Goal: Contribute content: Contribute content

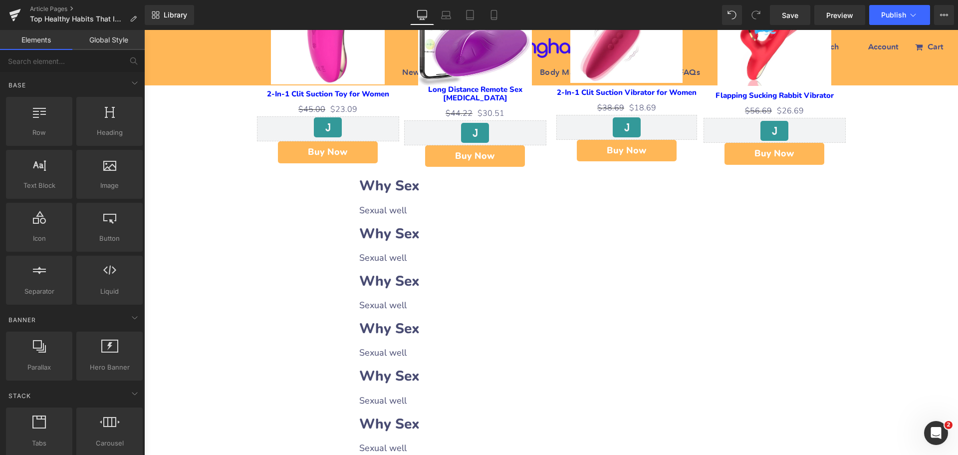
scroll to position [649, 0]
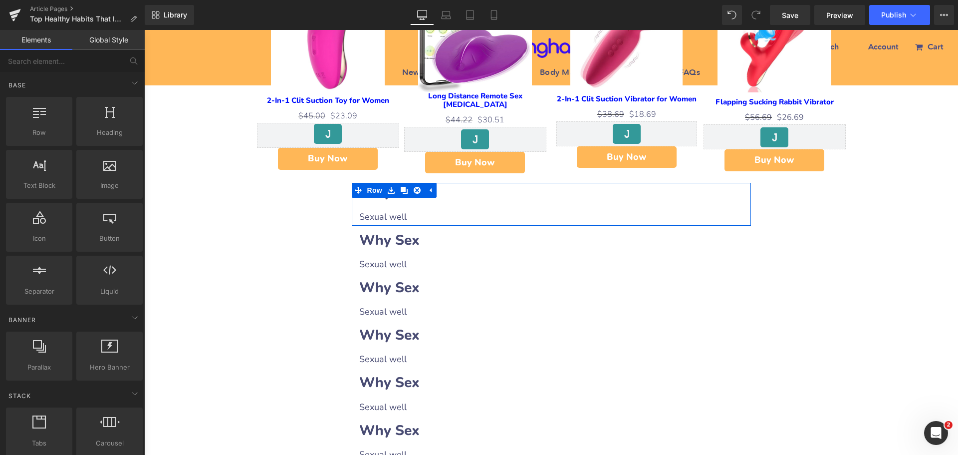
click at [445, 194] on h2 "Why Sex" at bounding box center [551, 192] width 384 height 19
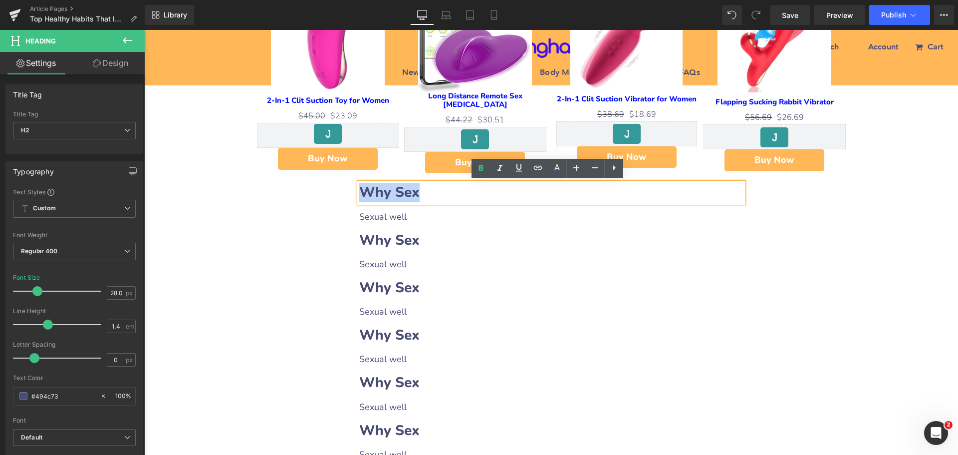
drag, startPoint x: 361, startPoint y: 192, endPoint x: 446, endPoint y: 190, distance: 85.4
click at [446, 190] on h2 "Why Sex" at bounding box center [551, 192] width 384 height 19
paste div
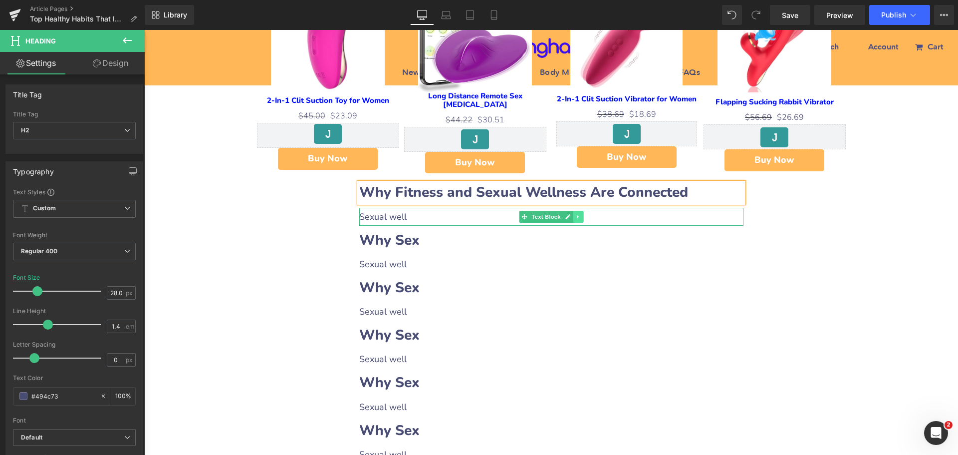
click at [576, 218] on icon at bounding box center [578, 217] width 5 height 6
click at [571, 217] on icon at bounding box center [572, 217] width 5 height 6
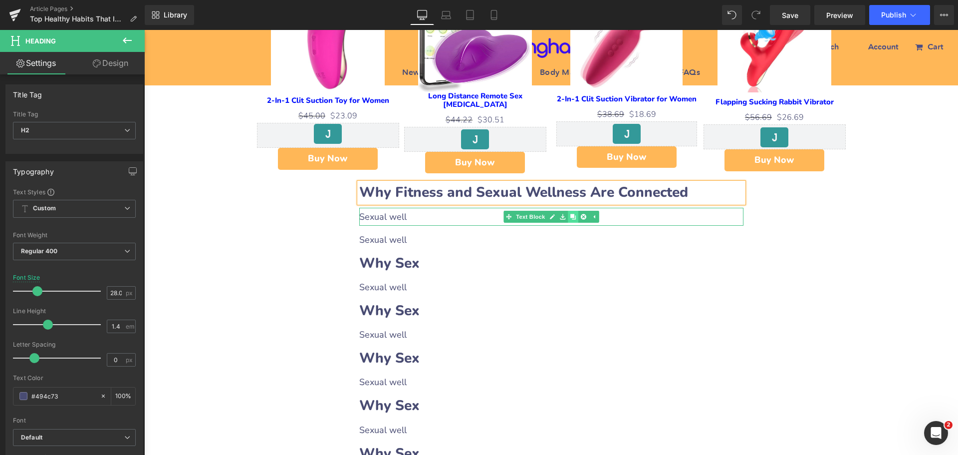
click at [571, 217] on icon at bounding box center [572, 216] width 5 height 5
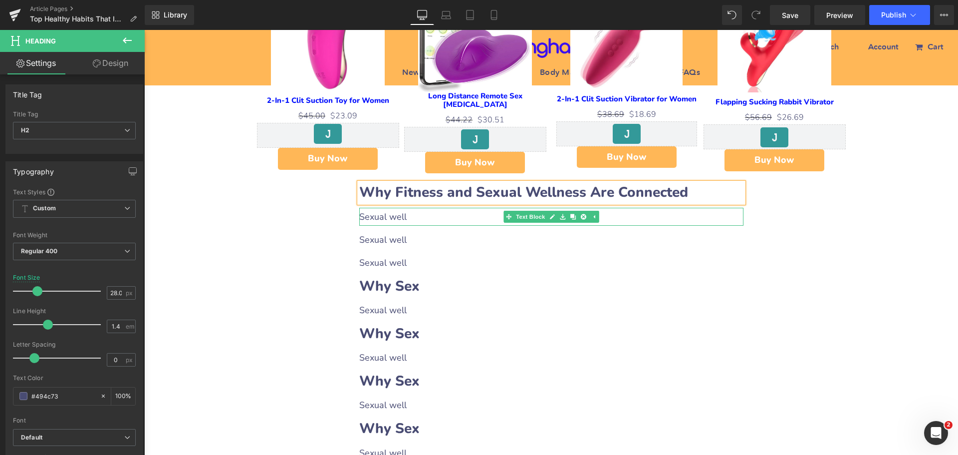
click at [374, 216] on p "Sexual well" at bounding box center [551, 217] width 384 height 18
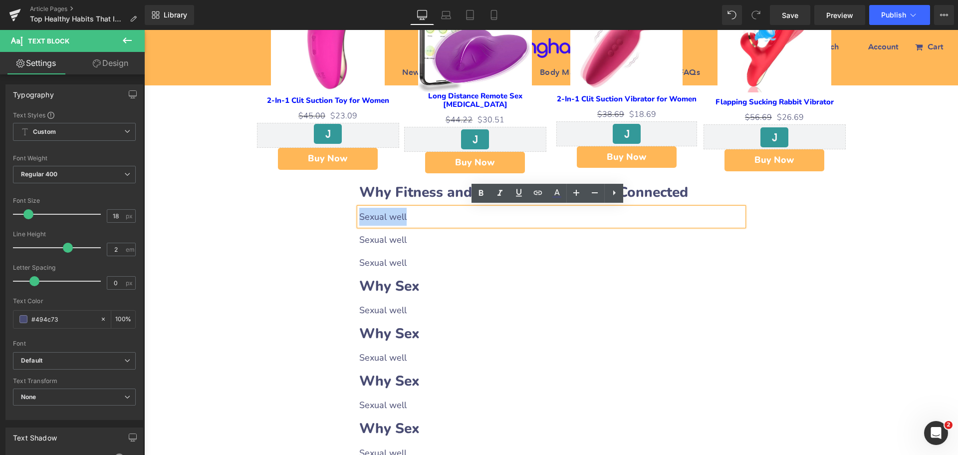
drag, startPoint x: 356, startPoint y: 214, endPoint x: 405, endPoint y: 213, distance: 48.4
click at [405, 213] on p "Sexual well" at bounding box center [551, 217] width 384 height 18
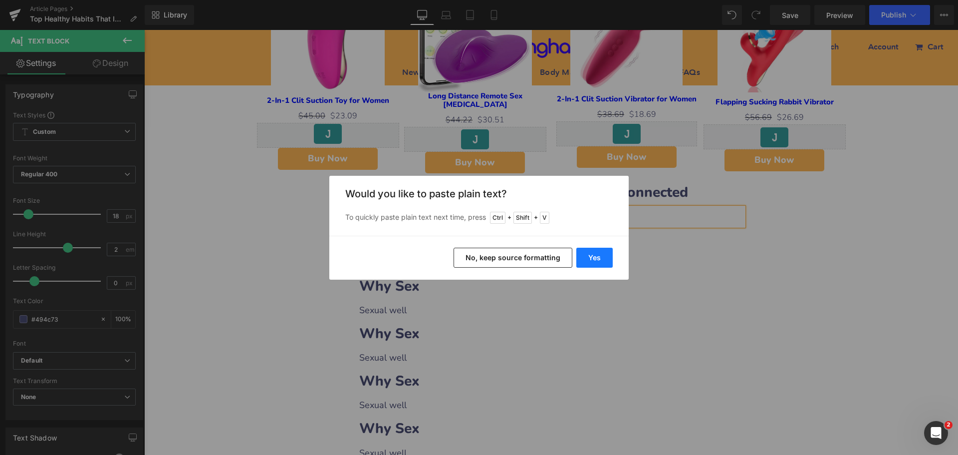
drag, startPoint x: 594, startPoint y: 263, endPoint x: 457, endPoint y: 235, distance: 140.1
click at [594, 263] on button "Yes" at bounding box center [595, 258] width 36 height 20
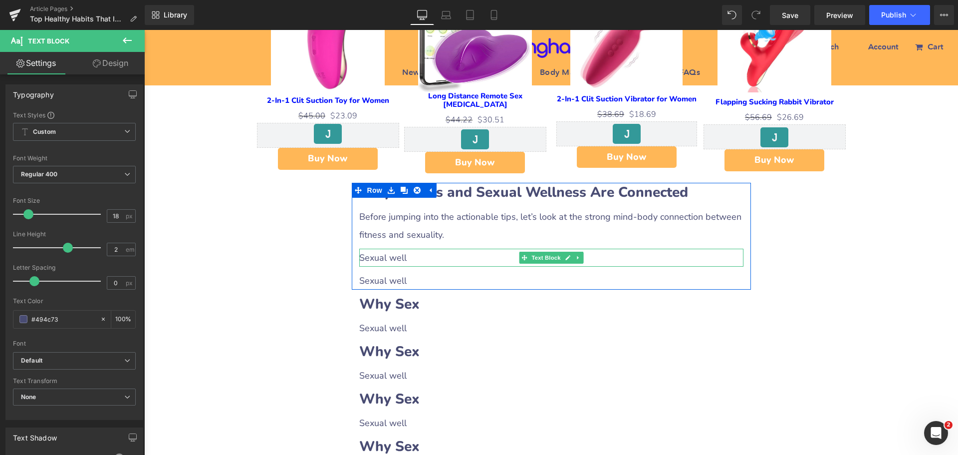
click at [408, 257] on p "Sexual well" at bounding box center [551, 258] width 384 height 18
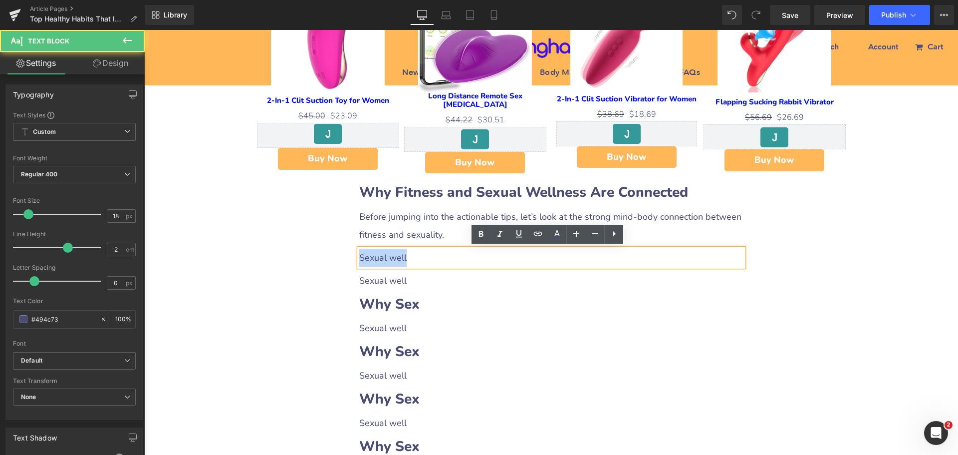
drag, startPoint x: 357, startPoint y: 254, endPoint x: 410, endPoint y: 257, distance: 53.0
click at [410, 257] on p "Sexual well" at bounding box center [551, 258] width 384 height 18
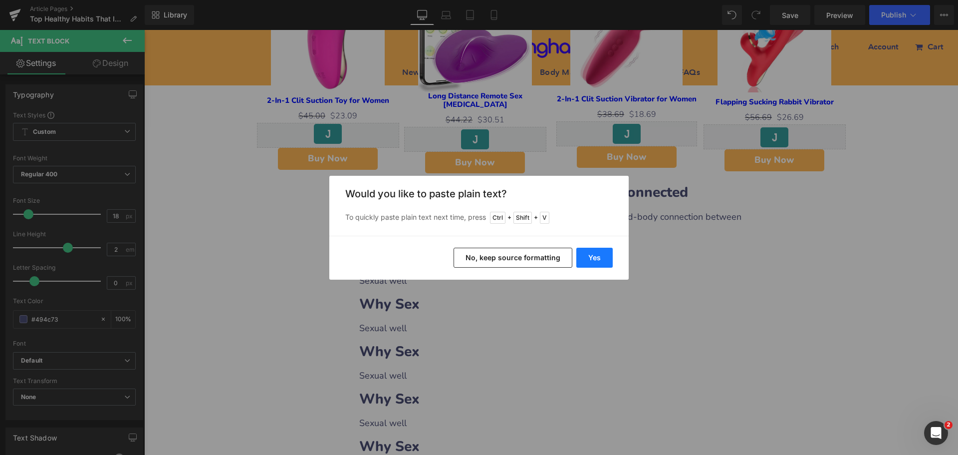
click at [607, 263] on button "Yes" at bounding box center [595, 258] width 36 height 20
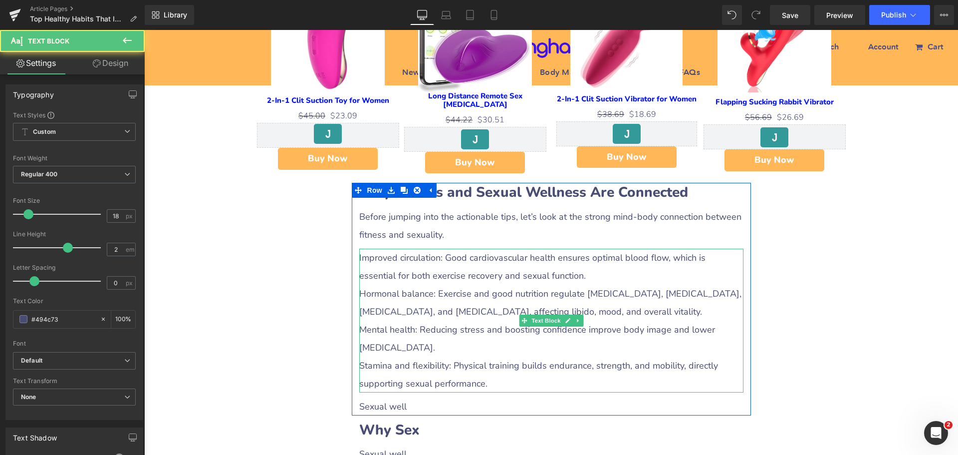
click at [419, 280] on p "Improved circulation: Good cardiovascular health ensures optimal blood flow, wh…" at bounding box center [551, 267] width 384 height 36
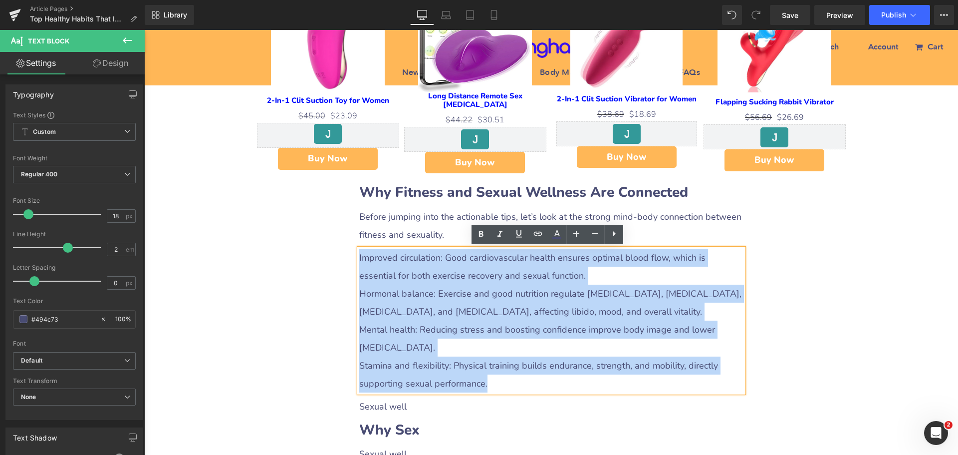
drag, startPoint x: 355, startPoint y: 252, endPoint x: 526, endPoint y: 388, distance: 218.4
click at [526, 388] on div "Improved circulation: Good cardiovascular health ensures optimal blood flow, wh…" at bounding box center [551, 321] width 384 height 144
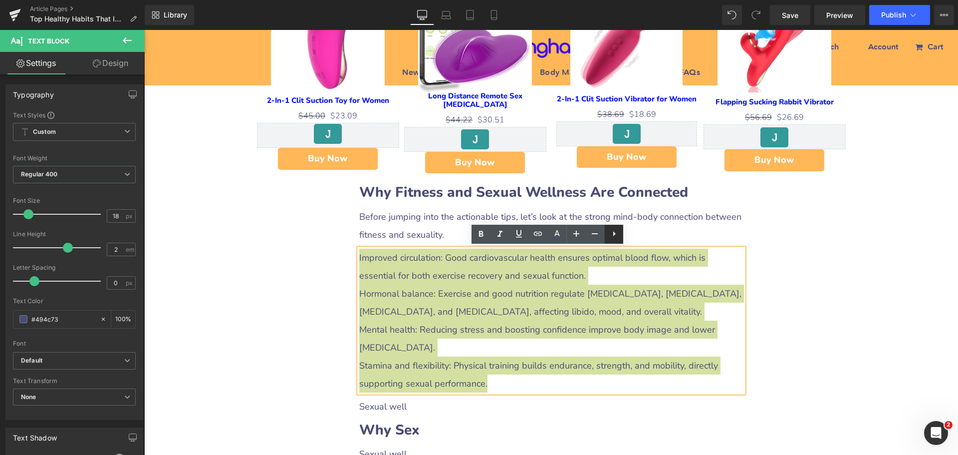
click at [616, 238] on icon at bounding box center [615, 234] width 12 height 12
click at [616, 237] on icon at bounding box center [614, 234] width 12 height 12
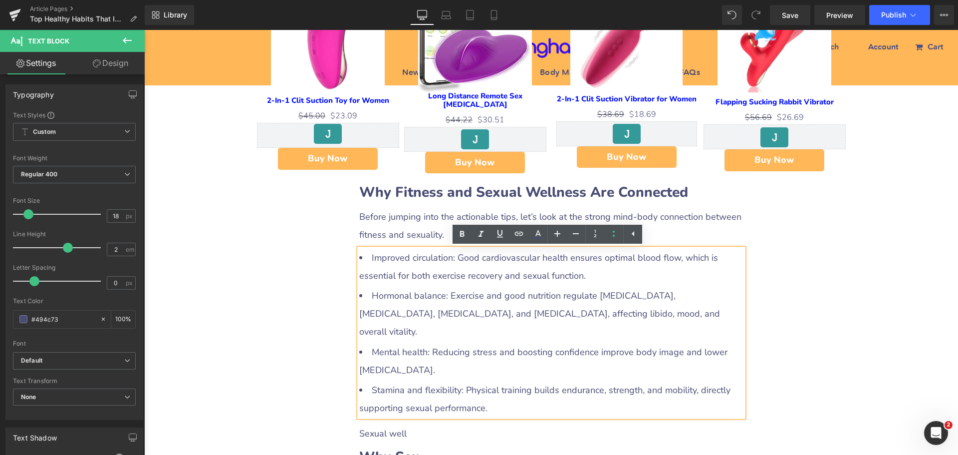
click at [482, 300] on li "Hormonal balance: Exercise and good nutrition regulate [MEDICAL_DATA], [MEDICAL…" at bounding box center [551, 314] width 384 height 54
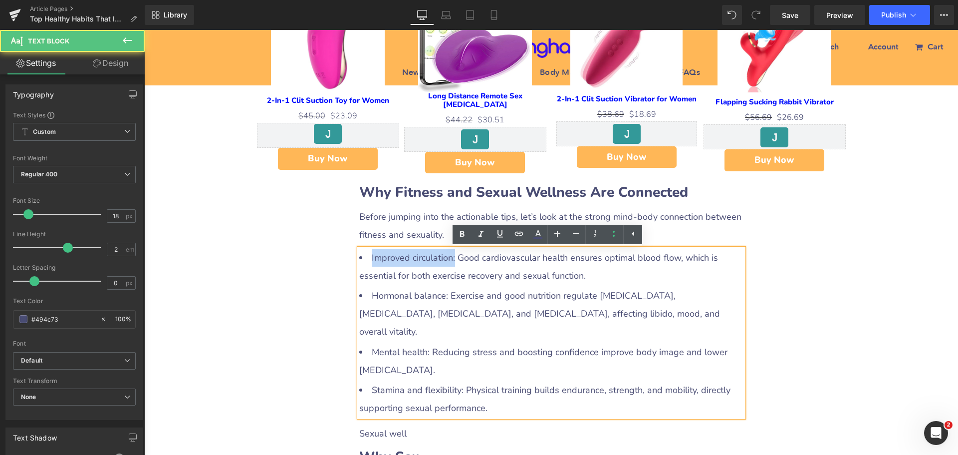
drag, startPoint x: 365, startPoint y: 258, endPoint x: 450, endPoint y: 255, distance: 84.4
click at [450, 255] on li "Improved circulation: Good cardiovascular health ensures optimal blood flow, wh…" at bounding box center [551, 267] width 384 height 36
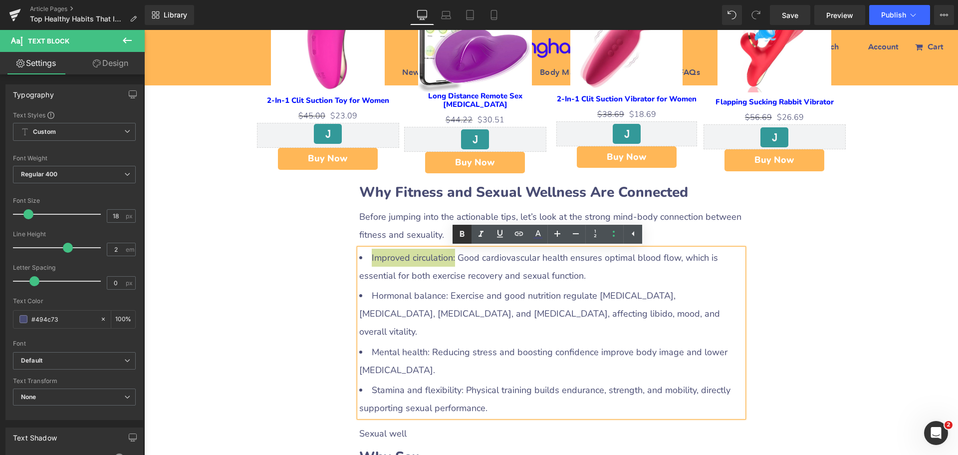
click at [459, 237] on icon at bounding box center [462, 234] width 12 height 12
drag, startPoint x: 368, startPoint y: 292, endPoint x: 443, endPoint y: 297, distance: 75.5
click at [443, 297] on li "Hormonal balance: Exercise and good nutrition regulate [MEDICAL_DATA], [MEDICAL…" at bounding box center [551, 314] width 384 height 54
click at [462, 233] on icon at bounding box center [462, 234] width 4 height 6
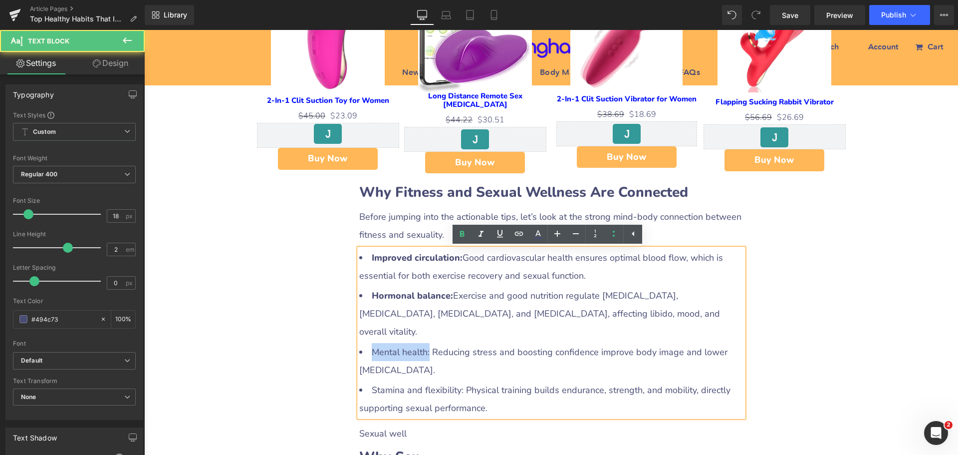
drag, startPoint x: 367, startPoint y: 331, endPoint x: 424, endPoint y: 329, distance: 57.4
click at [424, 343] on li "Mental health: Reducing stress and boosting confidence improve body image and l…" at bounding box center [551, 361] width 384 height 36
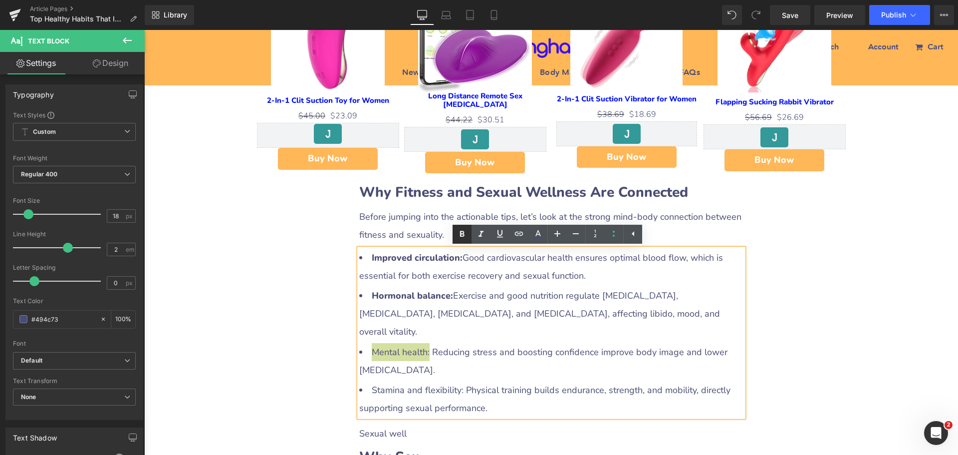
click at [464, 232] on icon at bounding box center [462, 234] width 4 height 6
drag, startPoint x: 366, startPoint y: 372, endPoint x: 457, endPoint y: 368, distance: 91.5
click at [457, 381] on li "Stamina and flexibility: Physical training builds endurance, strength, and mobi…" at bounding box center [551, 399] width 384 height 36
click at [464, 230] on icon at bounding box center [462, 234] width 12 height 12
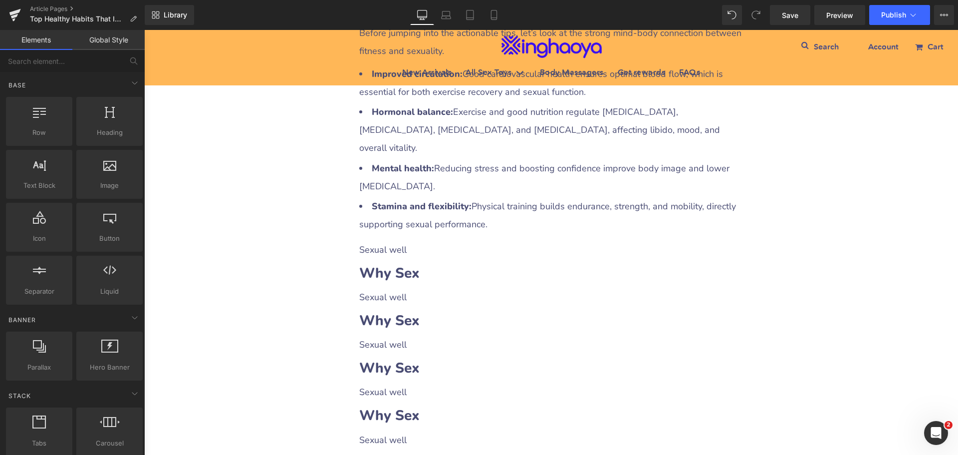
scroll to position [849, 0]
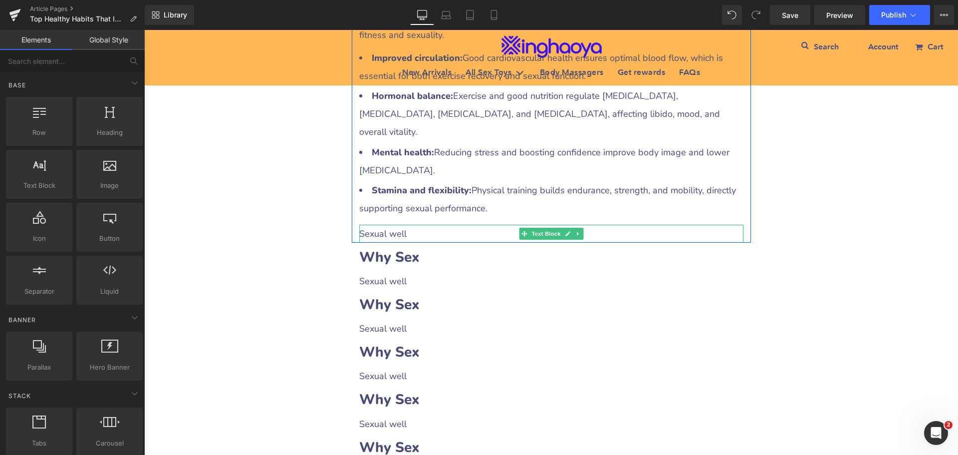
click at [404, 225] on p "Sexual well" at bounding box center [551, 234] width 384 height 18
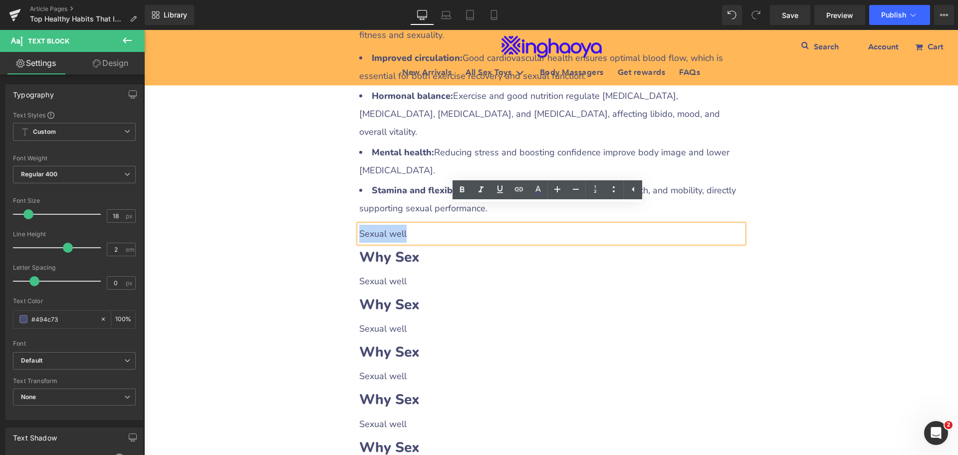
drag, startPoint x: 357, startPoint y: 215, endPoint x: 406, endPoint y: 212, distance: 49.0
click at [406, 225] on p "Sexual well" at bounding box center [551, 234] width 384 height 18
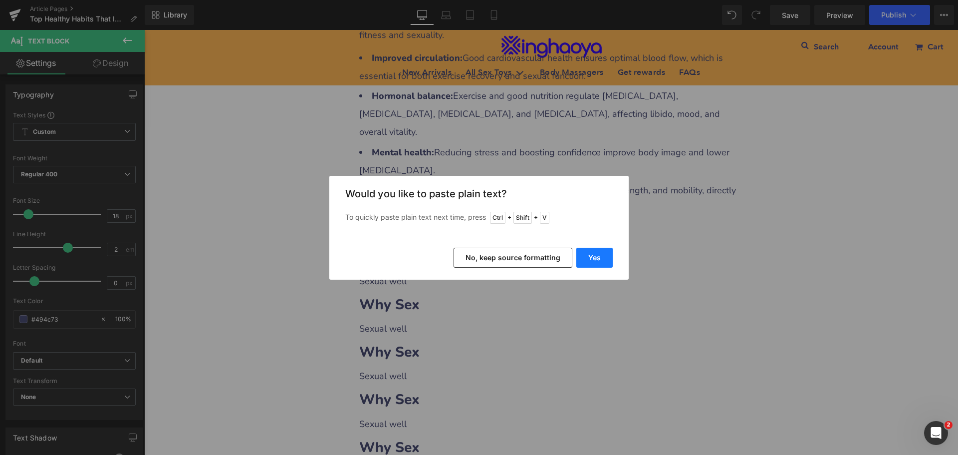
click at [597, 254] on button "Yes" at bounding box center [595, 258] width 36 height 20
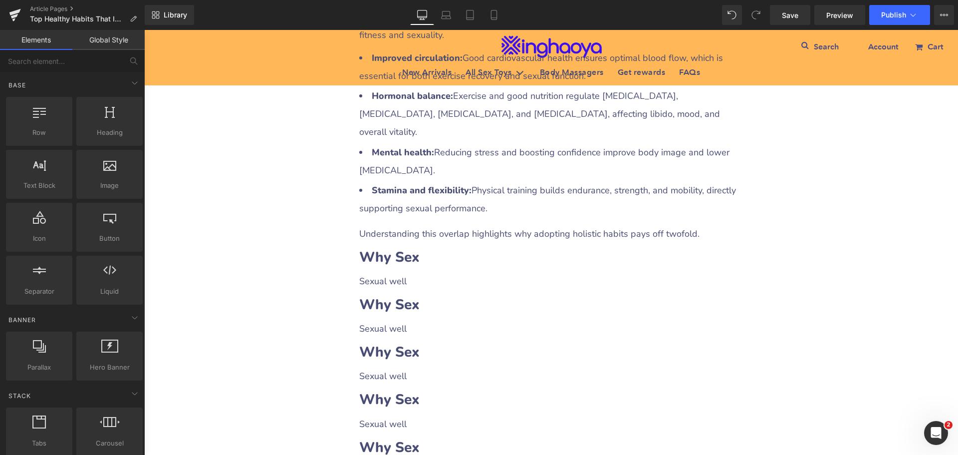
click at [835, 301] on div "Top Healthy Habits That Improve Both Fitness and Sexual Wellness Heading Row Li…" at bounding box center [551, 347] width 814 height 2137
click at [786, 14] on span "Save" at bounding box center [790, 15] width 16 height 10
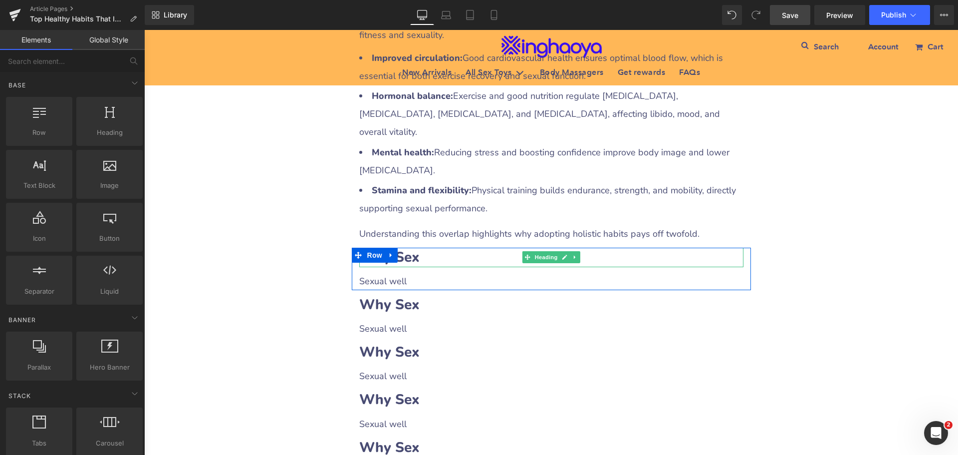
click at [446, 248] on h2 "Why Sex" at bounding box center [551, 257] width 384 height 19
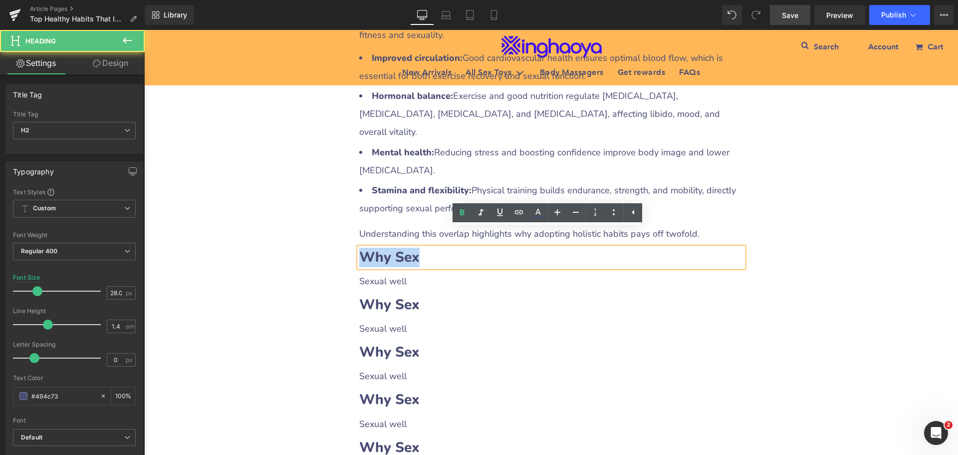
drag, startPoint x: 356, startPoint y: 235, endPoint x: 428, endPoint y: 242, distance: 72.3
click at [428, 248] on h2 "Why Sex" at bounding box center [551, 257] width 384 height 19
paste div
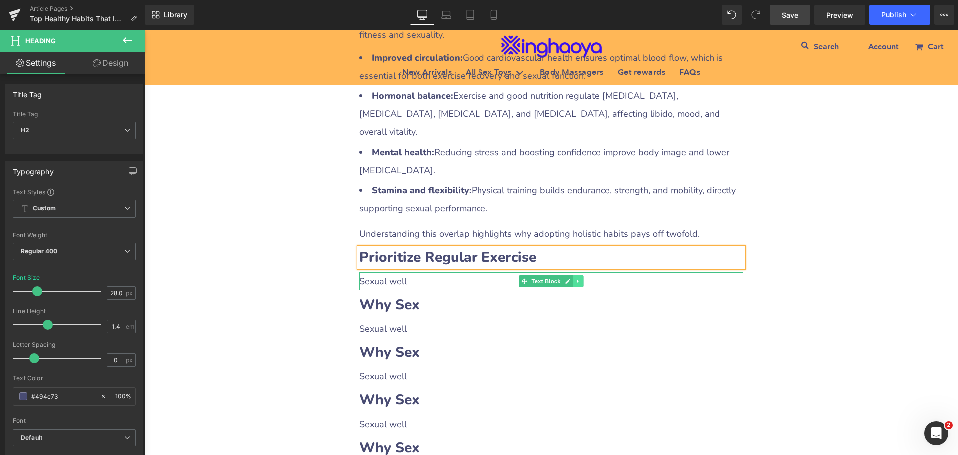
click at [573, 275] on link at bounding box center [578, 281] width 10 height 12
click at [570, 278] on icon at bounding box center [572, 281] width 5 height 6
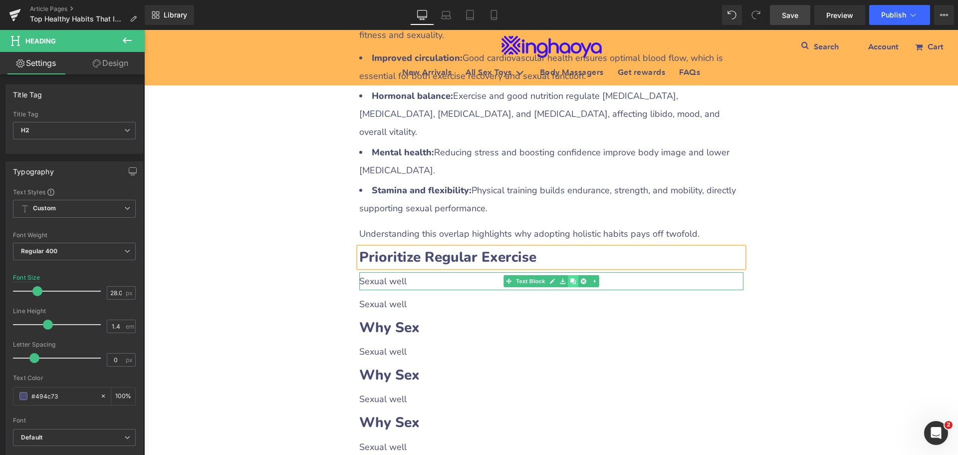
click at [570, 278] on icon at bounding box center [572, 281] width 5 height 6
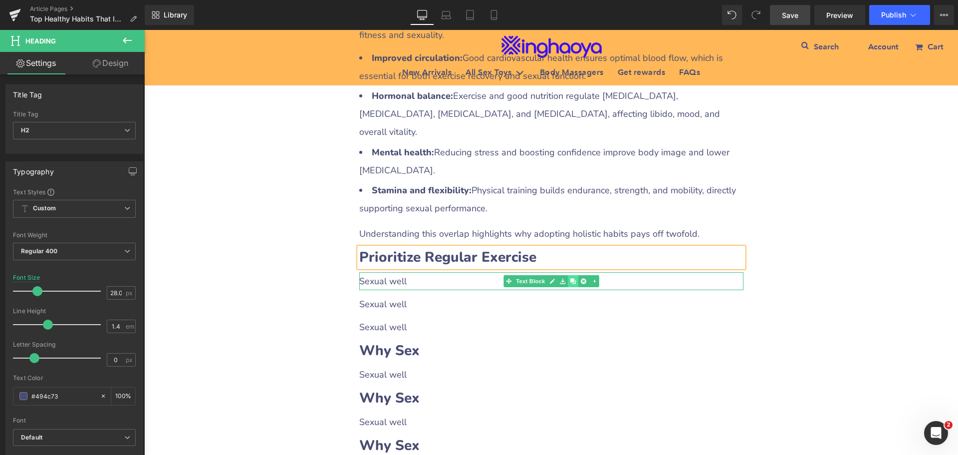
click at [570, 278] on icon at bounding box center [572, 281] width 5 height 6
click at [412, 272] on p "Sexual well" at bounding box center [551, 281] width 384 height 18
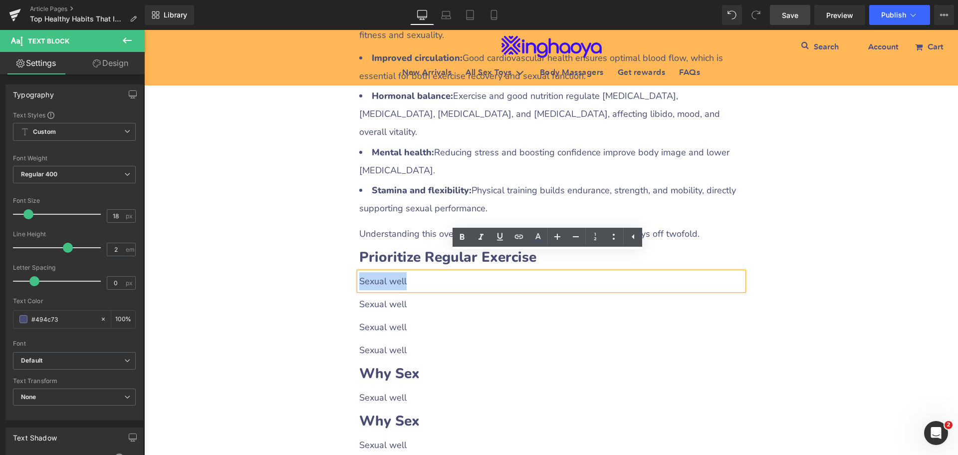
drag, startPoint x: 357, startPoint y: 261, endPoint x: 408, endPoint y: 262, distance: 50.4
click at [408, 272] on p "Sexual well" at bounding box center [551, 281] width 384 height 18
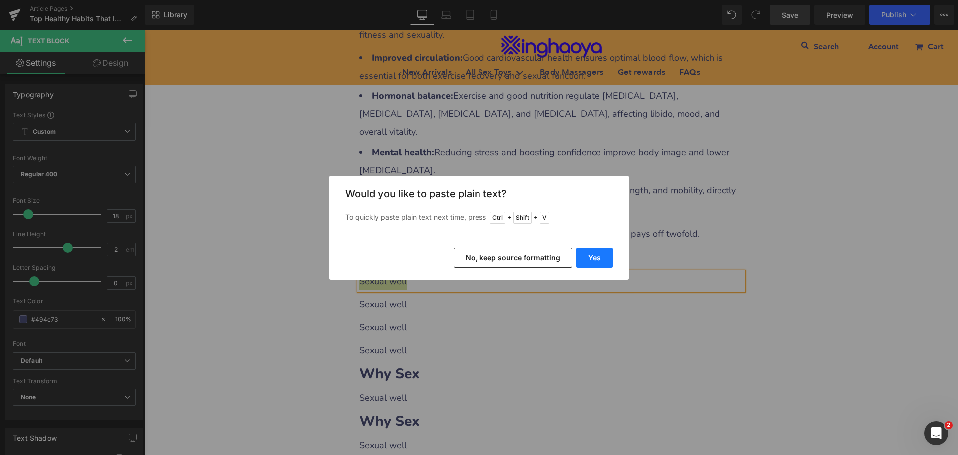
click at [593, 260] on button "Yes" at bounding box center [595, 258] width 36 height 20
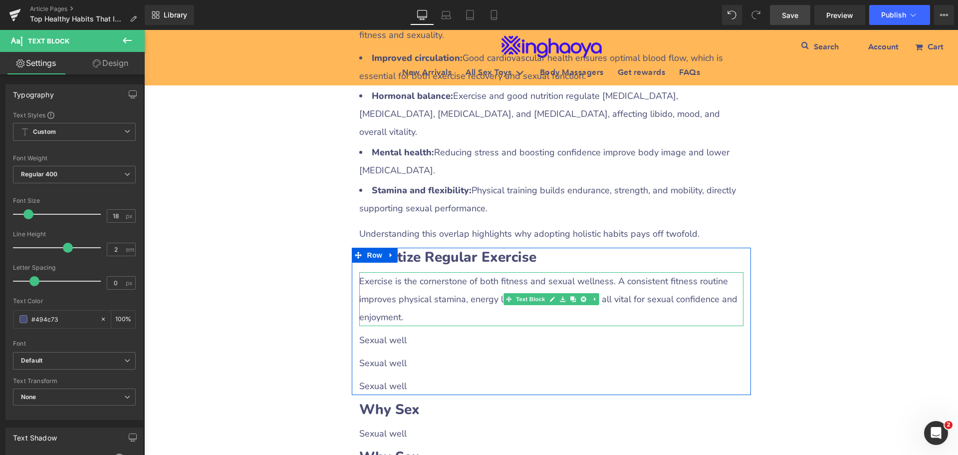
click at [414, 302] on p "Exercise is the cornerstone of both fitness and sexual wellness. A consistent f…" at bounding box center [551, 299] width 384 height 54
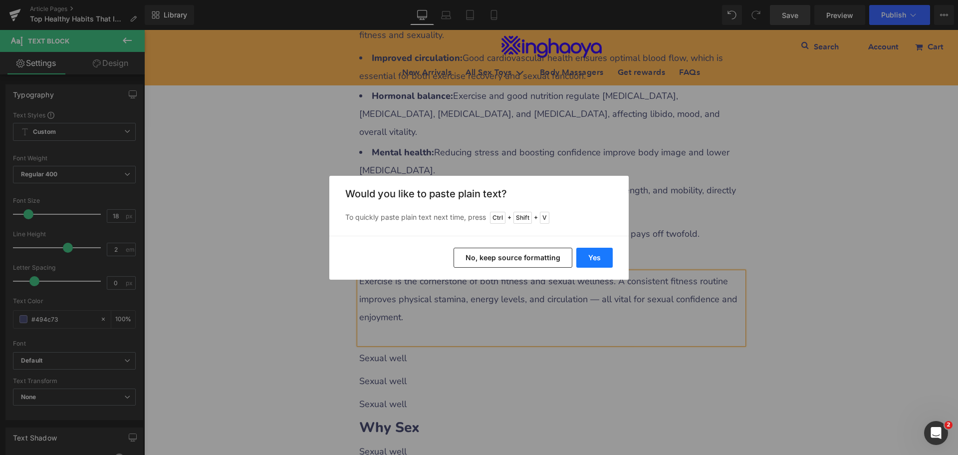
drag, startPoint x: 596, startPoint y: 264, endPoint x: 356, endPoint y: 273, distance: 239.8
click at [596, 264] on button "Yes" at bounding box center [595, 258] width 36 height 20
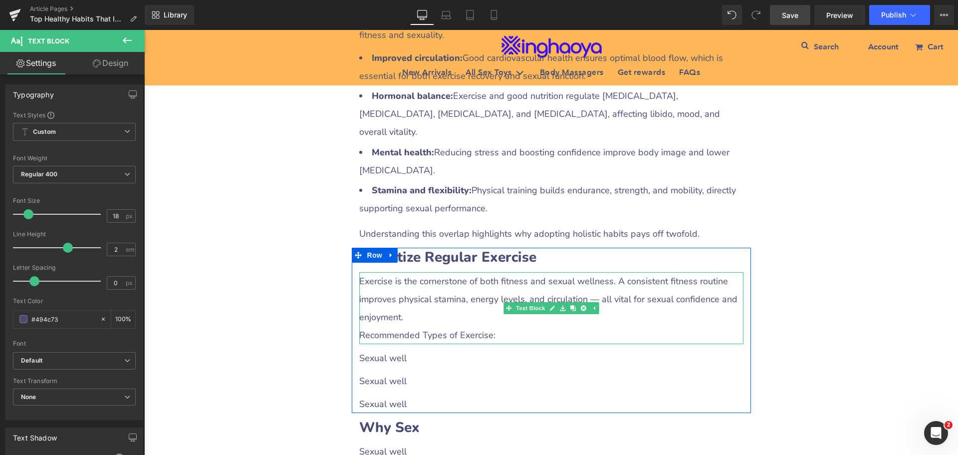
click at [484, 326] on p "Recommended Types of Exercise:" at bounding box center [551, 335] width 384 height 18
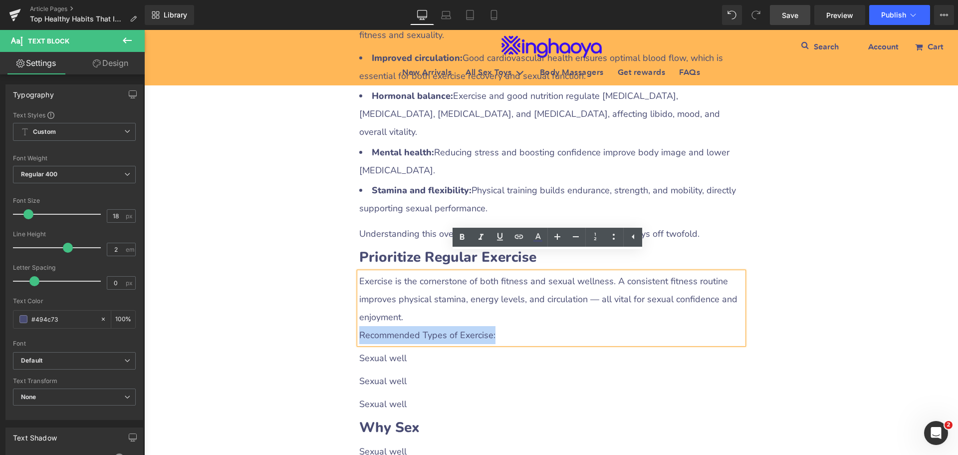
drag, startPoint x: 498, startPoint y: 317, endPoint x: 342, endPoint y: 316, distance: 156.2
click at [342, 316] on div "Top Healthy Habits That Improve Both Fitness and Sexual Wellness Heading Row Li…" at bounding box center [551, 408] width 814 height 2259
click at [465, 237] on icon at bounding box center [462, 237] width 12 height 12
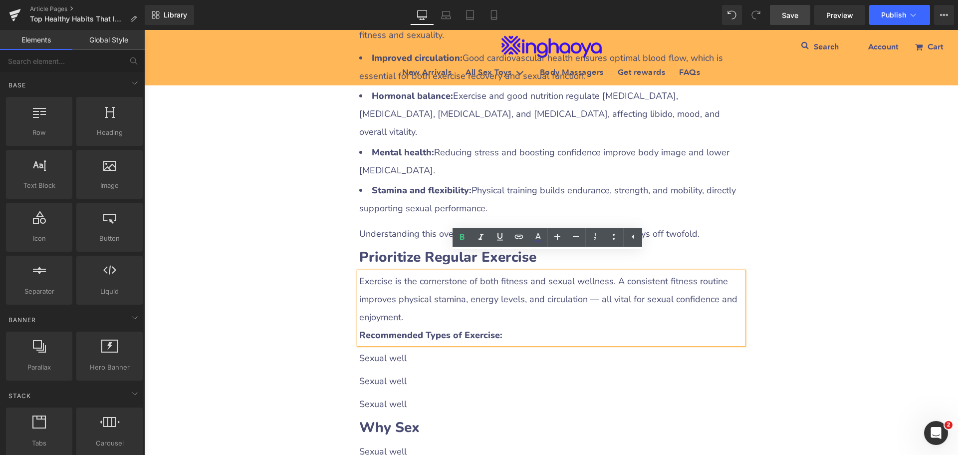
click at [830, 288] on div "Top Healthy Habits That Improve Both Fitness and Sexual Wellness Heading Row Li…" at bounding box center [551, 408] width 814 height 2259
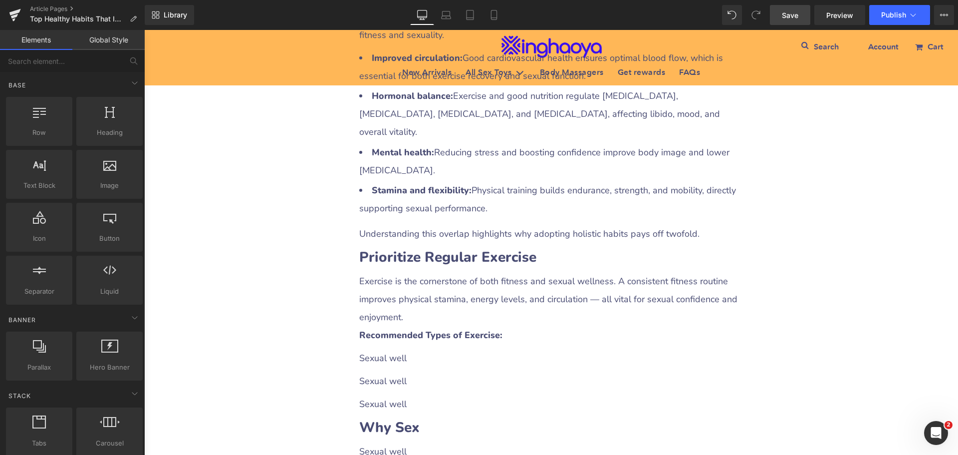
scroll to position [948, 0]
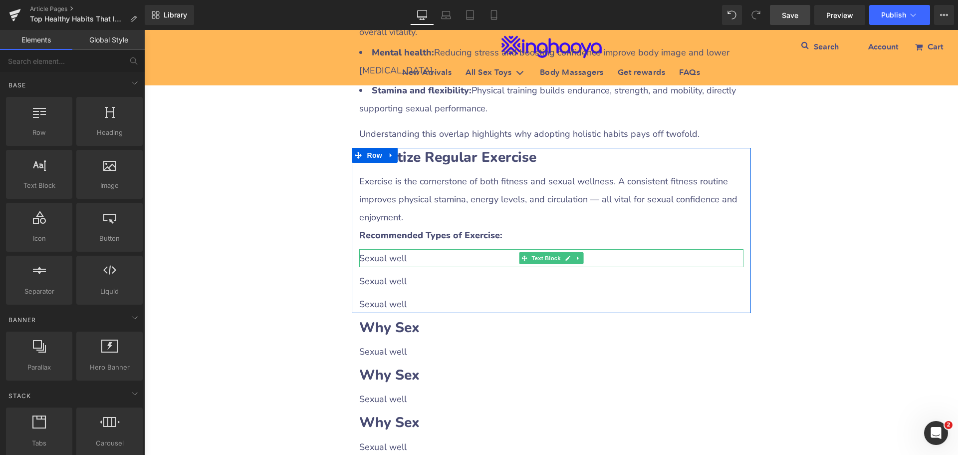
click at [397, 249] on p "Sexual well" at bounding box center [551, 258] width 384 height 18
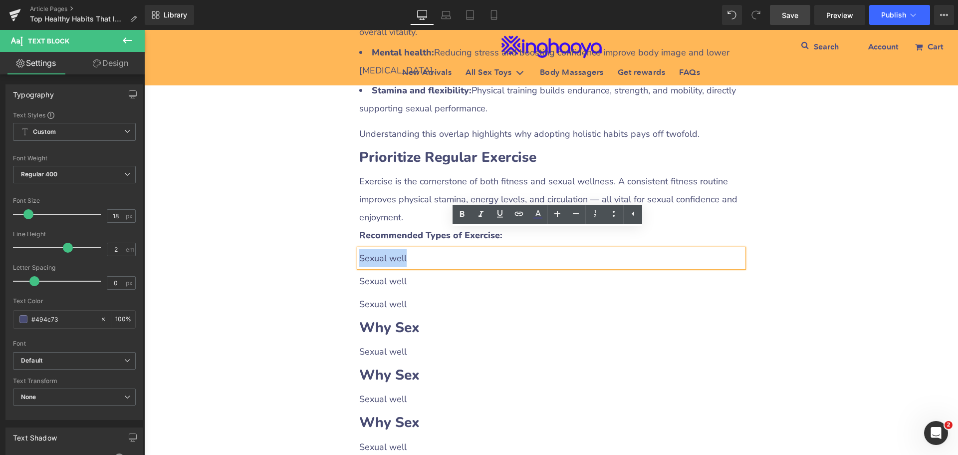
drag, startPoint x: 356, startPoint y: 236, endPoint x: 415, endPoint y: 237, distance: 59.4
click at [415, 249] on p "Sexual well" at bounding box center [551, 258] width 384 height 18
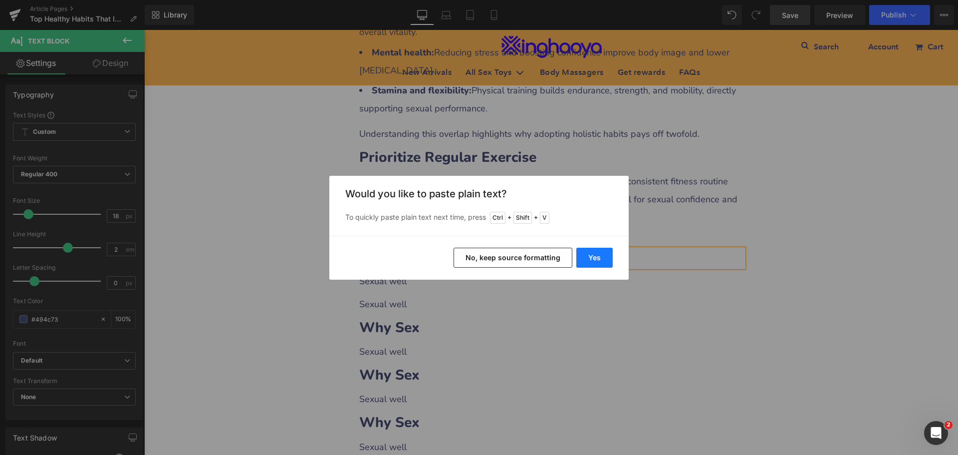
click at [591, 258] on button "Yes" at bounding box center [595, 258] width 36 height 20
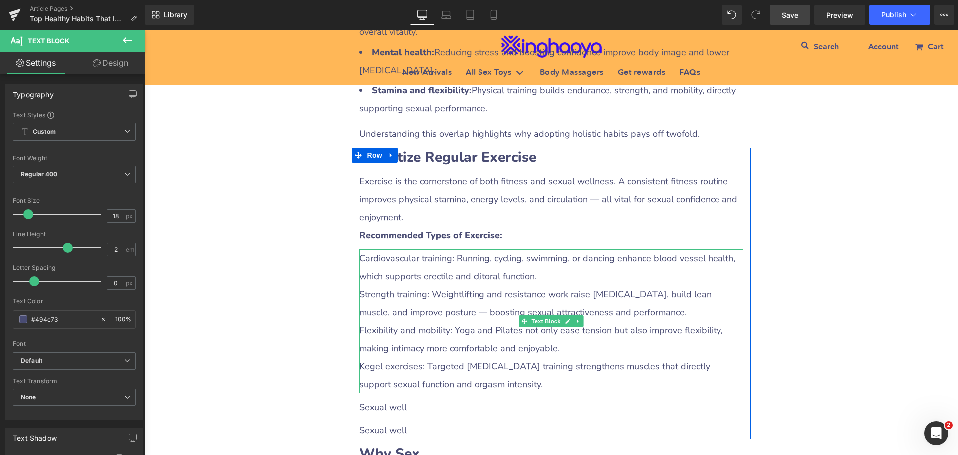
click at [403, 285] on p "Strength training: Weightlifting and resistance work raise [MEDICAL_DATA], buil…" at bounding box center [551, 303] width 384 height 36
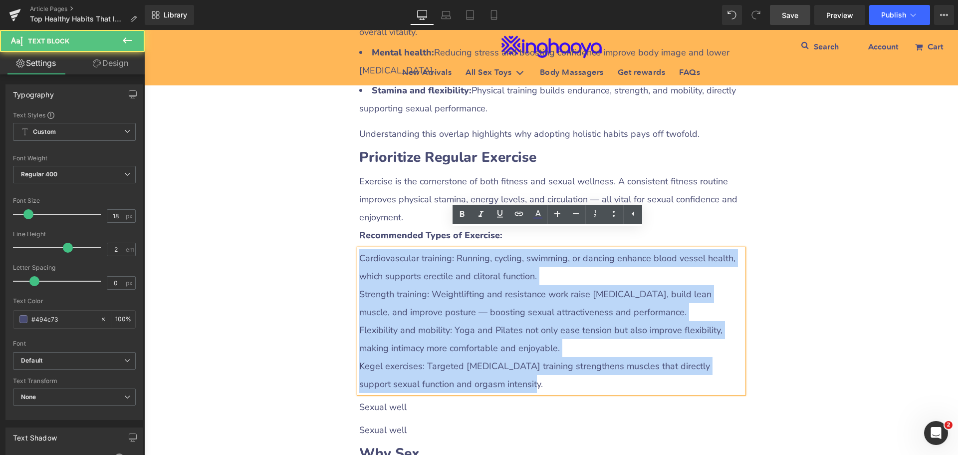
drag, startPoint x: 357, startPoint y: 238, endPoint x: 525, endPoint y: 357, distance: 205.4
click at [525, 357] on div "Cardiovascular training: Running, cycling, swimming, or dancing enhance blood v…" at bounding box center [551, 321] width 384 height 144
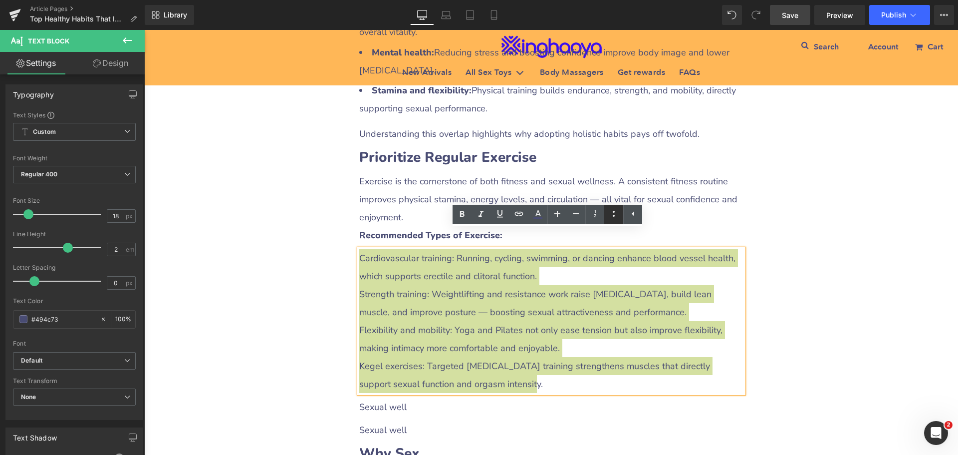
click at [615, 215] on icon at bounding box center [614, 214] width 12 height 12
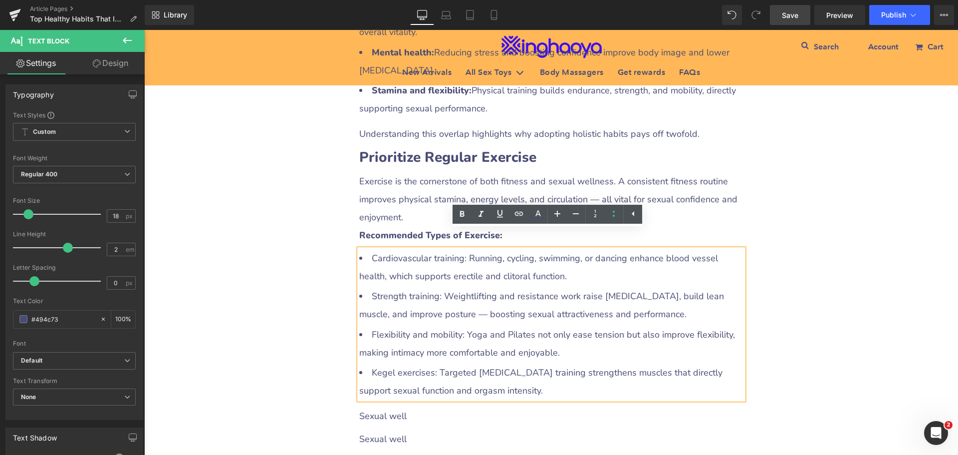
click at [484, 287] on li "Strength training: Weightlifting and resistance work raise [MEDICAL_DATA], buil…" at bounding box center [551, 305] width 384 height 36
drag, startPoint x: 365, startPoint y: 240, endPoint x: 463, endPoint y: 238, distance: 97.4
click at [463, 249] on li "Cardiovascular training: Running, cycling, swimming, or dancing enhance blood v…" at bounding box center [551, 267] width 384 height 36
click at [464, 216] on icon at bounding box center [462, 214] width 4 height 6
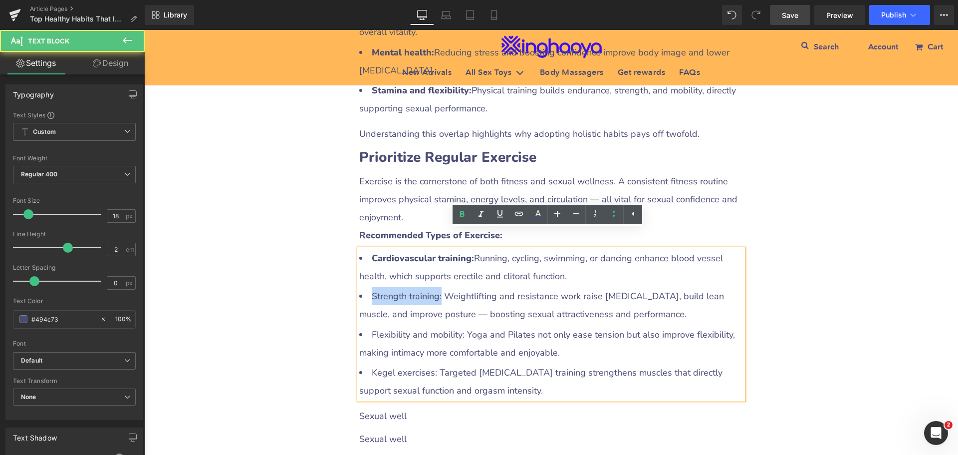
drag, startPoint x: 367, startPoint y: 280, endPoint x: 436, endPoint y: 279, distance: 69.4
click at [436, 287] on li "Strength training: Weightlifting and resistance work raise [MEDICAL_DATA], buil…" at bounding box center [551, 305] width 384 height 36
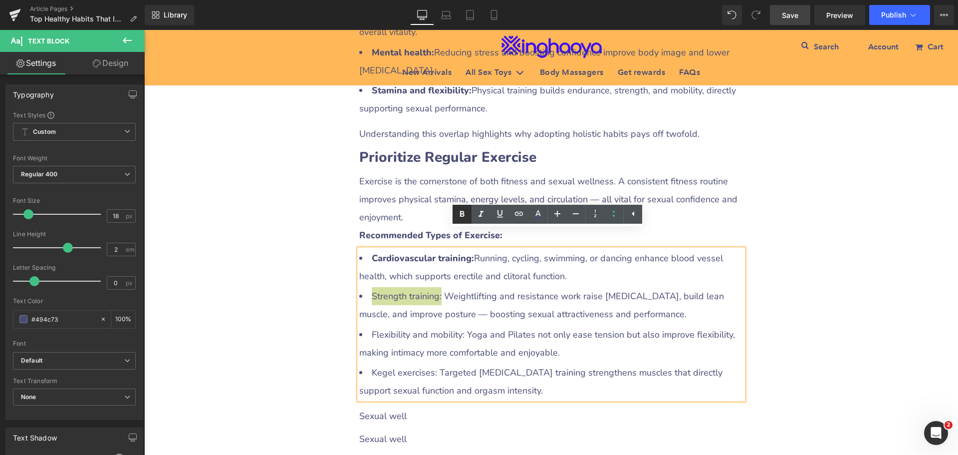
click at [464, 218] on icon at bounding box center [462, 214] width 12 height 12
drag, startPoint x: 369, startPoint y: 311, endPoint x: 458, endPoint y: 318, distance: 88.6
click at [458, 325] on li "Flexibility and mobility: Yoga and Pilates not only ease tension but also impro…" at bounding box center [551, 343] width 384 height 36
click at [461, 218] on icon at bounding box center [462, 214] width 12 height 12
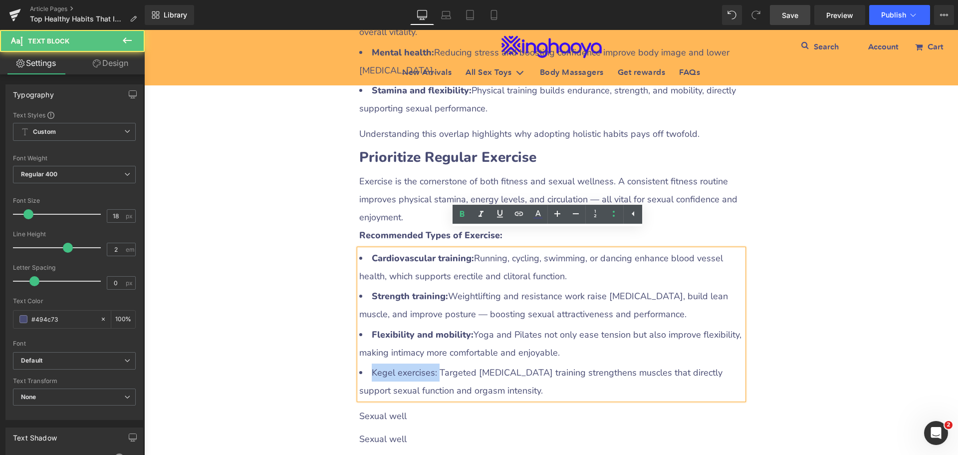
drag, startPoint x: 367, startPoint y: 349, endPoint x: 435, endPoint y: 355, distance: 68.1
click at [435, 363] on li "Kegel exercises: Targeted [MEDICAL_DATA] training strengthens muscles that dire…" at bounding box center [551, 381] width 384 height 36
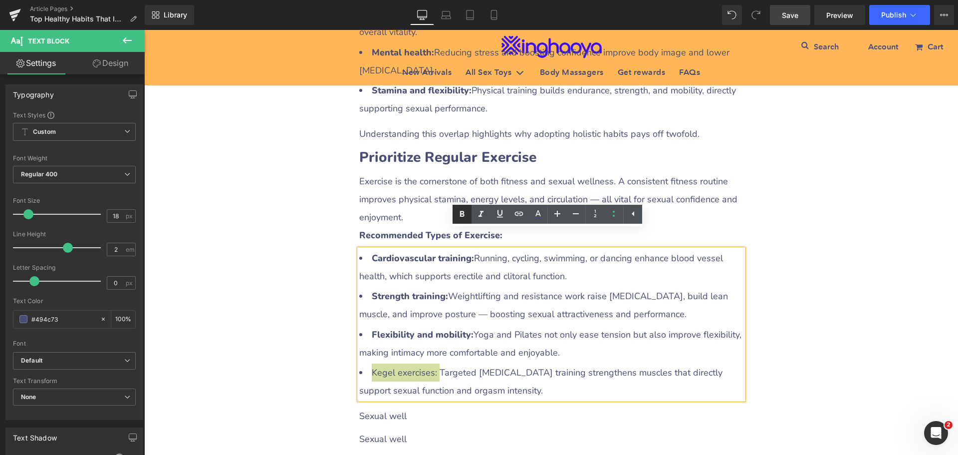
click at [466, 218] on icon at bounding box center [462, 214] width 12 height 12
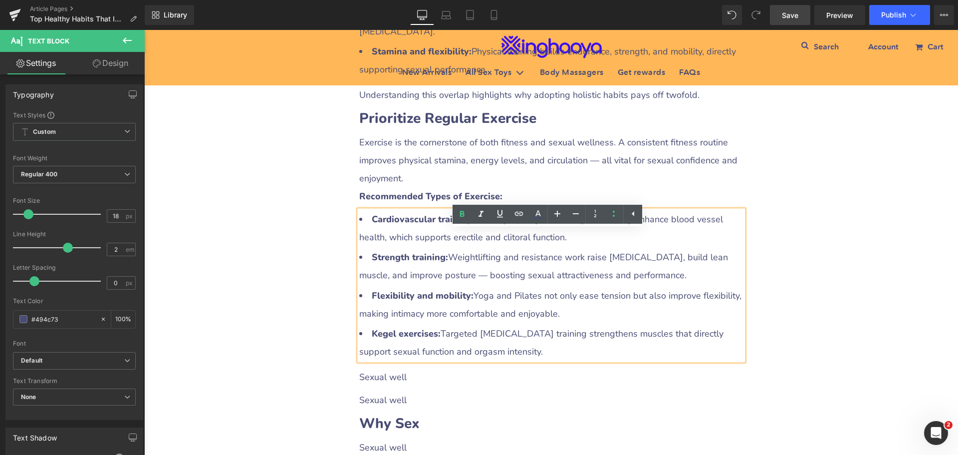
scroll to position [998, 0]
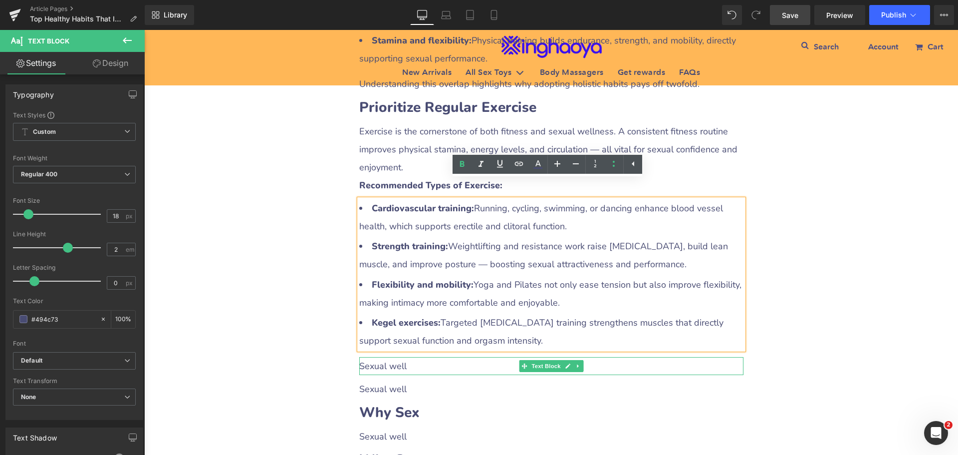
click at [378, 357] on p "Sexual well" at bounding box center [551, 366] width 384 height 18
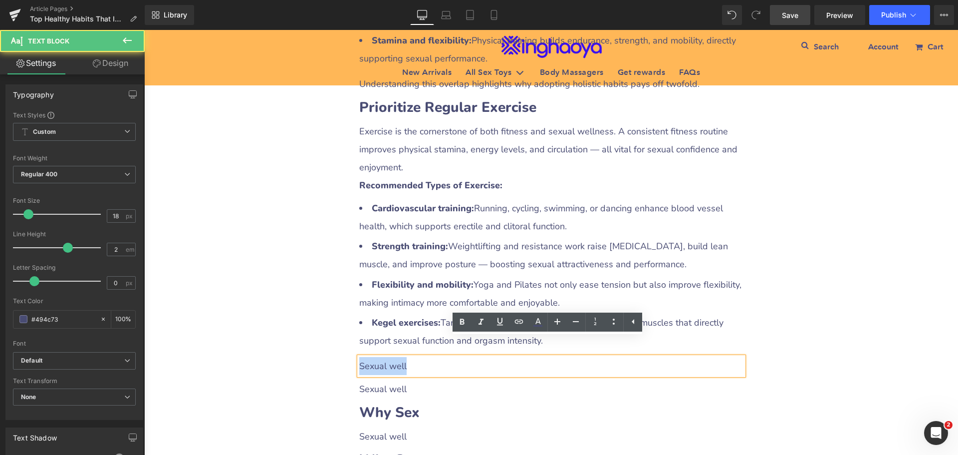
drag, startPoint x: 357, startPoint y: 344, endPoint x: 418, endPoint y: 349, distance: 61.1
click at [418, 357] on p "Sexual well" at bounding box center [551, 366] width 384 height 18
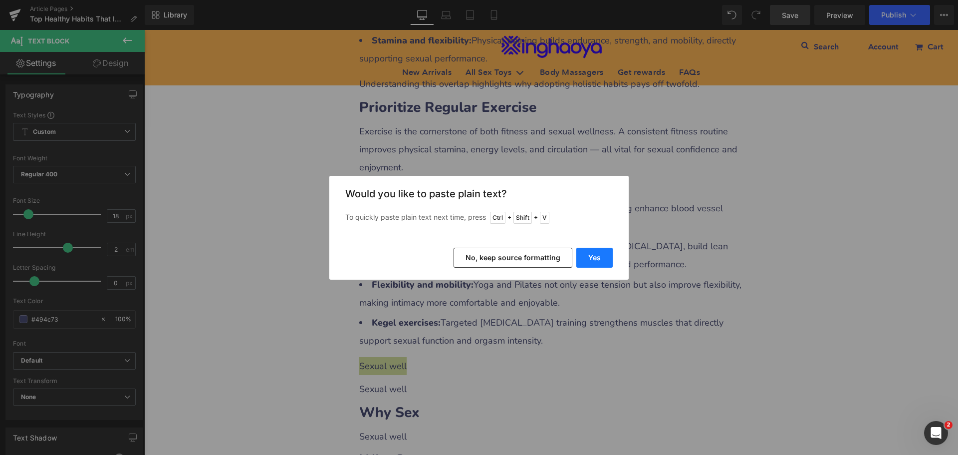
click at [591, 266] on button "Yes" at bounding box center [595, 258] width 36 height 20
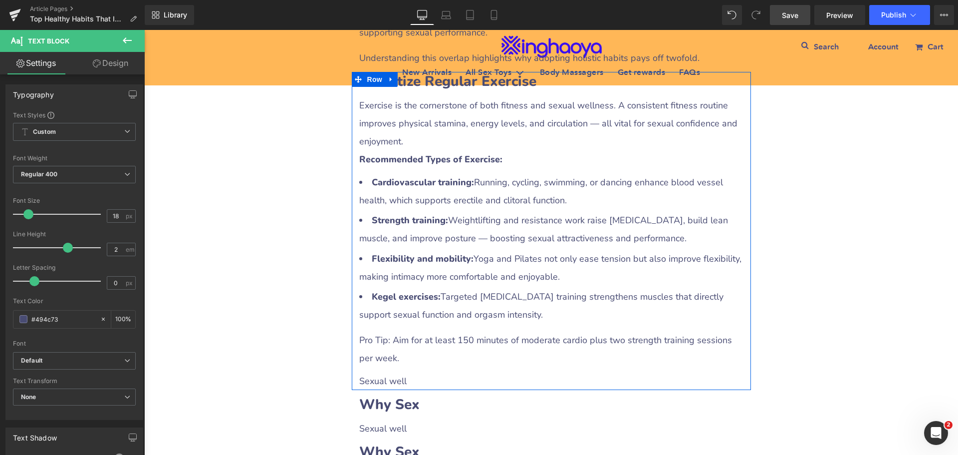
scroll to position [1048, 0]
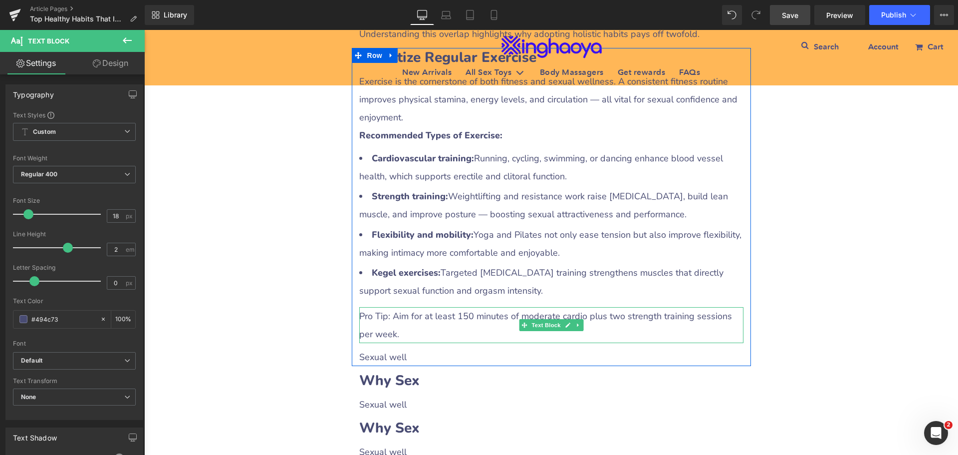
click at [395, 321] on p "Pro Tip: Aim for at least 150 minutes of moderate cardio plus two strength trai…" at bounding box center [551, 325] width 384 height 36
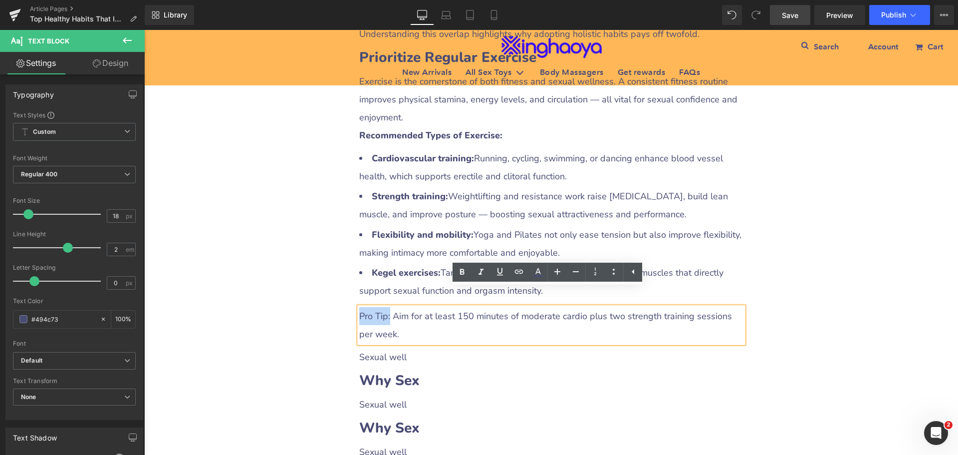
drag, startPoint x: 386, startPoint y: 298, endPoint x: 347, endPoint y: 295, distance: 38.6
click at [347, 295] on div "Top Healthy Habits That Improve Both Fitness and Sexual Wellness Heading Row Li…" at bounding box center [551, 286] width 814 height 2412
click at [456, 273] on link at bounding box center [462, 272] width 19 height 19
click at [573, 351] on link at bounding box center [578, 357] width 10 height 12
click at [581, 354] on icon at bounding box center [583, 356] width 5 height 5
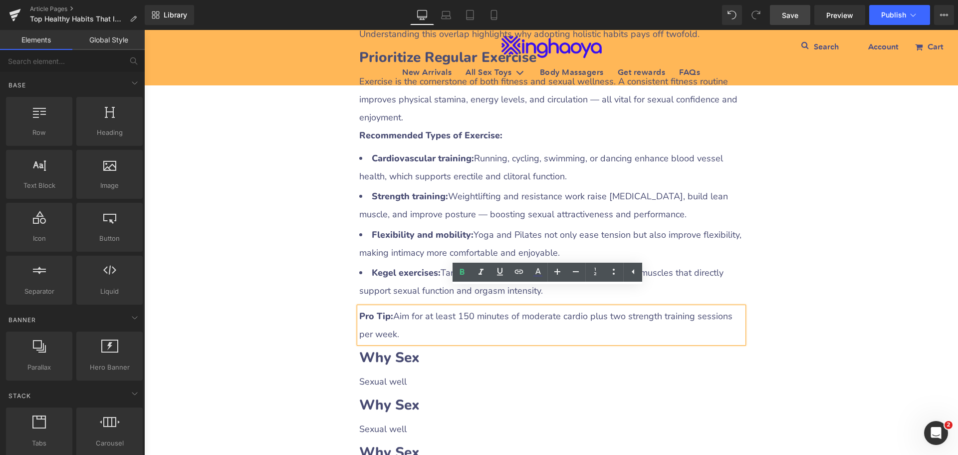
click at [890, 316] on div "Top Healthy Habits That Improve Both Fitness and Sexual Wellness Heading Row Li…" at bounding box center [551, 274] width 814 height 2389
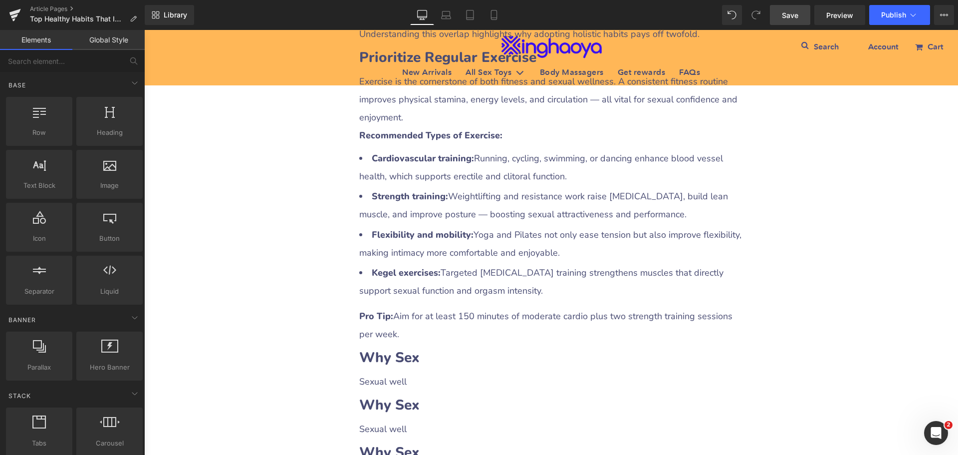
click at [783, 17] on span "Save" at bounding box center [790, 15] width 16 height 10
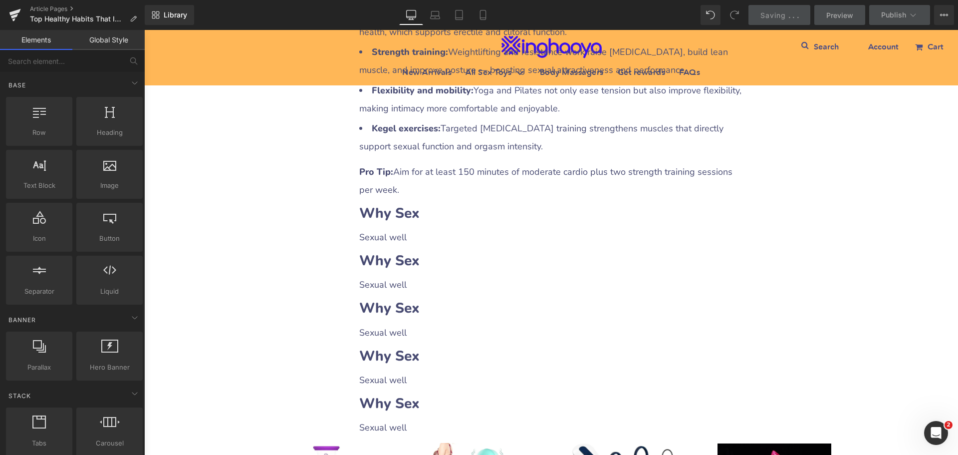
scroll to position [1198, 0]
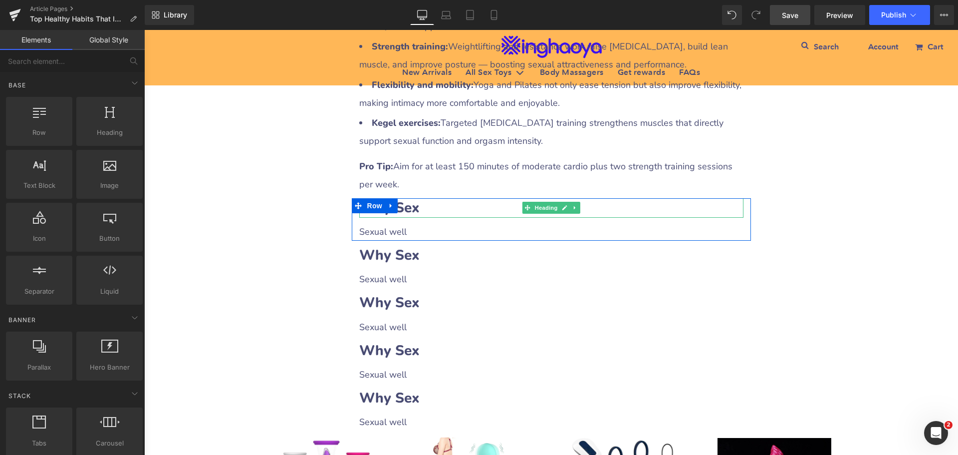
click at [412, 198] on b "Why Sex" at bounding box center [389, 207] width 60 height 19
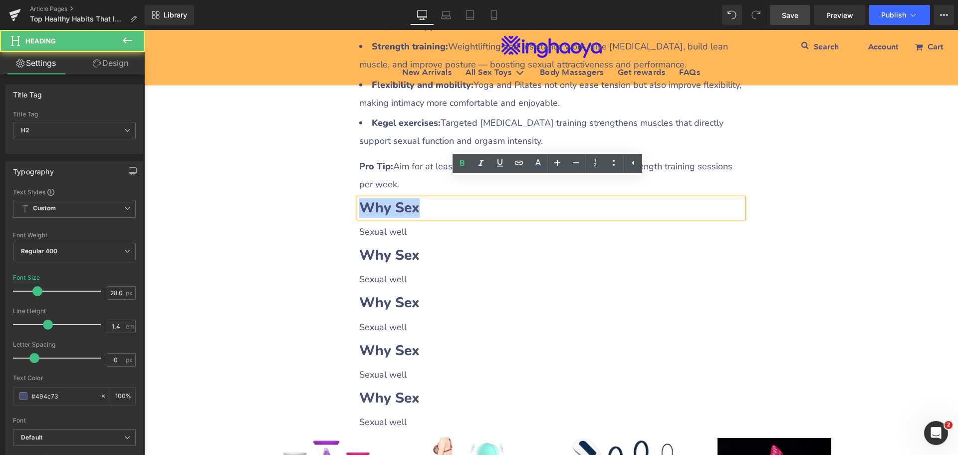
drag, startPoint x: 358, startPoint y: 191, endPoint x: 415, endPoint y: 191, distance: 56.9
click at [415, 198] on h2 "Why Sex" at bounding box center [551, 207] width 384 height 19
paste div
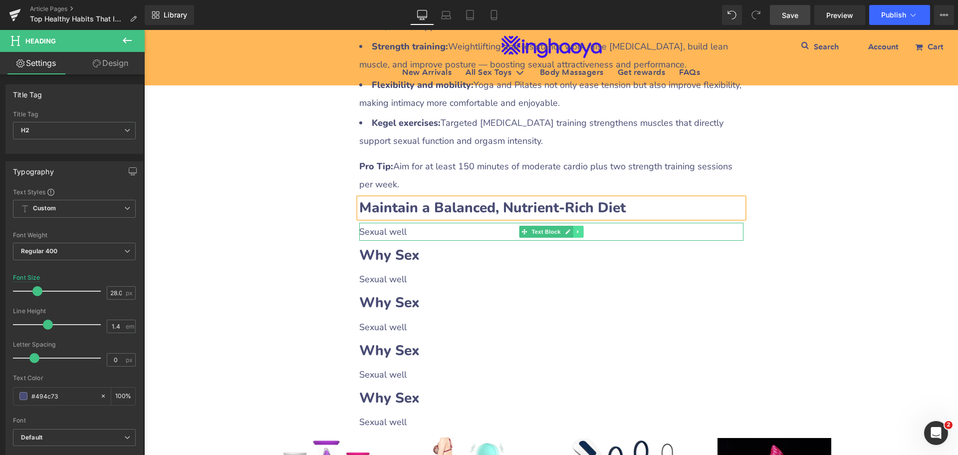
click at [576, 229] on icon at bounding box center [578, 232] width 5 height 6
click at [571, 229] on icon at bounding box center [572, 232] width 5 height 6
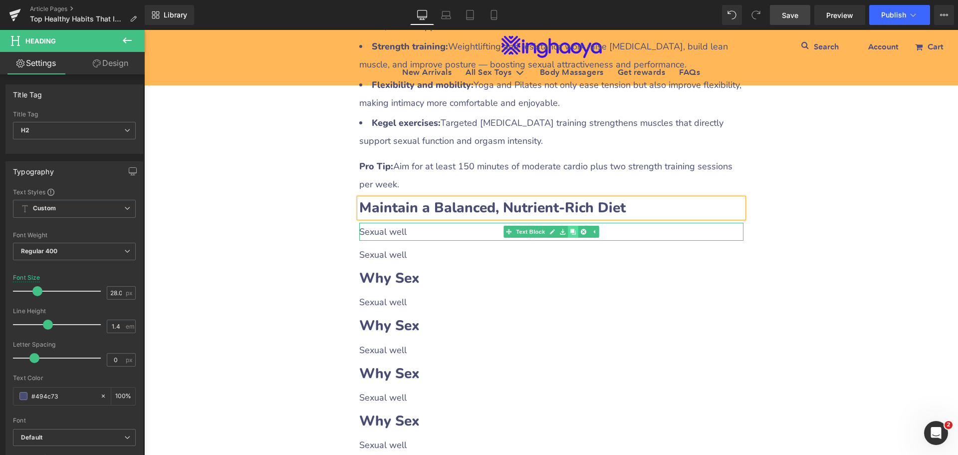
click at [571, 229] on icon at bounding box center [572, 232] width 5 height 6
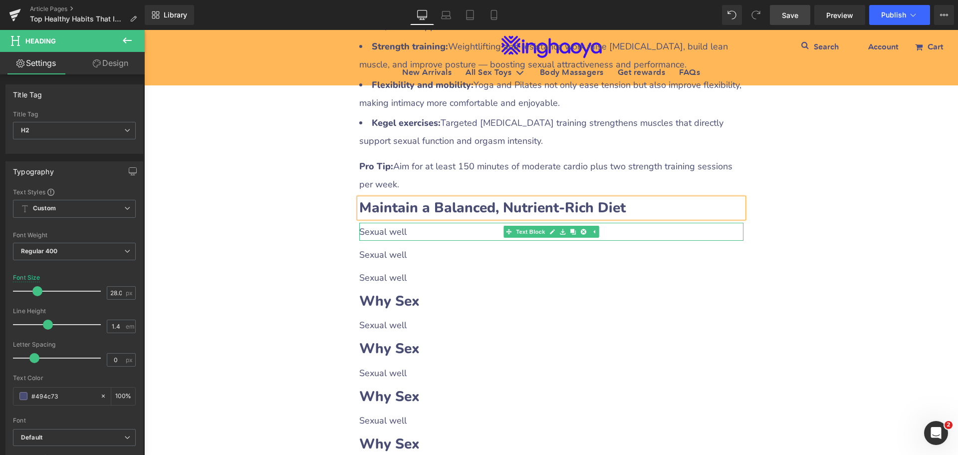
click at [372, 223] on p "Sexual well" at bounding box center [551, 232] width 384 height 18
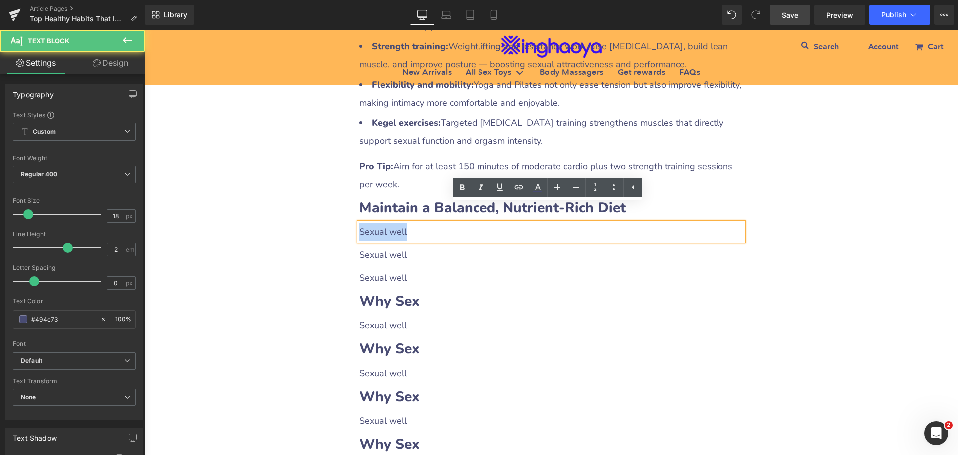
drag, startPoint x: 357, startPoint y: 211, endPoint x: 420, endPoint y: 210, distance: 62.4
click at [420, 223] on p "Sexual well" at bounding box center [551, 232] width 384 height 18
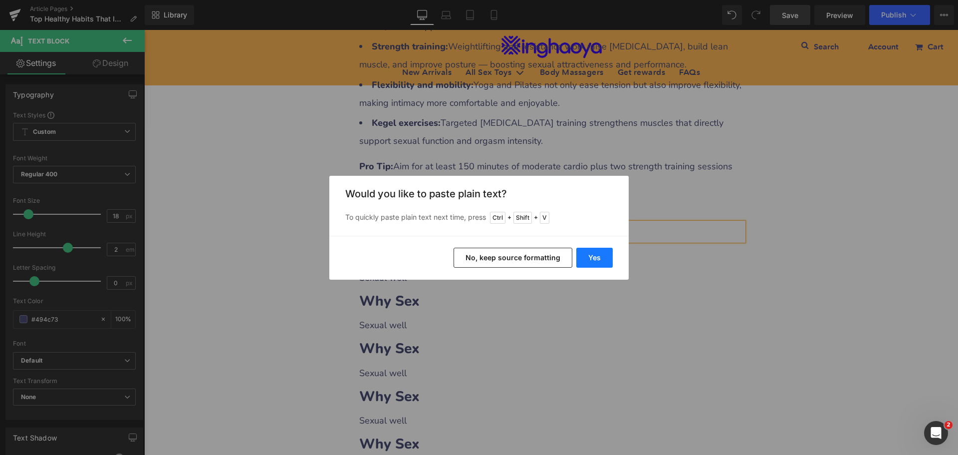
click at [583, 252] on button "Yes" at bounding box center [595, 258] width 36 height 20
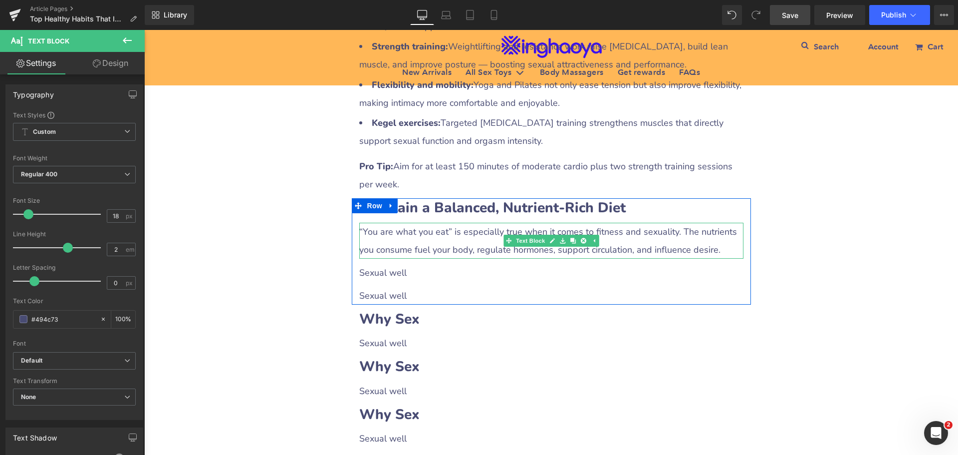
click at [726, 231] on p "“You are what you eat” is especially true when it comes to fitness and sexualit…" at bounding box center [551, 241] width 384 height 36
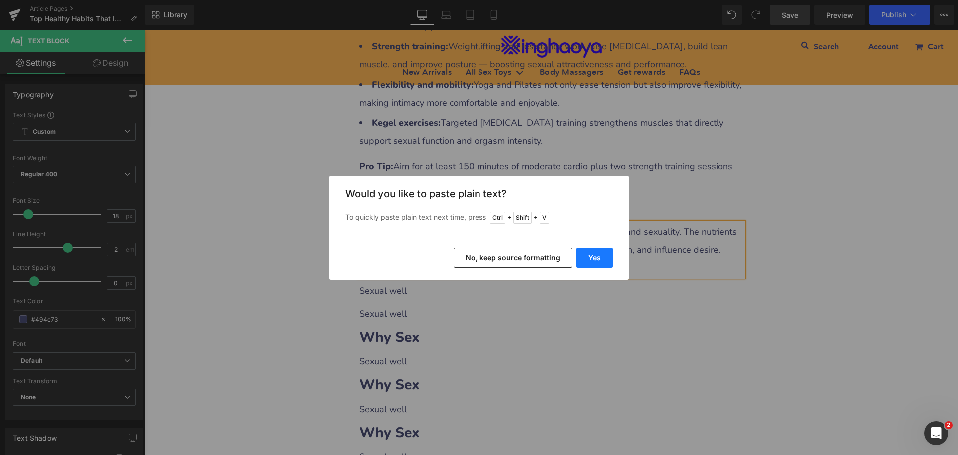
drag, startPoint x: 591, startPoint y: 259, endPoint x: 436, endPoint y: 238, distance: 155.6
click at [591, 259] on button "Yes" at bounding box center [595, 258] width 36 height 20
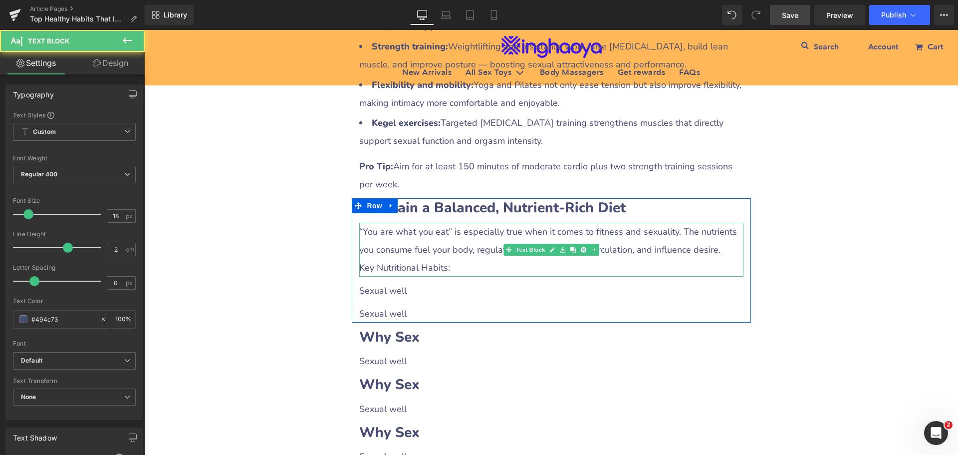
click at [447, 259] on p "Key Nutritional Habits:" at bounding box center [551, 268] width 384 height 18
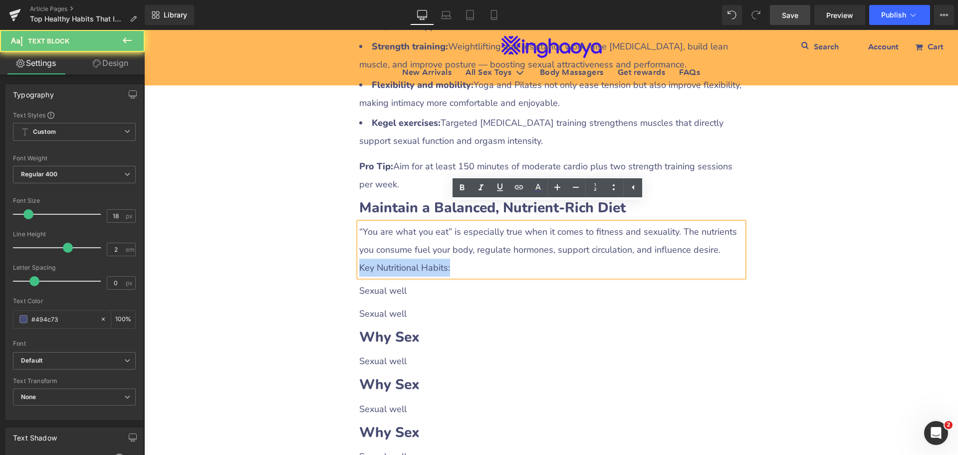
drag, startPoint x: 460, startPoint y: 249, endPoint x: 316, endPoint y: 249, distance: 144.3
click at [316, 249] on div "Top Healthy Habits That Improve Both Fitness and Sexual Wellness Heading Row Li…" at bounding box center [551, 165] width 814 height 2471
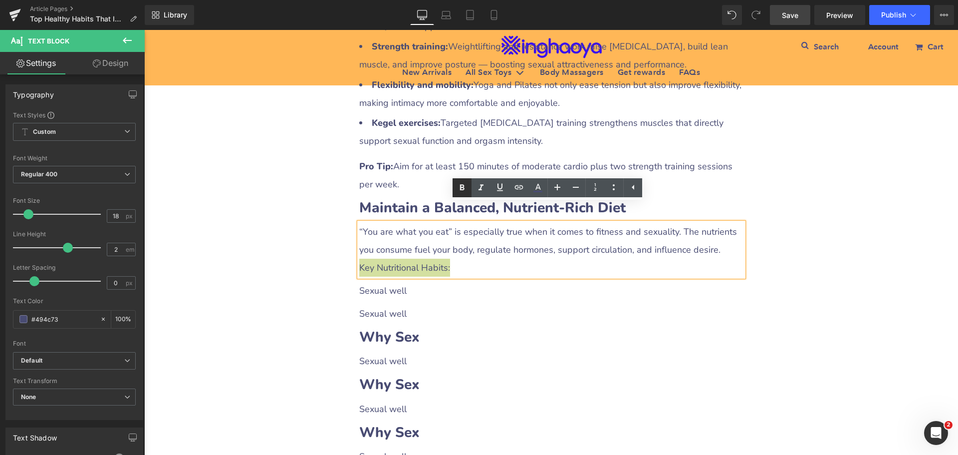
click at [460, 189] on icon at bounding box center [462, 188] width 12 height 12
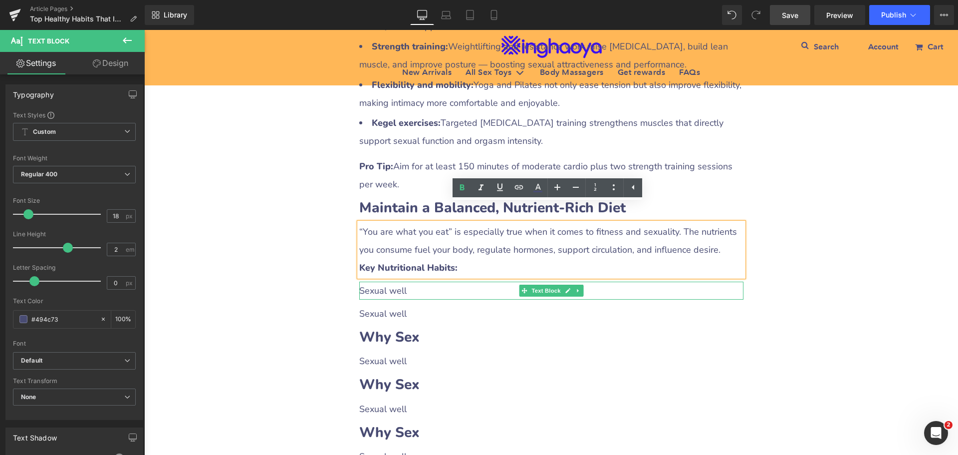
click at [383, 282] on p "Sexual well" at bounding box center [551, 291] width 384 height 18
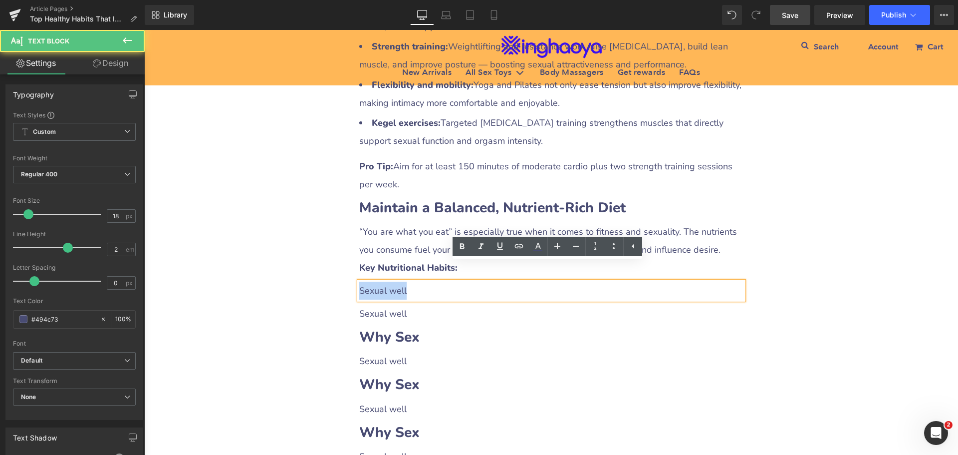
drag, startPoint x: 357, startPoint y: 269, endPoint x: 427, endPoint y: 268, distance: 69.9
click at [427, 282] on p "Sexual well" at bounding box center [551, 291] width 384 height 18
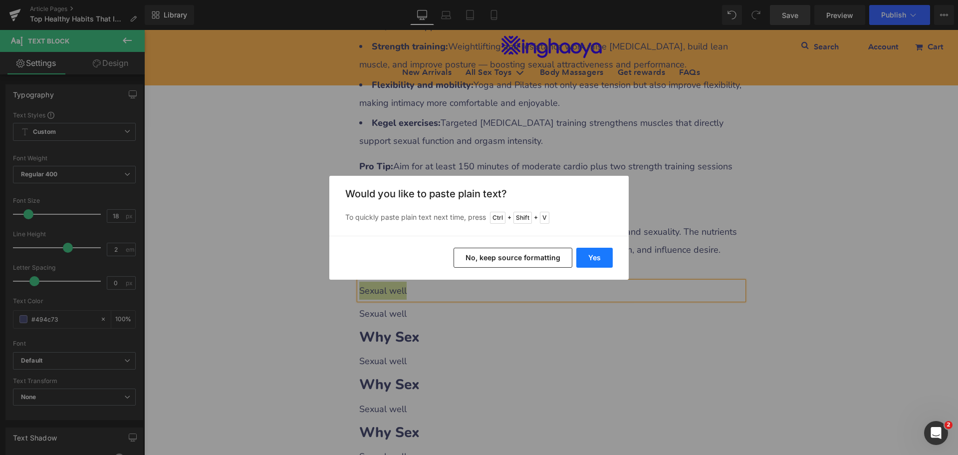
drag, startPoint x: 583, startPoint y: 260, endPoint x: 434, endPoint y: 232, distance: 150.8
click at [583, 260] on button "Yes" at bounding box center [595, 258] width 36 height 20
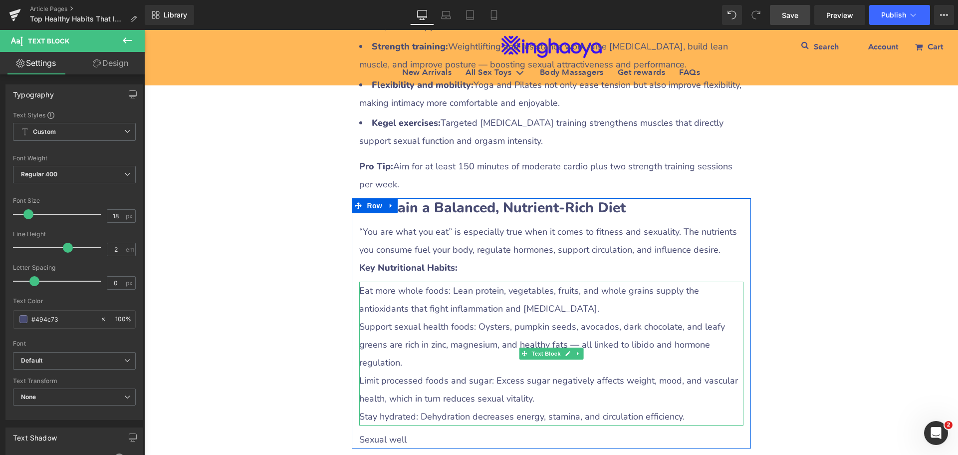
click at [403, 282] on p "Eat more whole foods: Lean protein, vegetables, fruits, and whole grains supply…" at bounding box center [551, 300] width 384 height 36
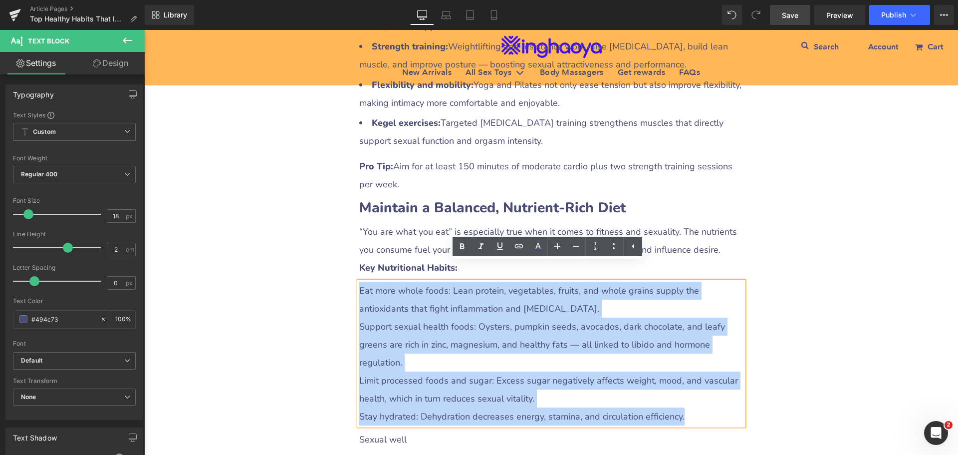
drag, startPoint x: 357, startPoint y: 270, endPoint x: 737, endPoint y: 400, distance: 401.4
click at [737, 400] on div "Eat more whole foods: Lean protein, vegetables, fruits, and whole grains supply…" at bounding box center [551, 354] width 384 height 144
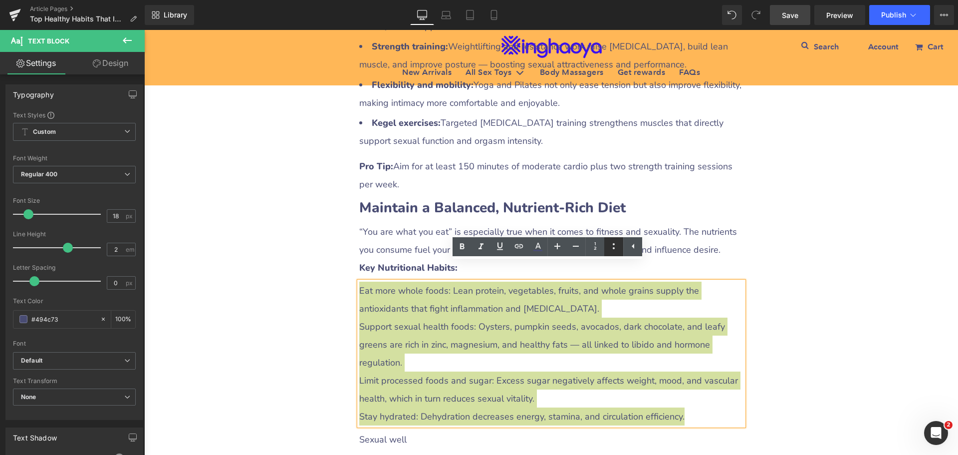
click at [613, 245] on icon at bounding box center [614, 246] width 12 height 12
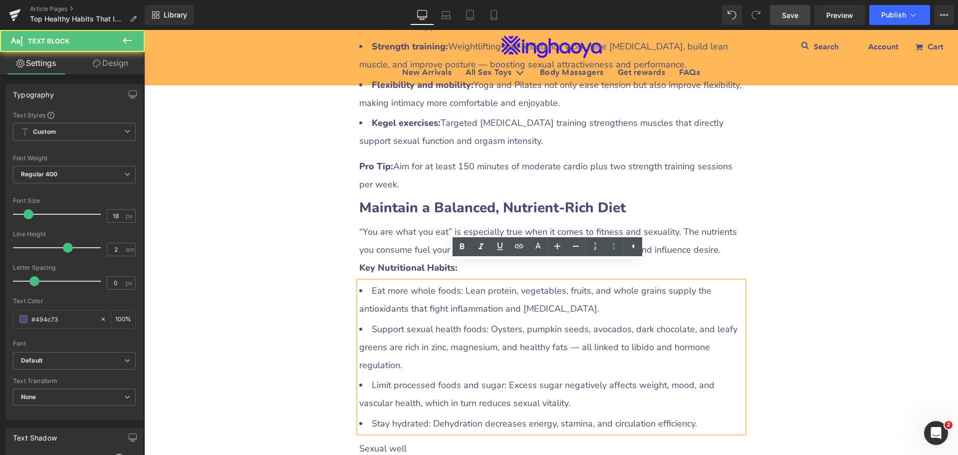
click at [459, 290] on li "Eat more whole foods: Lean protein, vegetables, fruits, and whole grains supply…" at bounding box center [551, 300] width 384 height 36
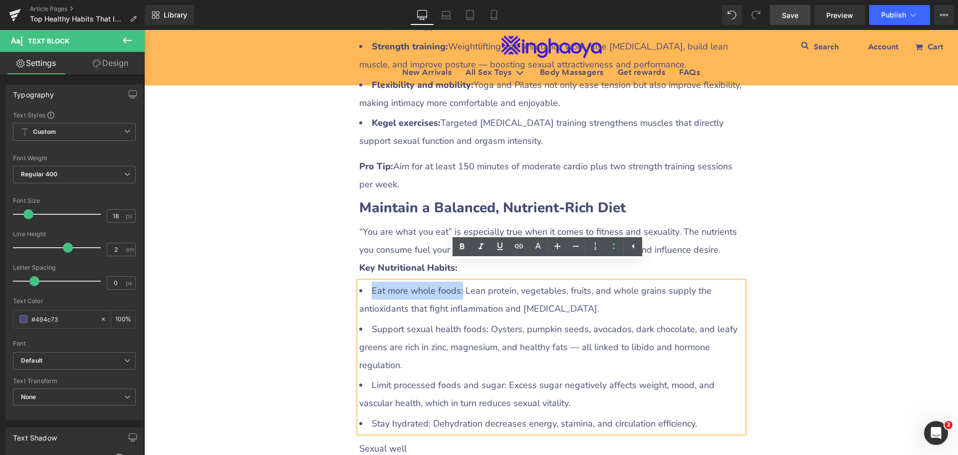
drag, startPoint x: 422, startPoint y: 271, endPoint x: 457, endPoint y: 271, distance: 35.4
click at [457, 282] on li "Eat more whole foods: Lean protein, vegetables, fruits, and whole grains supply…" at bounding box center [551, 300] width 384 height 36
click at [463, 245] on icon at bounding box center [462, 247] width 4 height 6
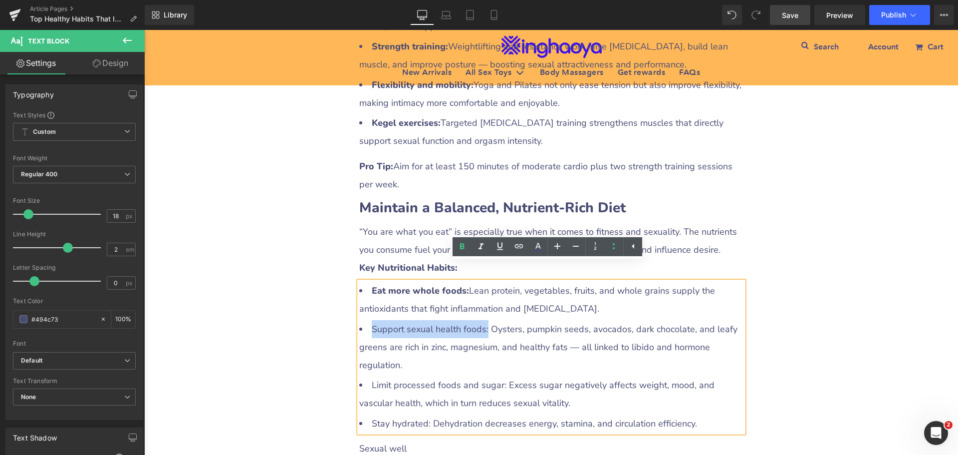
drag, startPoint x: 367, startPoint y: 311, endPoint x: 482, endPoint y: 312, distance: 114.8
click at [482, 320] on li "Support sexual health foods: Oysters, pumpkin seeds, avocados, dark chocolate, …" at bounding box center [551, 347] width 384 height 54
click at [460, 244] on icon at bounding box center [462, 247] width 12 height 12
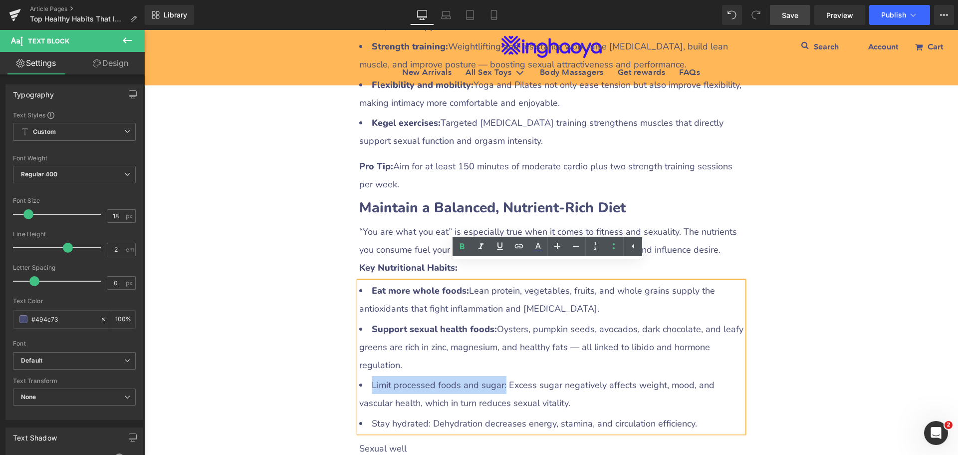
drag, startPoint x: 366, startPoint y: 362, endPoint x: 500, endPoint y: 368, distance: 133.4
click at [500, 376] on li "Limit processed foods and sugar: Excess sugar negatively affects weight, mood, …" at bounding box center [551, 394] width 384 height 36
click at [460, 249] on icon at bounding box center [462, 247] width 4 height 6
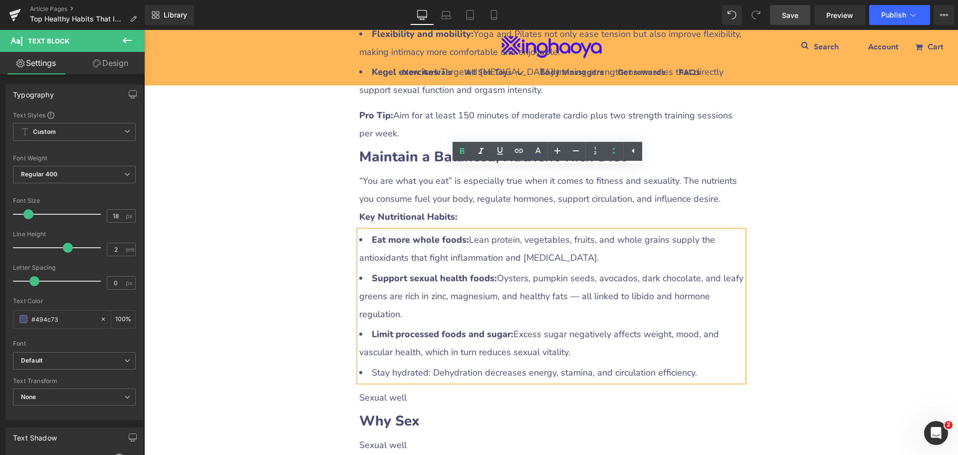
scroll to position [1298, 0]
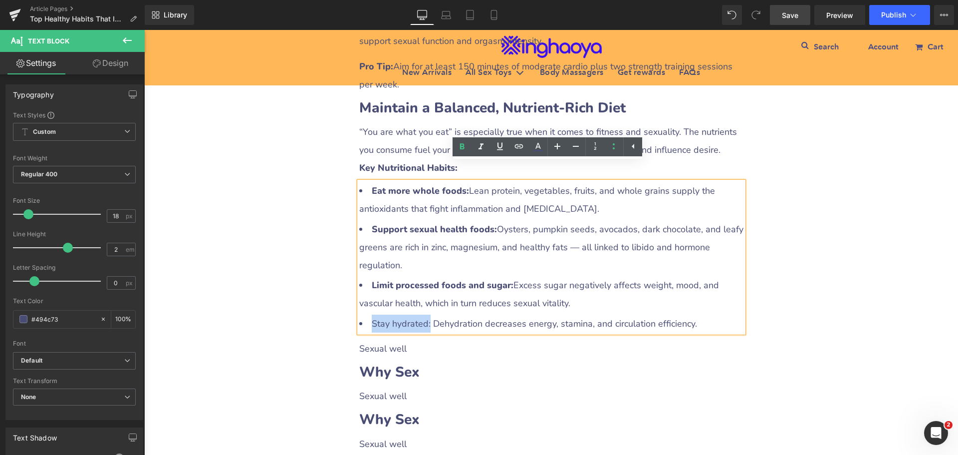
drag, startPoint x: 365, startPoint y: 303, endPoint x: 424, endPoint y: 304, distance: 58.9
click at [424, 314] on li "Stay hydrated: Dehydration decreases energy, stamina, and circulation efficienc…" at bounding box center [551, 323] width 384 height 18
click at [464, 151] on icon at bounding box center [462, 147] width 12 height 12
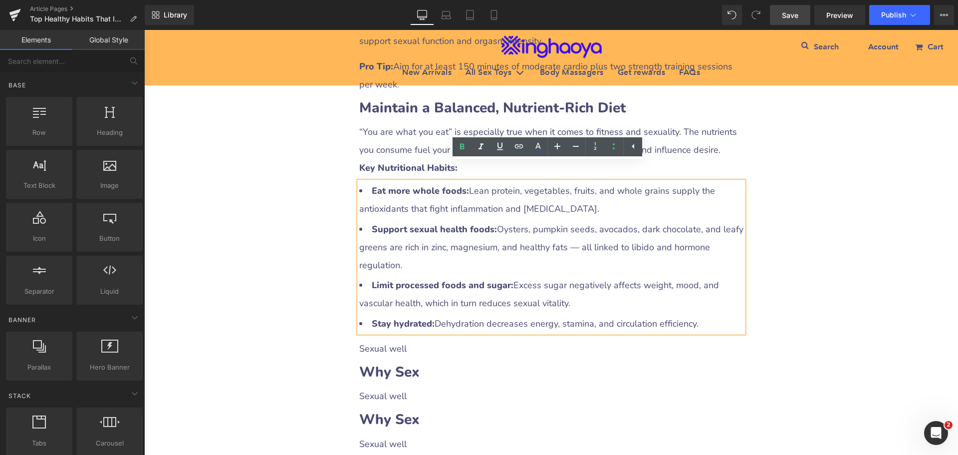
click at [311, 272] on div "Top Healthy Habits That Improve Both Fitness and Sexual Wellness Heading Row Li…" at bounding box center [551, 133] width 814 height 2606
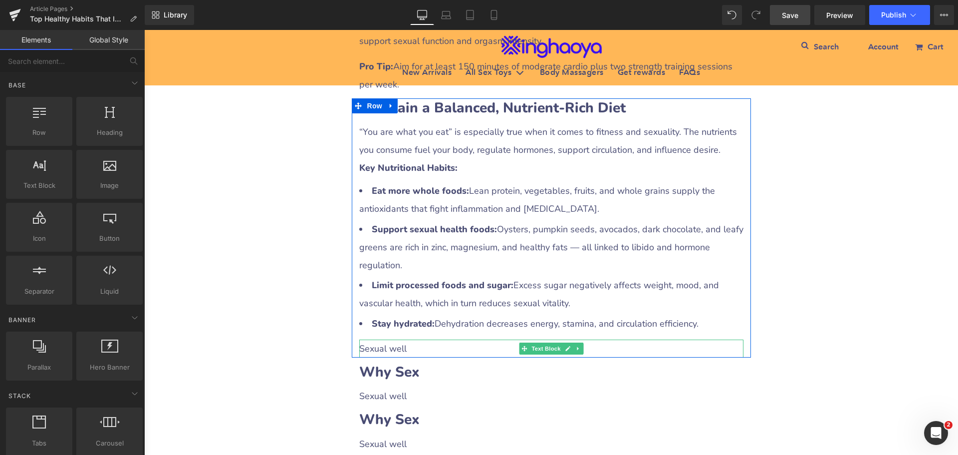
click at [383, 339] on p "Sexual well" at bounding box center [551, 348] width 384 height 18
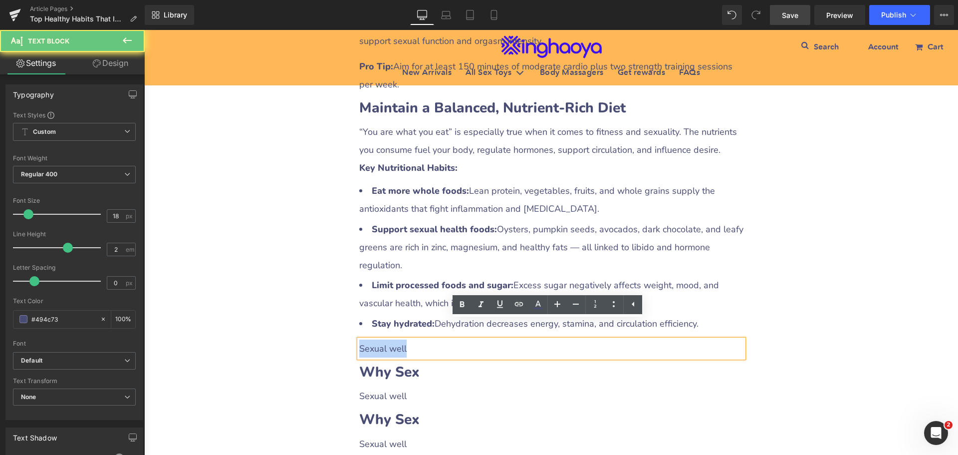
drag, startPoint x: 356, startPoint y: 332, endPoint x: 420, endPoint y: 332, distance: 64.4
click at [420, 339] on p "Sexual well" at bounding box center [551, 348] width 384 height 18
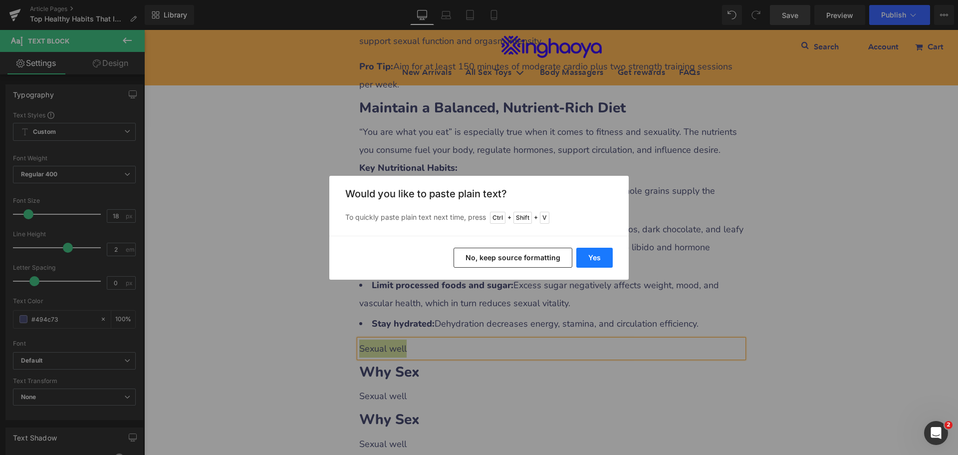
click at [587, 261] on button "Yes" at bounding box center [595, 258] width 36 height 20
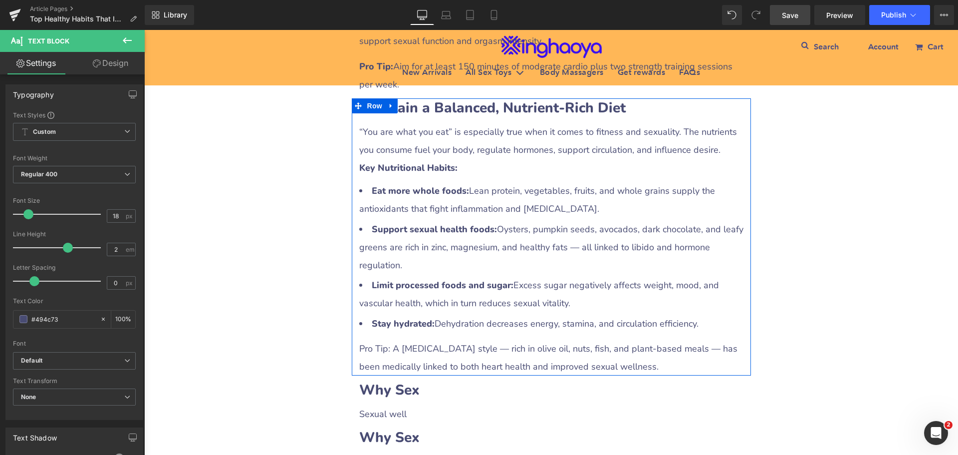
click at [418, 339] on p "Pro Tip: A [MEDICAL_DATA] style — rich in olive oil, nuts, fish, and plant‑base…" at bounding box center [551, 357] width 384 height 36
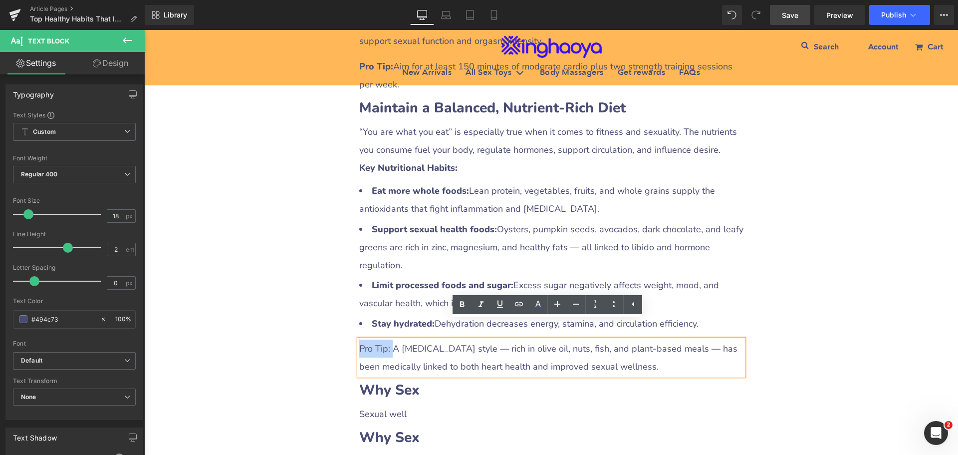
drag, startPoint x: 356, startPoint y: 331, endPoint x: 388, endPoint y: 329, distance: 32.0
click at [388, 339] on p "Pro Tip: A [MEDICAL_DATA] style — rich in olive oil, nuts, fish, and plant‑base…" at bounding box center [551, 357] width 384 height 36
click at [462, 304] on icon at bounding box center [462, 305] width 12 height 12
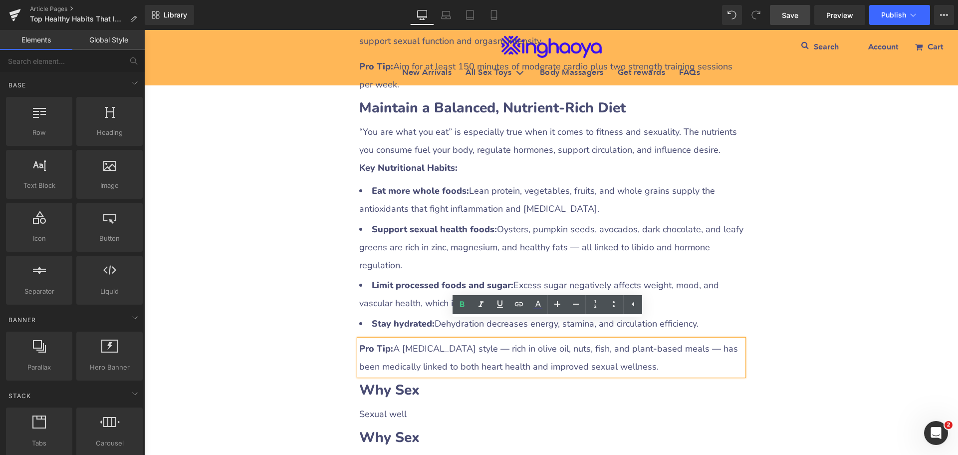
click at [812, 299] on div "Top Healthy Habits That Improve Both Fitness and Sexual Wellness Heading Row Li…" at bounding box center [551, 142] width 814 height 2624
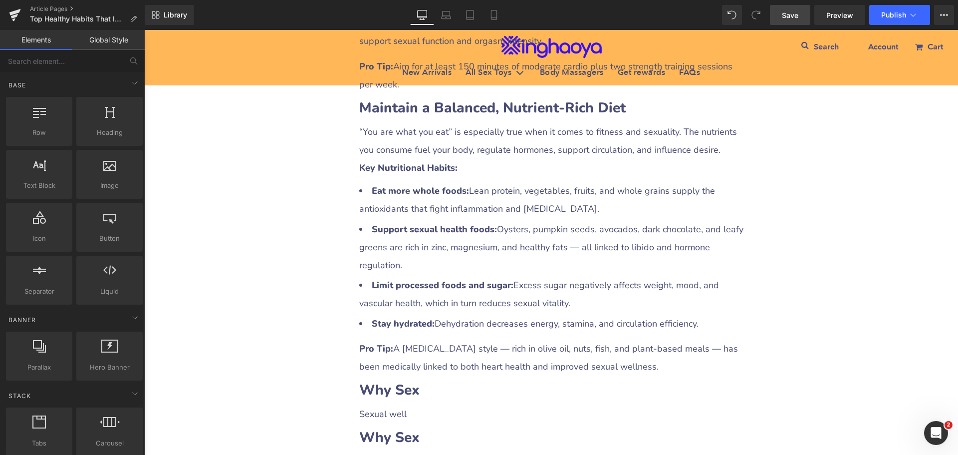
click at [787, 16] on span "Save" at bounding box center [790, 15] width 16 height 10
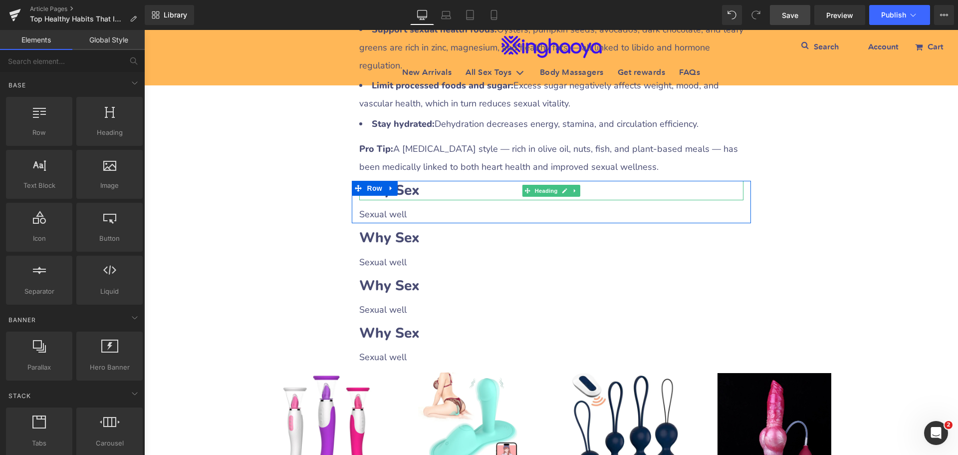
click at [437, 181] on h2 "Why Sex" at bounding box center [551, 190] width 384 height 19
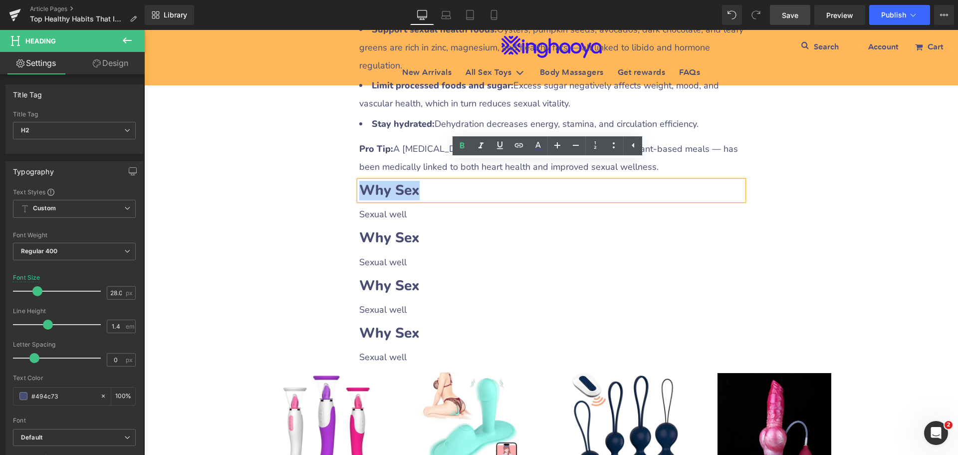
drag, startPoint x: 358, startPoint y: 176, endPoint x: 435, endPoint y: 174, distance: 77.4
click at [435, 181] on h2 "Why Sex" at bounding box center [551, 190] width 384 height 19
paste div
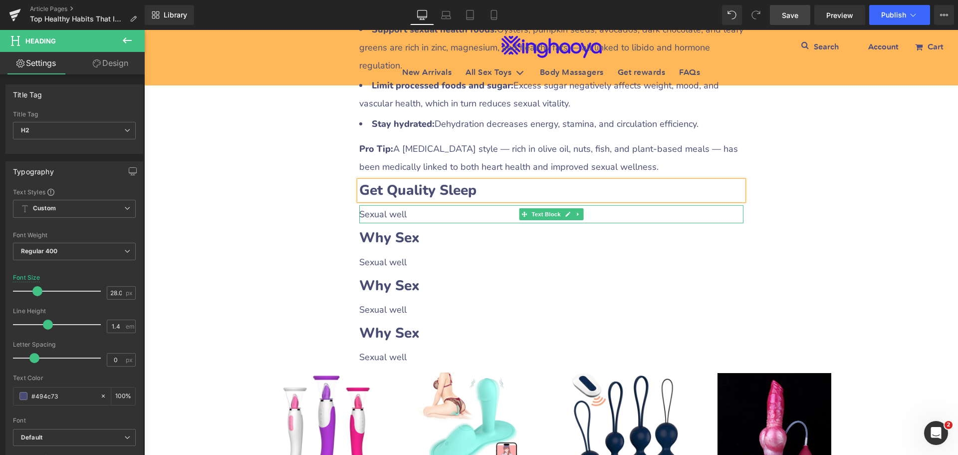
click at [580, 205] on p "Sexual well" at bounding box center [551, 214] width 384 height 18
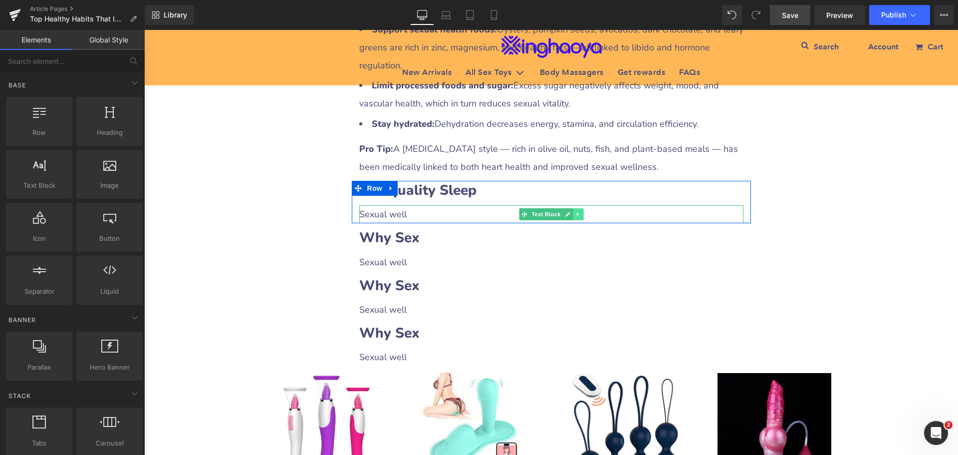
click at [577, 213] on icon at bounding box center [577, 214] width 1 height 3
click at [571, 212] on icon at bounding box center [572, 214] width 5 height 5
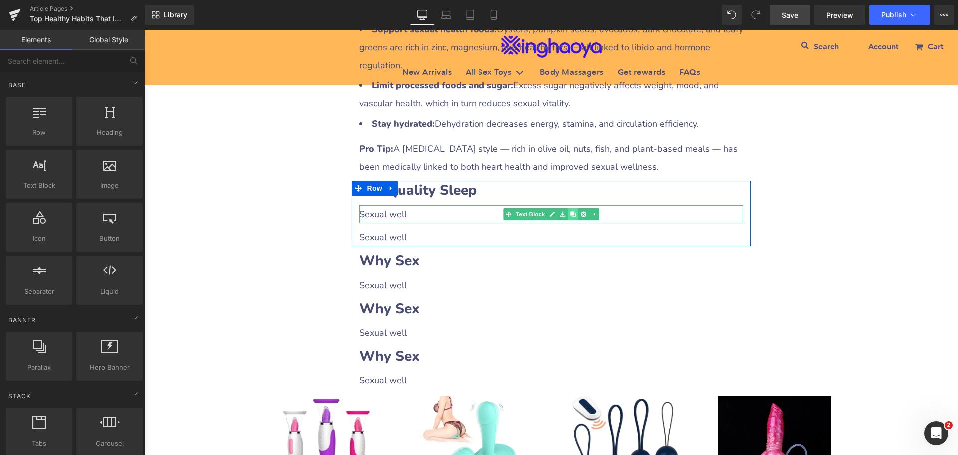
click at [571, 212] on icon at bounding box center [572, 214] width 5 height 5
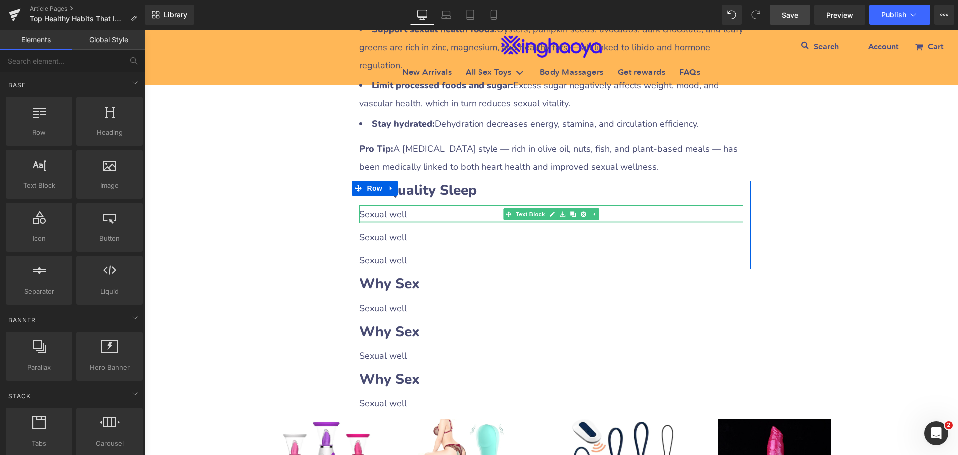
click at [409, 221] on div at bounding box center [551, 222] width 384 height 2
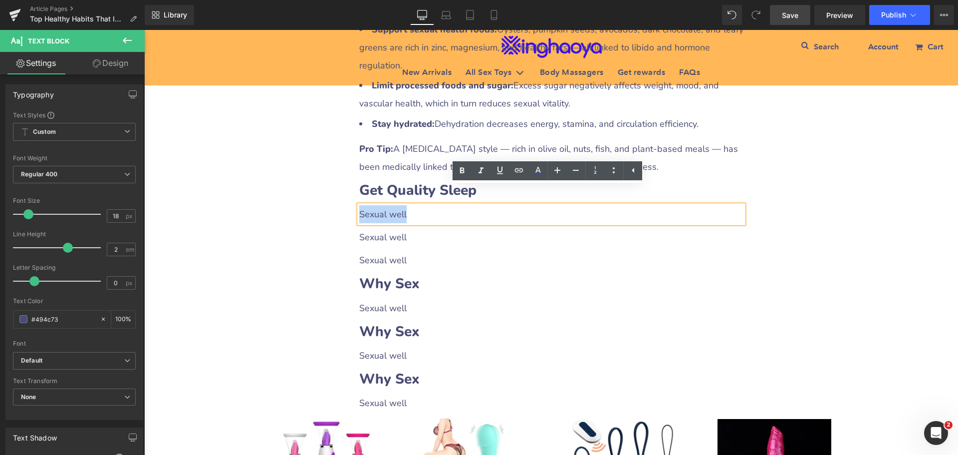
drag, startPoint x: 356, startPoint y: 197, endPoint x: 421, endPoint y: 197, distance: 65.4
click at [421, 205] on p "Sexual well" at bounding box center [551, 214] width 384 height 18
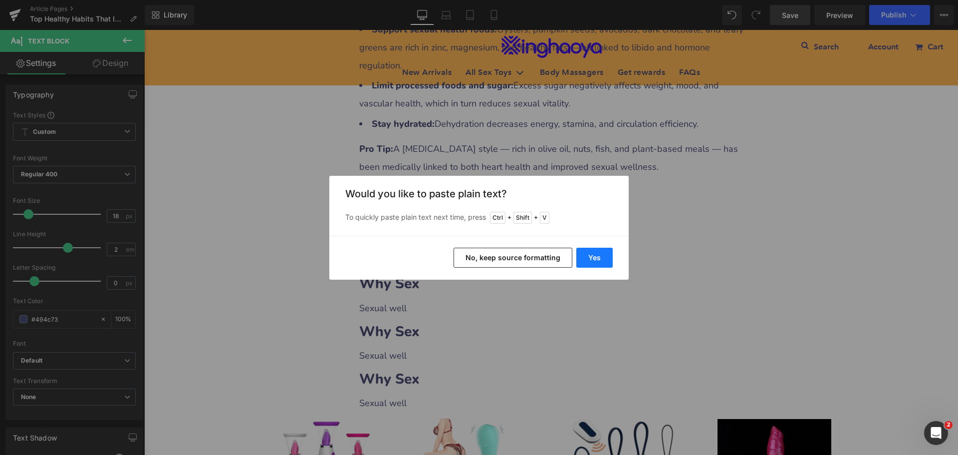
click at [589, 259] on button "Yes" at bounding box center [595, 258] width 36 height 20
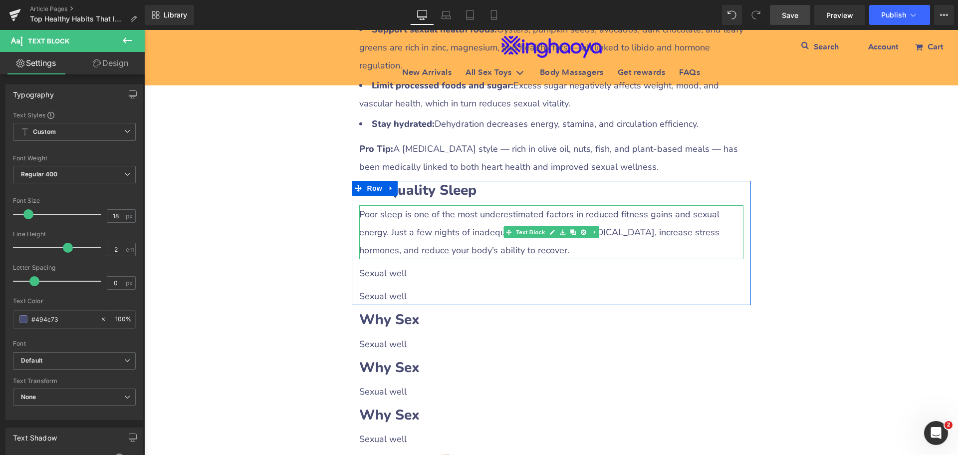
click at [532, 232] on p "Poor sleep is one of the most underestimated factors in reduced fitness gains a…" at bounding box center [551, 232] width 384 height 54
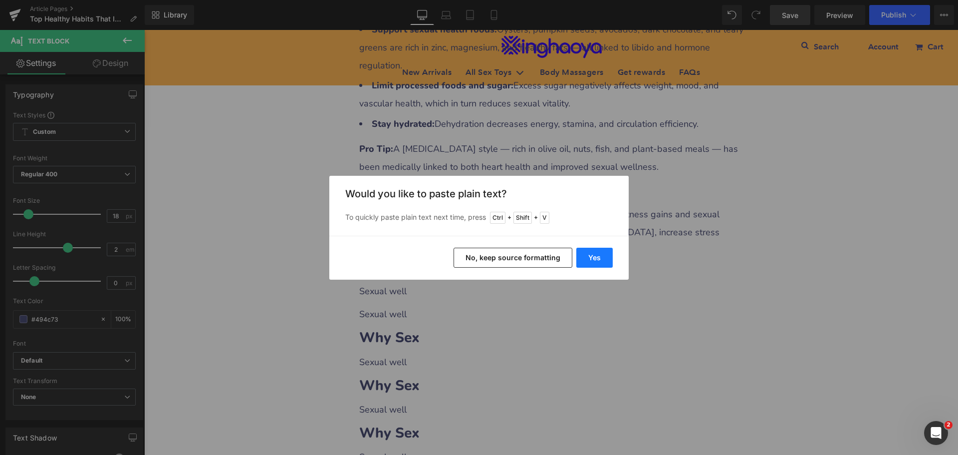
click at [590, 259] on button "Yes" at bounding box center [595, 258] width 36 height 20
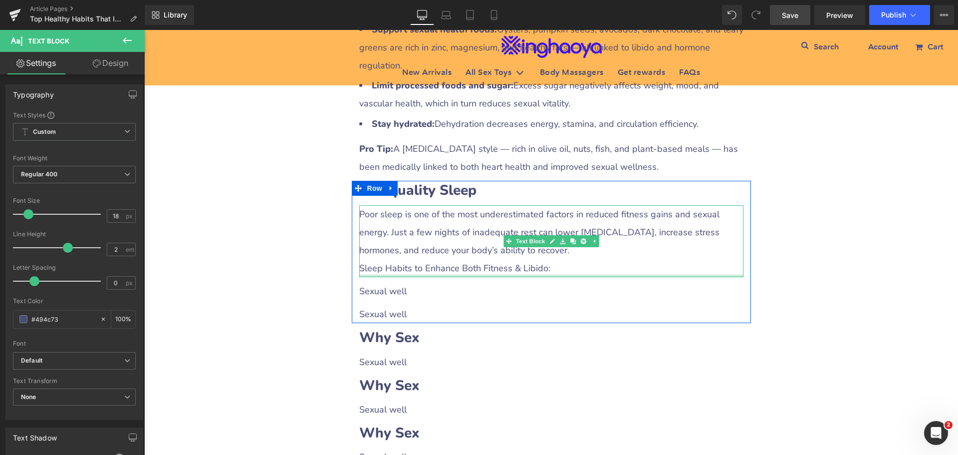
click at [555, 259] on p "Sleep Habits to Enhance Both Fitness & Libido:" at bounding box center [551, 268] width 384 height 18
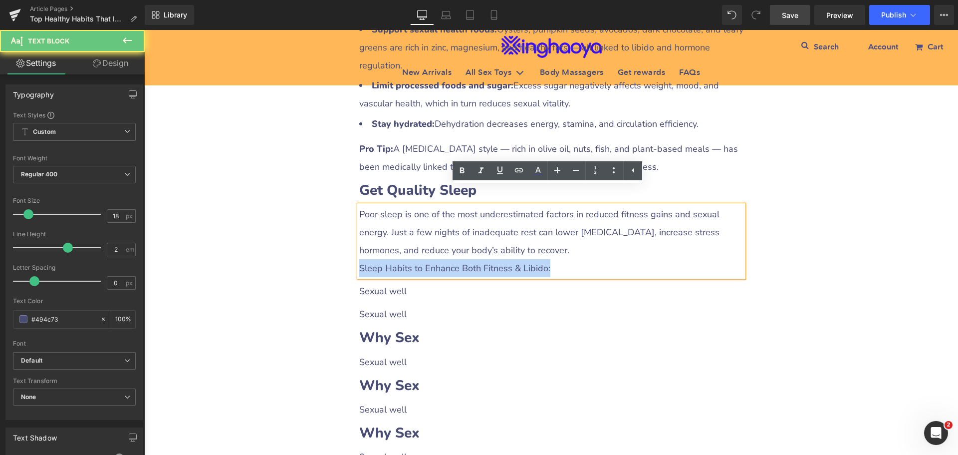
drag, startPoint x: 564, startPoint y: 252, endPoint x: 297, endPoint y: 250, distance: 267.1
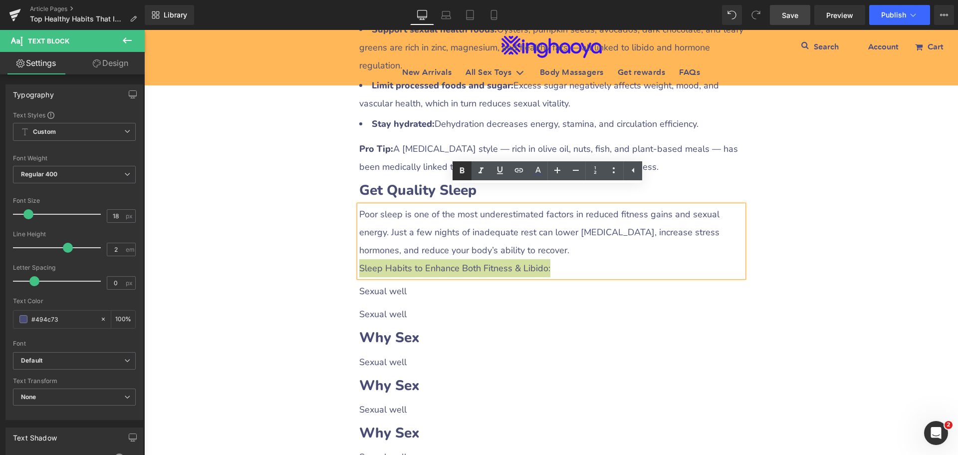
click at [459, 171] on icon at bounding box center [462, 171] width 12 height 12
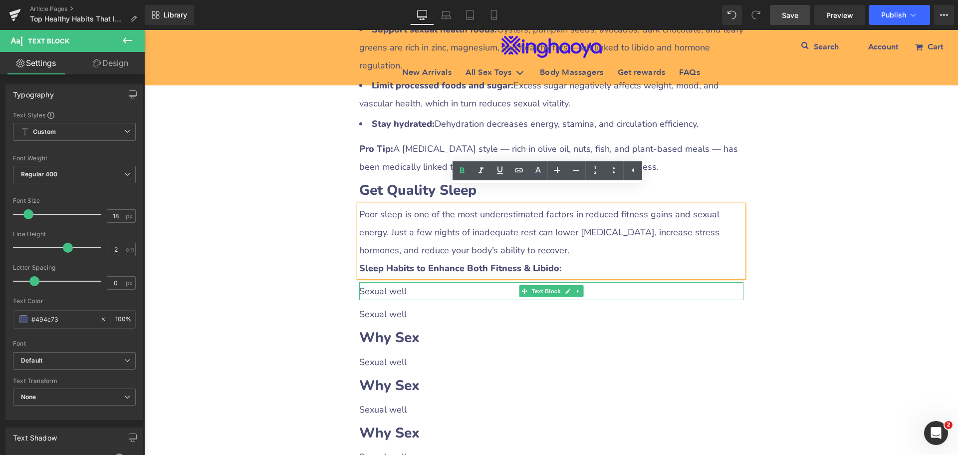
click at [395, 282] on p "Sexual well" at bounding box center [551, 291] width 384 height 18
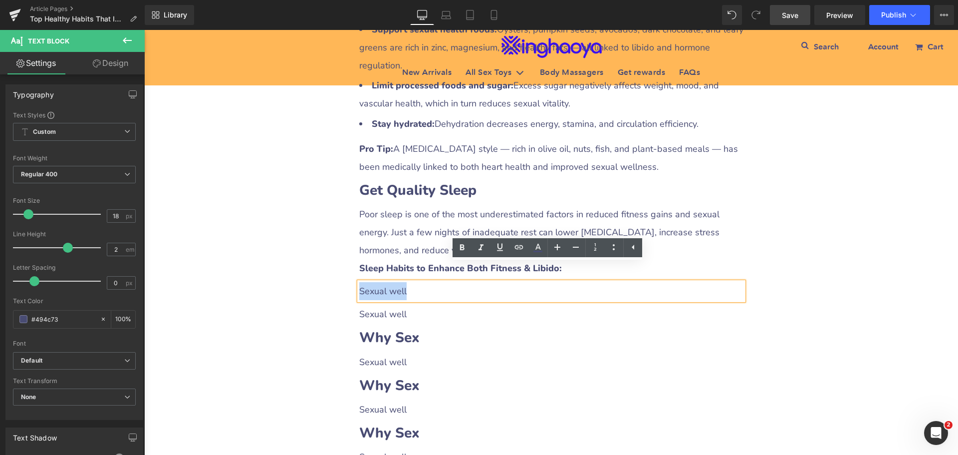
drag, startPoint x: 357, startPoint y: 276, endPoint x: 426, endPoint y: 275, distance: 68.9
click at [426, 282] on p "Sexual well" at bounding box center [551, 291] width 384 height 18
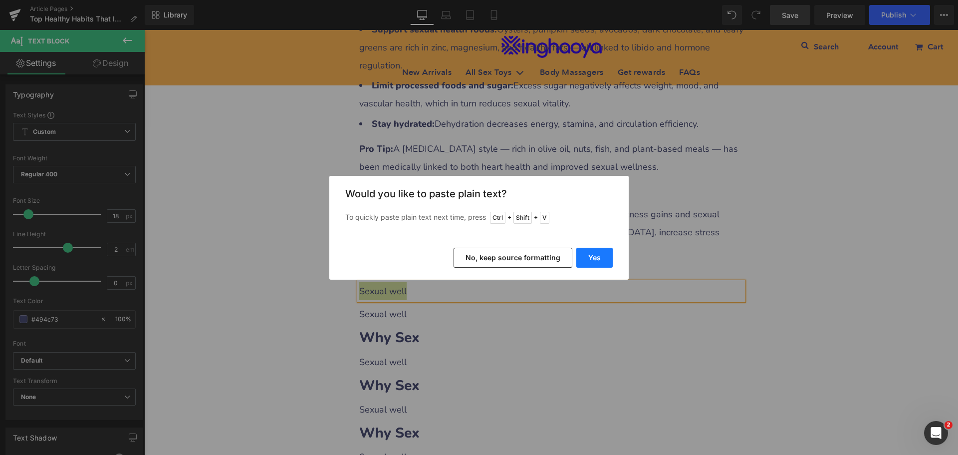
click at [601, 256] on button "Yes" at bounding box center [595, 258] width 36 height 20
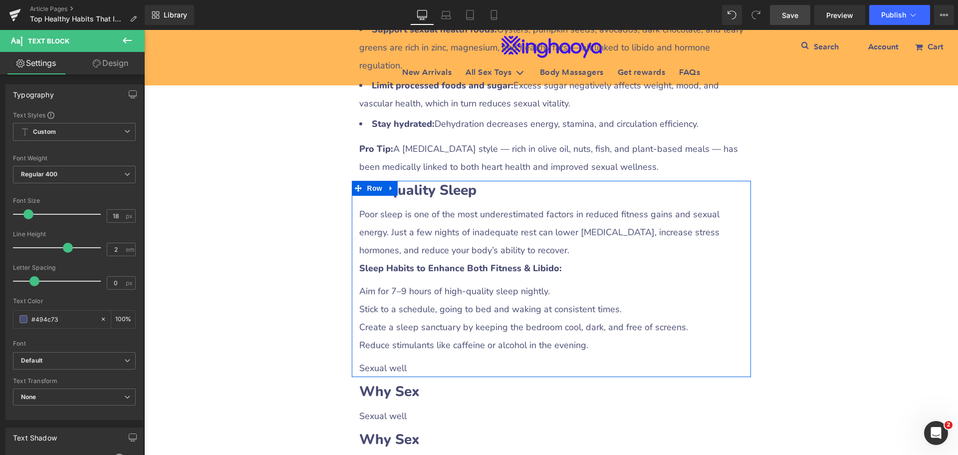
click at [415, 318] on p "Create a sleep sanctuary by keeping the bedroom cool, dark, and free of screens." at bounding box center [551, 327] width 384 height 18
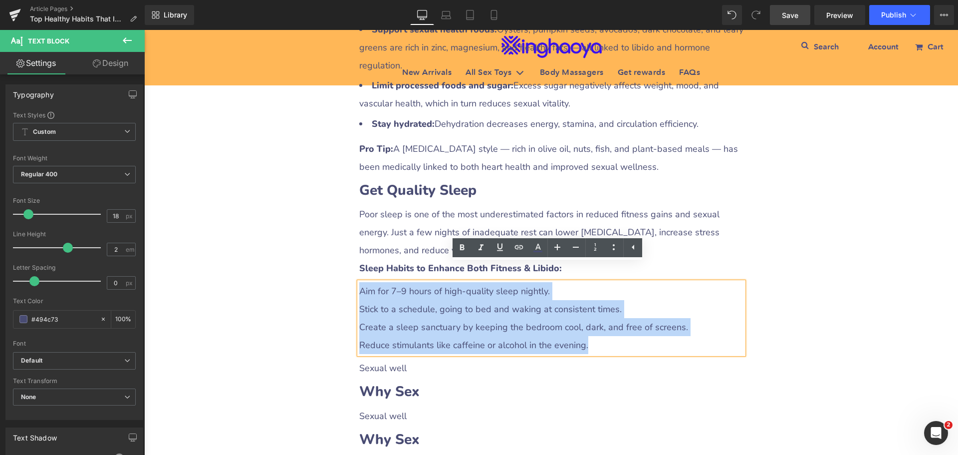
drag, startPoint x: 356, startPoint y: 276, endPoint x: 586, endPoint y: 325, distance: 234.8
click at [586, 325] on div "Aim for 7–9 hours of high‑quality sleep nightly. Stick to a schedule, going to …" at bounding box center [551, 318] width 384 height 72
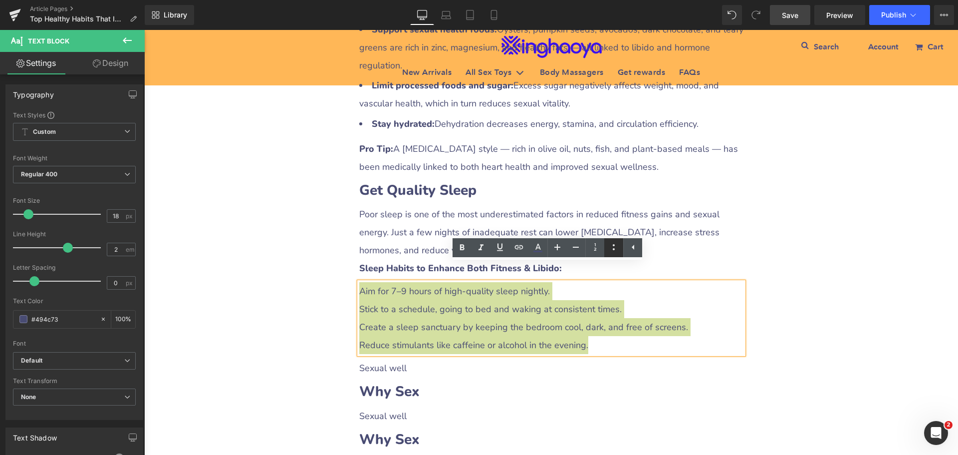
click at [612, 247] on icon at bounding box center [614, 247] width 12 height 12
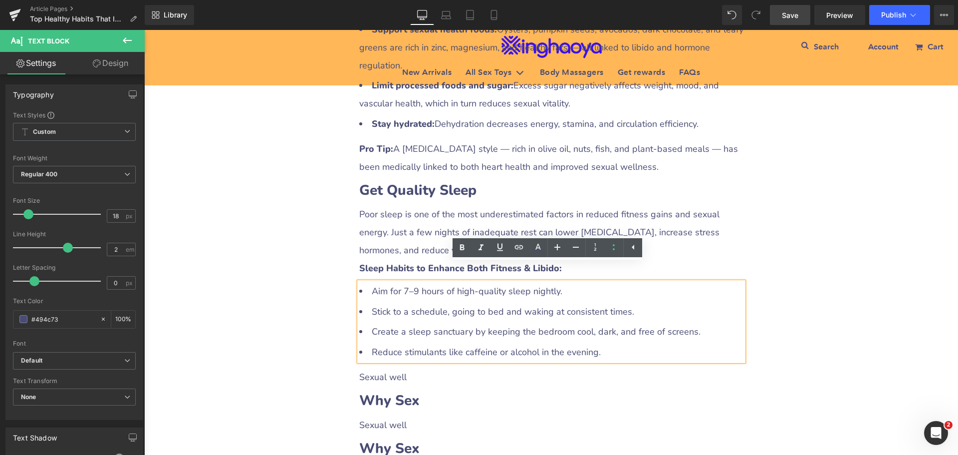
click at [821, 306] on div "Top Healthy Habits That Improve Both Fitness and Sexual Wellness Heading Row Li…" at bounding box center [551, 23] width 814 height 2786
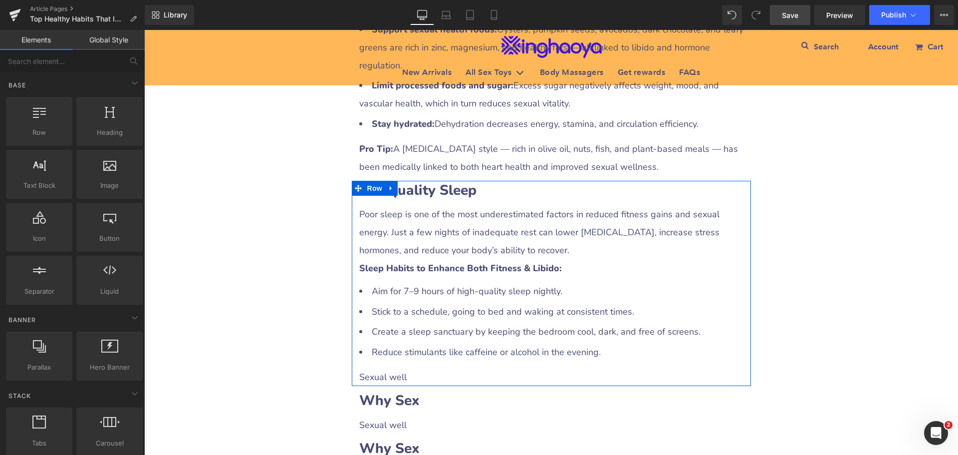
click at [391, 368] on p "Sexual well" at bounding box center [551, 377] width 384 height 18
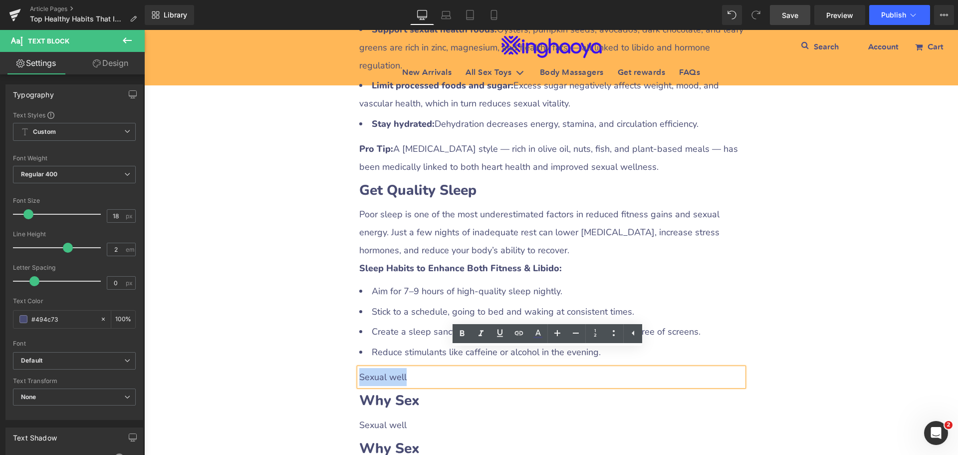
drag, startPoint x: 355, startPoint y: 360, endPoint x: 409, endPoint y: 359, distance: 53.9
click at [409, 368] on p "Sexual well" at bounding box center [551, 377] width 384 height 18
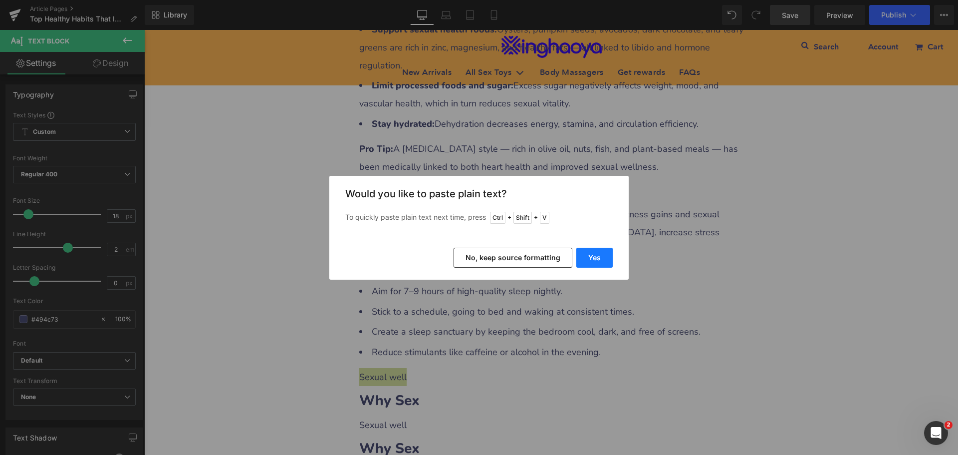
click at [597, 255] on button "Yes" at bounding box center [595, 258] width 36 height 20
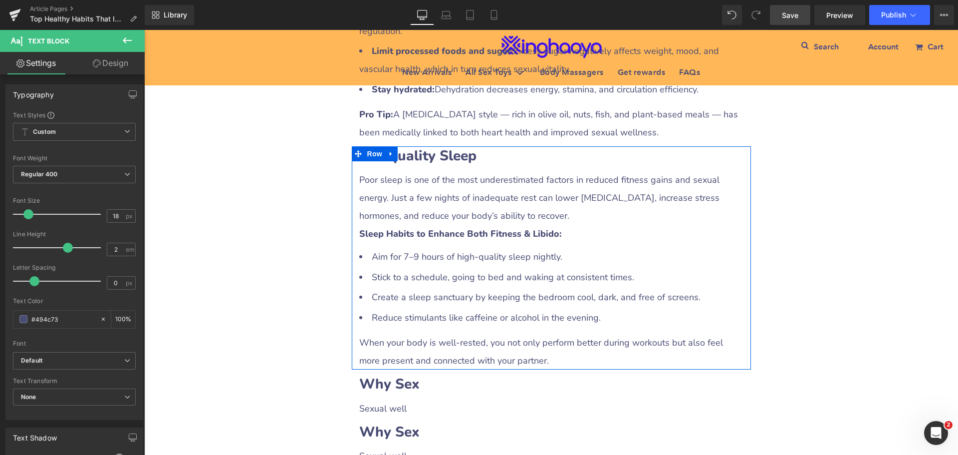
scroll to position [1547, 0]
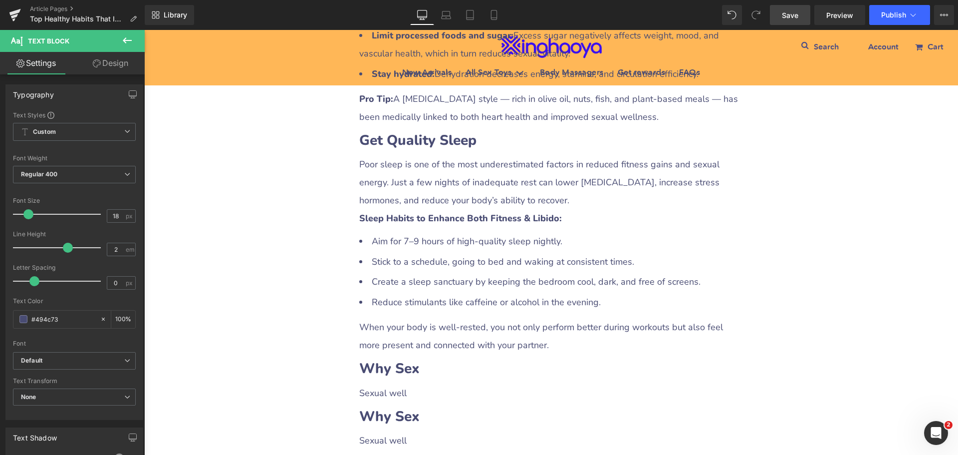
click at [787, 13] on span "Save" at bounding box center [790, 15] width 16 height 10
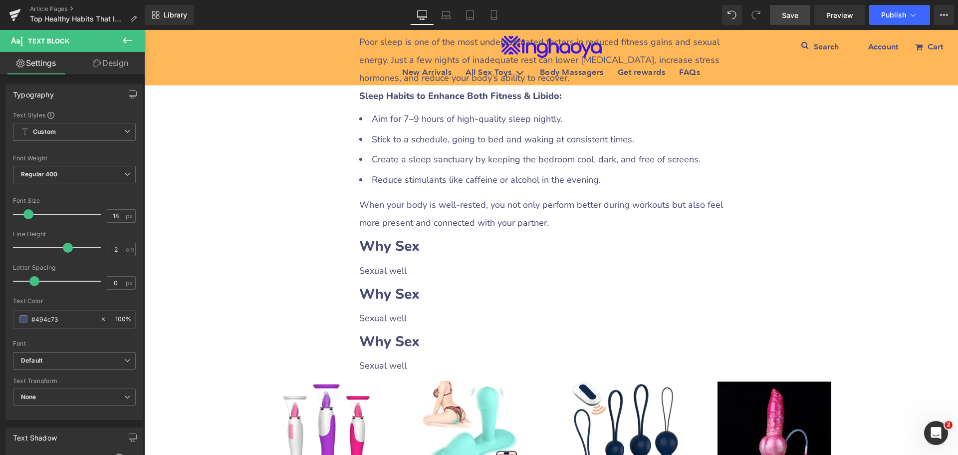
scroll to position [1647, 0]
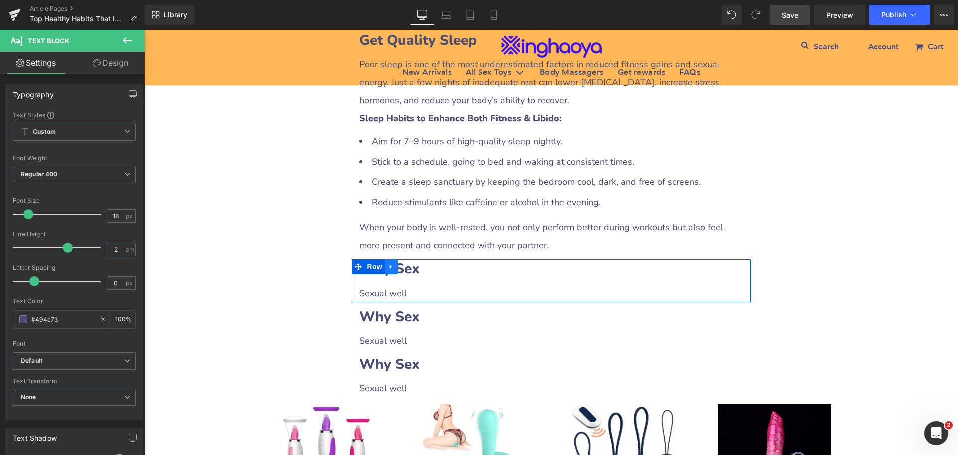
click at [388, 263] on icon at bounding box center [391, 266] width 7 height 7
click at [401, 263] on icon at bounding box center [404, 266] width 7 height 7
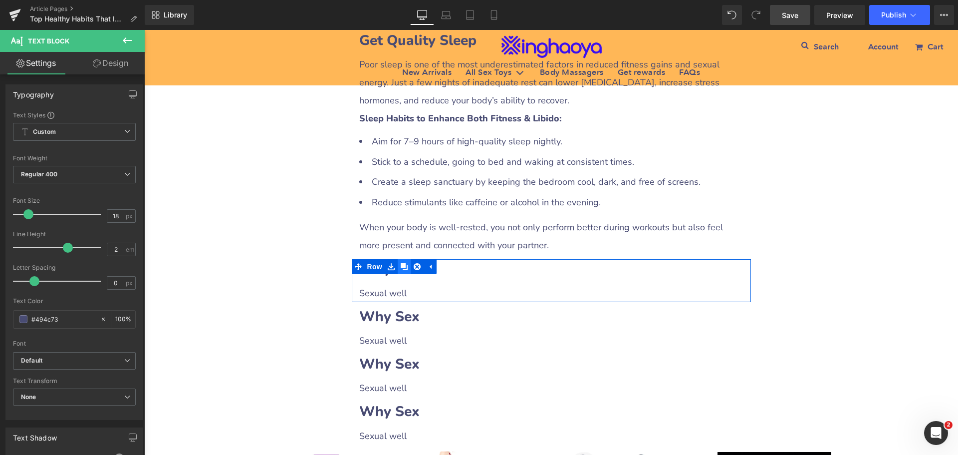
click at [401, 263] on icon at bounding box center [404, 266] width 7 height 7
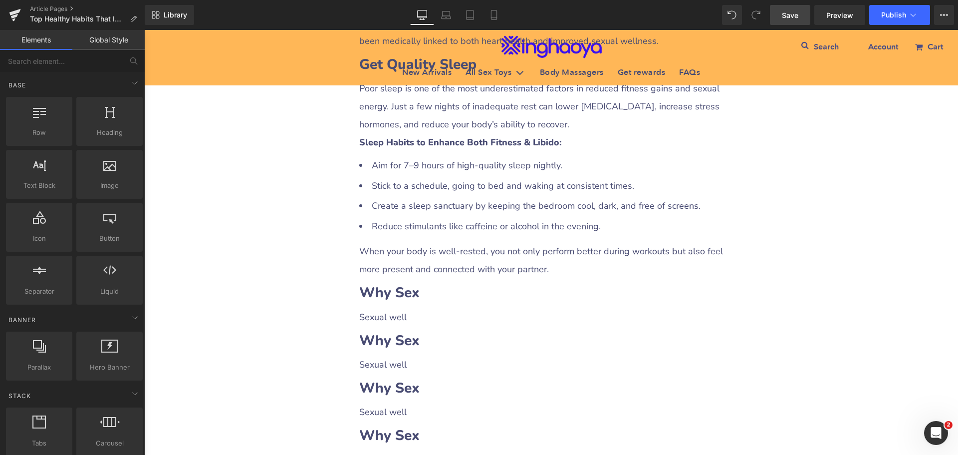
scroll to position [1697, 0]
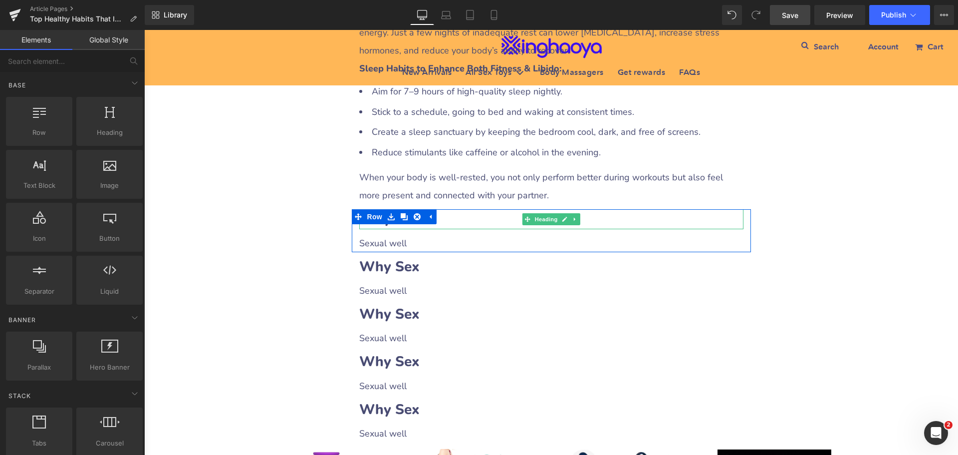
click at [447, 209] on h2 "Why Sex" at bounding box center [551, 218] width 384 height 19
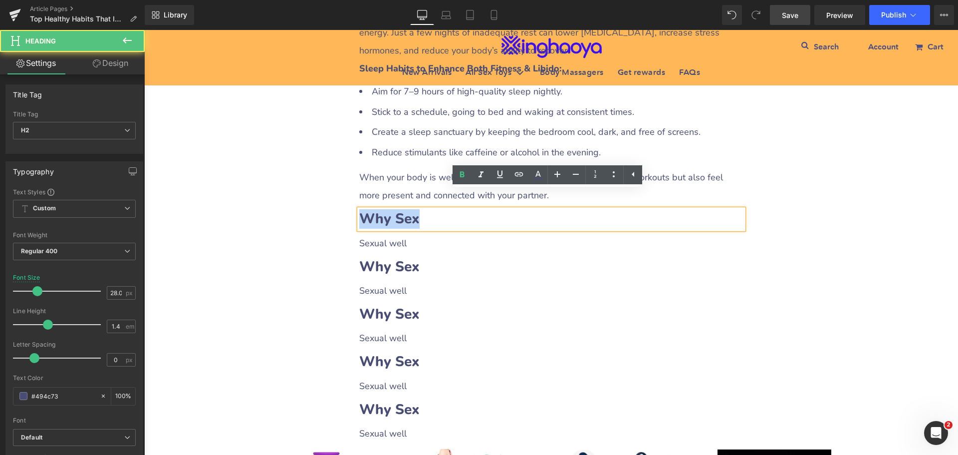
drag, startPoint x: 356, startPoint y: 201, endPoint x: 418, endPoint y: 203, distance: 61.5
click at [412, 209] on b "Why Sex" at bounding box center [389, 218] width 60 height 19
paste div
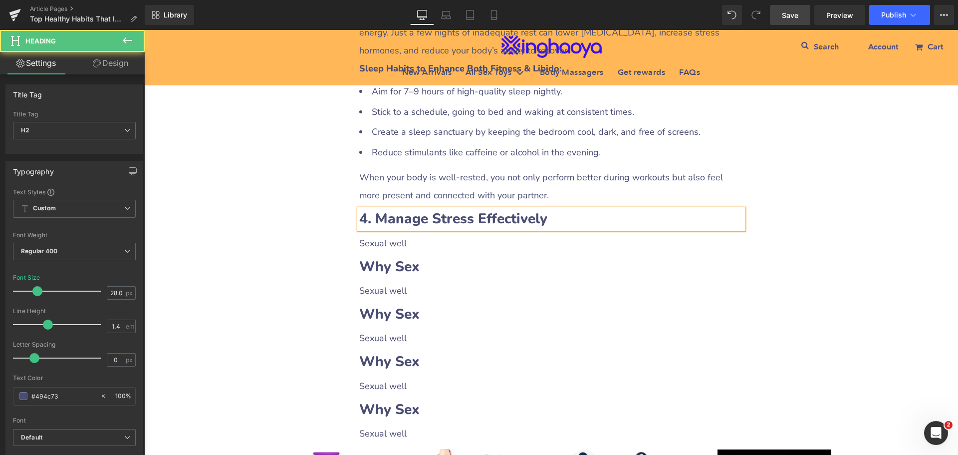
click at [372, 209] on b "4. Manage Stress Effectively" at bounding box center [453, 218] width 188 height 19
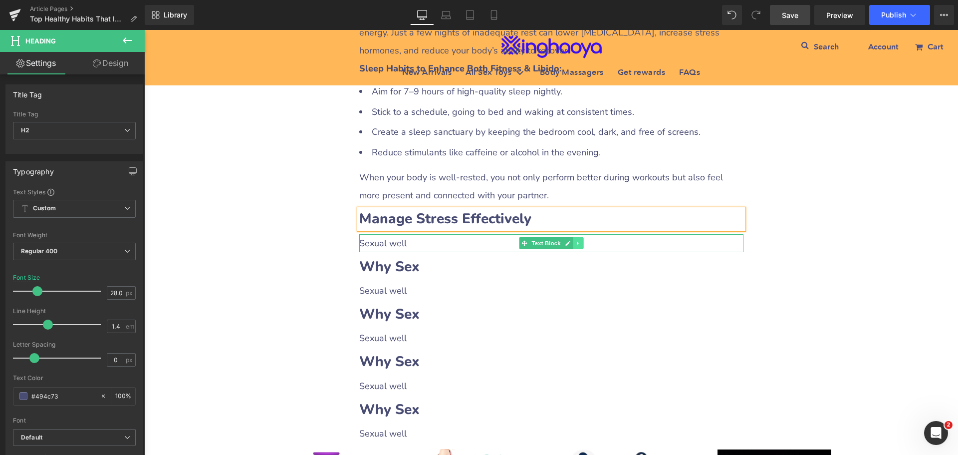
click at [577, 241] on icon at bounding box center [577, 242] width 1 height 3
click at [570, 240] on icon at bounding box center [572, 243] width 5 height 6
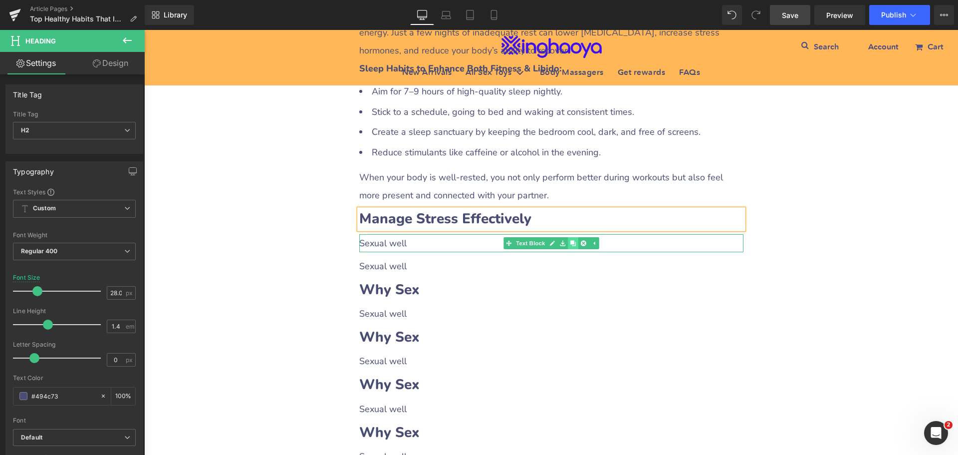
click at [570, 240] on icon at bounding box center [572, 243] width 5 height 6
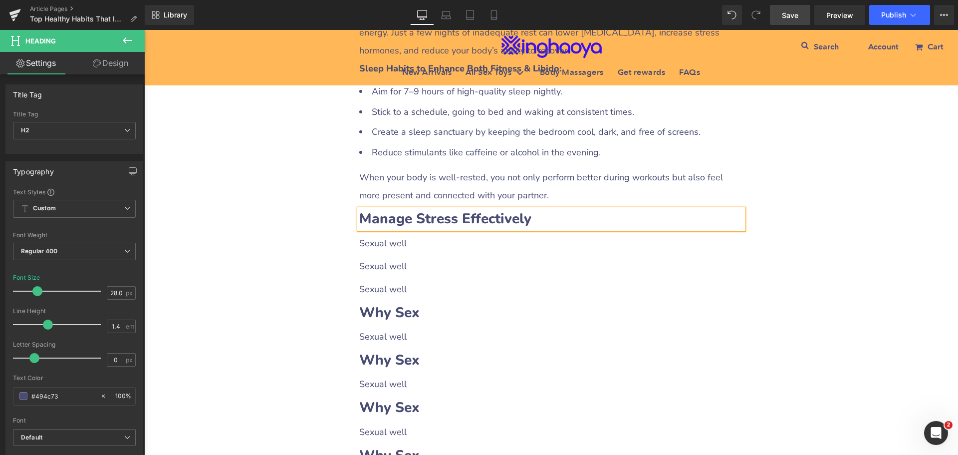
click at [390, 234] on div "Sexual well Text Block" at bounding box center [551, 243] width 384 height 18
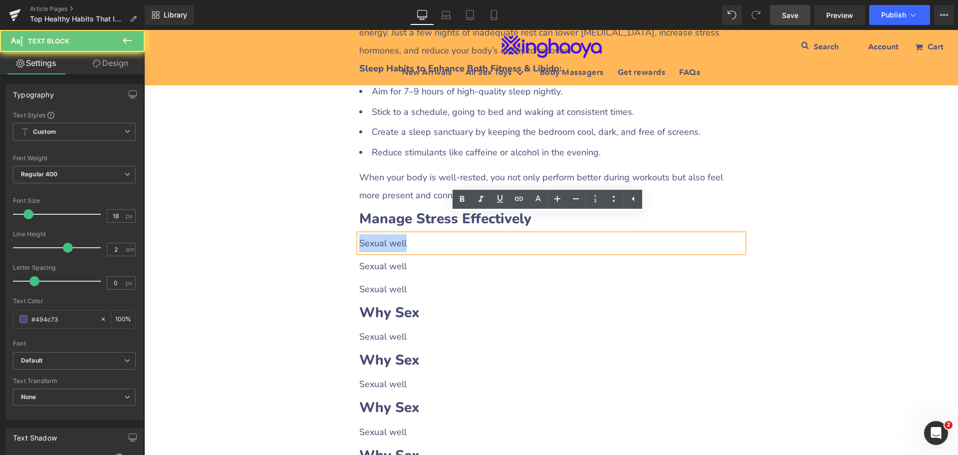
drag, startPoint x: 357, startPoint y: 227, endPoint x: 433, endPoint y: 229, distance: 75.9
click at [433, 234] on p "Sexual well" at bounding box center [551, 243] width 384 height 18
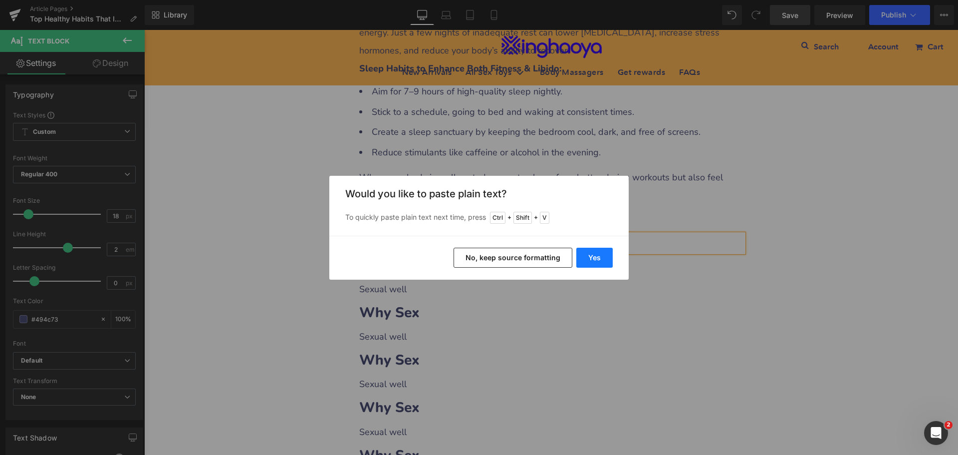
click at [591, 255] on button "Yes" at bounding box center [595, 258] width 36 height 20
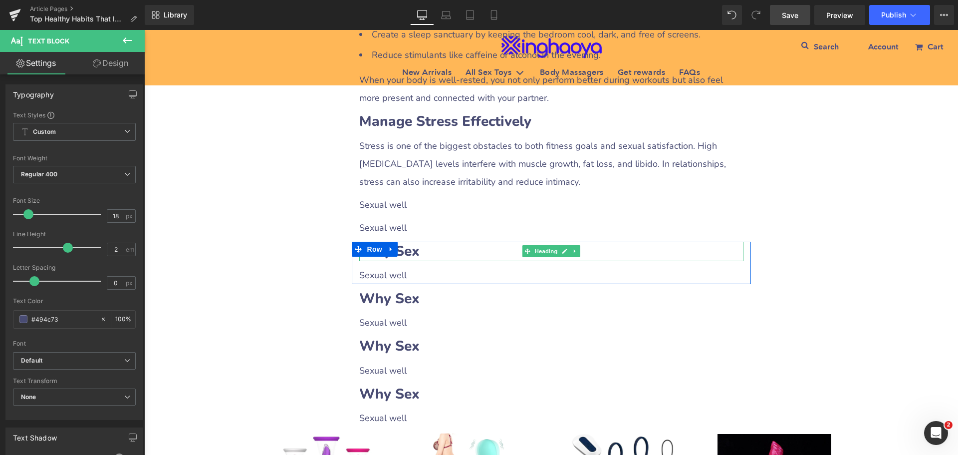
scroll to position [1797, 0]
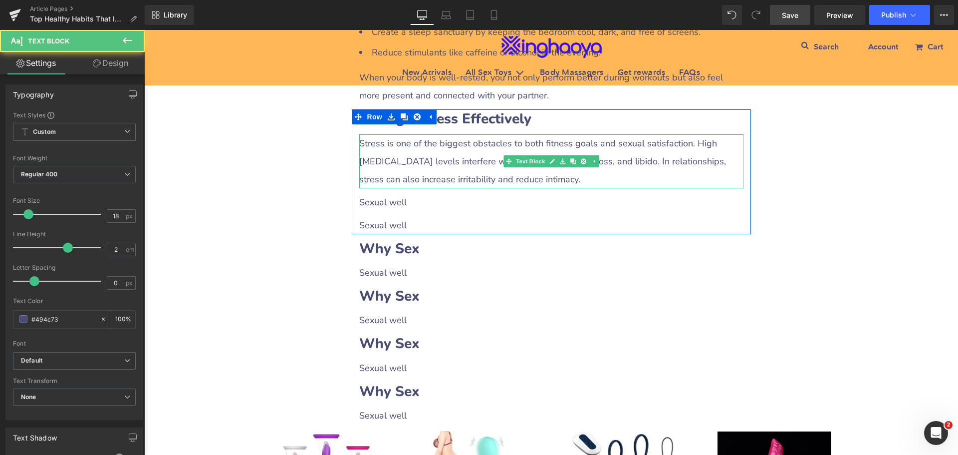
click at [495, 158] on p "Stress is one of the biggest obstacles to both fitness goals and sexual satisfa…" at bounding box center [551, 161] width 384 height 54
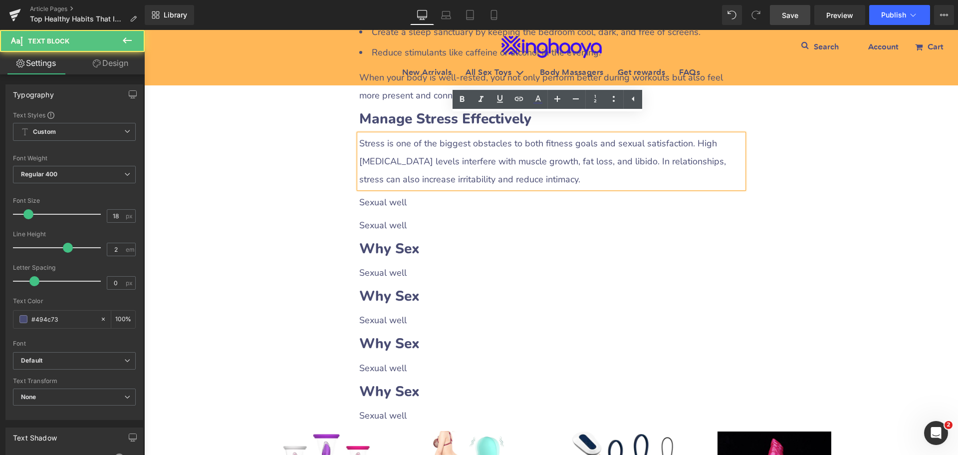
click at [505, 162] on p "Stress is one of the biggest obstacles to both fitness goals and sexual satisfa…" at bounding box center [551, 161] width 384 height 54
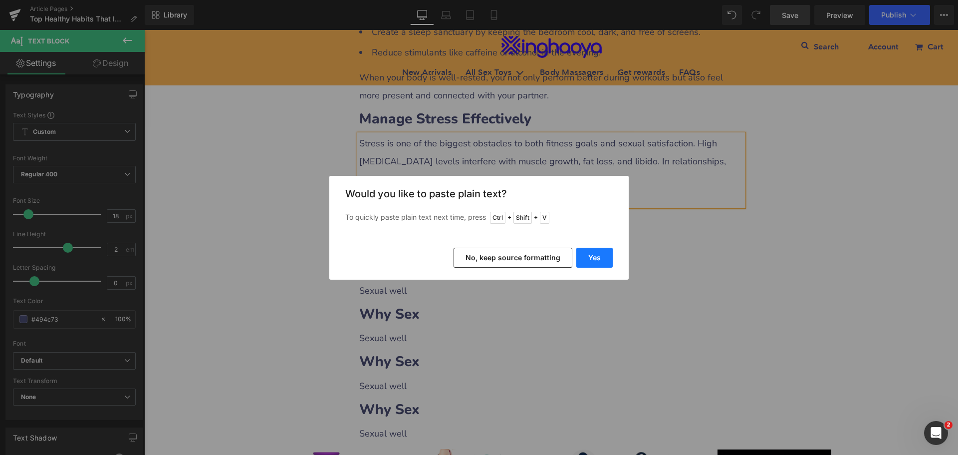
click at [590, 256] on button "Yes" at bounding box center [595, 258] width 36 height 20
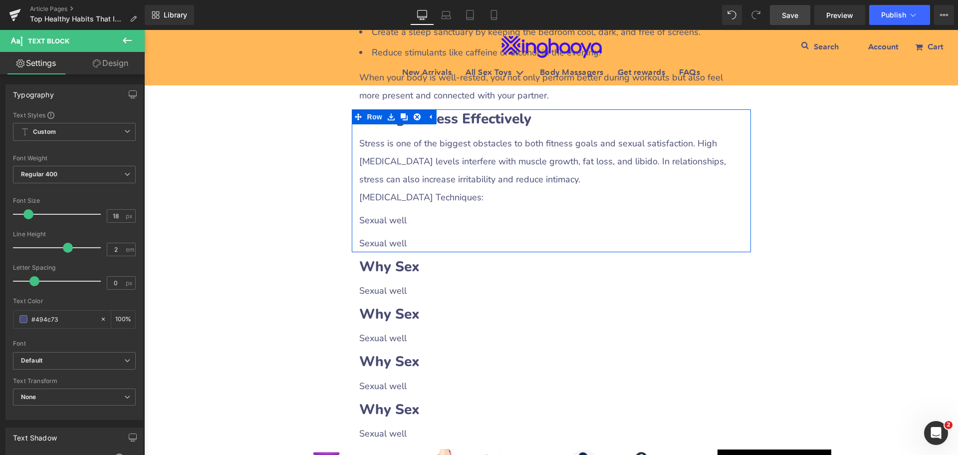
click at [453, 188] on p "[MEDICAL_DATA] Techniques:" at bounding box center [551, 197] width 384 height 18
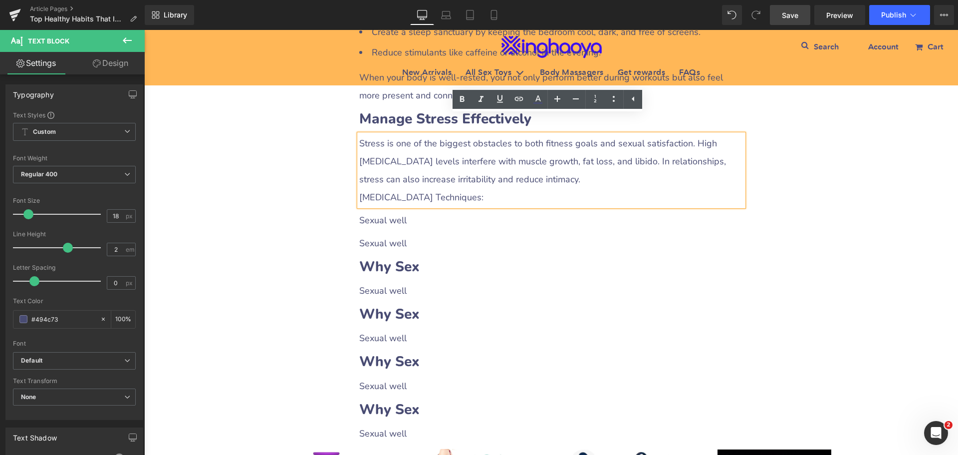
drag, startPoint x: 356, startPoint y: 178, endPoint x: 496, endPoint y: 180, distance: 140.3
click at [496, 188] on p "[MEDICAL_DATA] Techniques:" at bounding box center [551, 197] width 384 height 18
click at [462, 91] on link at bounding box center [462, 99] width 19 height 19
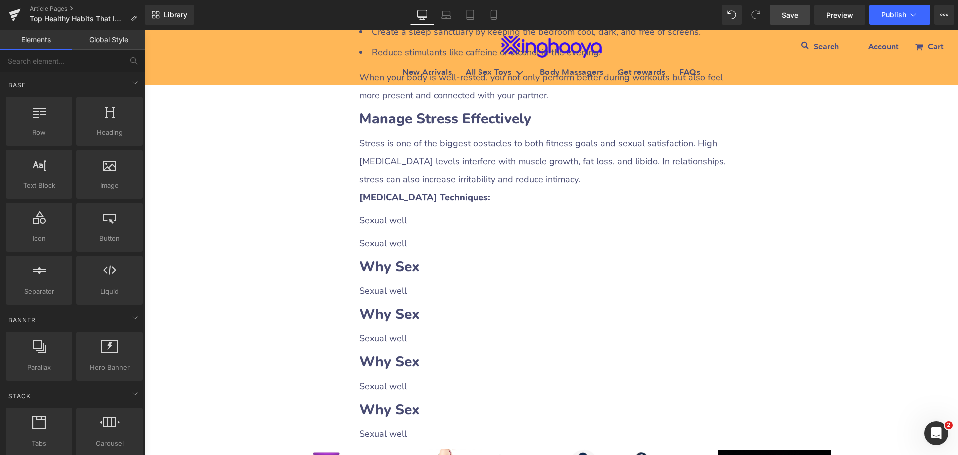
click at [387, 211] on p "Sexual well" at bounding box center [551, 220] width 384 height 18
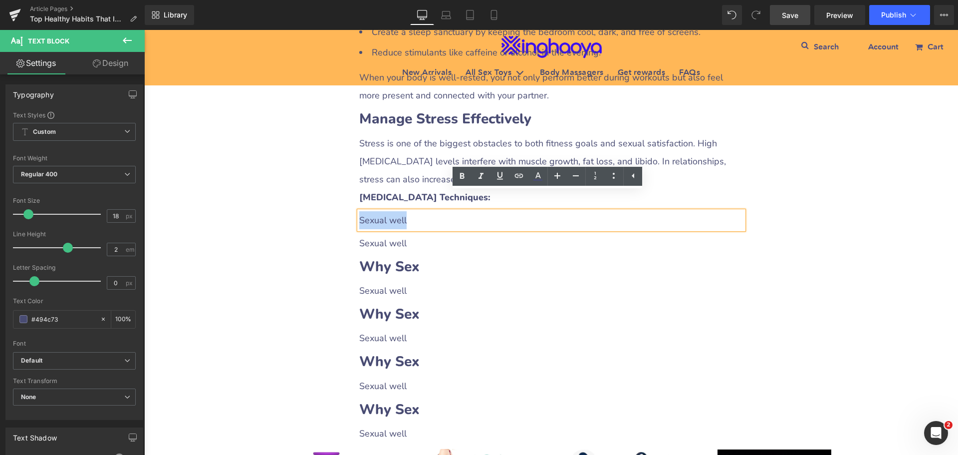
drag, startPoint x: 357, startPoint y: 204, endPoint x: 422, endPoint y: 204, distance: 64.9
click at [422, 211] on p "Sexual well" at bounding box center [551, 220] width 384 height 18
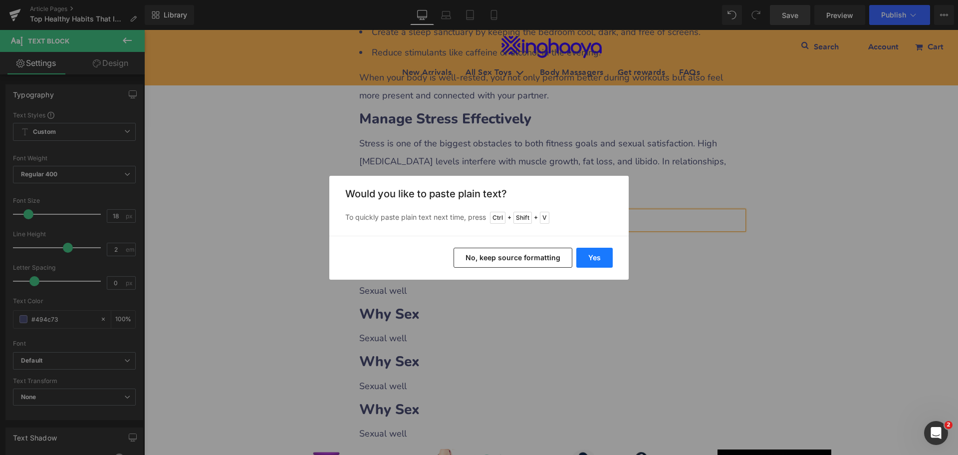
click at [583, 256] on button "Yes" at bounding box center [595, 258] width 36 height 20
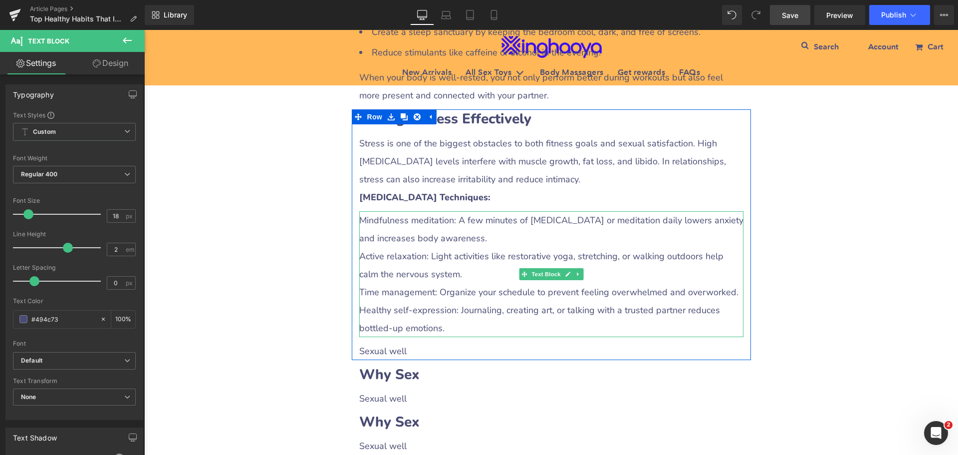
click at [404, 247] on p "Active relaxation: Light activities like restorative yoga, stretching, or walki…" at bounding box center [551, 265] width 384 height 36
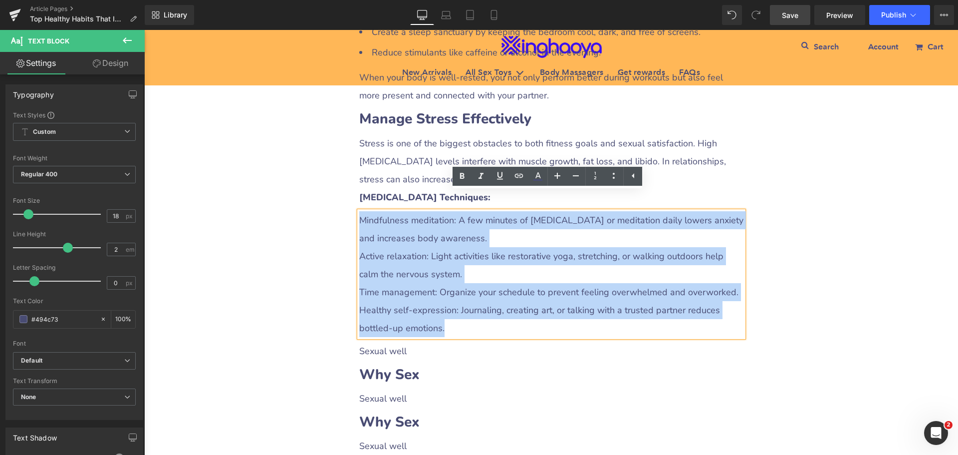
drag, startPoint x: 356, startPoint y: 203, endPoint x: 458, endPoint y: 302, distance: 141.6
click at [458, 302] on div "Mindfulness meditation: A few minutes of [MEDICAL_DATA] or meditation daily low…" at bounding box center [551, 274] width 384 height 126
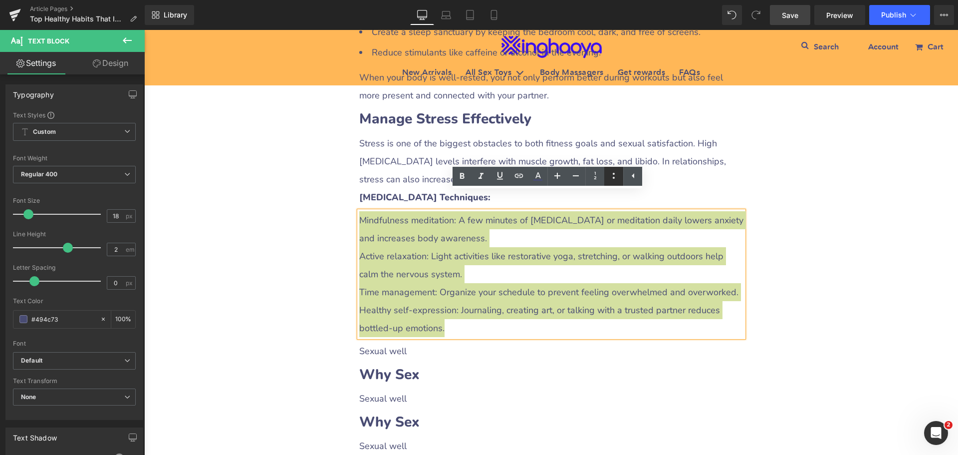
click at [610, 178] on icon at bounding box center [614, 176] width 12 height 12
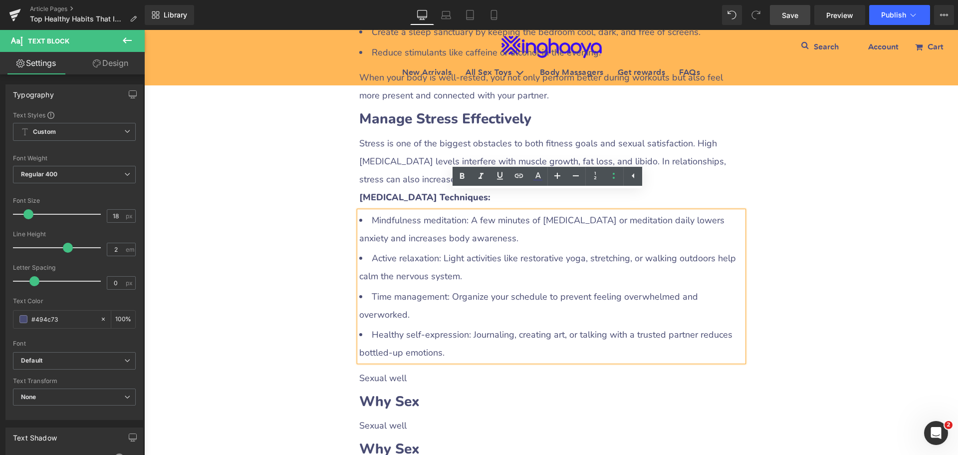
click at [528, 249] on li "Active relaxation: Light activities like restorative yoga, stretching, or walki…" at bounding box center [551, 267] width 384 height 36
drag, startPoint x: 367, startPoint y: 201, endPoint x: 462, endPoint y: 202, distance: 95.4
click at [462, 211] on li "Mindfulness meditation: A few minutes of [MEDICAL_DATA] or meditation daily low…" at bounding box center [551, 229] width 384 height 36
drag, startPoint x: 459, startPoint y: 176, endPoint x: 288, endPoint y: 195, distance: 172.2
click at [459, 176] on icon at bounding box center [462, 176] width 12 height 12
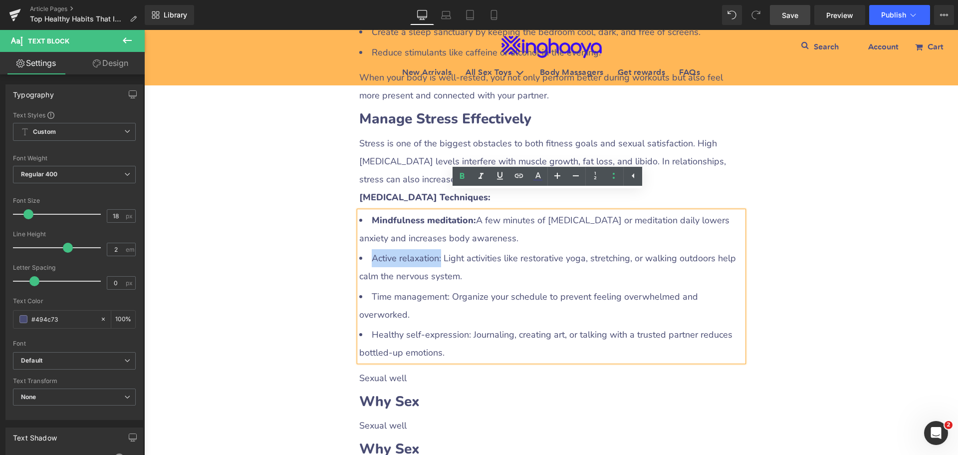
drag, startPoint x: 367, startPoint y: 238, endPoint x: 435, endPoint y: 236, distance: 67.9
click at [435, 249] on li "Active relaxation: Light activities like restorative yoga, stretching, or walki…" at bounding box center [551, 267] width 384 height 36
click at [463, 180] on icon at bounding box center [462, 176] width 12 height 12
drag, startPoint x: 366, startPoint y: 275, endPoint x: 444, endPoint y: 277, distance: 77.4
click at [444, 288] on li "Time management: Organize your schedule to prevent feeling overwhelmed and over…" at bounding box center [551, 306] width 384 height 36
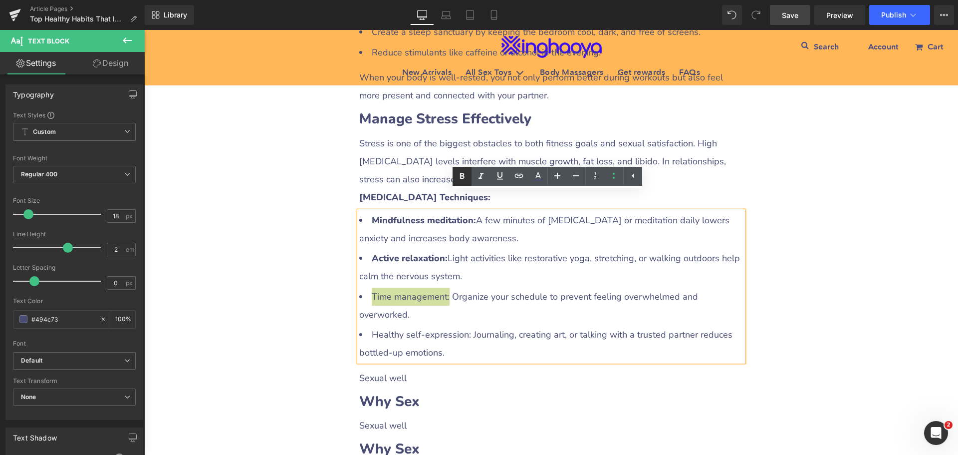
drag, startPoint x: 463, startPoint y: 180, endPoint x: 288, endPoint y: 195, distance: 175.4
click at [463, 180] on icon at bounding box center [462, 176] width 12 height 12
drag, startPoint x: 367, startPoint y: 316, endPoint x: 464, endPoint y: 317, distance: 96.3
click at [464, 325] on li "Healthy self‑expression: Journaling, creating art, or talking with a trusted pa…" at bounding box center [551, 343] width 384 height 36
click at [464, 181] on icon at bounding box center [462, 176] width 12 height 12
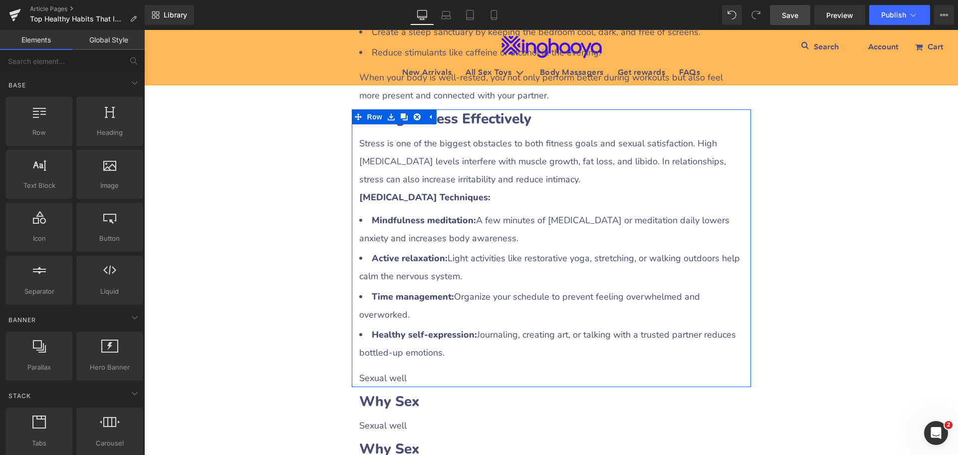
click at [406, 369] on p "Sexual well" at bounding box center [551, 378] width 384 height 18
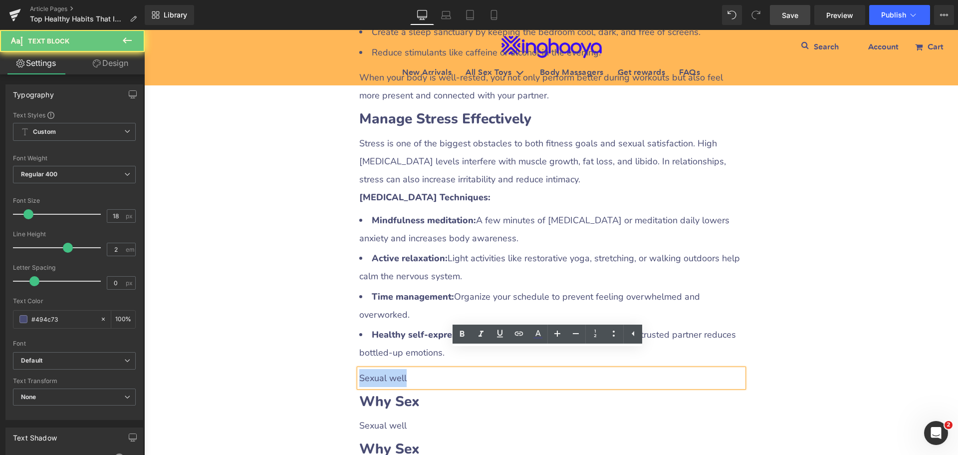
drag, startPoint x: 357, startPoint y: 360, endPoint x: 429, endPoint y: 360, distance: 71.9
click at [429, 369] on p "Sexual well" at bounding box center [551, 378] width 384 height 18
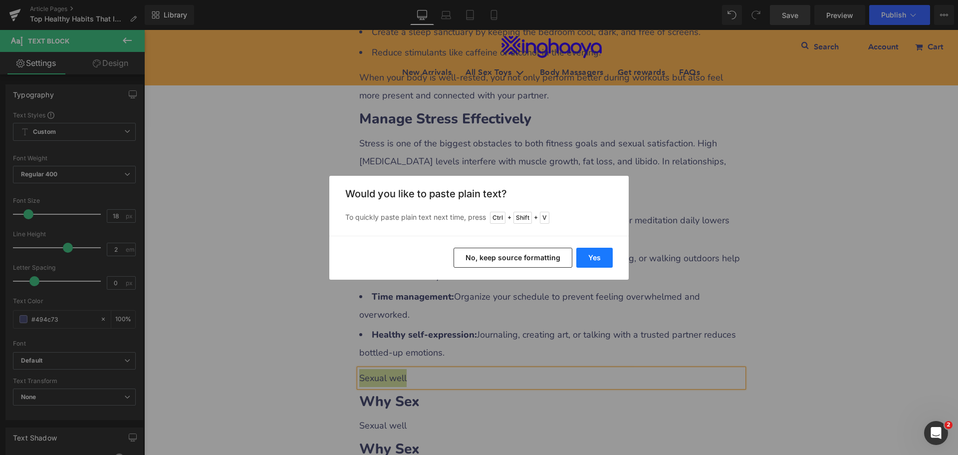
click at [592, 255] on button "Yes" at bounding box center [595, 258] width 36 height 20
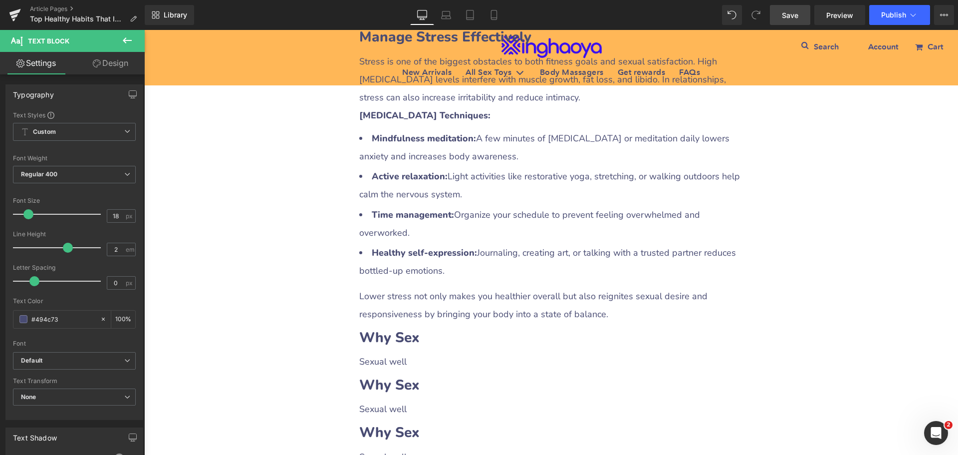
scroll to position [1947, 0]
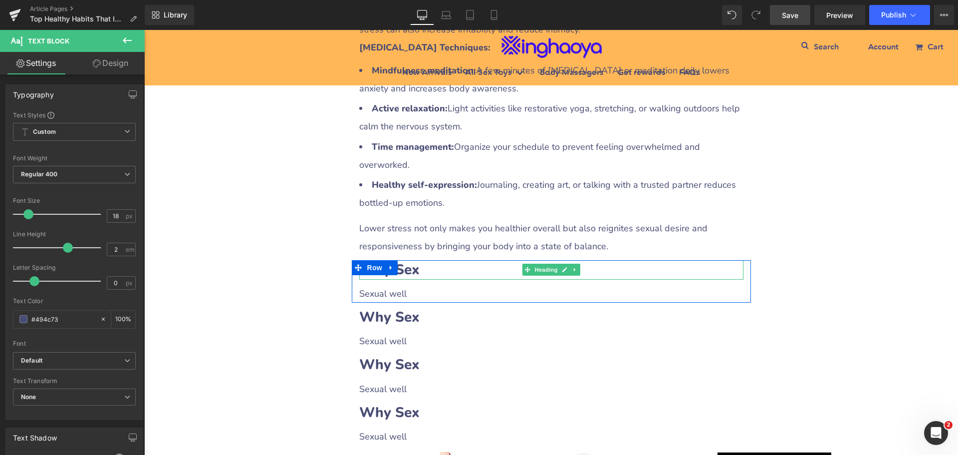
click at [414, 260] on h2 "Why Sex" at bounding box center [551, 269] width 384 height 19
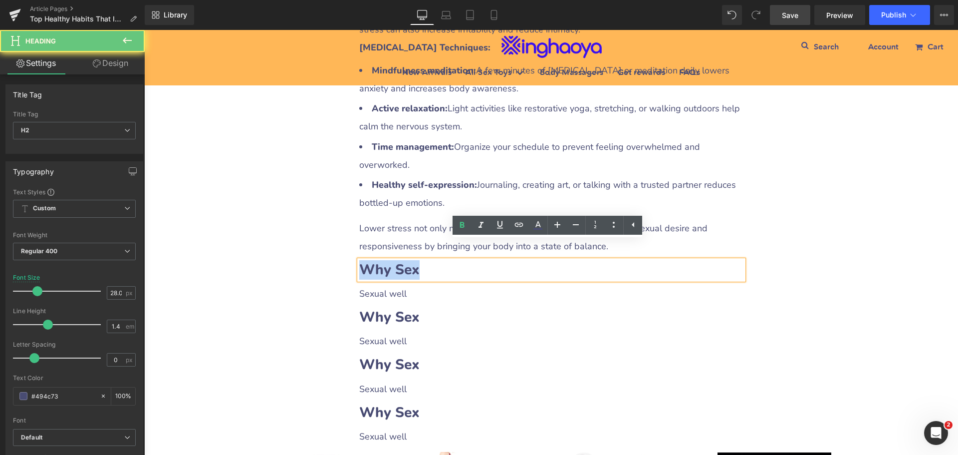
drag, startPoint x: 356, startPoint y: 249, endPoint x: 435, endPoint y: 249, distance: 78.9
click at [435, 260] on h2 "Why Sex" at bounding box center [551, 269] width 384 height 19
paste div
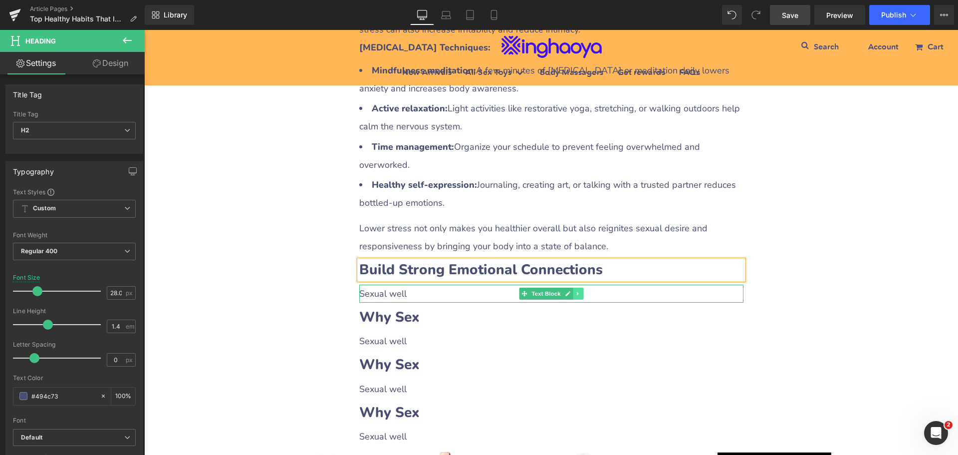
click at [576, 291] on icon at bounding box center [578, 294] width 5 height 6
click at [570, 291] on icon at bounding box center [572, 293] width 5 height 5
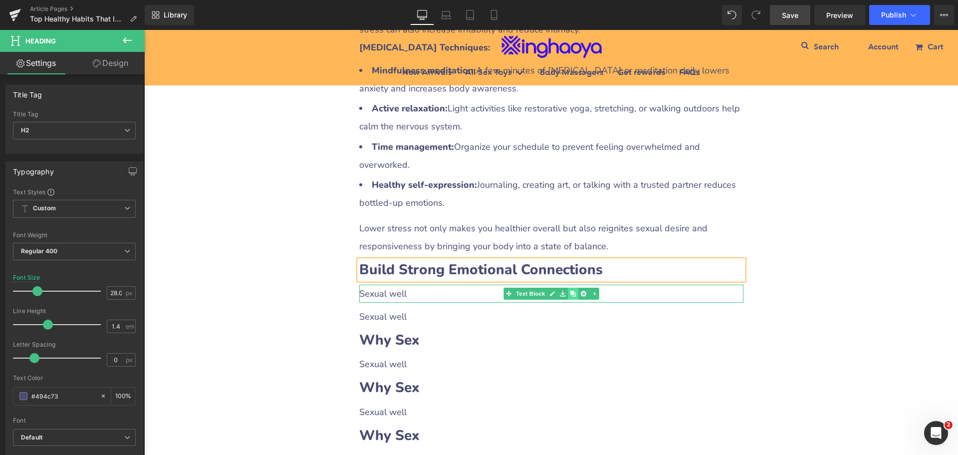
click at [570, 291] on icon at bounding box center [572, 293] width 5 height 5
click at [410, 285] on p "Sexual well" at bounding box center [551, 294] width 384 height 18
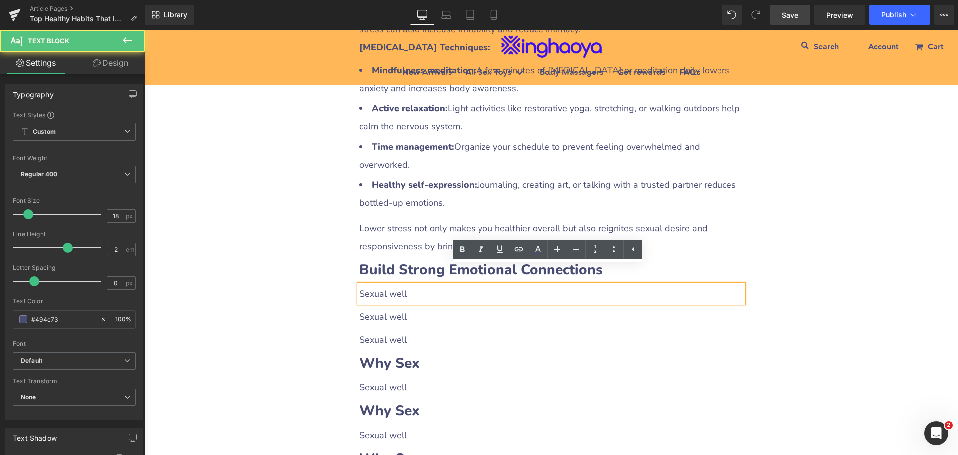
drag, startPoint x: 355, startPoint y: 273, endPoint x: 410, endPoint y: 277, distance: 55.5
click at [410, 285] on div "Sexual well" at bounding box center [551, 294] width 384 height 18
drag, startPoint x: 357, startPoint y: 275, endPoint x: 422, endPoint y: 274, distance: 64.9
click at [422, 285] on p "Sexual well" at bounding box center [551, 294] width 384 height 18
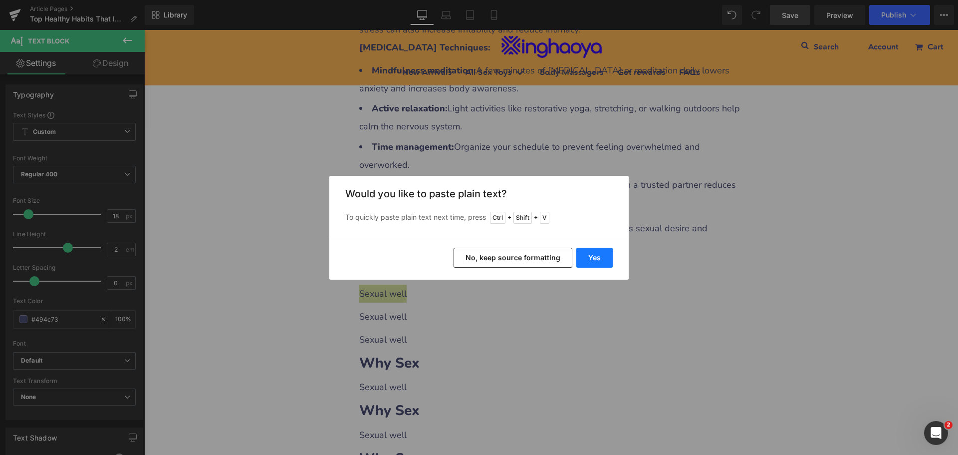
click at [584, 258] on button "Yes" at bounding box center [595, 258] width 36 height 20
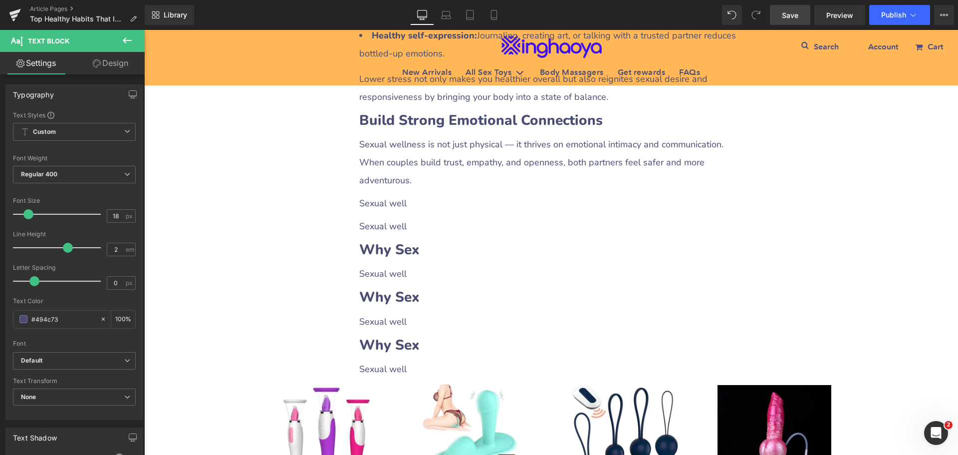
scroll to position [2097, 0]
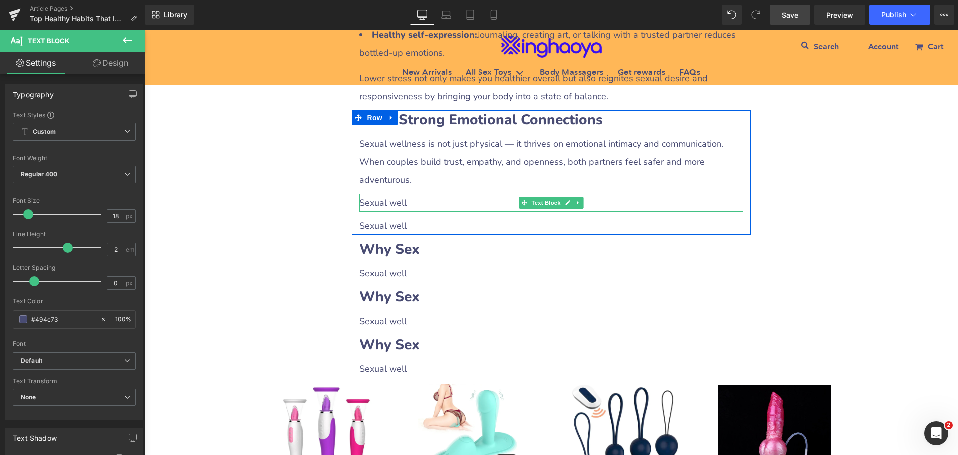
click at [407, 194] on p "Sexual well" at bounding box center [551, 203] width 384 height 18
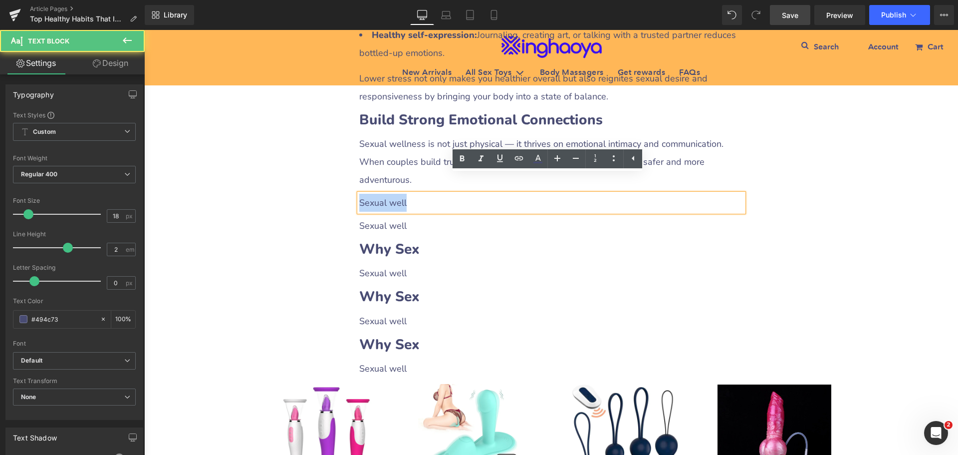
drag, startPoint x: 356, startPoint y: 186, endPoint x: 420, endPoint y: 186, distance: 63.9
click at [420, 194] on p "Sexual well" at bounding box center [551, 203] width 384 height 18
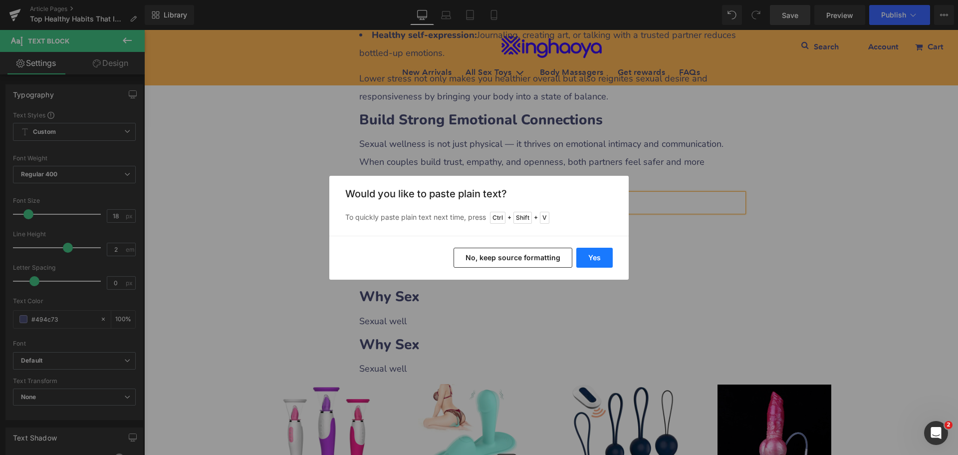
click at [584, 257] on button "Yes" at bounding box center [595, 258] width 36 height 20
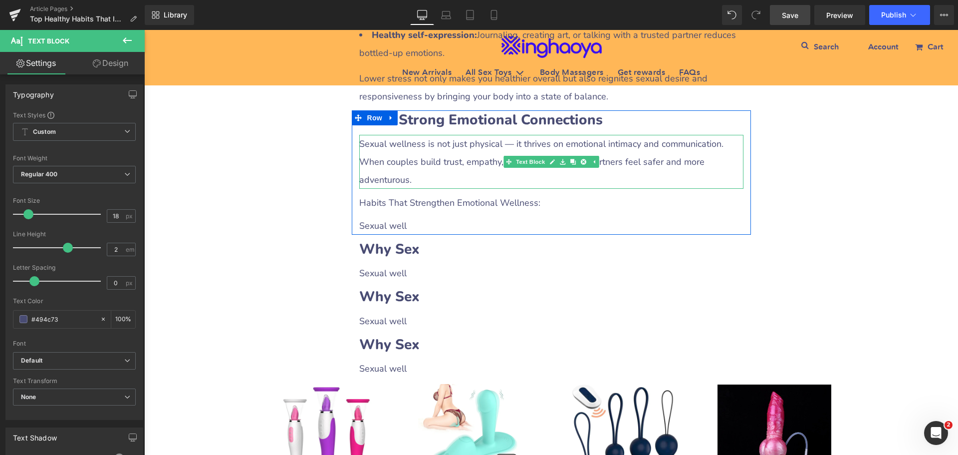
click at [434, 161] on p "Sexual wellness is not just physical — it thrives on emotional intimacy and com…" at bounding box center [551, 162] width 384 height 54
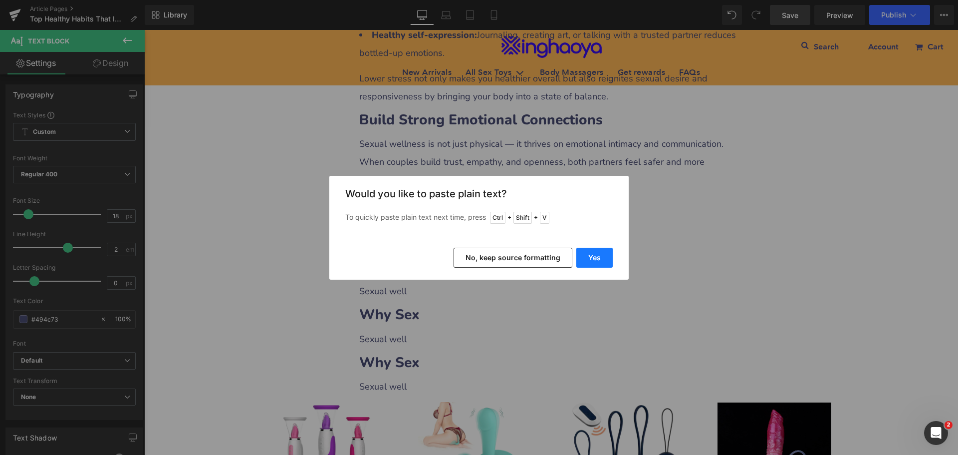
click at [592, 257] on button "Yes" at bounding box center [595, 258] width 36 height 20
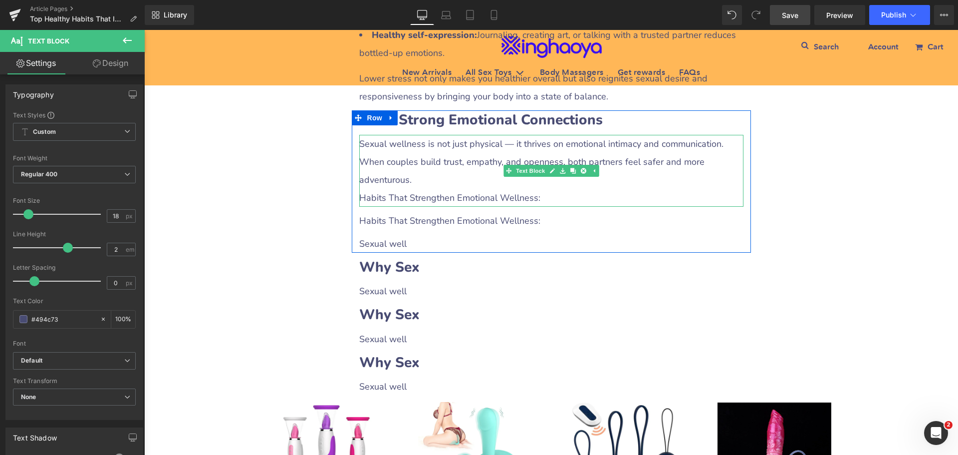
click at [379, 189] on p "Habits That Strengthen Emotional Wellness:" at bounding box center [551, 198] width 384 height 18
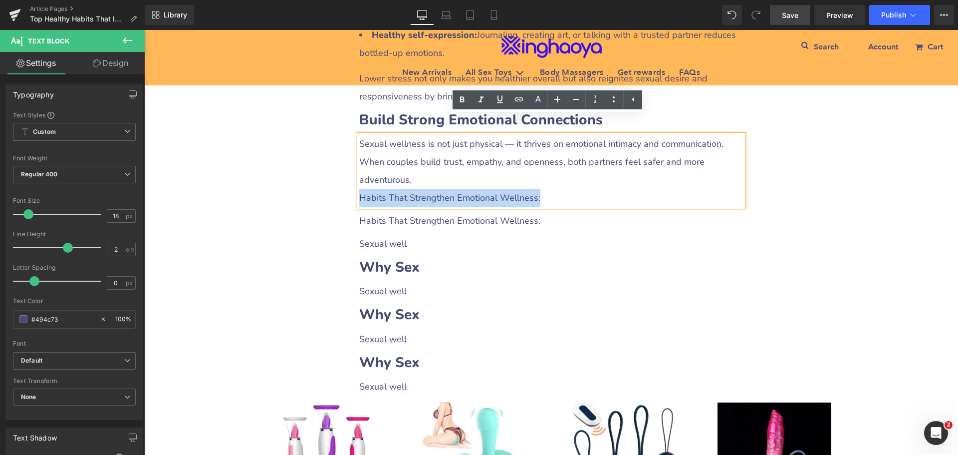
drag, startPoint x: 357, startPoint y: 176, endPoint x: 530, endPoint y: 164, distance: 173.1
click at [554, 189] on p "Habits That Strengthen Emotional Wellness:" at bounding box center [551, 198] width 384 height 18
click at [462, 102] on icon at bounding box center [462, 100] width 4 height 6
click at [387, 212] on p "Habits That Strengthen Emotional Wellness:" at bounding box center [551, 221] width 384 height 18
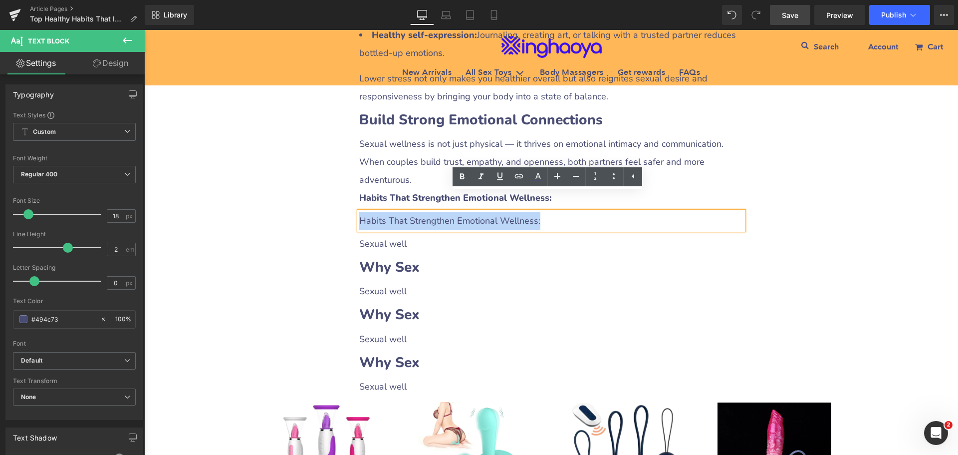
drag, startPoint x: 356, startPoint y: 201, endPoint x: 568, endPoint y: 206, distance: 211.2
click at [568, 212] on p "Habits That Strengthen Emotional Wellness:" at bounding box center [551, 221] width 384 height 18
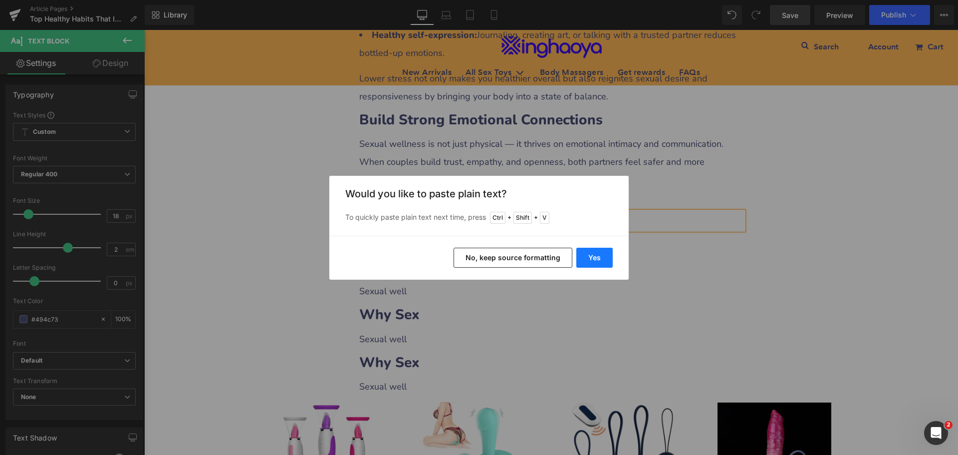
click at [590, 252] on button "Yes" at bounding box center [595, 258] width 36 height 20
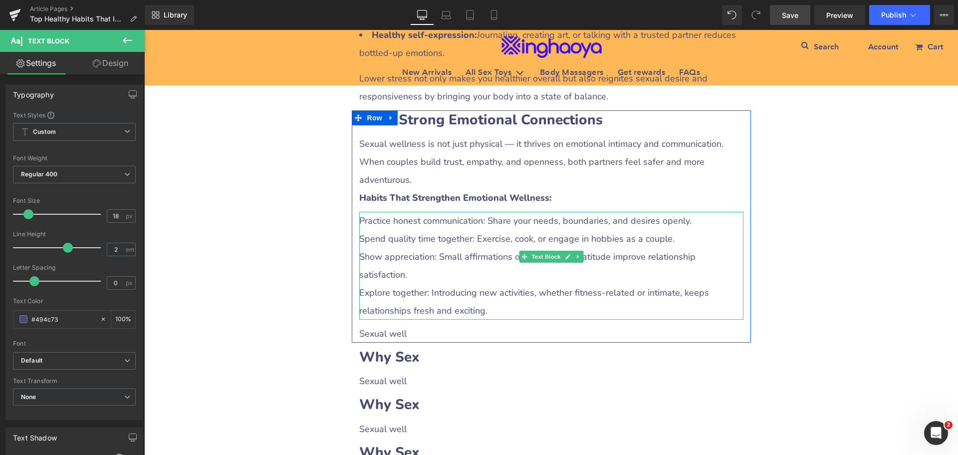
click at [388, 248] on p "Show appreciation: Small affirmations or gestures of gratitude improve relation…" at bounding box center [551, 266] width 384 height 36
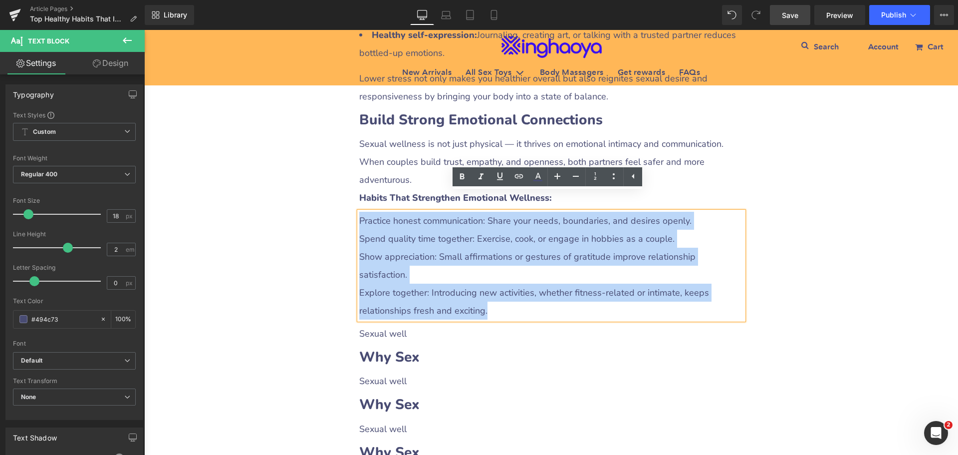
drag, startPoint x: 357, startPoint y: 201, endPoint x: 518, endPoint y: 277, distance: 177.5
click at [518, 277] on div "Practice honest communication: Share your needs, boundaries, and desires openly…" at bounding box center [551, 266] width 384 height 108
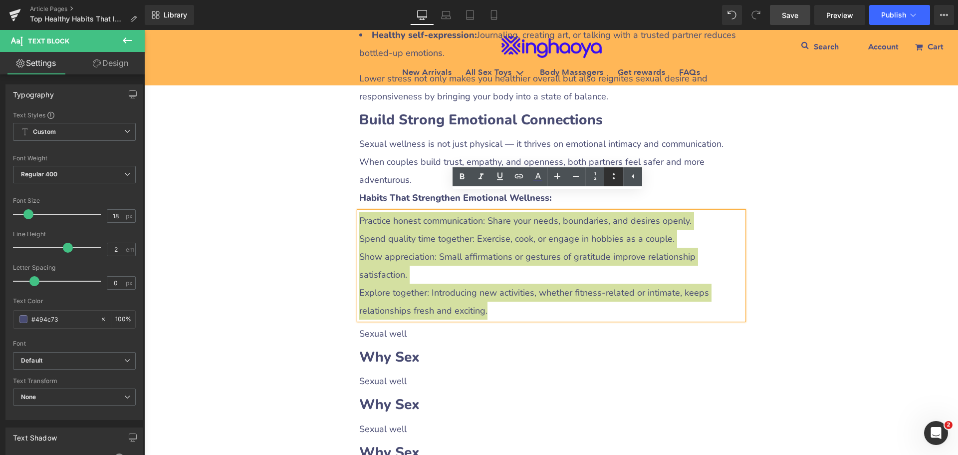
click at [616, 183] on link at bounding box center [614, 176] width 19 height 19
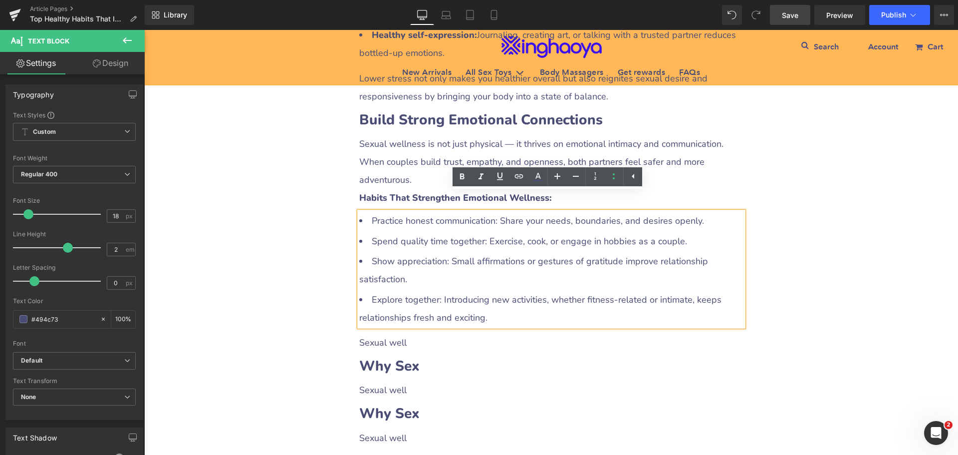
click at [410, 232] on li "Spend quality time together: Exercise, cook, or engage in hobbies as a couple." at bounding box center [551, 241] width 384 height 18
drag, startPoint x: 366, startPoint y: 202, endPoint x: 497, endPoint y: 202, distance: 130.3
click at [497, 212] on li "Practice honest communication: Share your needs, boundaries, and desires openly." at bounding box center [551, 221] width 384 height 18
drag, startPoint x: 461, startPoint y: 177, endPoint x: 456, endPoint y: 188, distance: 12.5
click at [461, 176] on icon at bounding box center [462, 177] width 4 height 6
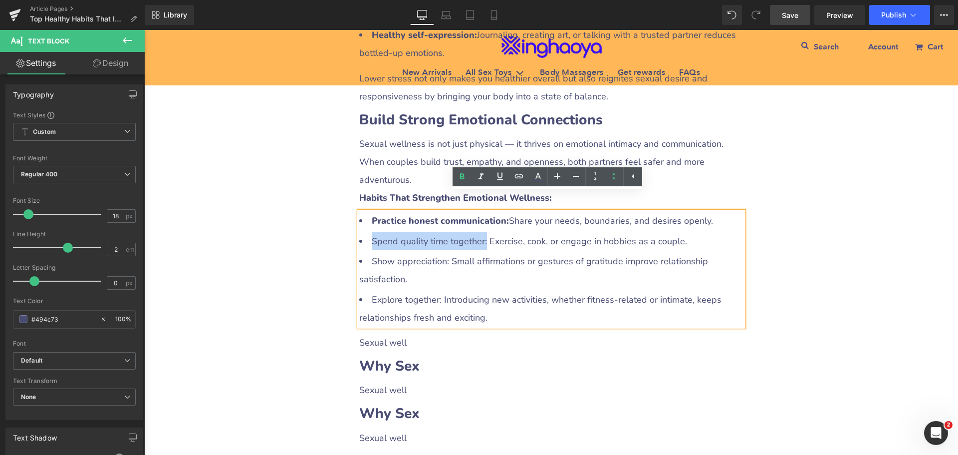
drag, startPoint x: 367, startPoint y: 221, endPoint x: 480, endPoint y: 222, distance: 112.8
click at [480, 232] on li "Spend quality time together: Exercise, cook, or engage in hobbies as a couple." at bounding box center [551, 241] width 384 height 18
click at [459, 176] on icon at bounding box center [462, 177] width 12 height 12
drag, startPoint x: 367, startPoint y: 240, endPoint x: 444, endPoint y: 241, distance: 76.4
click at [444, 252] on li "Show appreciation: Small affirmations or gestures of gratitude improve relation…" at bounding box center [551, 270] width 384 height 36
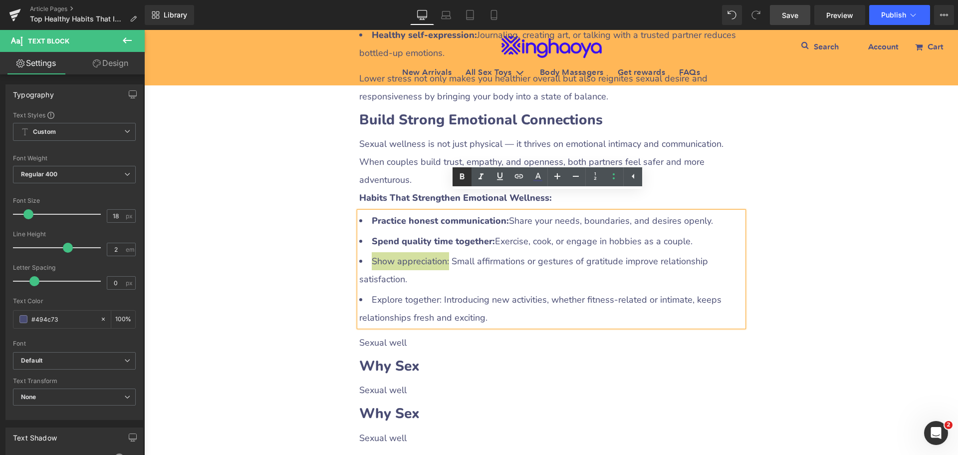
click at [459, 179] on icon at bounding box center [462, 177] width 12 height 12
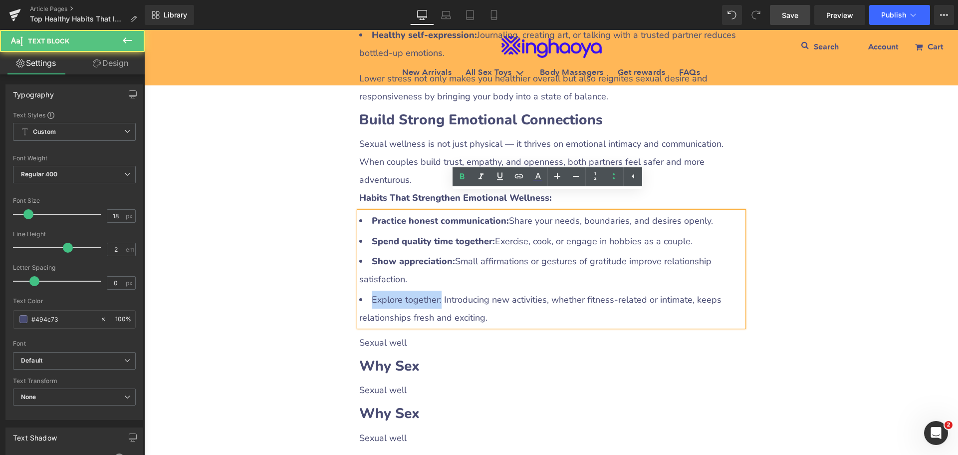
drag, startPoint x: 368, startPoint y: 278, endPoint x: 436, endPoint y: 276, distance: 67.4
click at [436, 291] on li "Explore together: Introducing new activities, whether fitness‑related or intima…" at bounding box center [551, 309] width 384 height 36
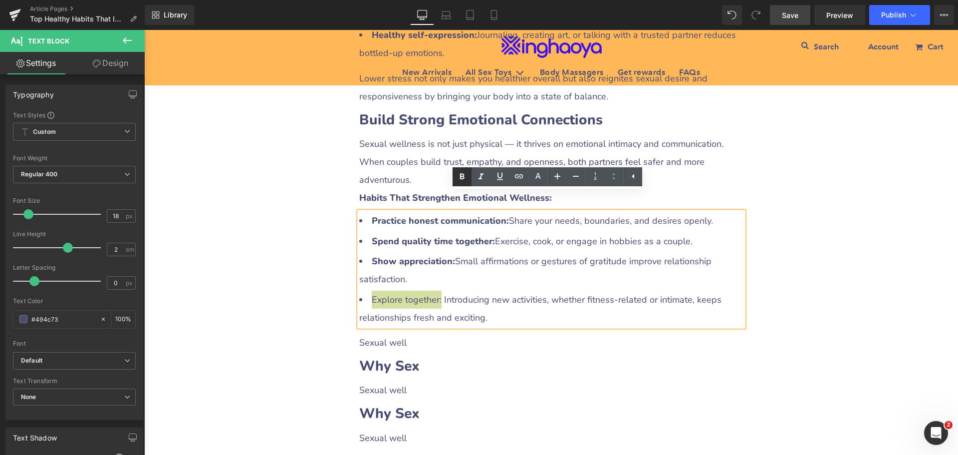
click at [461, 181] on icon at bounding box center [462, 177] width 12 height 12
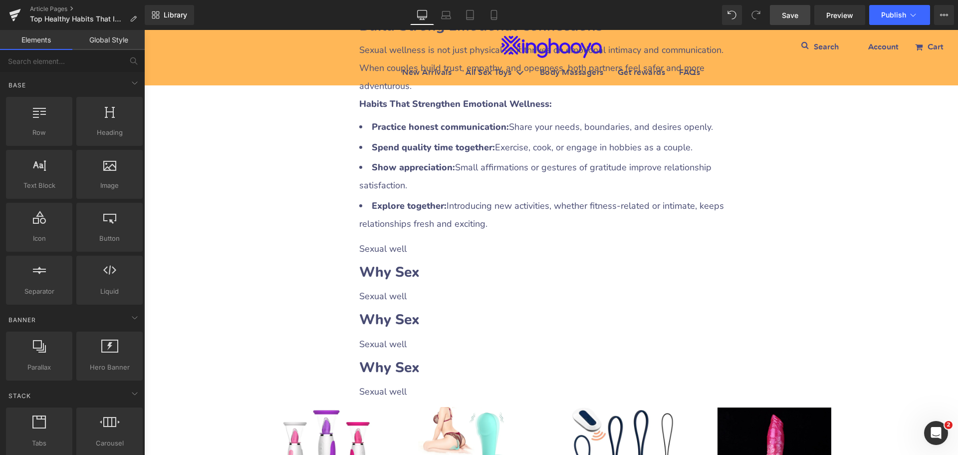
scroll to position [2196, 0]
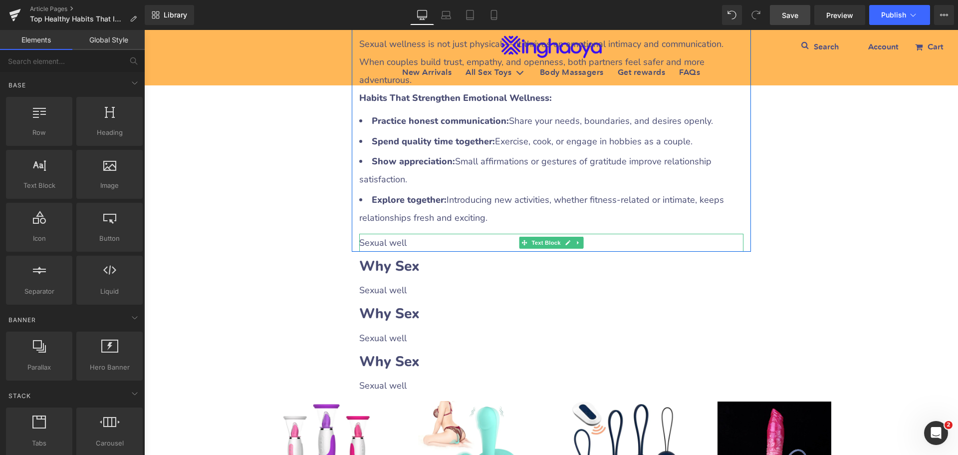
click at [383, 234] on p "Sexual well" at bounding box center [551, 243] width 384 height 18
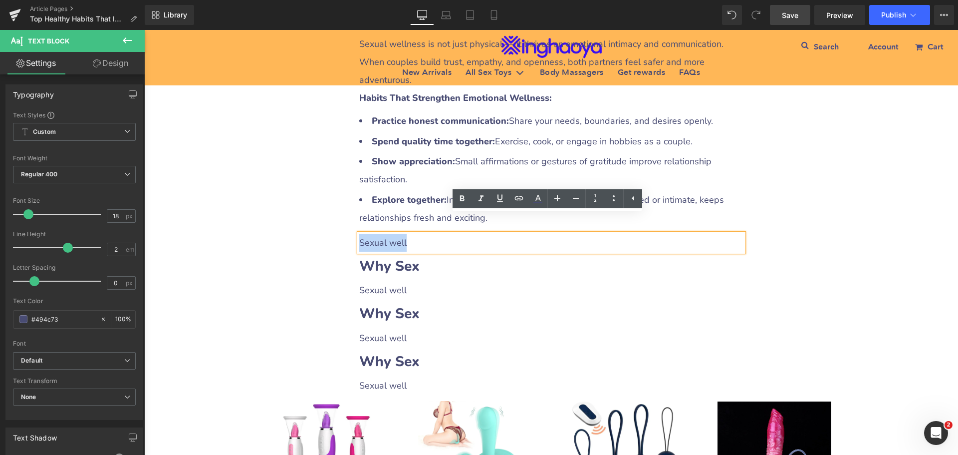
drag, startPoint x: 356, startPoint y: 223, endPoint x: 417, endPoint y: 223, distance: 60.4
click at [417, 234] on p "Sexual well" at bounding box center [551, 243] width 384 height 18
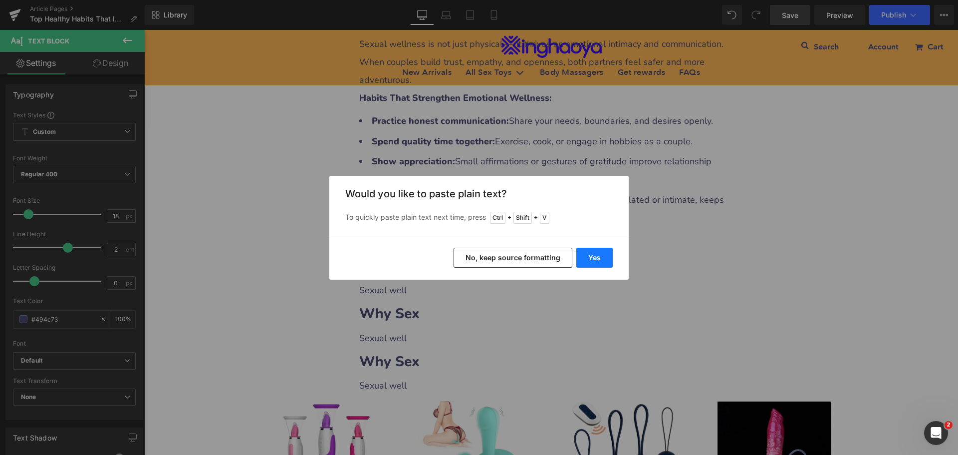
click at [587, 258] on button "Yes" at bounding box center [595, 258] width 36 height 20
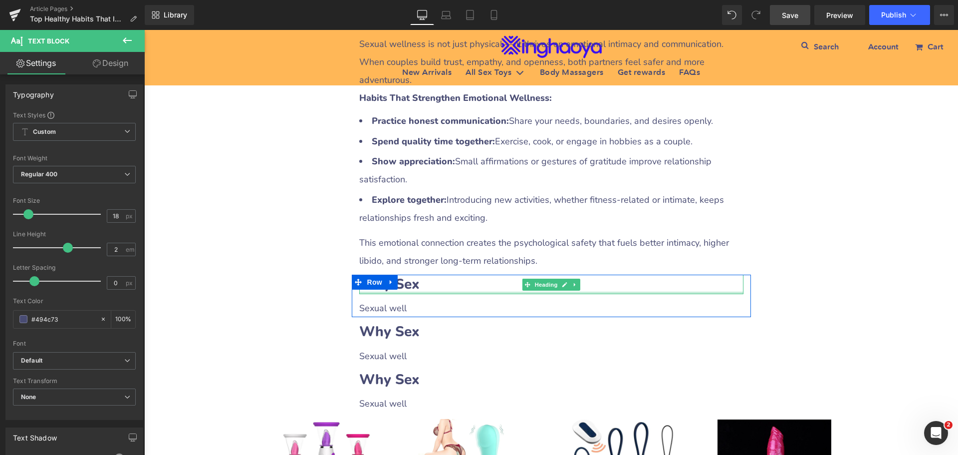
click at [406, 275] on b "Why Sex" at bounding box center [389, 284] width 60 height 19
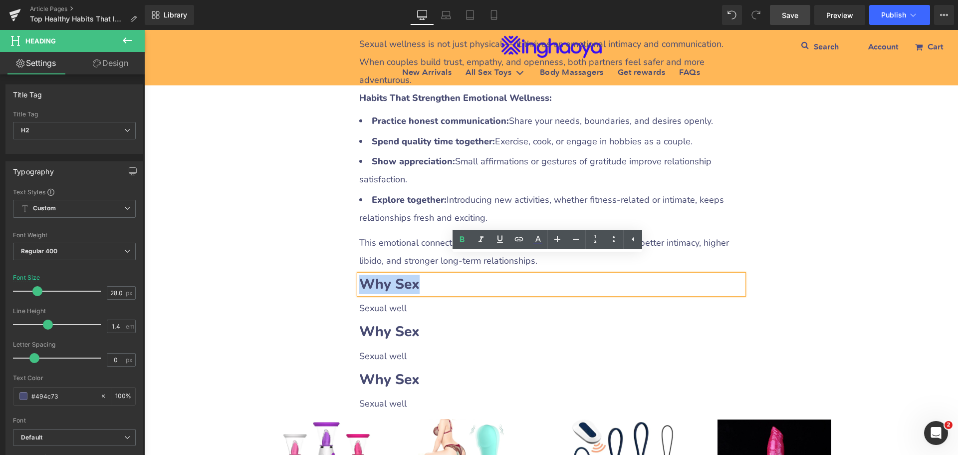
drag, startPoint x: 360, startPoint y: 264, endPoint x: 435, endPoint y: 266, distance: 74.9
click at [435, 275] on h2 "Why Sex" at bounding box center [551, 284] width 384 height 19
paste div
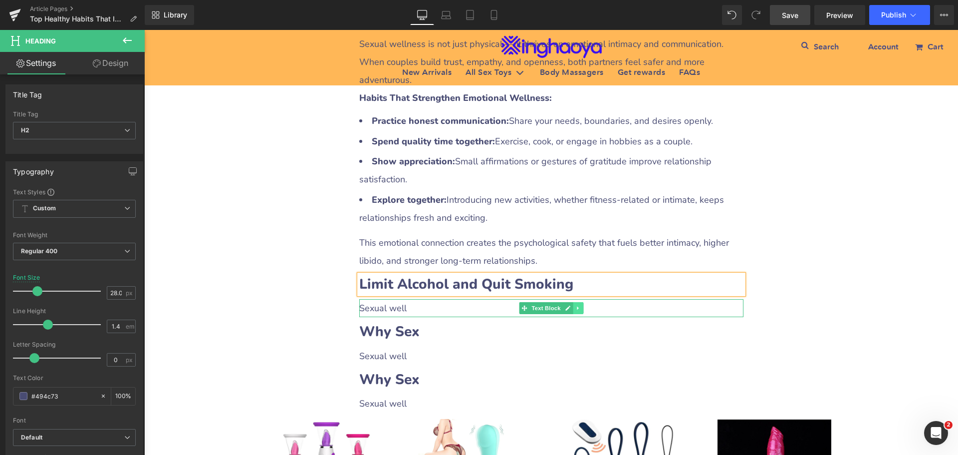
click at [574, 302] on link at bounding box center [578, 308] width 10 height 12
click at [571, 305] on icon at bounding box center [572, 308] width 5 height 6
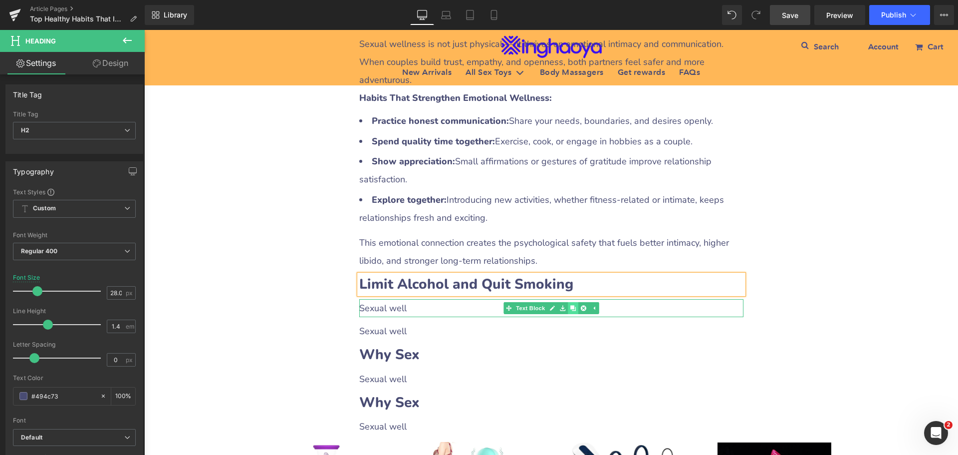
click at [571, 305] on icon at bounding box center [572, 308] width 5 height 6
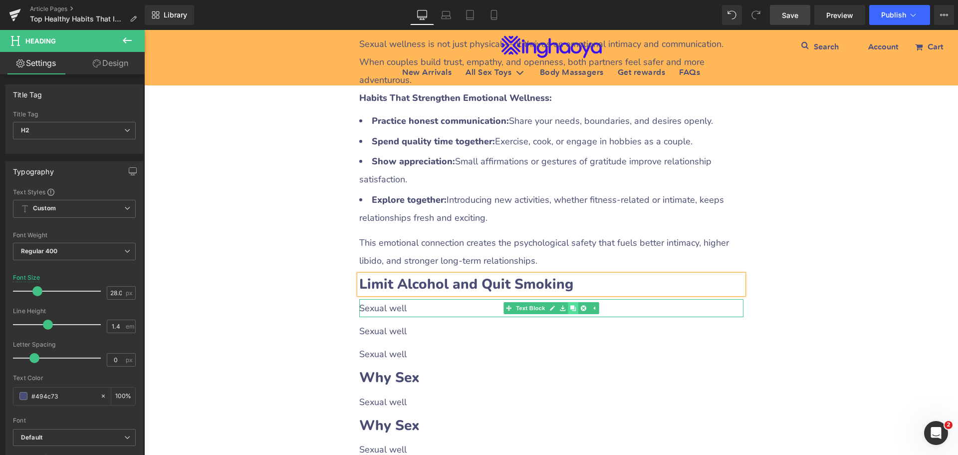
click at [571, 305] on icon at bounding box center [572, 308] width 5 height 6
click at [422, 299] on p "Sexual well" at bounding box center [551, 308] width 384 height 18
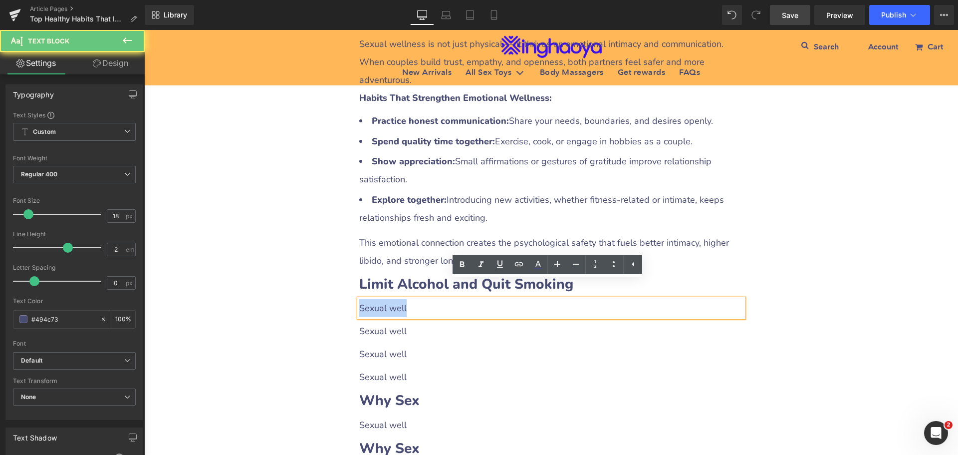
drag, startPoint x: 356, startPoint y: 292, endPoint x: 410, endPoint y: 292, distance: 54.4
click at [410, 299] on p "Sexual well" at bounding box center [551, 308] width 384 height 18
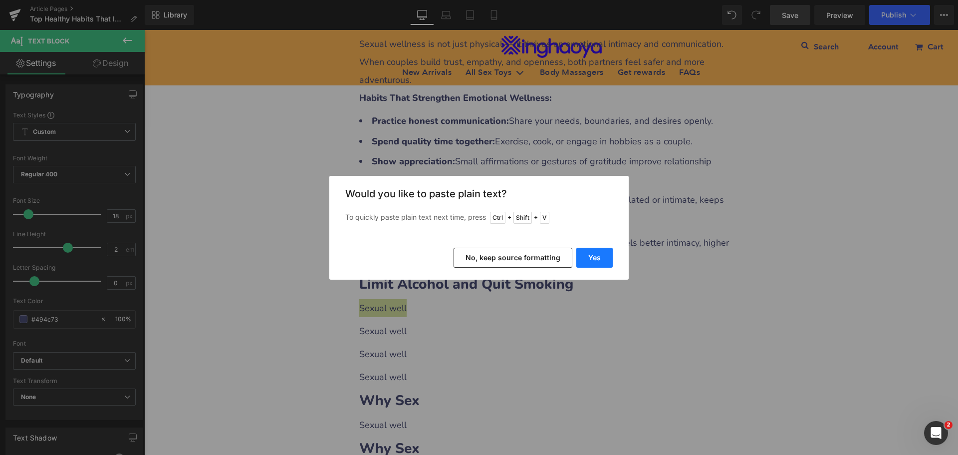
click at [586, 257] on button "Yes" at bounding box center [595, 258] width 36 height 20
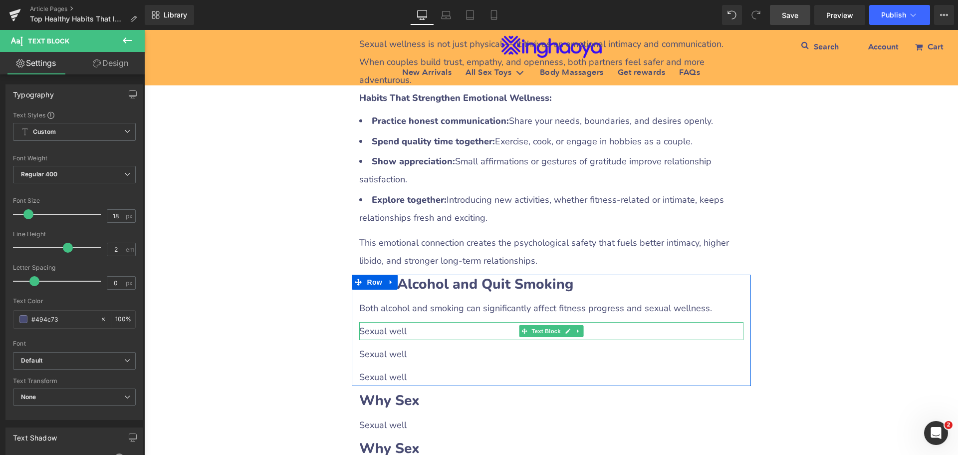
click at [398, 322] on p "Sexual well" at bounding box center [551, 331] width 384 height 18
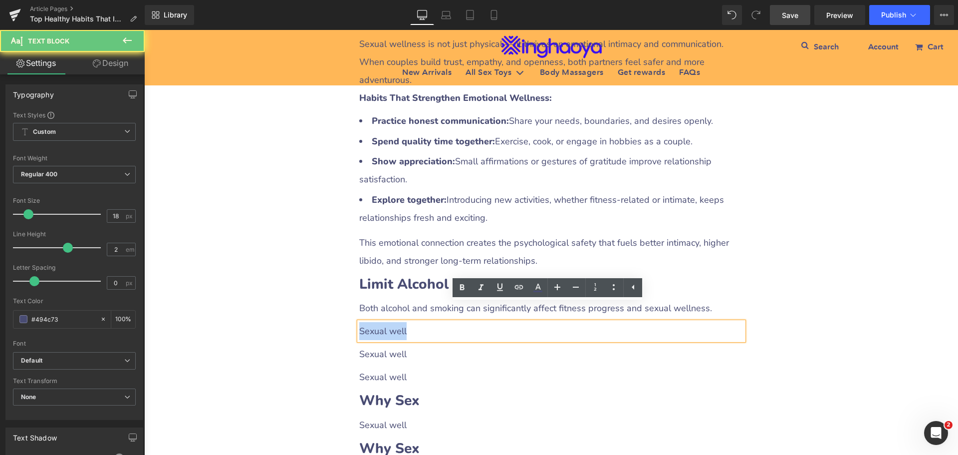
drag, startPoint x: 357, startPoint y: 314, endPoint x: 423, endPoint y: 315, distance: 65.9
click at [423, 322] on p "Sexual well" at bounding box center [551, 331] width 384 height 18
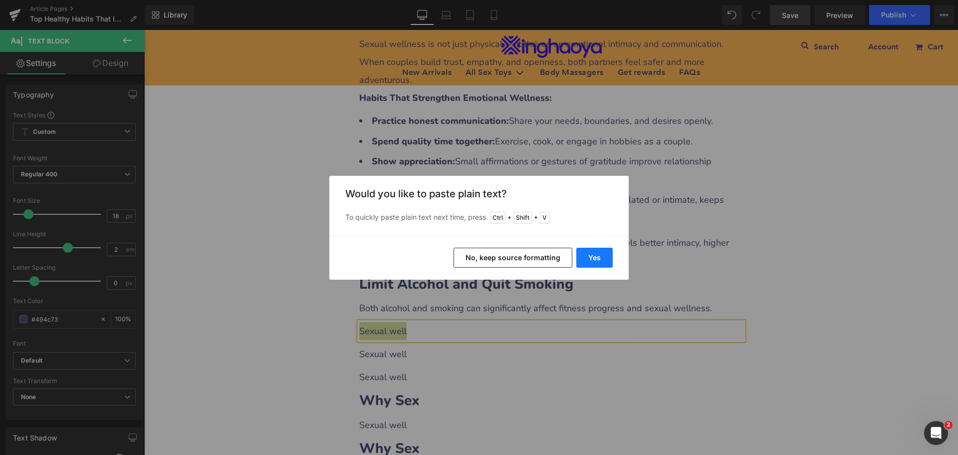
click at [589, 262] on button "Yes" at bounding box center [595, 258] width 36 height 20
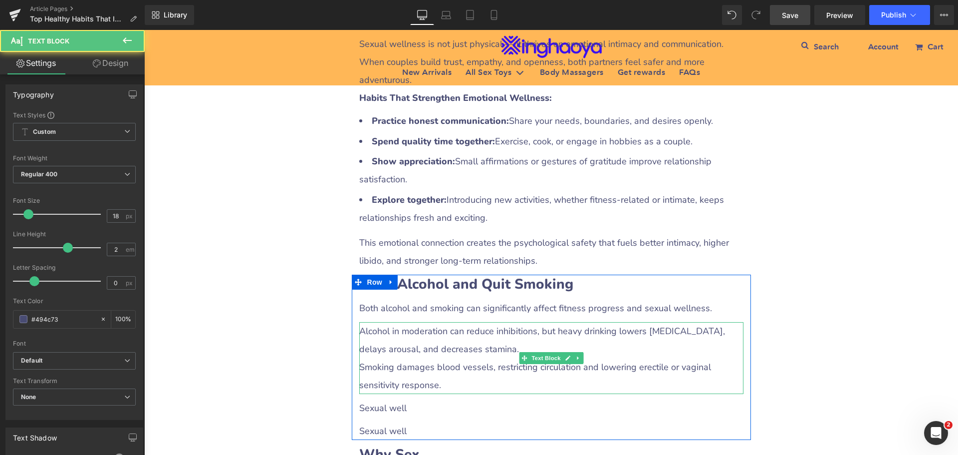
click at [409, 335] on p "Alcohol in moderation can reduce inhibitions, but heavy drinking lowers [MEDICA…" at bounding box center [551, 340] width 384 height 36
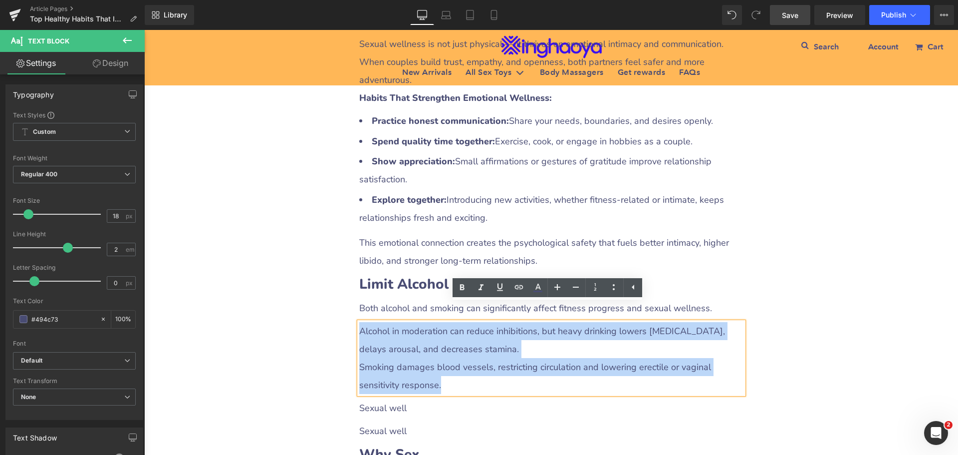
drag, startPoint x: 356, startPoint y: 314, endPoint x: 450, endPoint y: 372, distance: 111.0
click at [450, 372] on div "Alcohol in moderation can reduce inhibitions, but heavy drinking lowers [MEDICA…" at bounding box center [551, 358] width 384 height 72
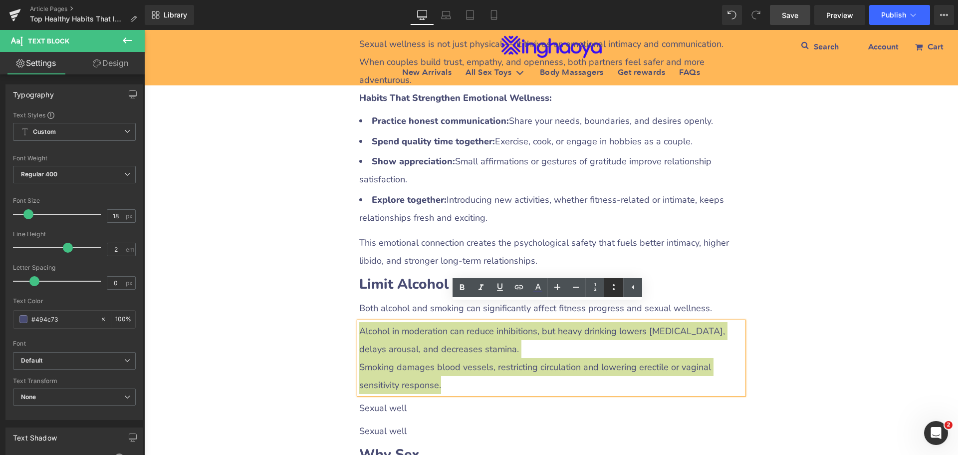
click at [612, 285] on icon at bounding box center [614, 287] width 12 height 12
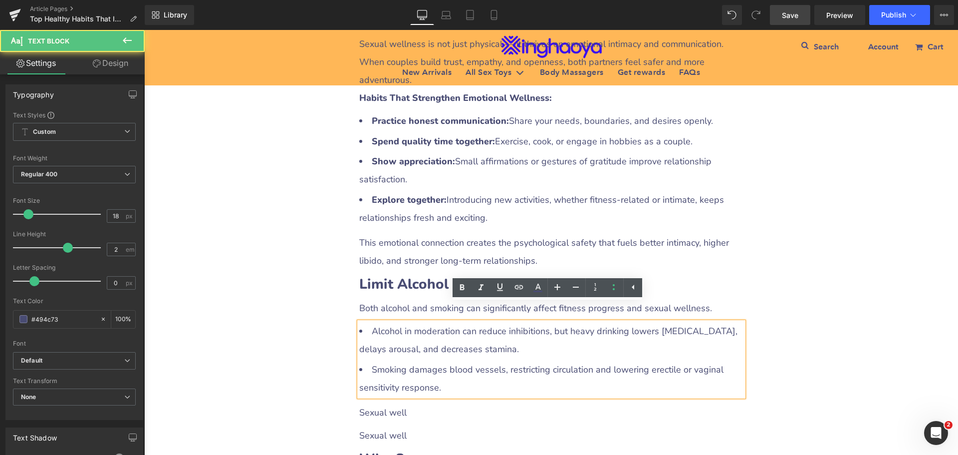
click at [417, 323] on li "Alcohol in moderation can reduce inhibitions, but heavy drinking lowers [MEDICA…" at bounding box center [551, 340] width 384 height 36
click at [389, 322] on li "Alcohol in moderation can reduce inhibitions, but heavy drinking lowers [MEDICA…" at bounding box center [551, 340] width 384 height 36
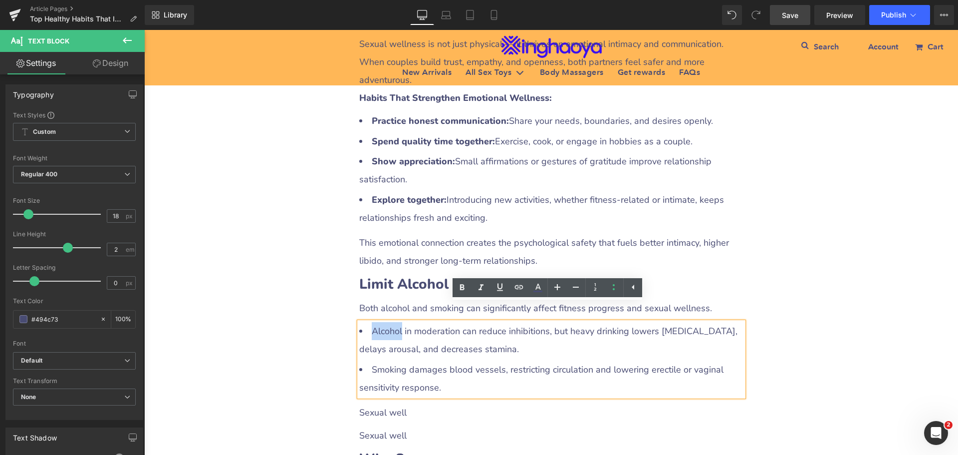
drag, startPoint x: 366, startPoint y: 314, endPoint x: 397, endPoint y: 313, distance: 30.5
click at [397, 322] on li "Alcohol in moderation can reduce inhibitions, but heavy drinking lowers [MEDICA…" at bounding box center [551, 340] width 384 height 36
click at [457, 288] on icon at bounding box center [462, 288] width 12 height 12
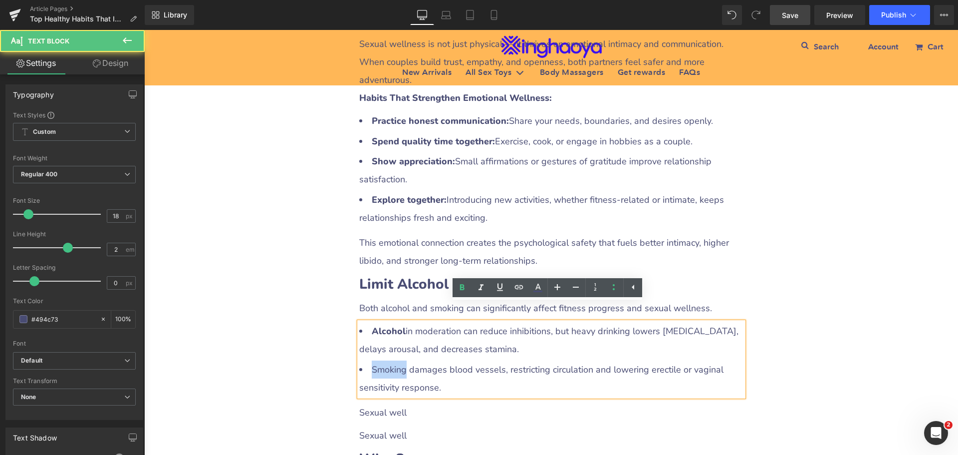
drag, startPoint x: 368, startPoint y: 347, endPoint x: 402, endPoint y: 348, distance: 34.0
click at [402, 360] on li "Smoking damages blood vessels, restricting circulation and lowering erectile or…" at bounding box center [551, 378] width 384 height 36
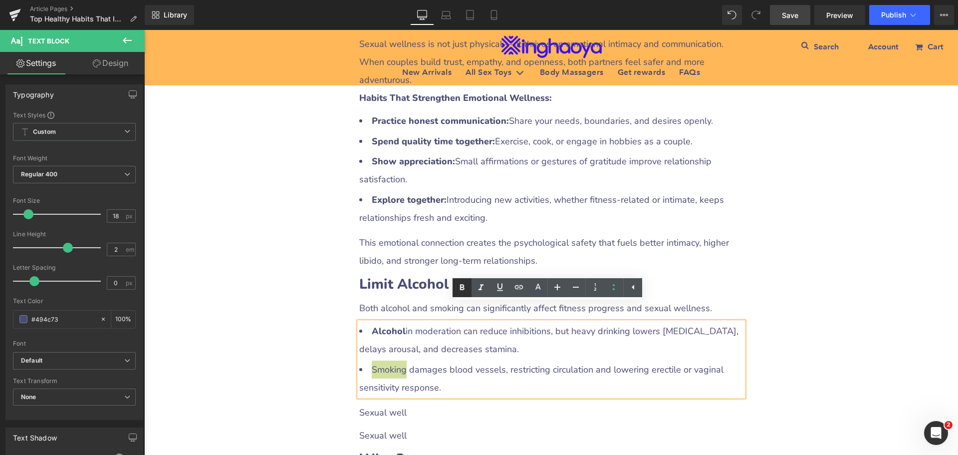
click at [457, 290] on icon at bounding box center [462, 288] width 12 height 12
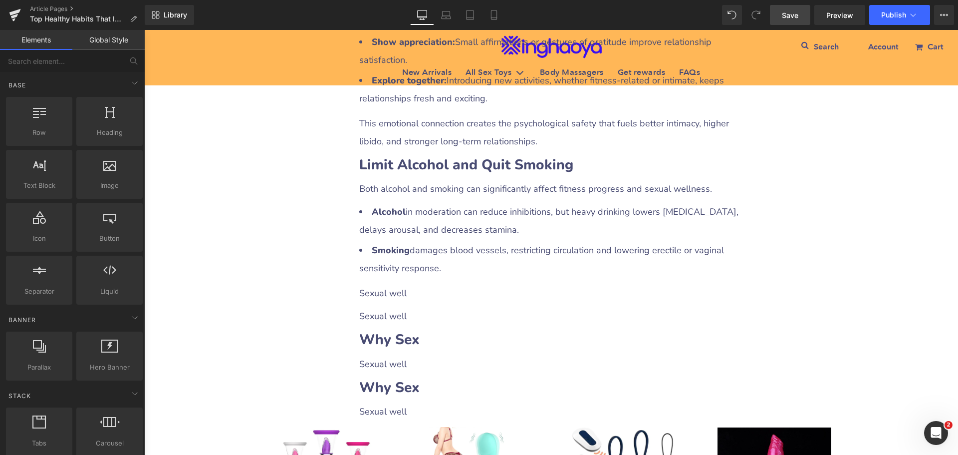
scroll to position [2346, 0]
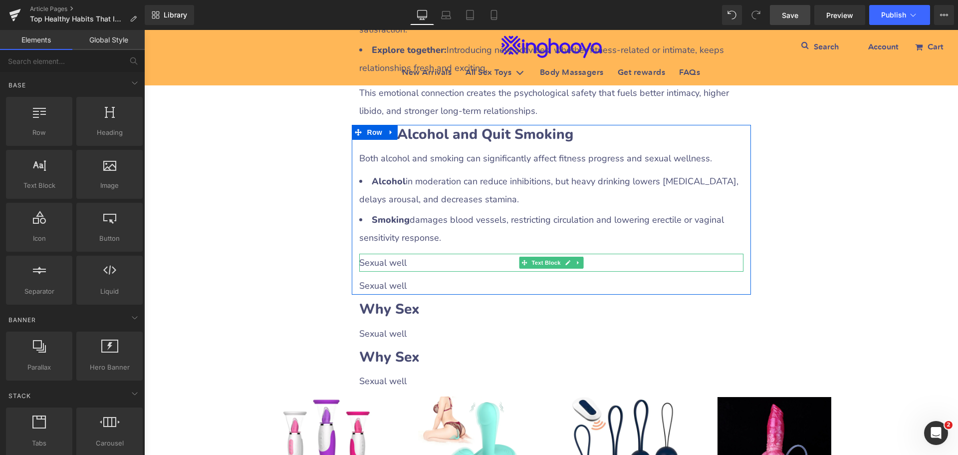
click at [400, 254] on p "Sexual well" at bounding box center [551, 263] width 384 height 18
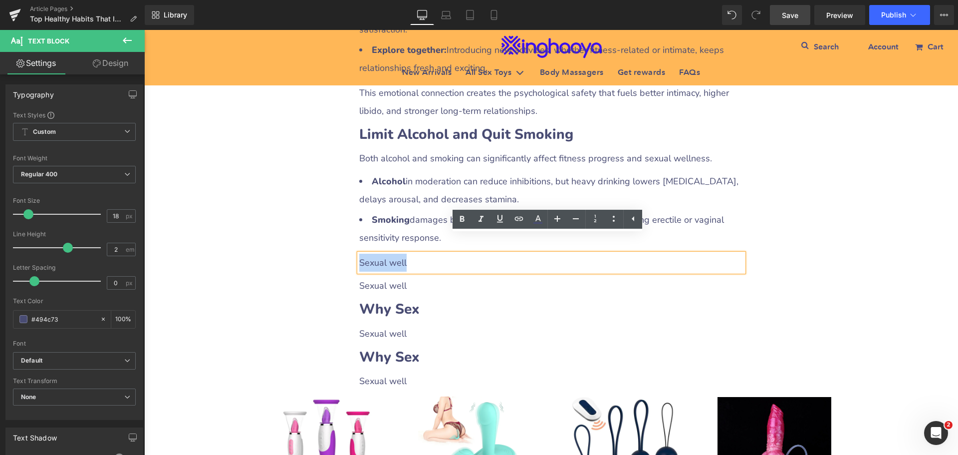
drag, startPoint x: 357, startPoint y: 243, endPoint x: 436, endPoint y: 244, distance: 79.4
click at [436, 254] on p "Sexual well" at bounding box center [551, 263] width 384 height 18
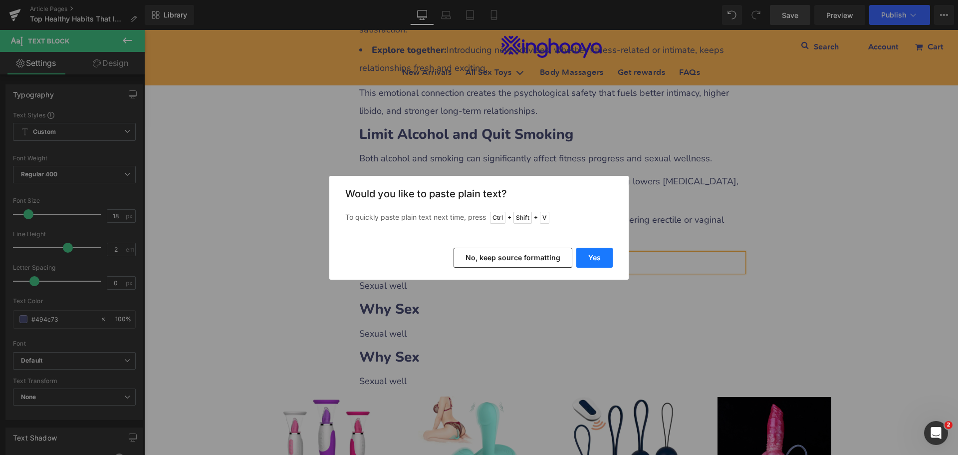
click at [597, 258] on button "Yes" at bounding box center [595, 258] width 36 height 20
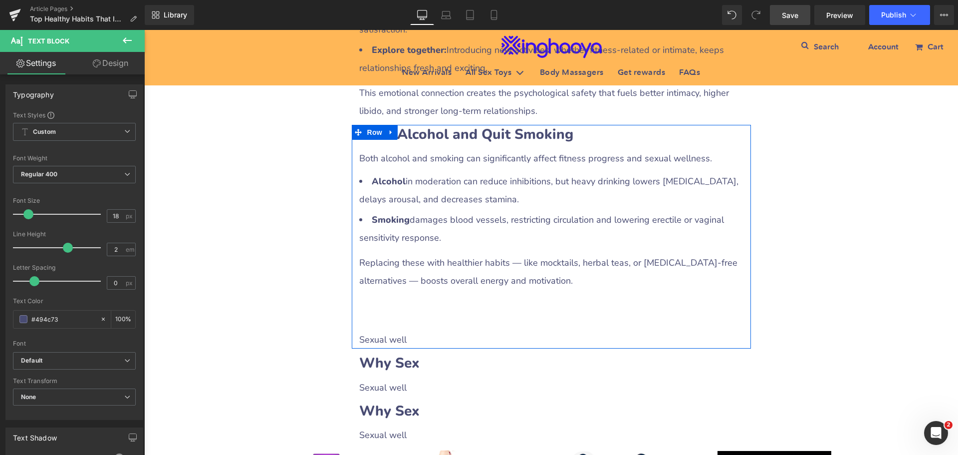
click at [406, 307] on p at bounding box center [551, 316] width 384 height 18
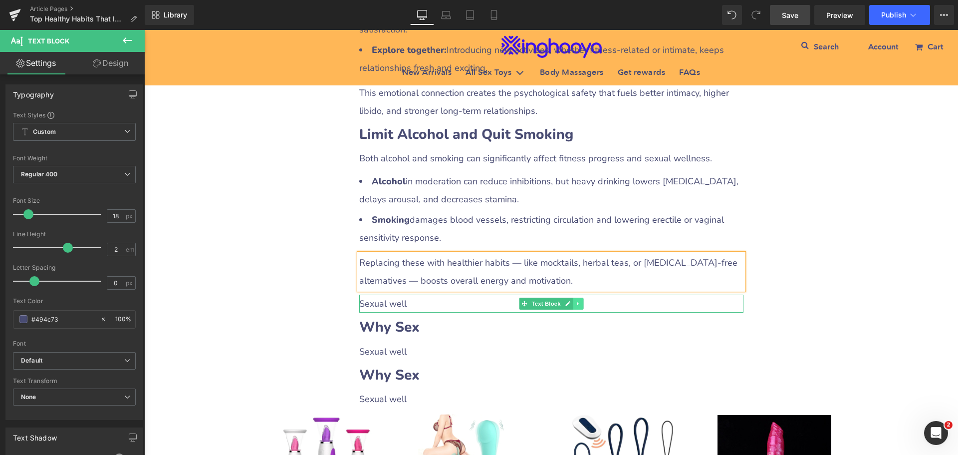
click at [578, 301] on icon at bounding box center [578, 304] width 5 height 6
click at [581, 301] on icon at bounding box center [583, 303] width 5 height 5
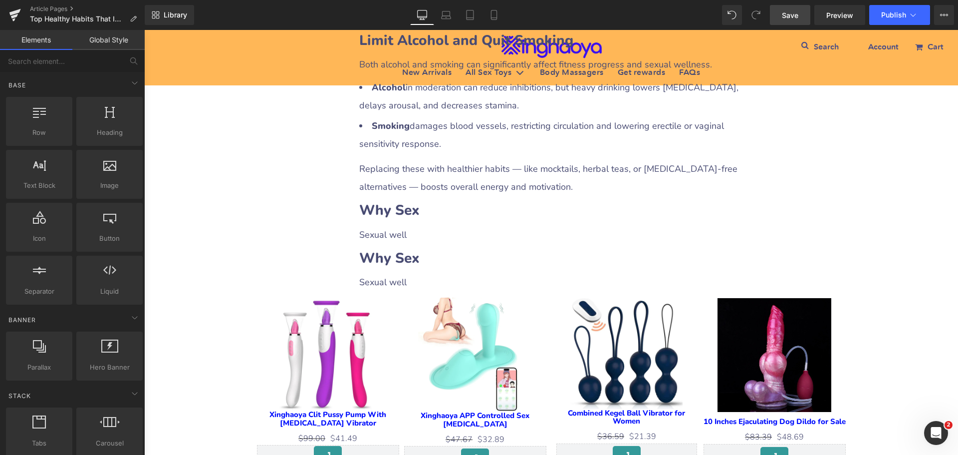
scroll to position [2446, 0]
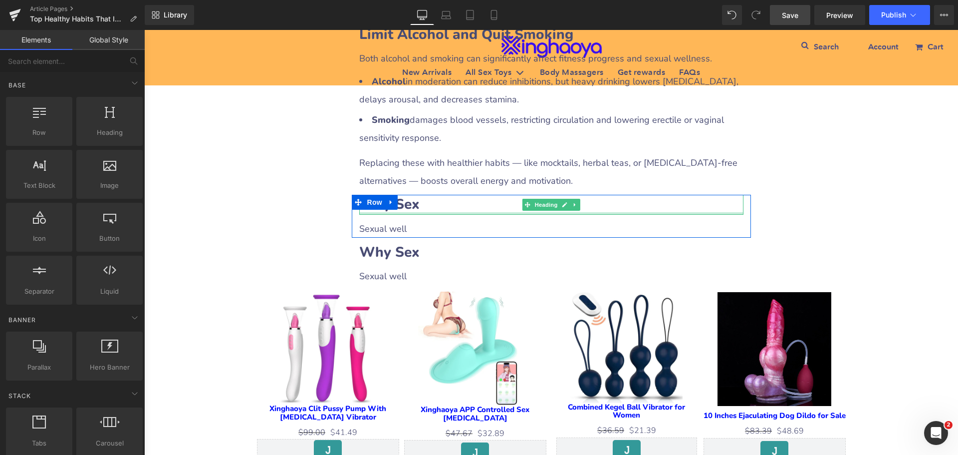
click at [412, 195] on b "Why Sex" at bounding box center [389, 204] width 60 height 19
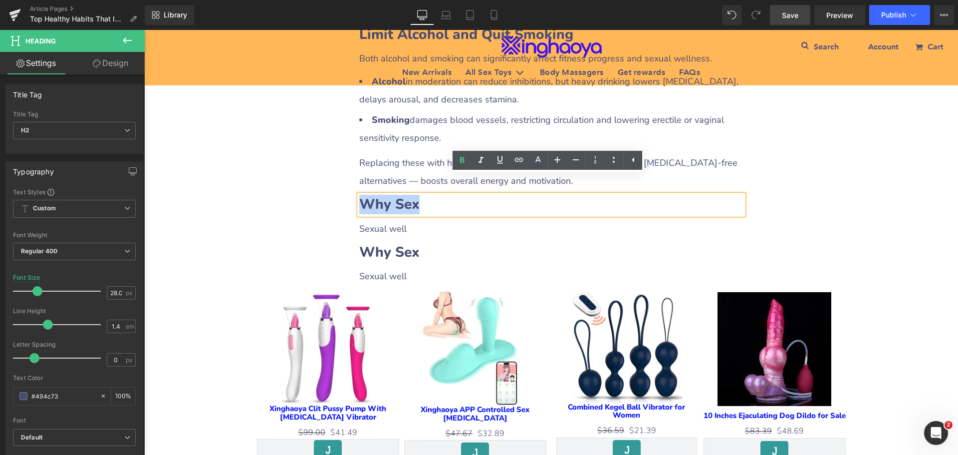
drag, startPoint x: 359, startPoint y: 185, endPoint x: 455, endPoint y: 186, distance: 95.3
click at [455, 195] on h2 "Why Sex" at bounding box center [551, 204] width 384 height 19
paste div
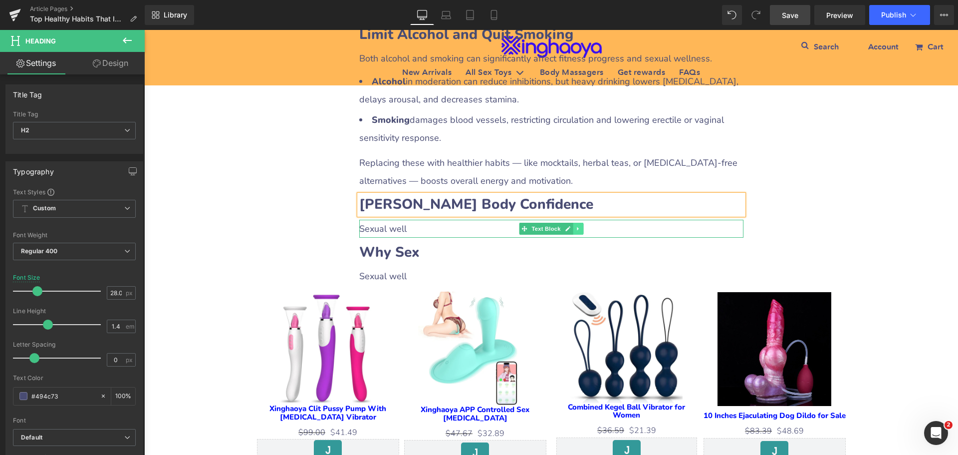
click at [576, 226] on icon at bounding box center [578, 229] width 5 height 6
click at [570, 226] on icon at bounding box center [572, 228] width 5 height 5
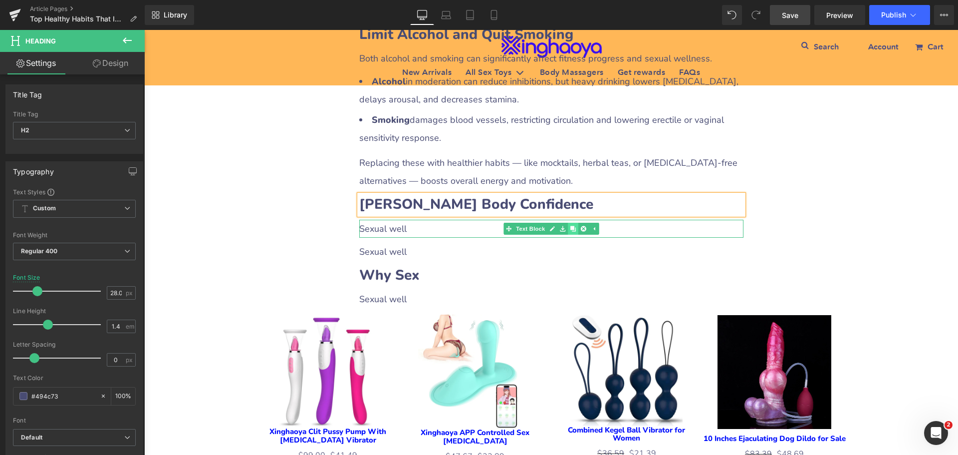
click at [570, 226] on icon at bounding box center [572, 228] width 5 height 5
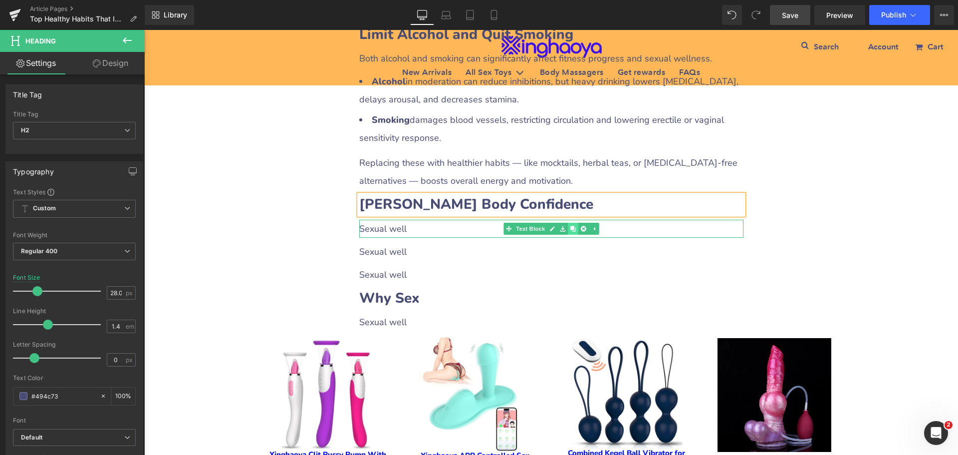
click at [570, 226] on icon at bounding box center [572, 228] width 5 height 5
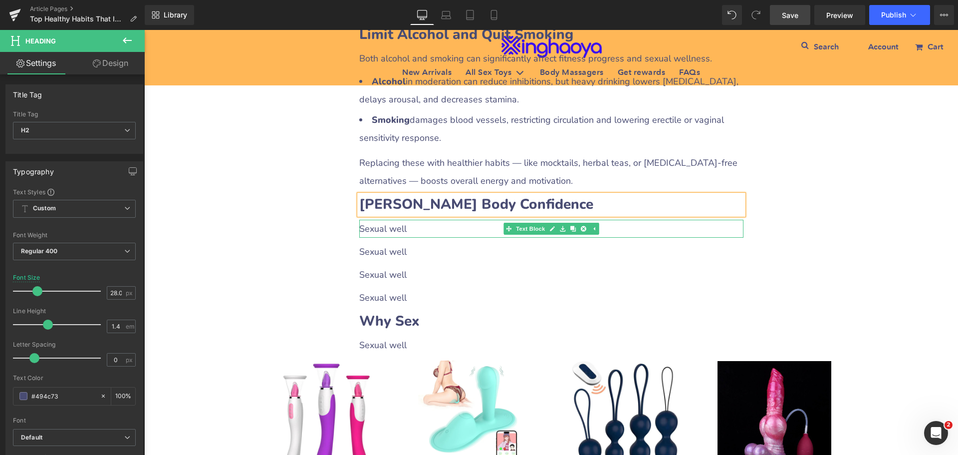
click at [407, 220] on p "Sexual well" at bounding box center [551, 229] width 384 height 18
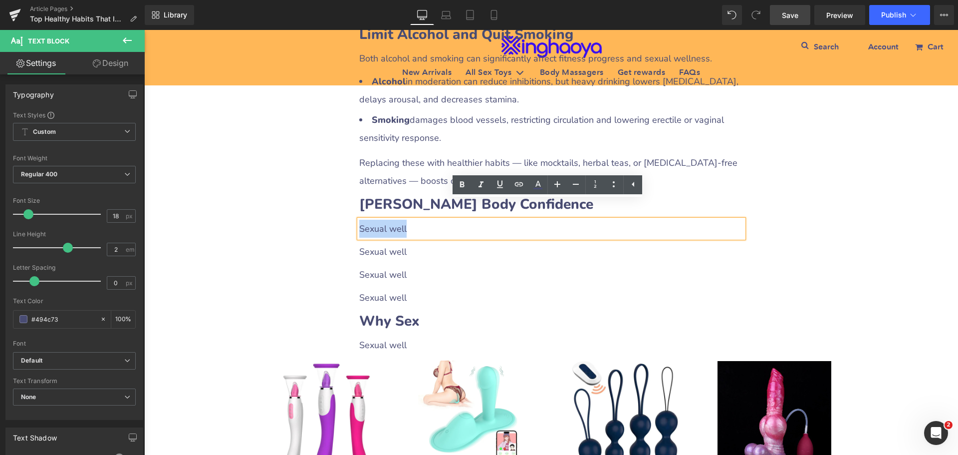
drag, startPoint x: 357, startPoint y: 209, endPoint x: 425, endPoint y: 208, distance: 67.9
click at [425, 220] on p "Sexual well" at bounding box center [551, 229] width 384 height 18
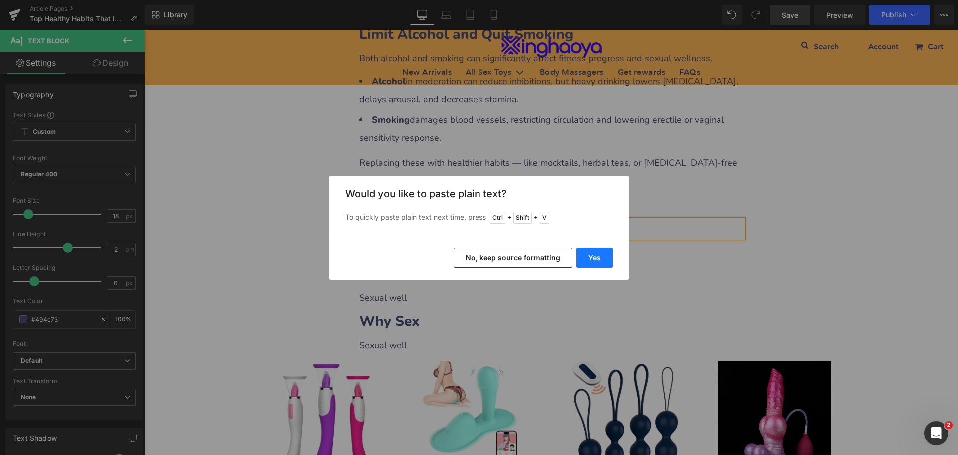
click at [589, 262] on button "Yes" at bounding box center [595, 258] width 36 height 20
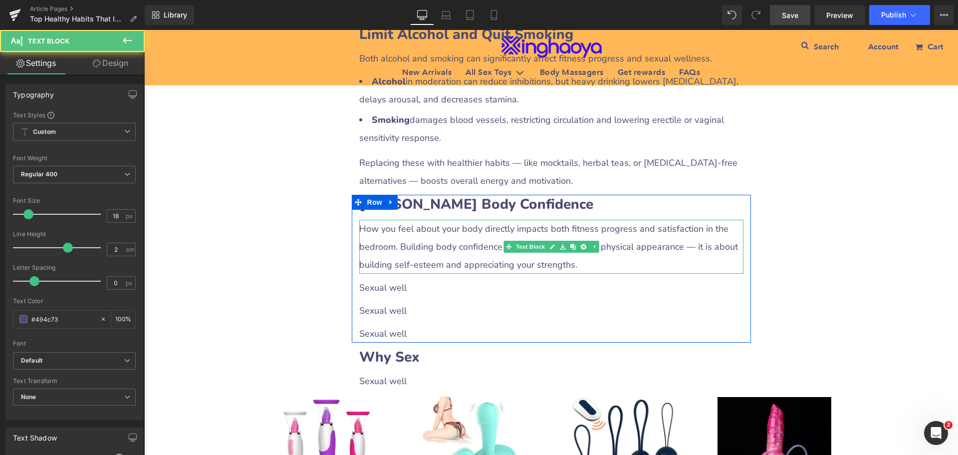
click at [591, 248] on p "How you feel about your body directly impacts both fitness progress and satisfa…" at bounding box center [551, 247] width 384 height 54
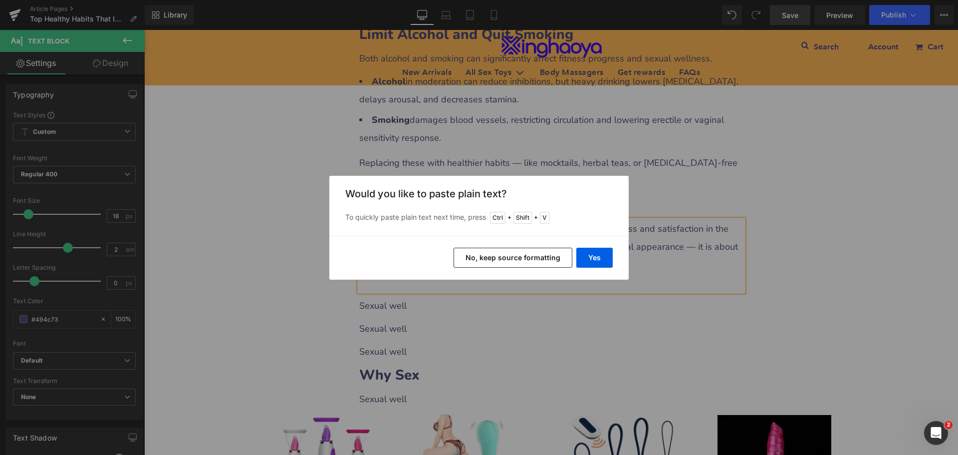
click at [591, 248] on button "Yes" at bounding box center [595, 258] width 36 height 20
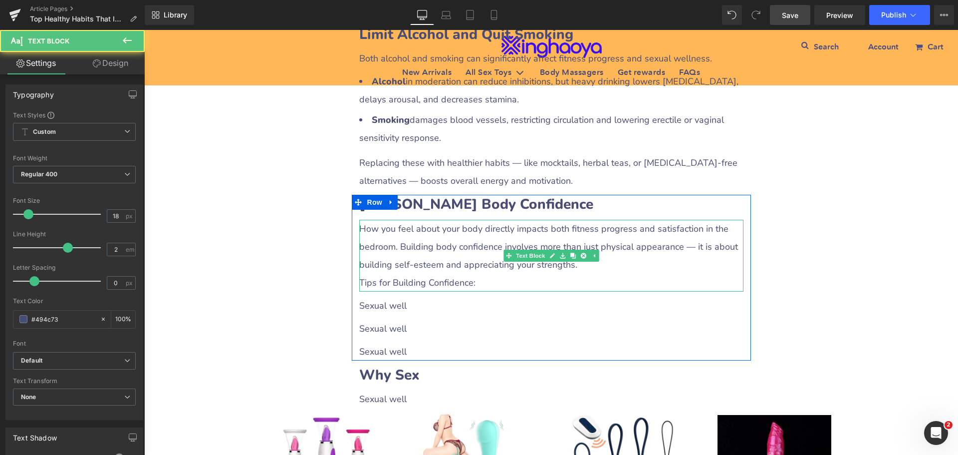
click at [369, 274] on p "Tips for Building Confidence:" at bounding box center [551, 283] width 384 height 18
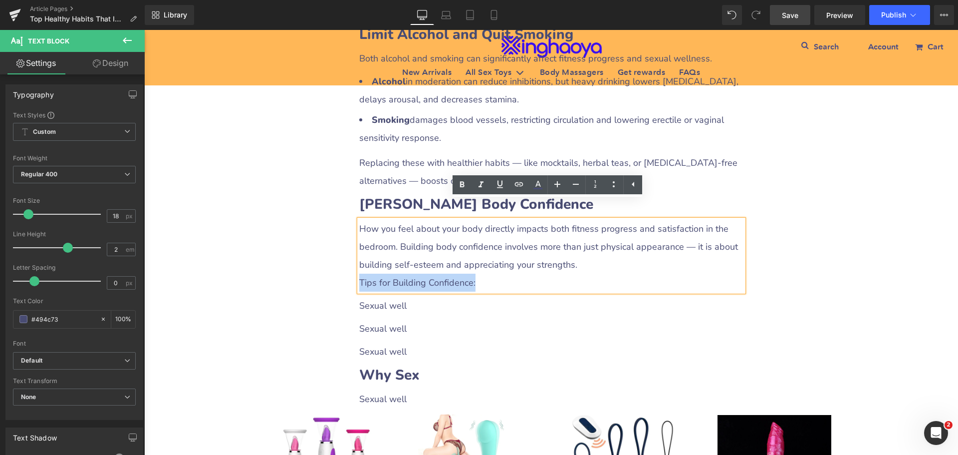
drag, startPoint x: 357, startPoint y: 262, endPoint x: 485, endPoint y: 263, distance: 128.3
click at [485, 274] on p "Tips for Building Confidence:" at bounding box center [551, 283] width 384 height 18
click at [462, 189] on icon at bounding box center [462, 185] width 12 height 12
click at [397, 297] on p "Sexual well" at bounding box center [551, 306] width 384 height 18
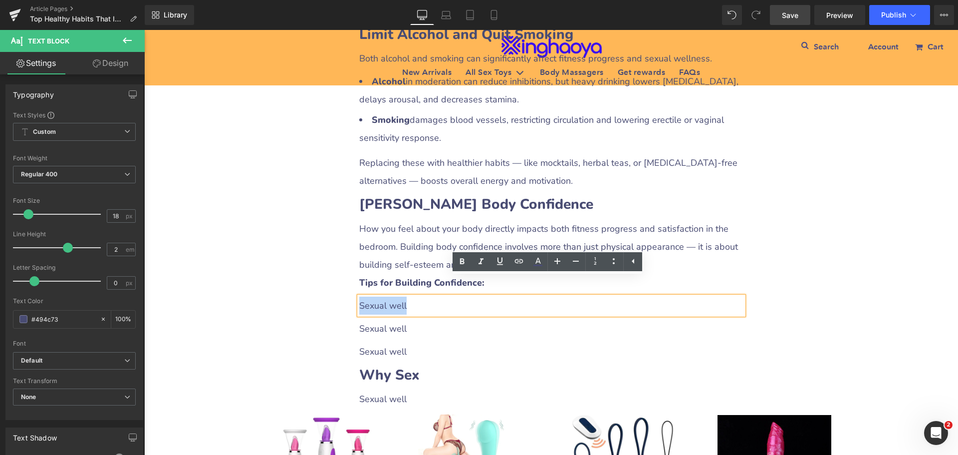
drag, startPoint x: 357, startPoint y: 289, endPoint x: 416, endPoint y: 286, distance: 59.0
click at [416, 297] on p "Sexual well" at bounding box center [551, 306] width 384 height 18
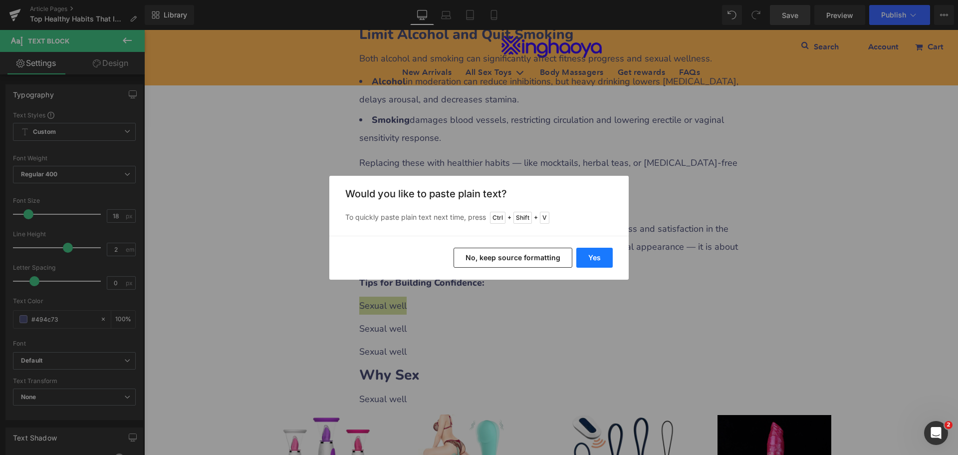
click at [602, 260] on button "Yes" at bounding box center [595, 258] width 36 height 20
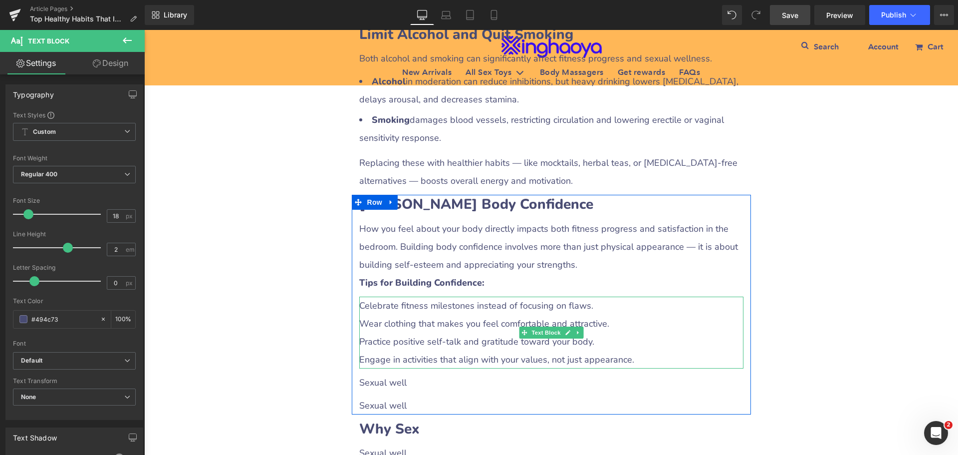
click at [396, 314] on p "Wear clothing that makes you feel comfortable and attractive." at bounding box center [551, 323] width 384 height 18
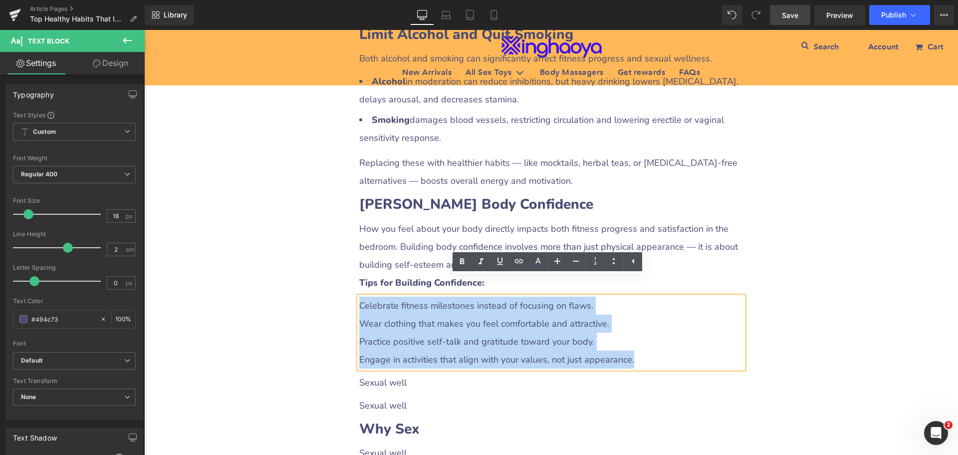
drag, startPoint x: 357, startPoint y: 288, endPoint x: 680, endPoint y: 335, distance: 326.4
click at [680, 335] on div "Celebrate fitness milestones instead of focusing on flaws. Wear clothing that m…" at bounding box center [551, 333] width 384 height 72
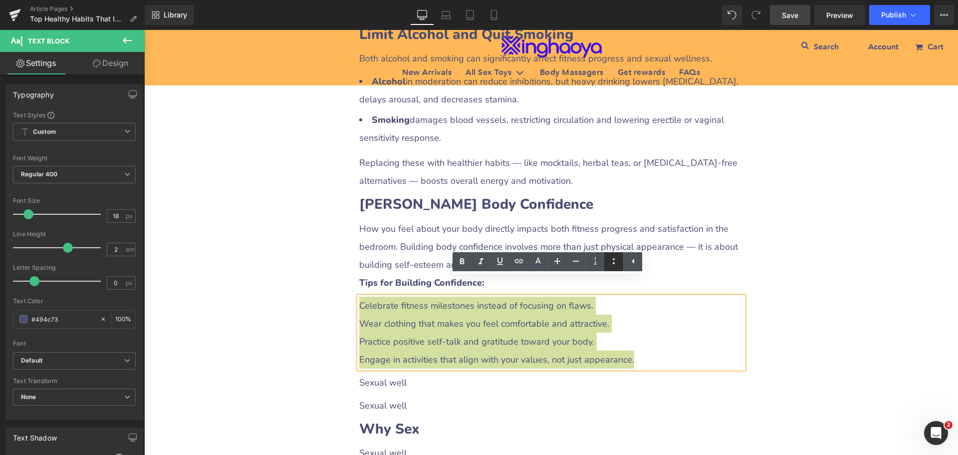
click at [613, 262] on icon at bounding box center [614, 261] width 12 height 12
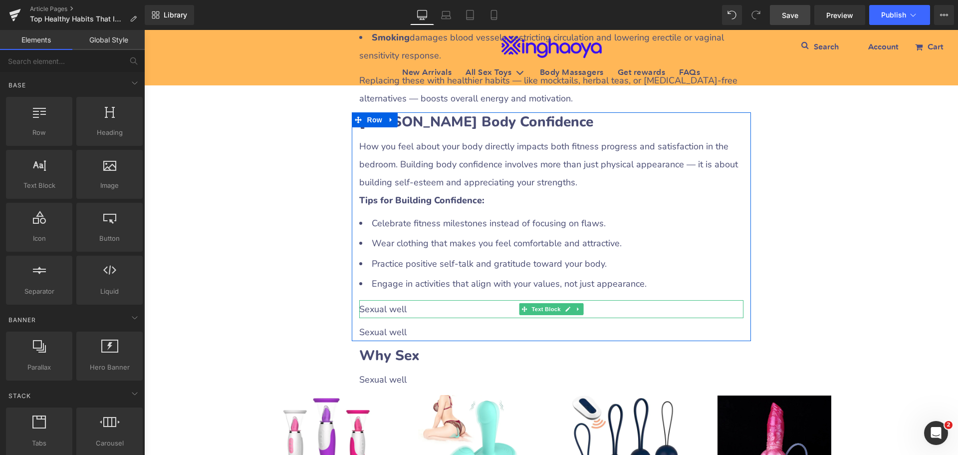
scroll to position [2596, 0]
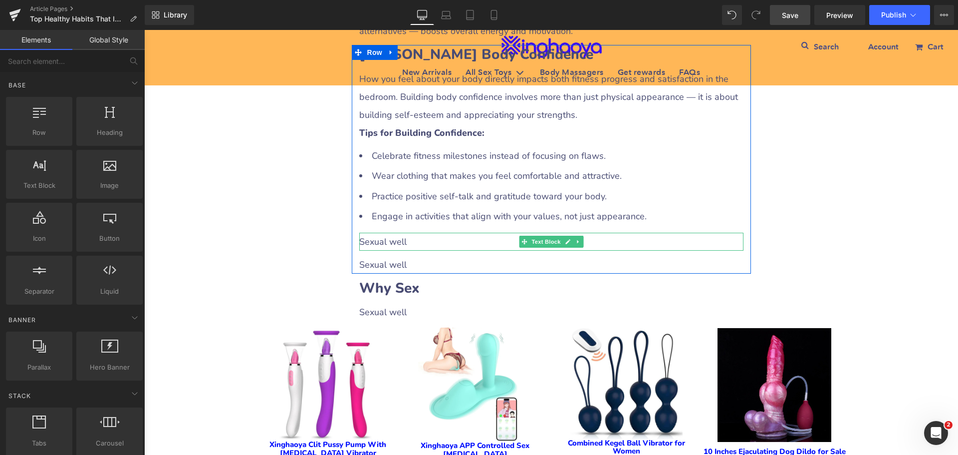
click at [394, 233] on p "Sexual well" at bounding box center [551, 242] width 384 height 18
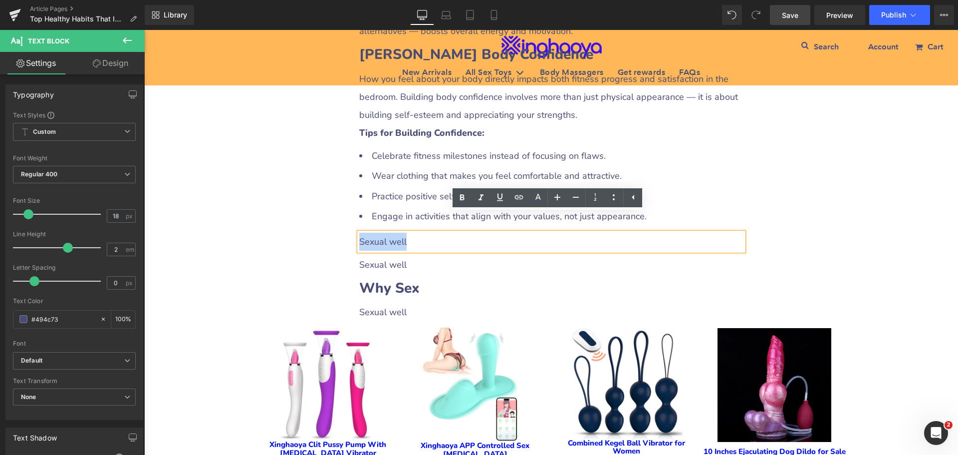
drag, startPoint x: 356, startPoint y: 222, endPoint x: 450, endPoint y: 225, distance: 94.4
click at [450, 233] on p "Sexual well" at bounding box center [551, 242] width 384 height 18
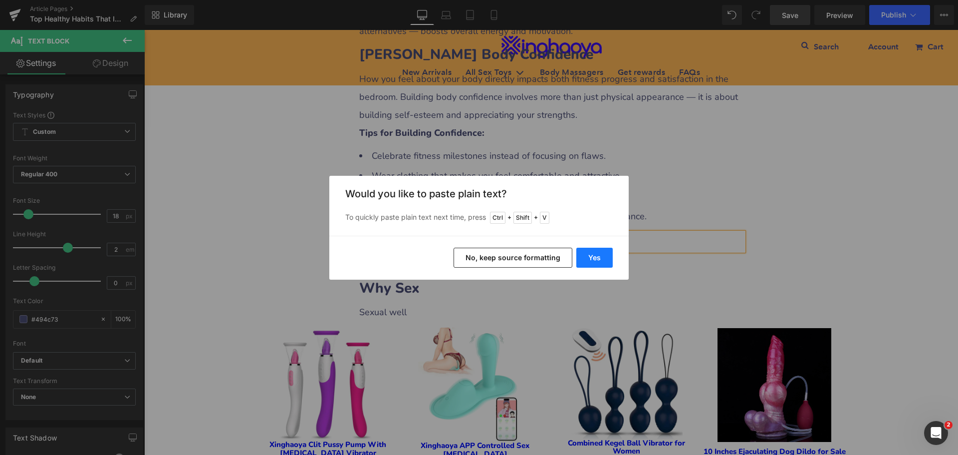
drag, startPoint x: 597, startPoint y: 261, endPoint x: 432, endPoint y: 233, distance: 167.1
click at [597, 261] on button "Yes" at bounding box center [595, 258] width 36 height 20
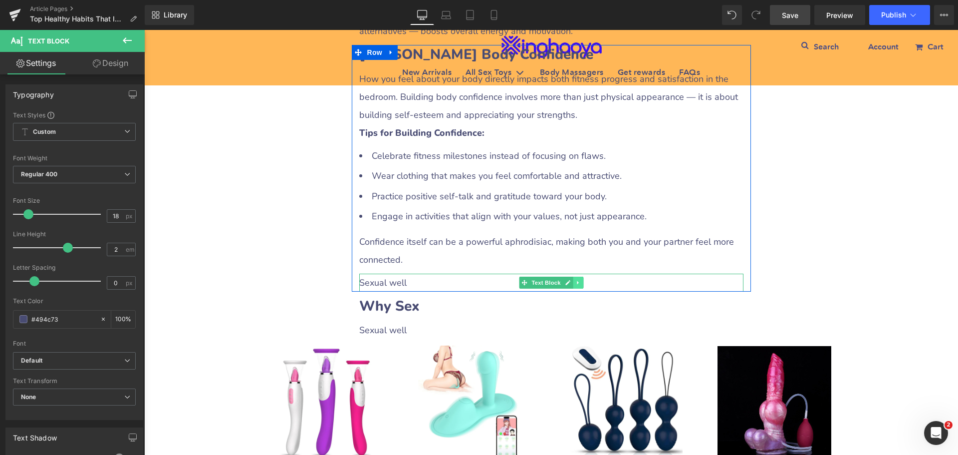
click at [577, 280] on icon at bounding box center [578, 283] width 5 height 6
click at [581, 280] on icon at bounding box center [583, 283] width 5 height 6
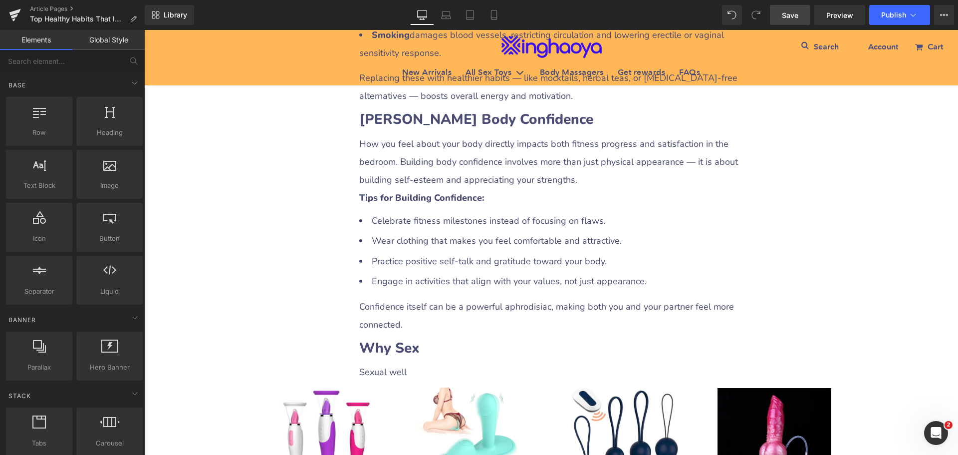
scroll to position [2546, 0]
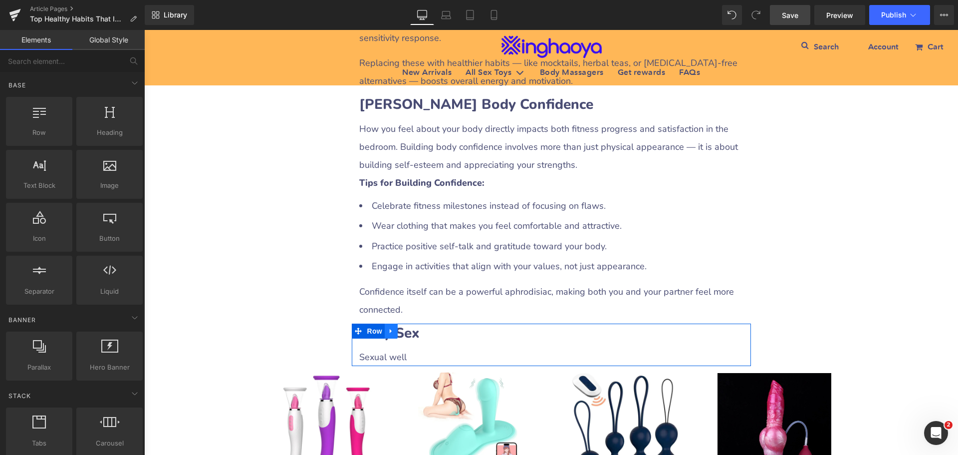
click at [388, 327] on icon at bounding box center [391, 330] width 7 height 7
click at [401, 327] on icon at bounding box center [404, 330] width 7 height 7
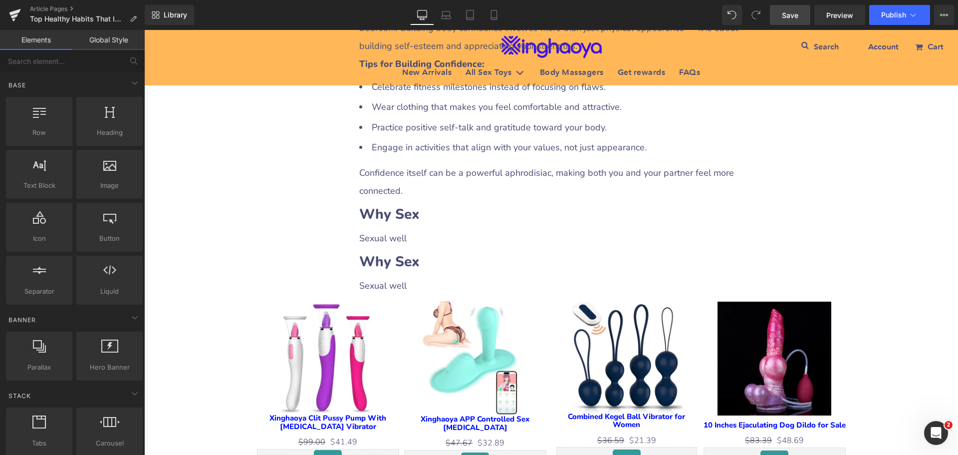
scroll to position [2664, 0]
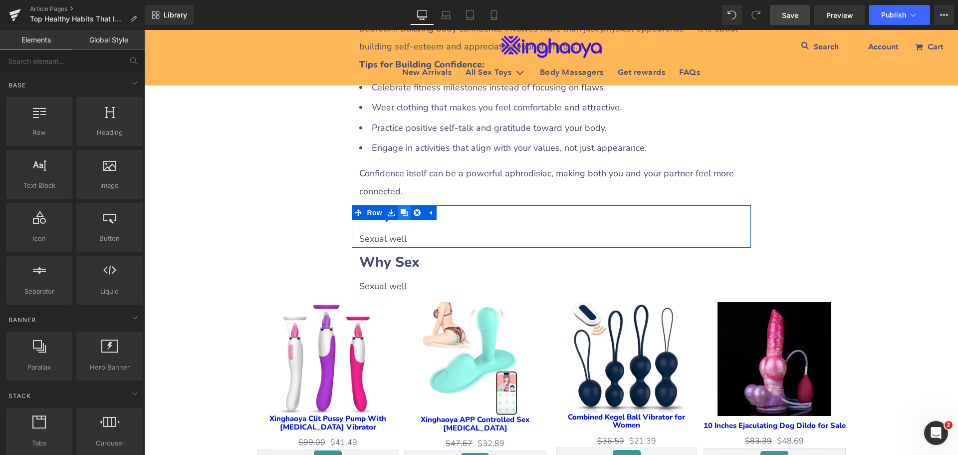
click at [402, 209] on icon at bounding box center [404, 212] width 7 height 7
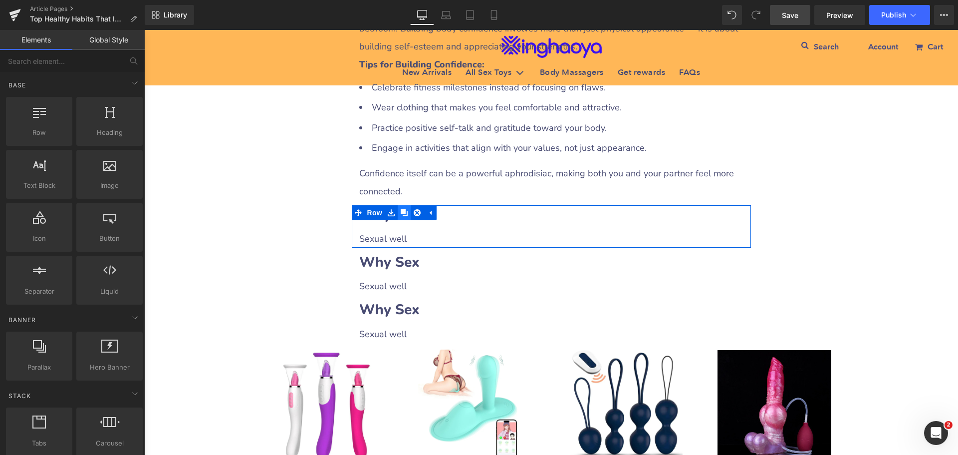
click at [402, 209] on icon at bounding box center [404, 212] width 7 height 7
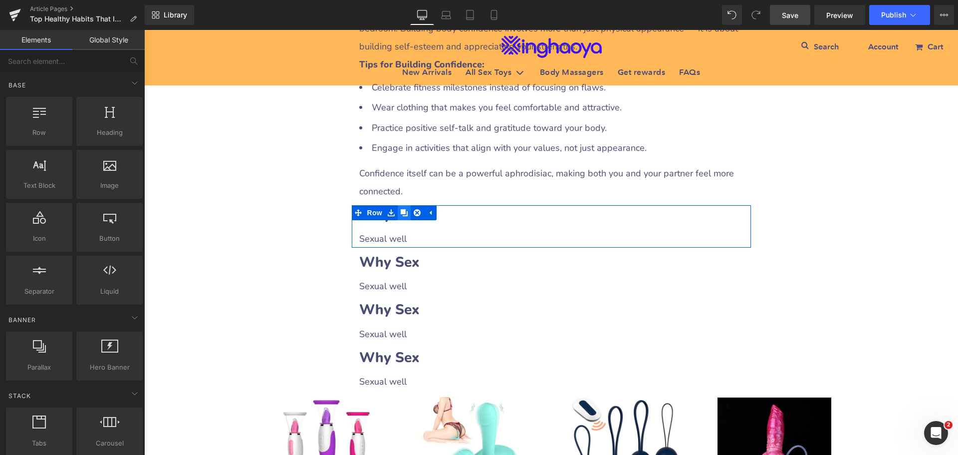
click at [402, 209] on icon at bounding box center [404, 212] width 7 height 7
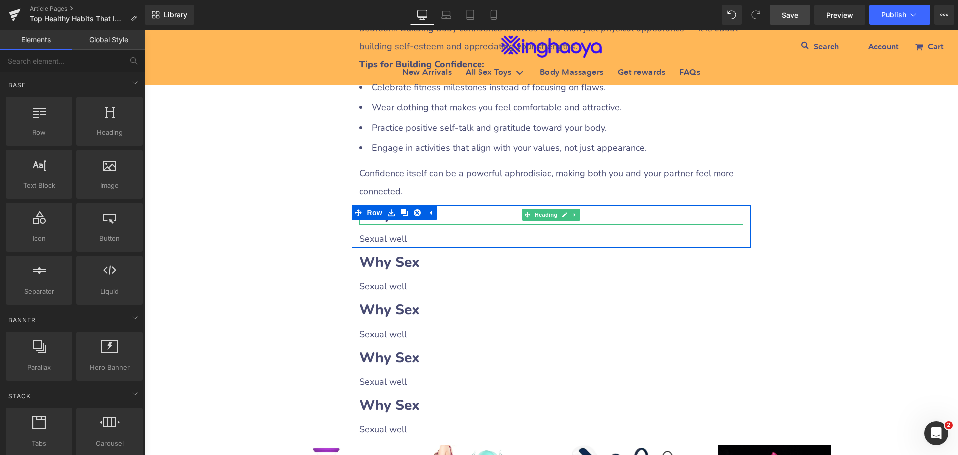
drag, startPoint x: 468, startPoint y: 194, endPoint x: 403, endPoint y: 203, distance: 66.0
click at [469, 205] on h2 "Why Sex" at bounding box center [551, 214] width 384 height 19
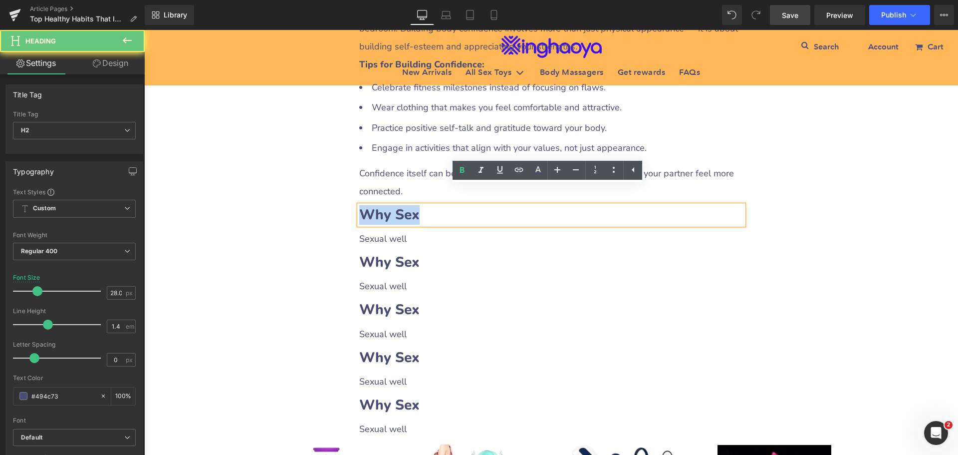
drag, startPoint x: 358, startPoint y: 196, endPoint x: 462, endPoint y: 199, distance: 104.4
click at [462, 205] on h2 "Why Sex" at bounding box center [551, 214] width 384 height 19
paste div
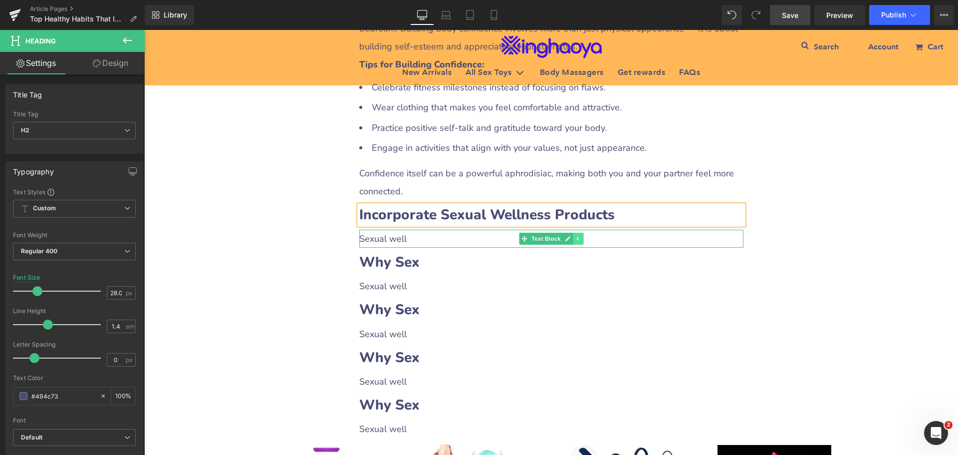
click at [577, 237] on icon at bounding box center [577, 238] width 1 height 3
click at [572, 236] on icon at bounding box center [572, 238] width 5 height 5
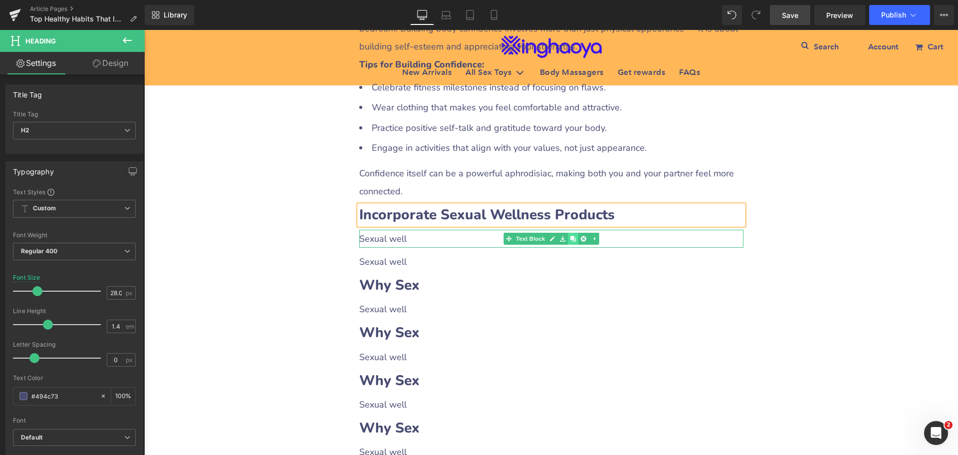
click at [572, 236] on icon at bounding box center [572, 238] width 5 height 5
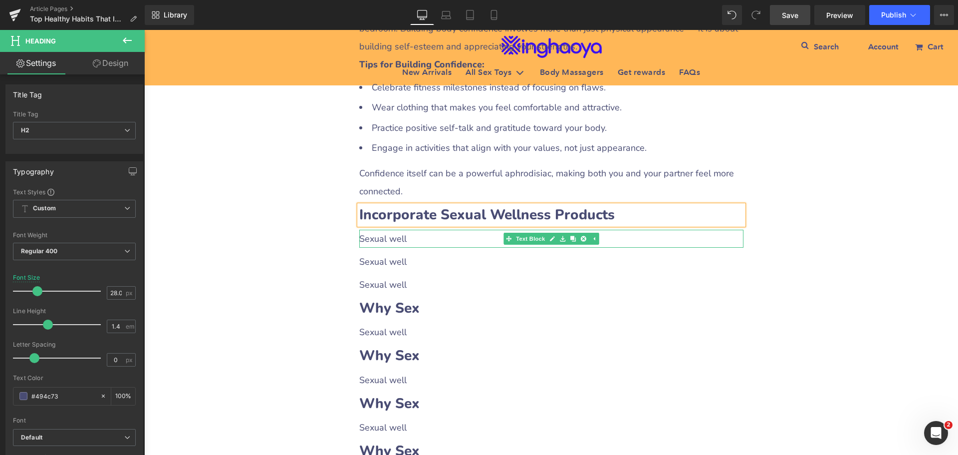
click at [399, 230] on p "Sexual well" at bounding box center [551, 239] width 384 height 18
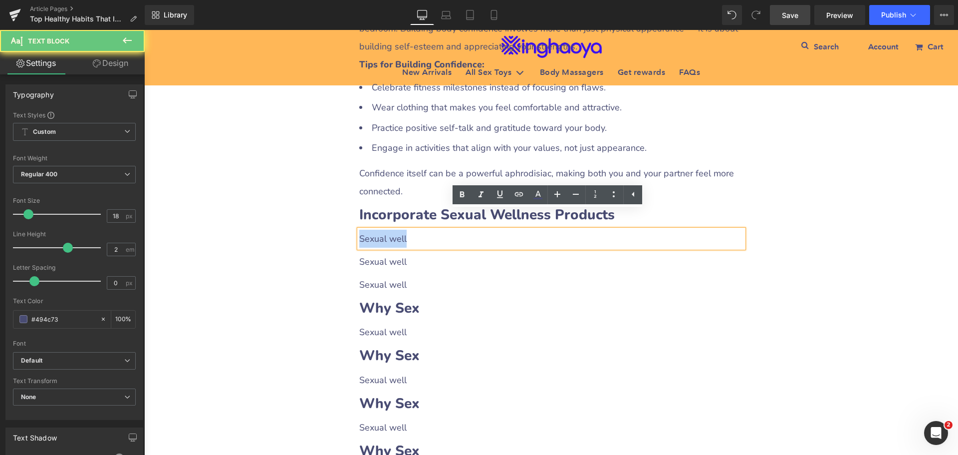
drag, startPoint x: 356, startPoint y: 218, endPoint x: 432, endPoint y: 219, distance: 75.9
click at [432, 230] on p "Sexual well" at bounding box center [551, 239] width 384 height 18
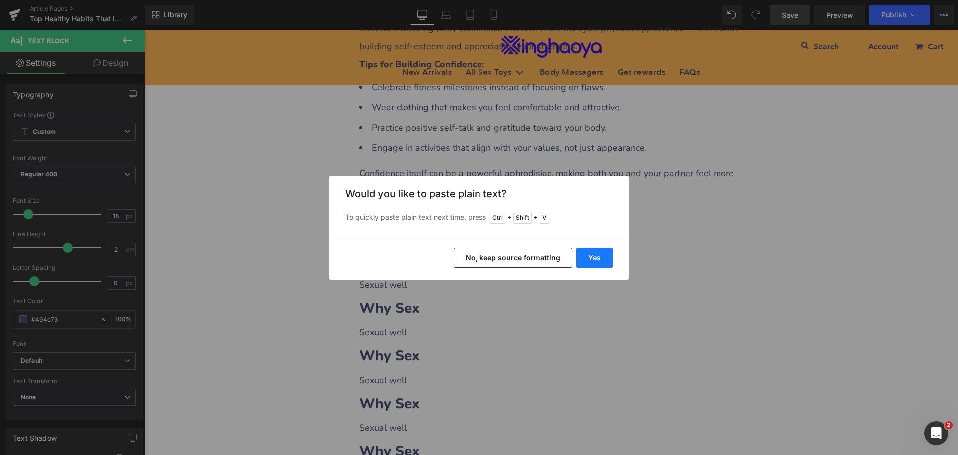
click at [587, 257] on button "Yes" at bounding box center [595, 258] width 36 height 20
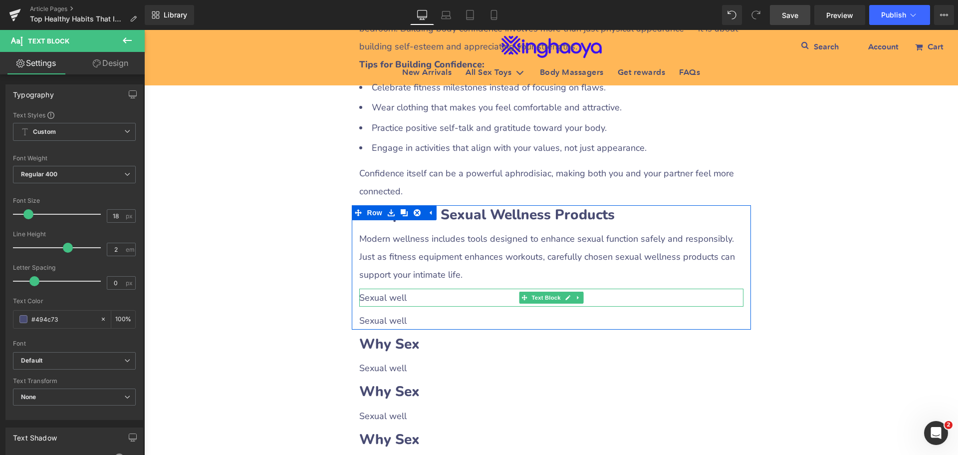
click at [397, 289] on p "Sexual well" at bounding box center [551, 298] width 384 height 18
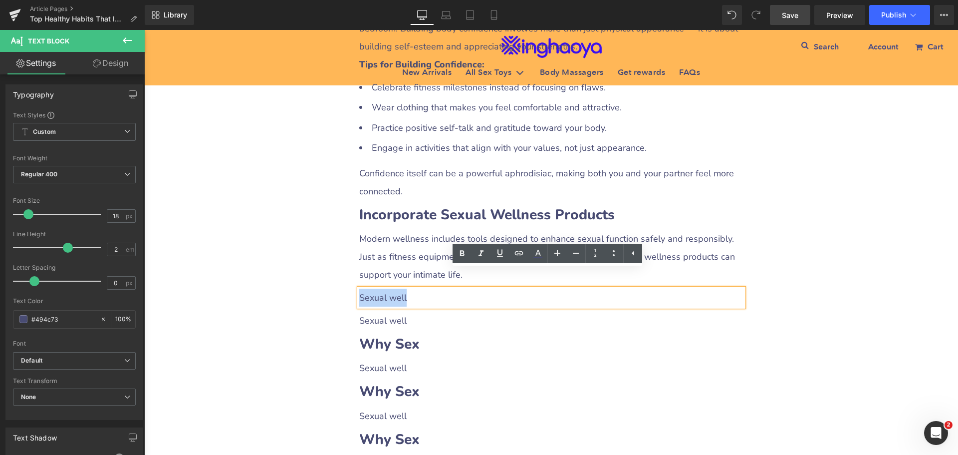
drag, startPoint x: 356, startPoint y: 278, endPoint x: 416, endPoint y: 279, distance: 59.4
click at [407, 289] on p "Sexual well" at bounding box center [551, 298] width 384 height 18
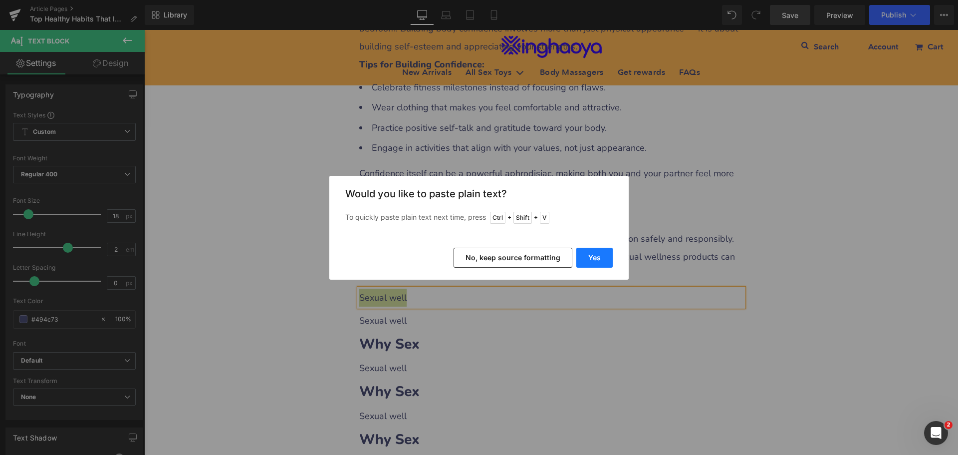
click at [593, 252] on button "Yes" at bounding box center [595, 258] width 36 height 20
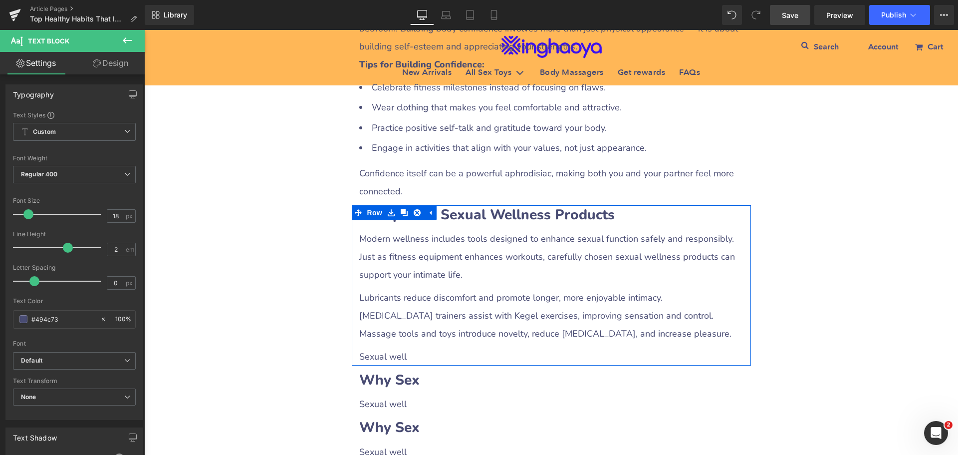
click at [421, 306] on p "[MEDICAL_DATA] trainers assist with Kegel exercises, improving sensation and co…" at bounding box center [551, 315] width 384 height 18
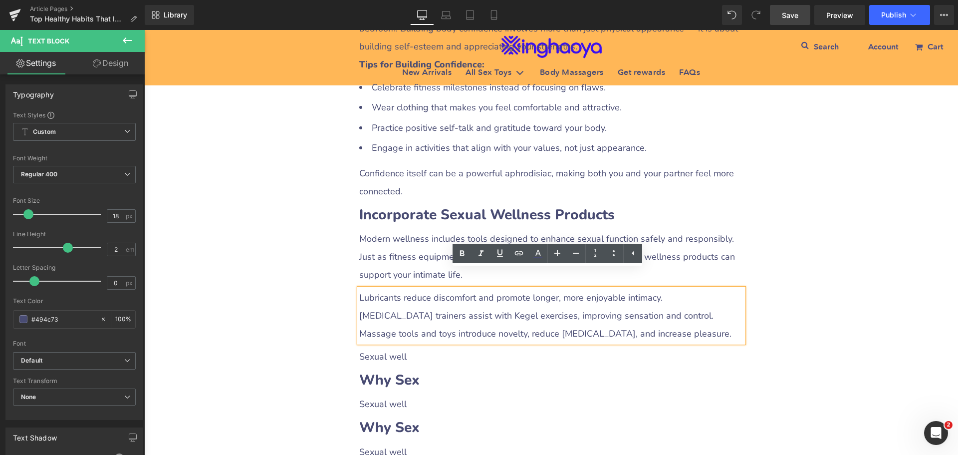
drag, startPoint x: 356, startPoint y: 278, endPoint x: 760, endPoint y: 309, distance: 405.1
click at [611, 256] on icon at bounding box center [614, 253] width 12 height 12
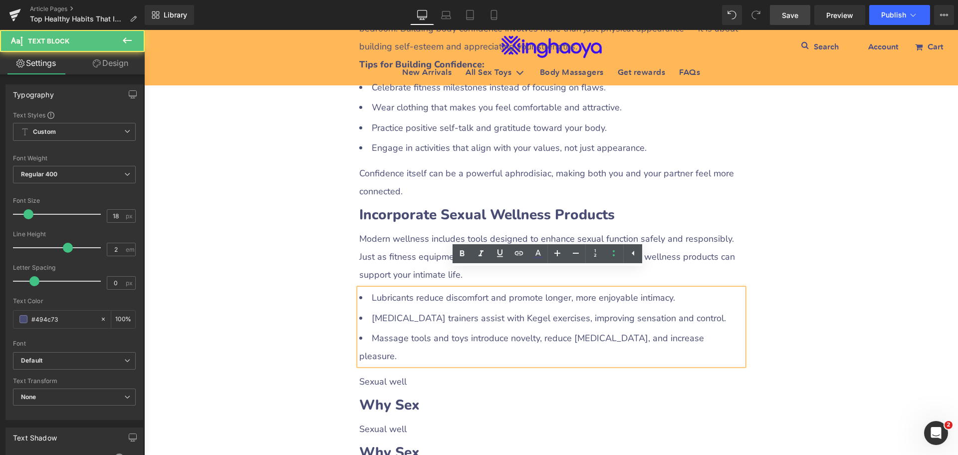
click at [453, 309] on li "[MEDICAL_DATA] trainers assist with Kegel exercises, improving sensation and co…" at bounding box center [551, 318] width 384 height 18
drag, startPoint x: 368, startPoint y: 281, endPoint x: 408, endPoint y: 280, distance: 39.9
click at [408, 289] on li "Lubricants reduce discomfort and promote longer, more enjoyable intimacy." at bounding box center [551, 298] width 384 height 18
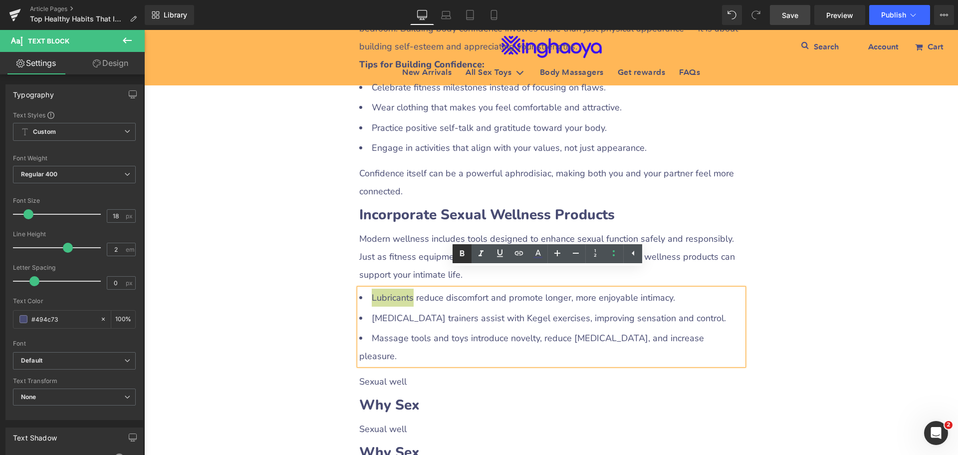
click at [463, 254] on icon at bounding box center [462, 254] width 4 height 6
drag, startPoint x: 368, startPoint y: 296, endPoint x: 445, endPoint y: 300, distance: 77.0
click at [445, 309] on li "[MEDICAL_DATA] trainers assist with Kegel exercises, improving sensation and co…" at bounding box center [551, 318] width 384 height 18
click at [461, 255] on icon at bounding box center [462, 254] width 4 height 6
drag, startPoint x: 370, startPoint y: 317, endPoint x: 461, endPoint y: 319, distance: 90.9
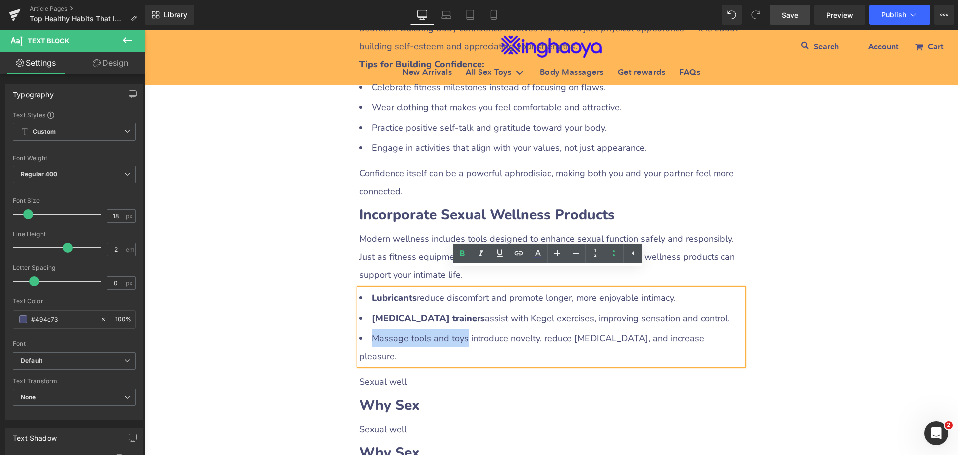
click at [461, 329] on li "Massage tools and toys introduce novelty, reduce [MEDICAL_DATA], and increase p…" at bounding box center [551, 347] width 384 height 36
click at [462, 256] on icon at bounding box center [462, 254] width 4 height 6
drag, startPoint x: 394, startPoint y: 362, endPoint x: 379, endPoint y: 362, distance: 14.5
click at [394, 372] on p "Sexual well" at bounding box center [551, 381] width 384 height 18
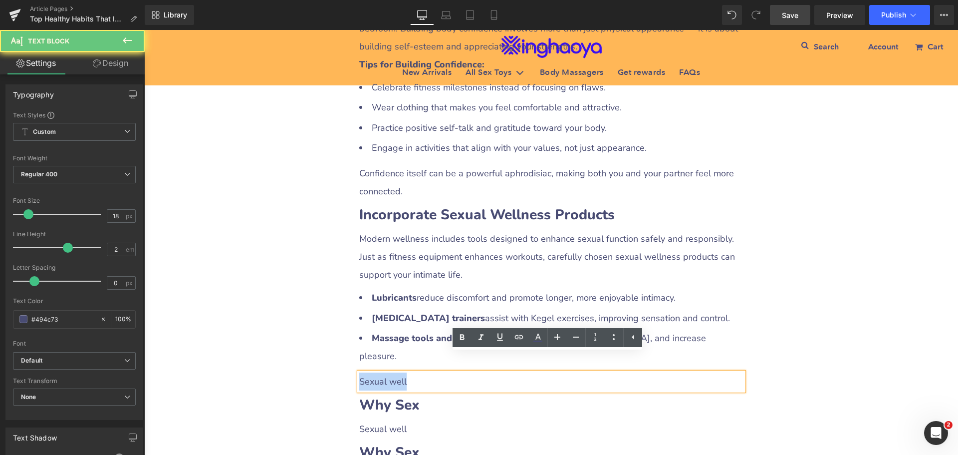
drag, startPoint x: 355, startPoint y: 361, endPoint x: 421, endPoint y: 360, distance: 65.4
click at [421, 372] on p "Sexual well" at bounding box center [551, 381] width 384 height 18
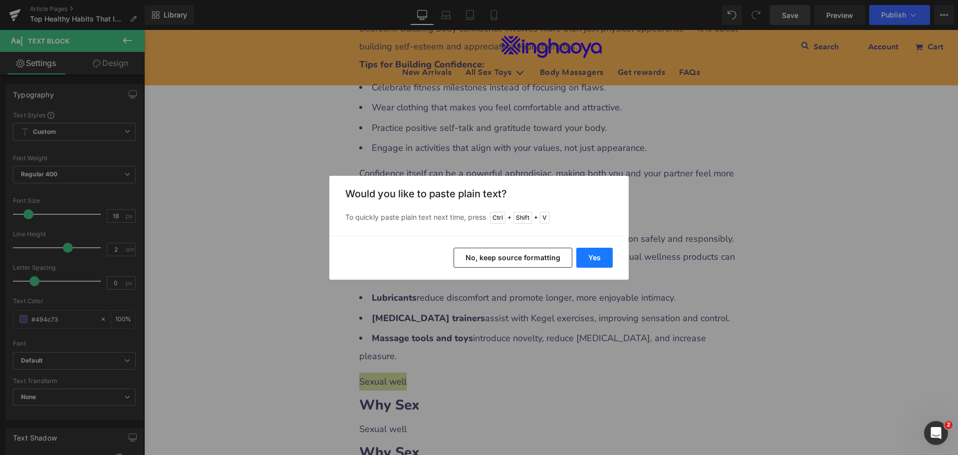
click at [590, 260] on button "Yes" at bounding box center [595, 258] width 36 height 20
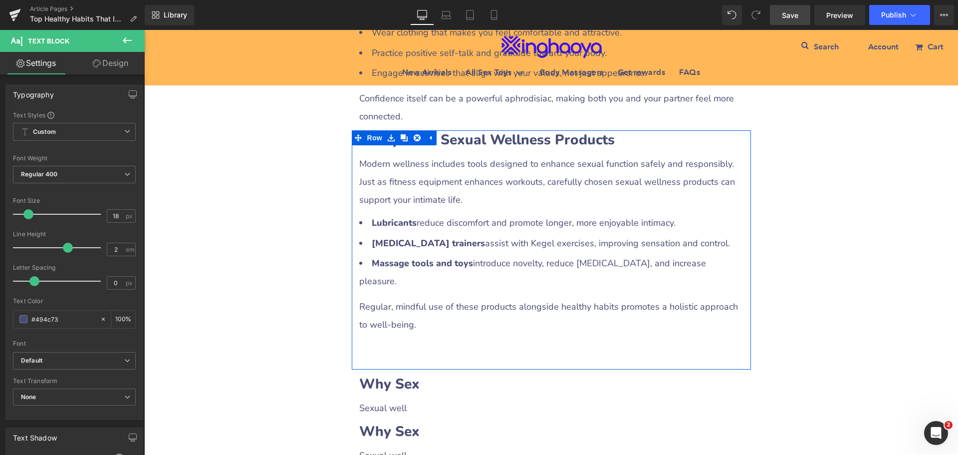
scroll to position [2814, 0]
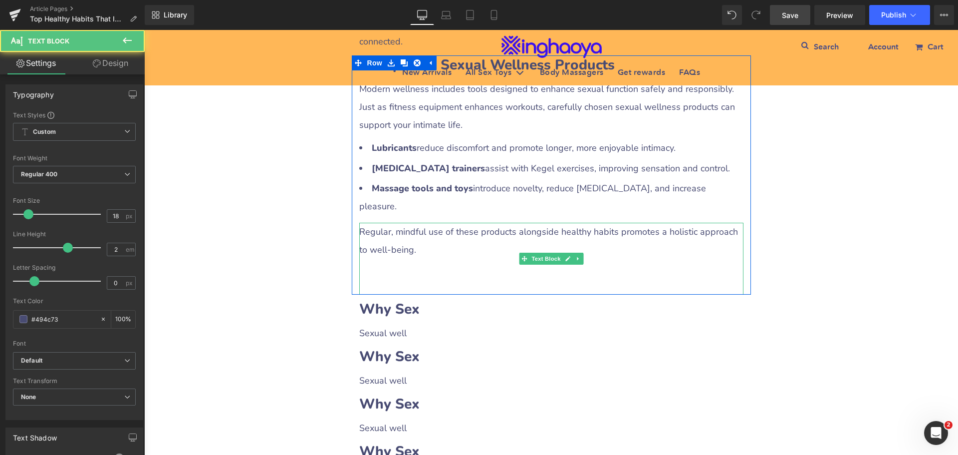
click at [419, 277] on p at bounding box center [551, 286] width 384 height 18
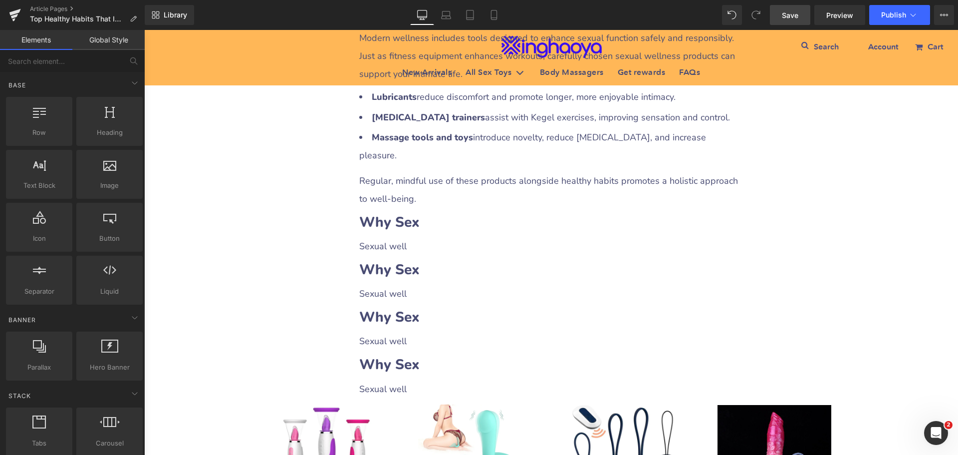
scroll to position [2864, 0]
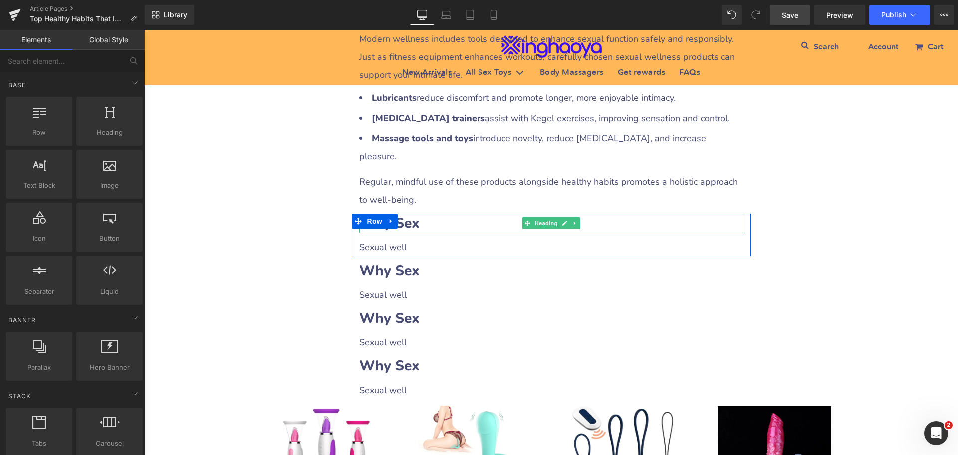
click at [413, 214] on b "Why Sex" at bounding box center [389, 223] width 60 height 19
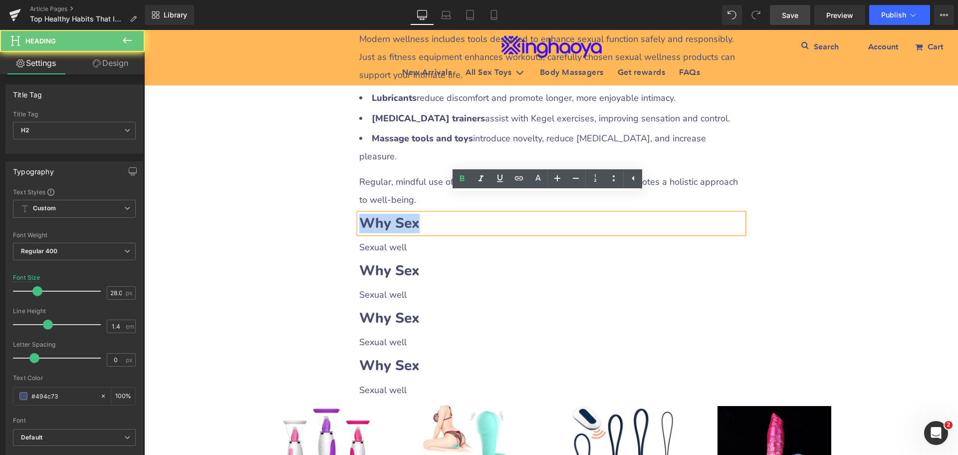
drag, startPoint x: 357, startPoint y: 205, endPoint x: 456, endPoint y: 206, distance: 99.3
click at [456, 214] on h2 "Why Sex" at bounding box center [551, 223] width 384 height 19
paste div
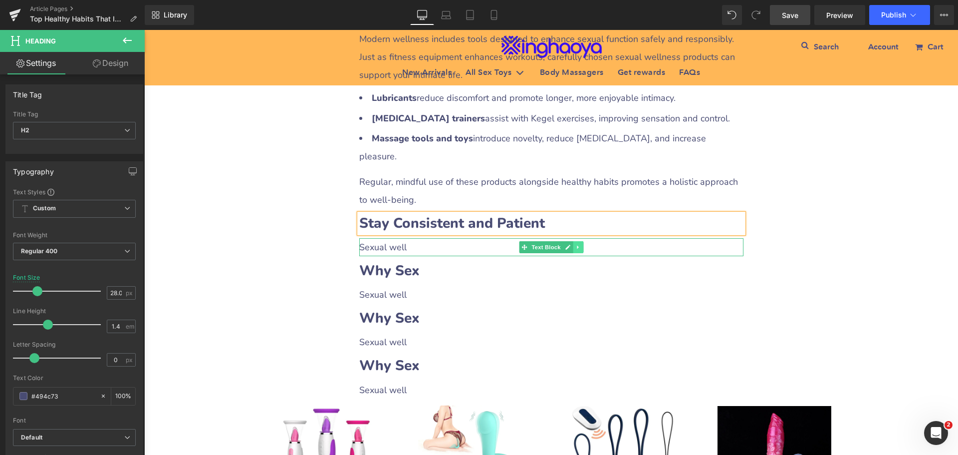
click at [576, 244] on icon at bounding box center [578, 247] width 5 height 6
click at [570, 244] on icon at bounding box center [572, 246] width 5 height 5
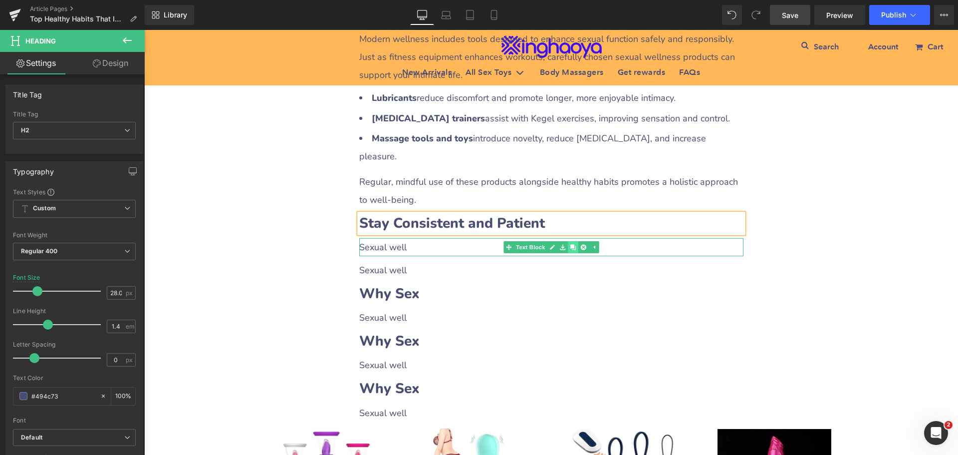
click at [570, 244] on icon at bounding box center [572, 246] width 5 height 5
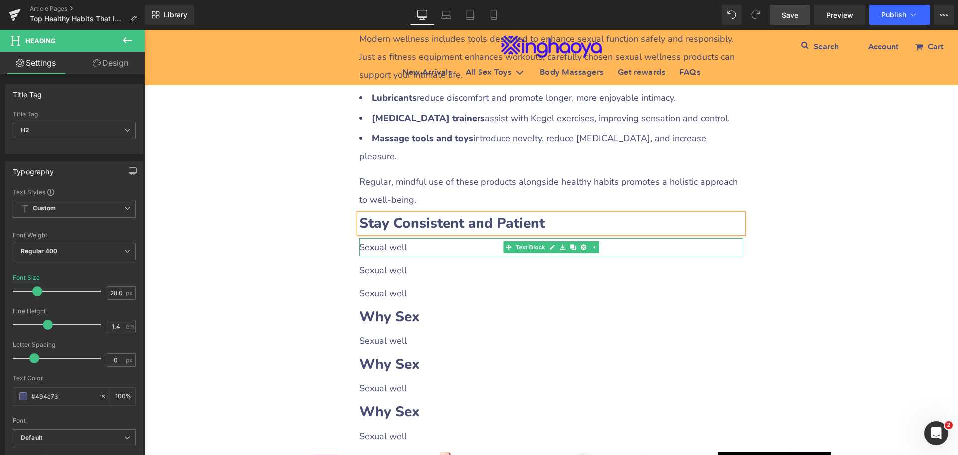
click at [411, 238] on p "Sexual well" at bounding box center [551, 247] width 384 height 18
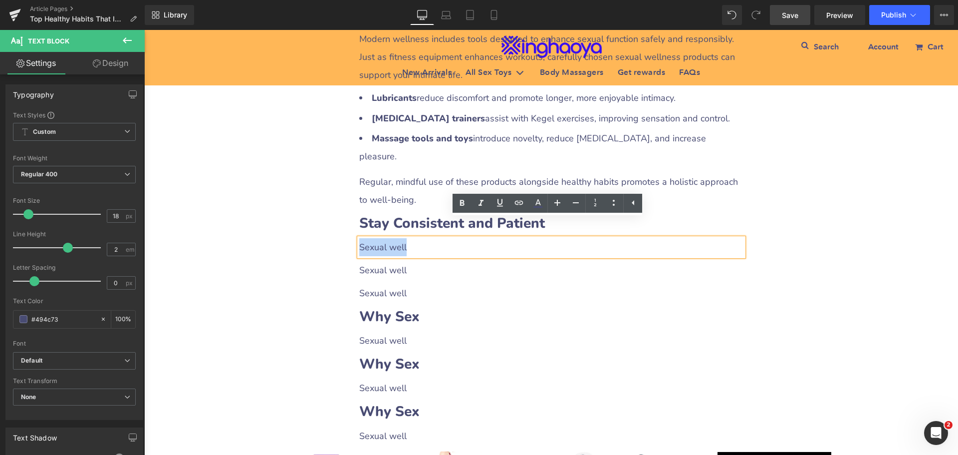
drag, startPoint x: 356, startPoint y: 228, endPoint x: 424, endPoint y: 228, distance: 67.4
click at [424, 238] on p "Sexual well" at bounding box center [551, 247] width 384 height 18
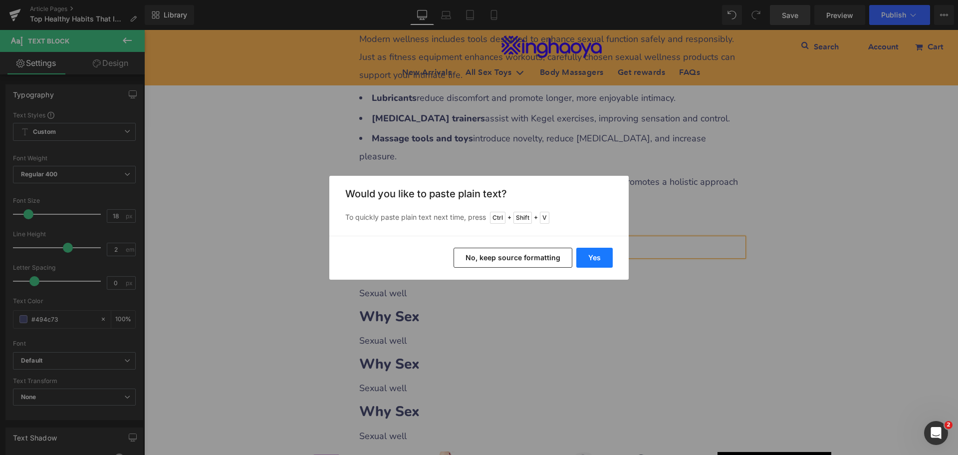
drag, startPoint x: 597, startPoint y: 258, endPoint x: 452, endPoint y: 231, distance: 147.3
click at [597, 258] on button "Yes" at bounding box center [595, 258] width 36 height 20
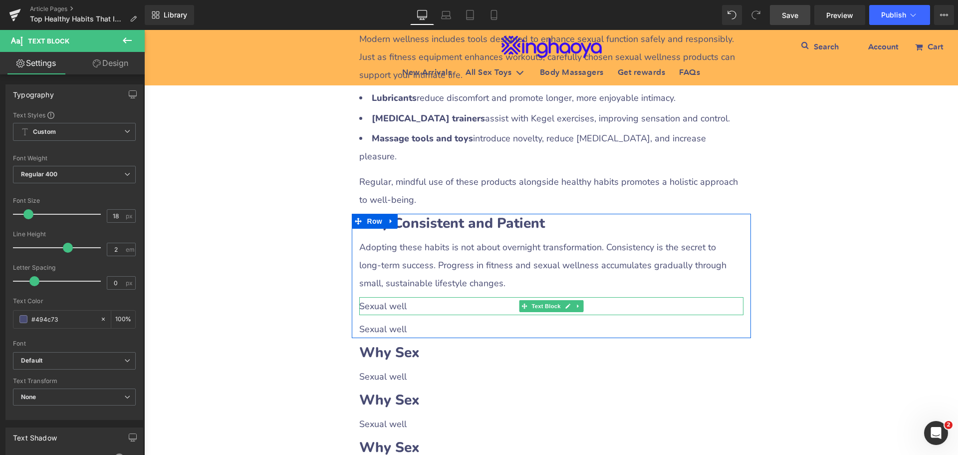
click at [382, 297] on p "Sexual well" at bounding box center [551, 306] width 384 height 18
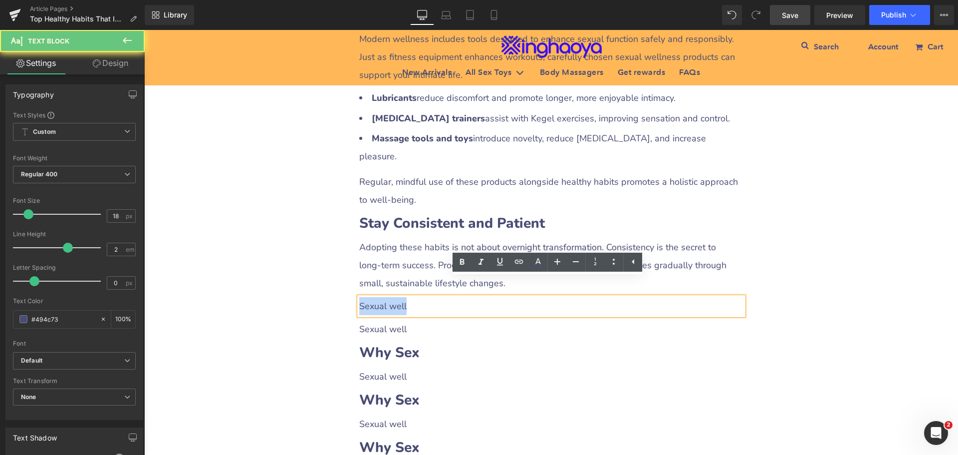
click at [359, 297] on div "Sexual well" at bounding box center [551, 306] width 384 height 18
click at [359, 297] on p "Sexual well" at bounding box center [551, 306] width 384 height 18
drag, startPoint x: 357, startPoint y: 286, endPoint x: 434, endPoint y: 285, distance: 76.4
click at [434, 297] on p "Sexual well" at bounding box center [551, 306] width 384 height 18
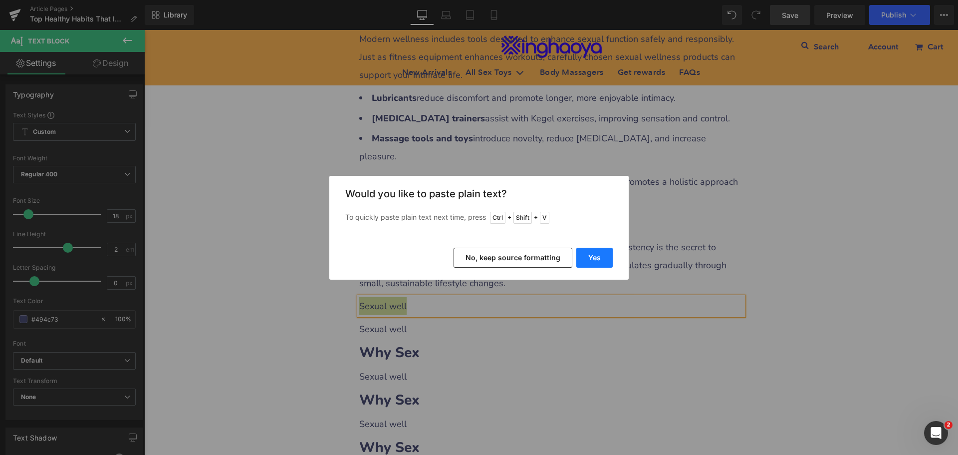
click at [594, 259] on button "Yes" at bounding box center [595, 258] width 36 height 20
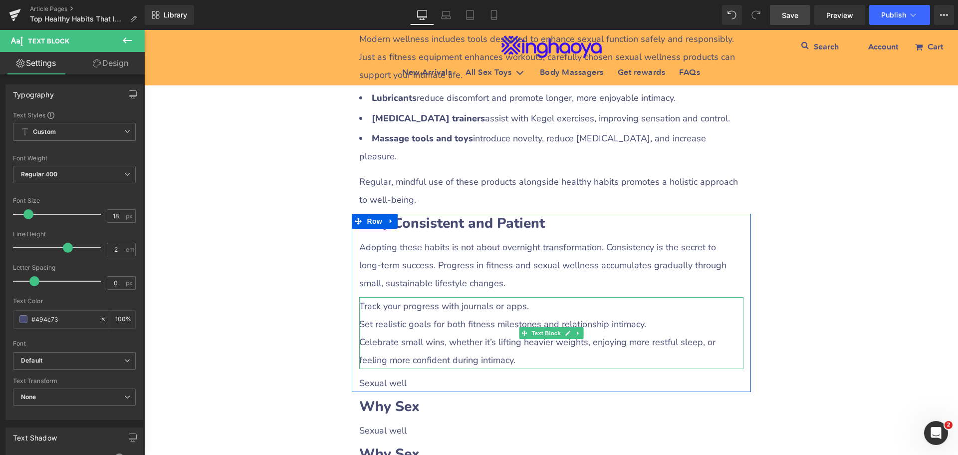
click at [400, 297] on p "Track your progress with journals or apps." at bounding box center [551, 306] width 384 height 18
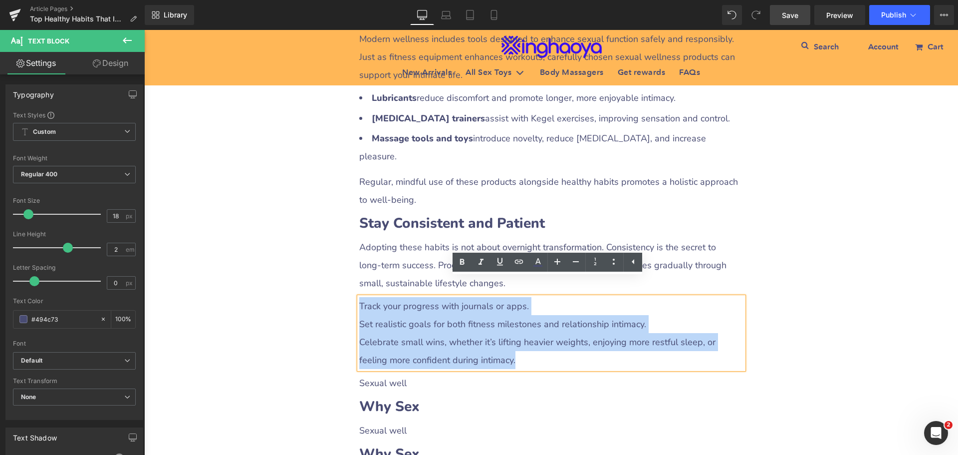
drag, startPoint x: 357, startPoint y: 286, endPoint x: 506, endPoint y: 345, distance: 160.2
click at [506, 345] on div "Track your progress with journals or apps. Set realistic goals for both fitness…" at bounding box center [551, 333] width 384 height 72
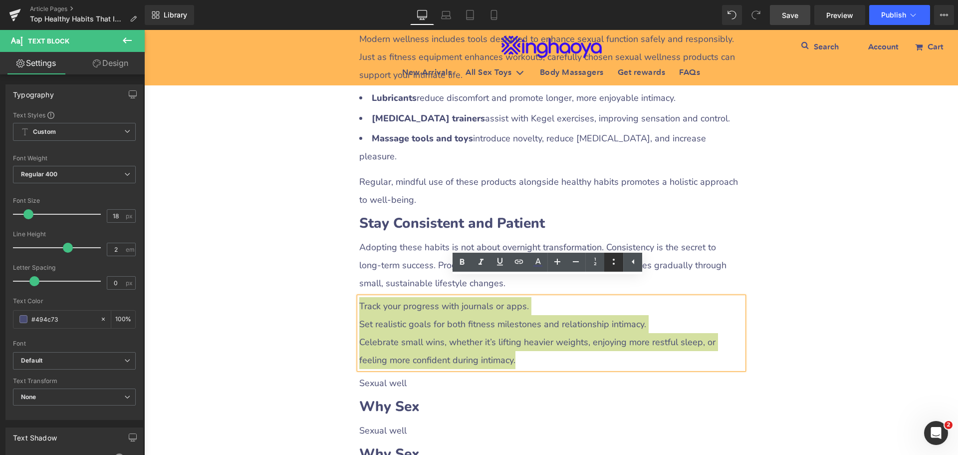
click at [615, 264] on icon at bounding box center [614, 262] width 12 height 12
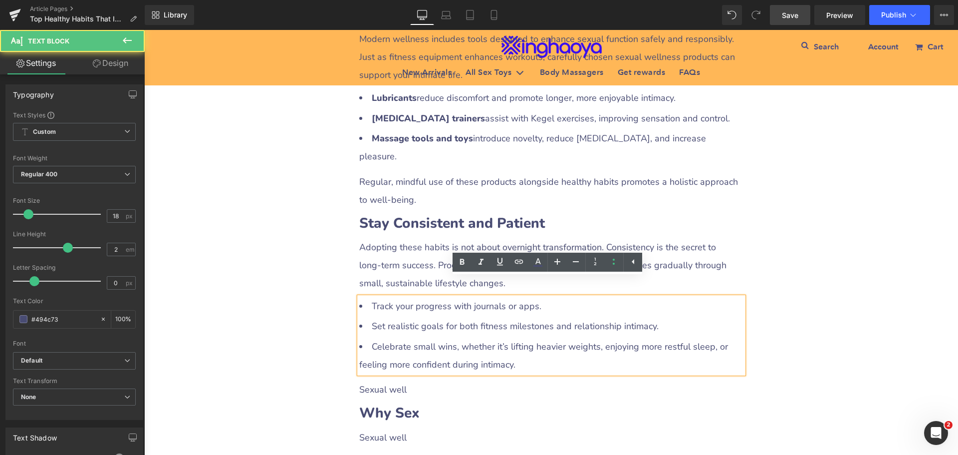
click at [435, 317] on li "Set realistic goals for both fitness milestones and relationship intimacy." at bounding box center [551, 326] width 384 height 18
drag, startPoint x: 368, startPoint y: 284, endPoint x: 445, endPoint y: 289, distance: 77.5
click at [445, 297] on li "Track your progress with journals or apps." at bounding box center [551, 306] width 384 height 18
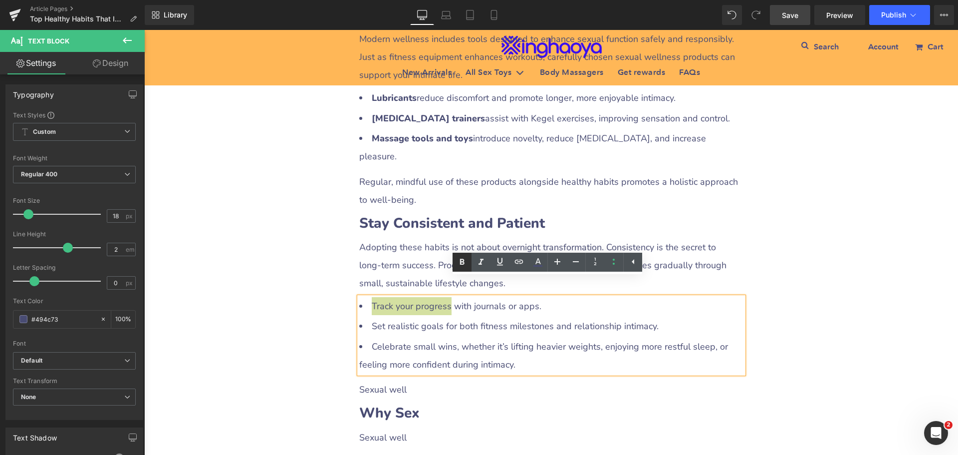
drag, startPoint x: 459, startPoint y: 261, endPoint x: 291, endPoint y: 247, distance: 168.8
click at [459, 261] on icon at bounding box center [462, 262] width 12 height 12
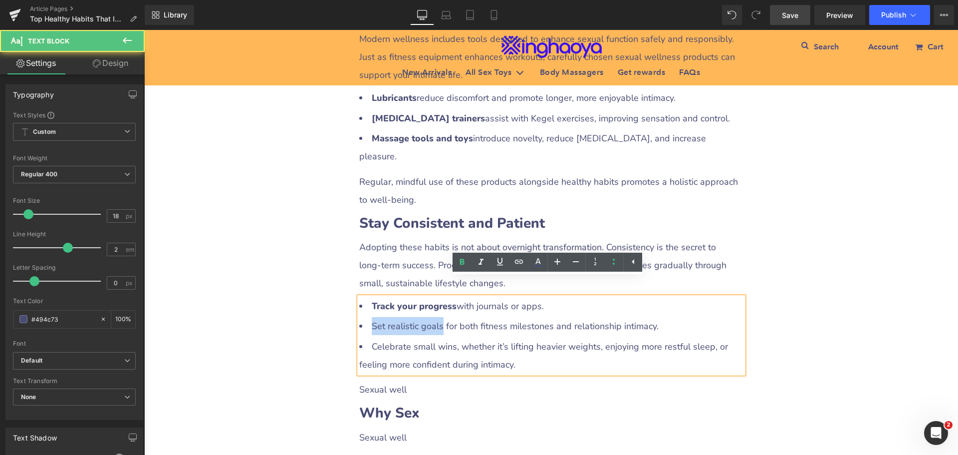
drag, startPoint x: 367, startPoint y: 308, endPoint x: 437, endPoint y: 309, distance: 69.9
click at [437, 317] on li "Set realistic goals for both fitness milestones and relationship intimacy." at bounding box center [551, 326] width 384 height 18
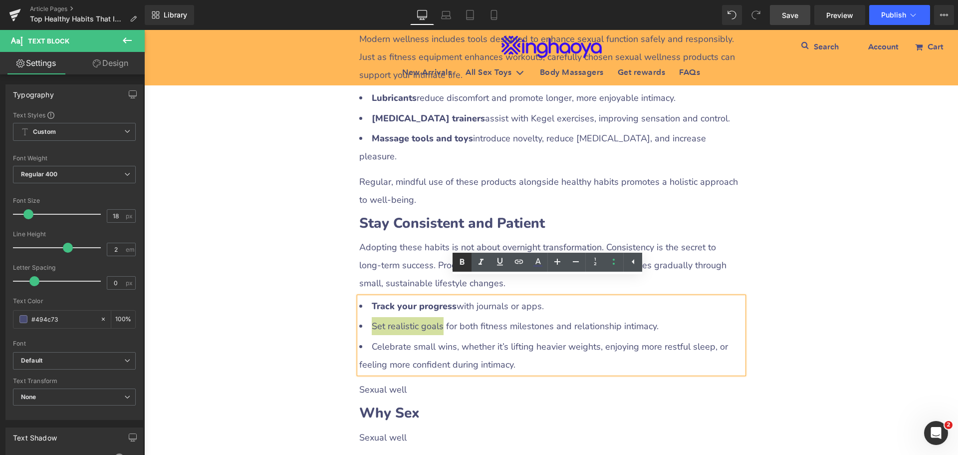
click at [459, 264] on icon at bounding box center [462, 262] width 12 height 12
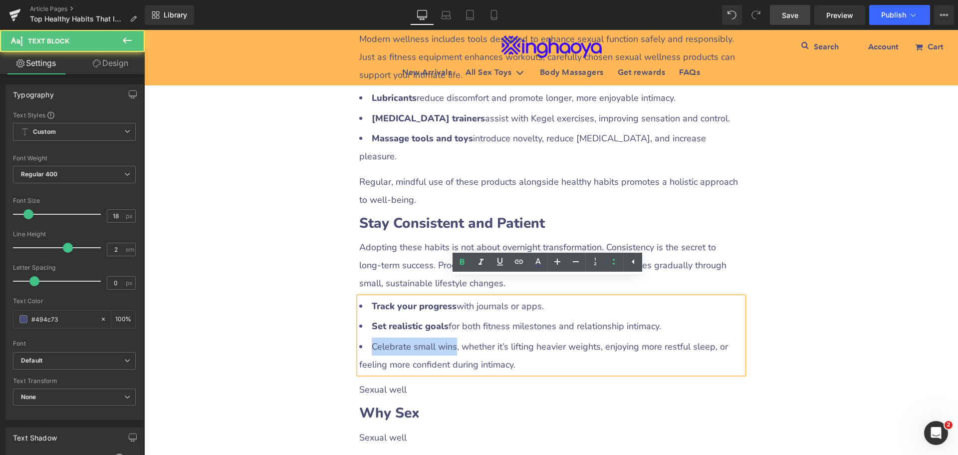
drag, startPoint x: 369, startPoint y: 327, endPoint x: 449, endPoint y: 327, distance: 79.9
click at [449, 337] on li "Celebrate small wins, whether it’s lifting heavier weights, enjoying more restf…" at bounding box center [551, 355] width 384 height 36
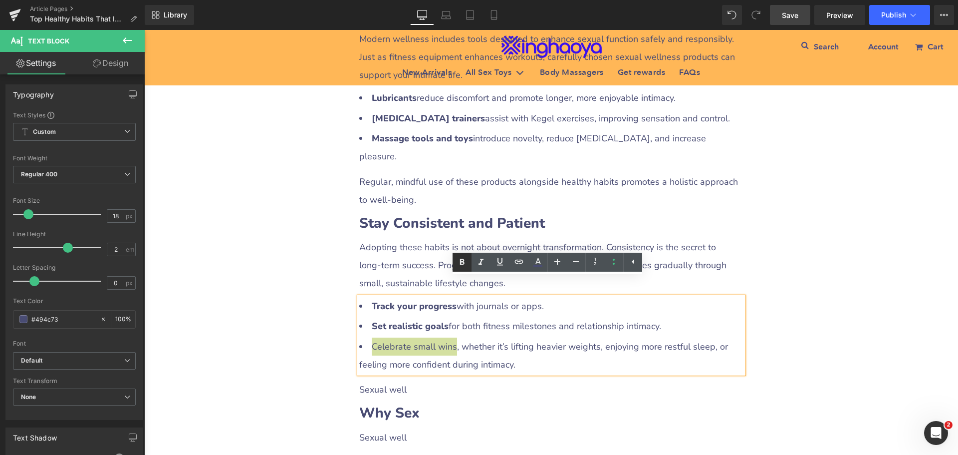
click at [461, 265] on icon at bounding box center [462, 262] width 4 height 6
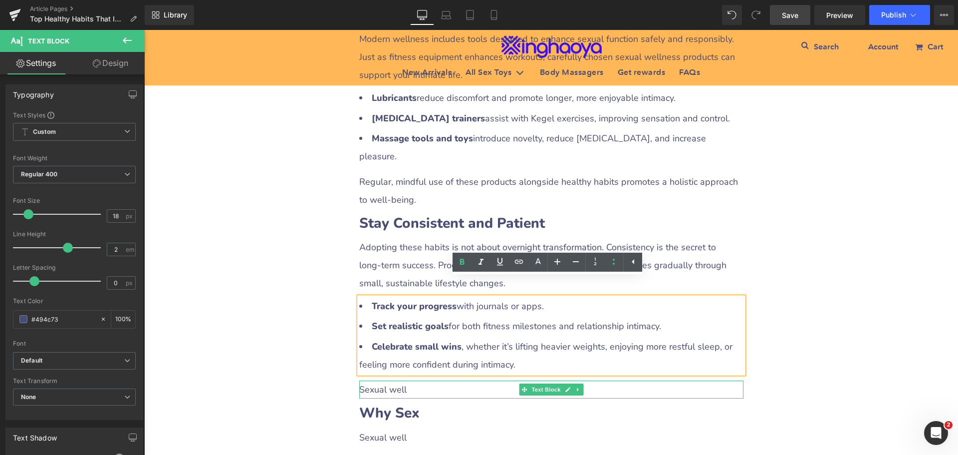
drag, startPoint x: 391, startPoint y: 371, endPoint x: 361, endPoint y: 375, distance: 30.2
click at [391, 380] on p "Sexual well" at bounding box center [551, 389] width 384 height 18
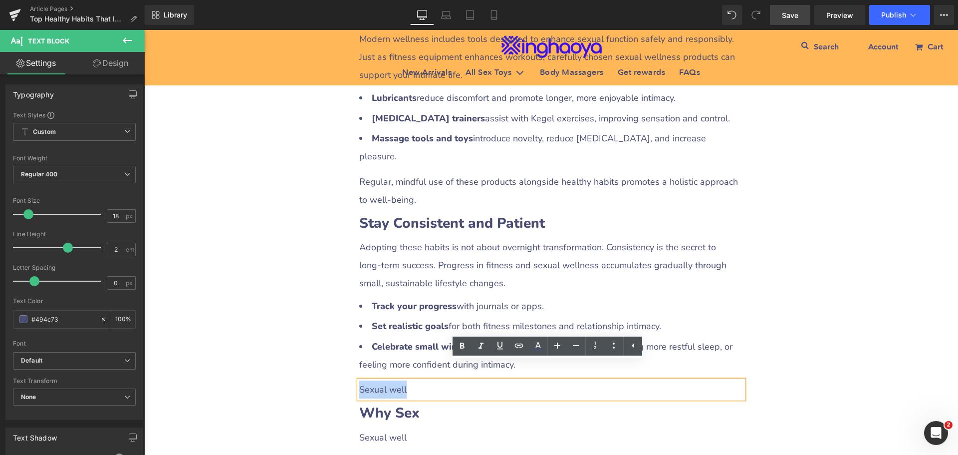
drag, startPoint x: 357, startPoint y: 372, endPoint x: 425, endPoint y: 369, distance: 67.5
click at [425, 380] on p "Sexual well" at bounding box center [551, 389] width 384 height 18
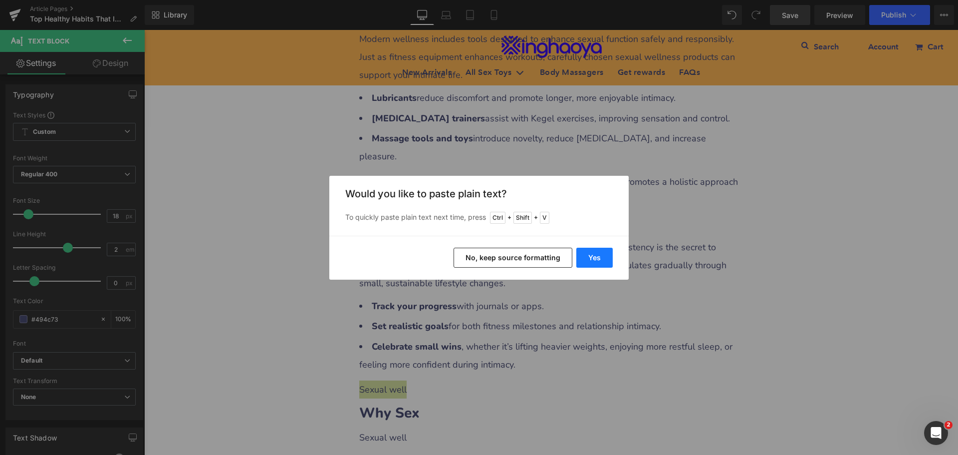
click at [590, 255] on button "Yes" at bounding box center [595, 258] width 36 height 20
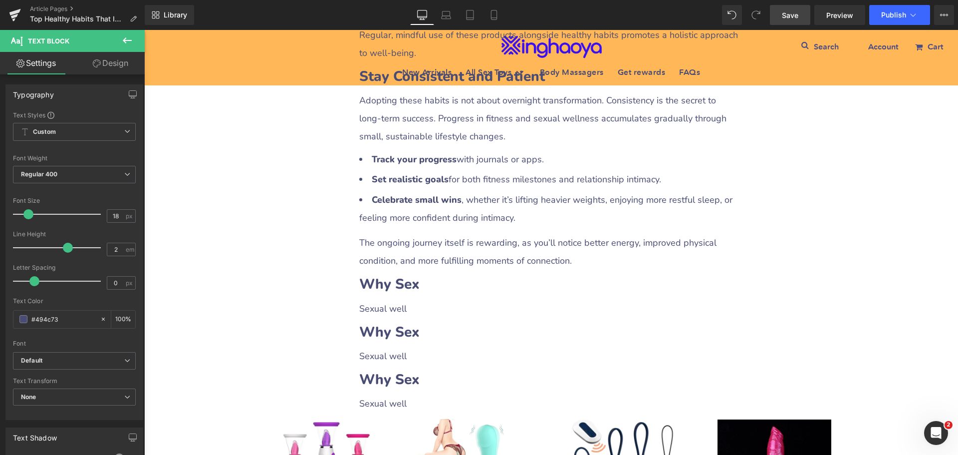
scroll to position [3014, 0]
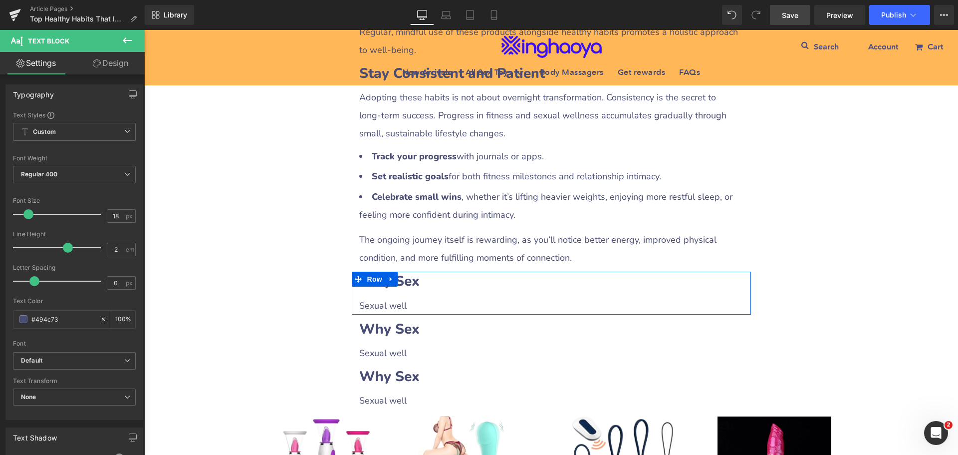
click at [414, 272] on b "Why Sex" at bounding box center [389, 281] width 60 height 19
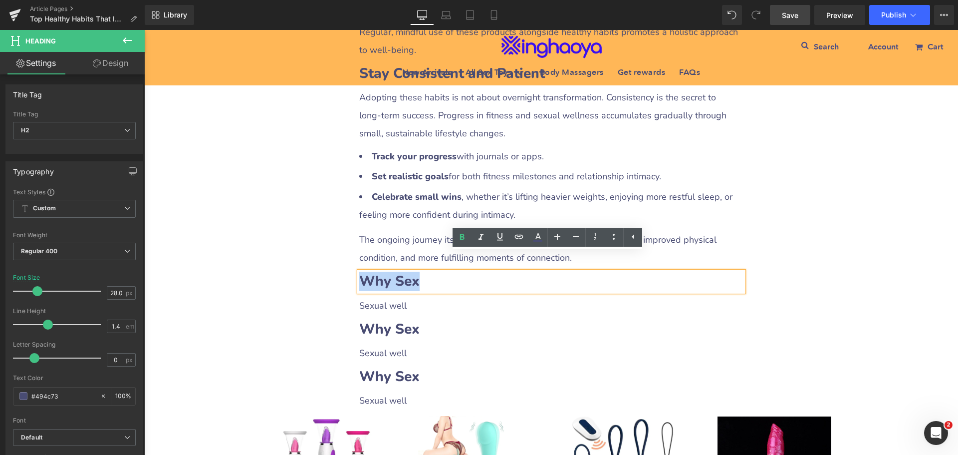
drag, startPoint x: 359, startPoint y: 261, endPoint x: 437, endPoint y: 262, distance: 77.9
click at [437, 272] on h2 "Why Sex" at bounding box center [551, 281] width 384 height 19
paste div
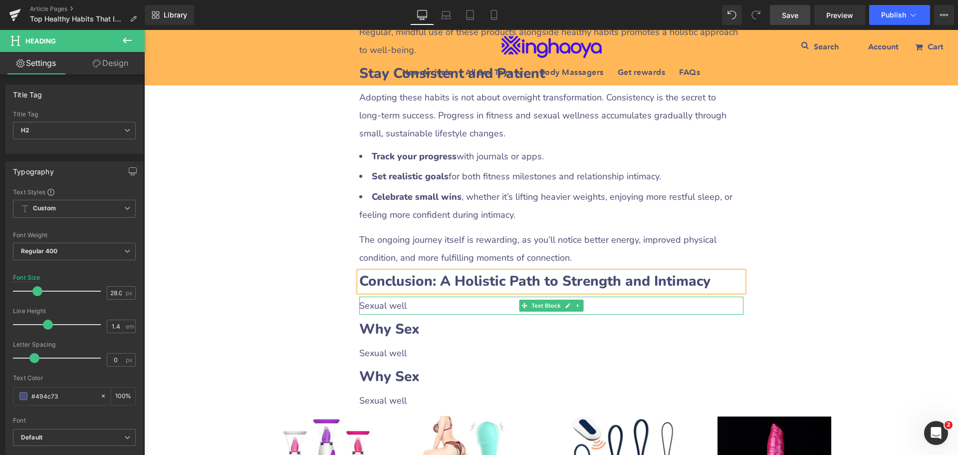
click at [377, 297] on p "Sexual well" at bounding box center [551, 306] width 384 height 18
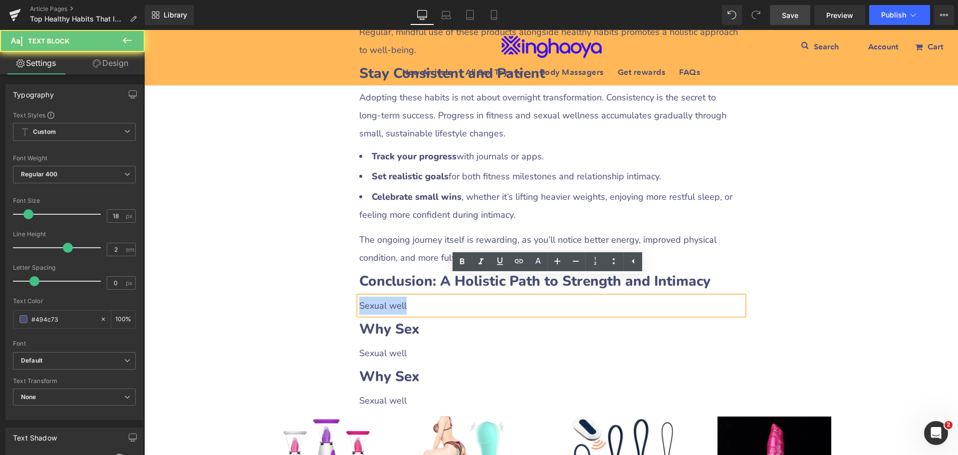
drag, startPoint x: 357, startPoint y: 288, endPoint x: 422, endPoint y: 286, distance: 64.9
click at [422, 297] on p "Sexual well" at bounding box center [551, 306] width 384 height 18
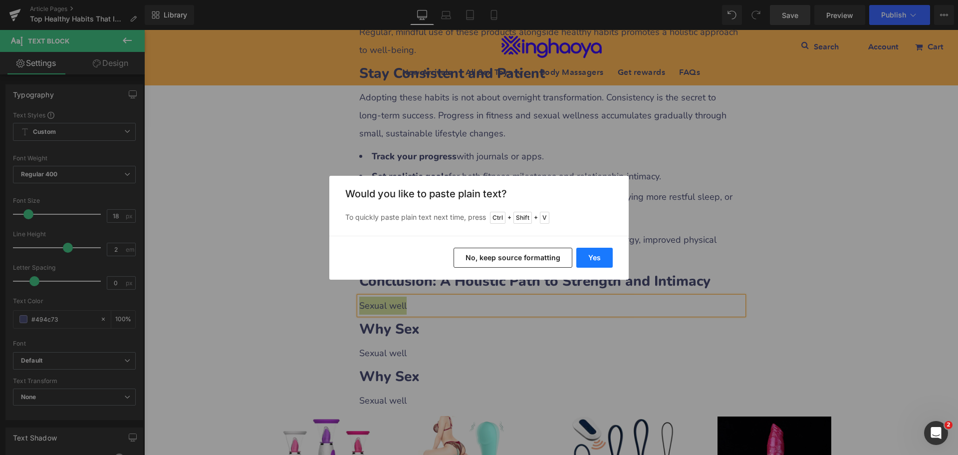
click at [599, 261] on button "Yes" at bounding box center [595, 258] width 36 height 20
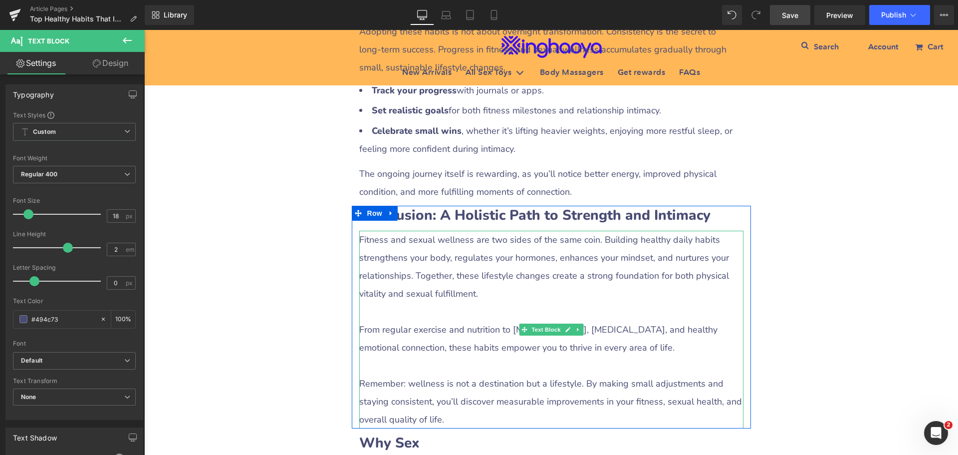
scroll to position [3163, 0]
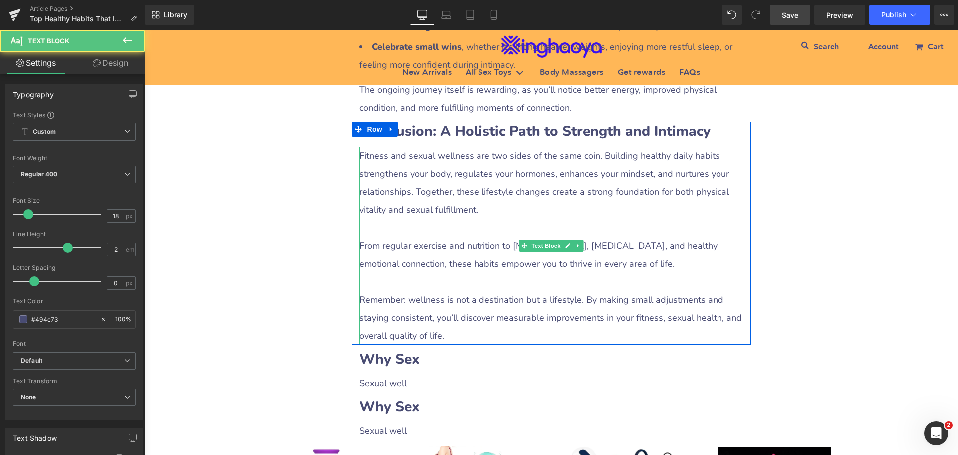
click at [394, 219] on p at bounding box center [551, 228] width 384 height 18
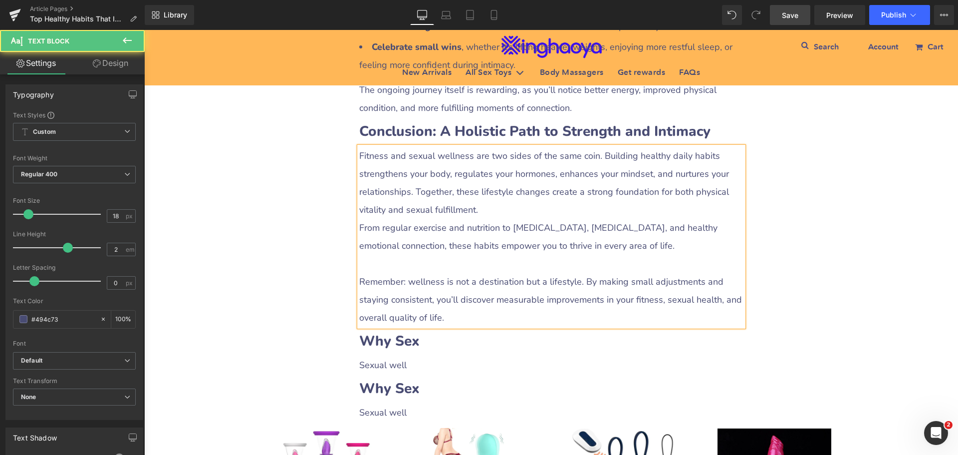
click at [379, 255] on p at bounding box center [551, 264] width 384 height 18
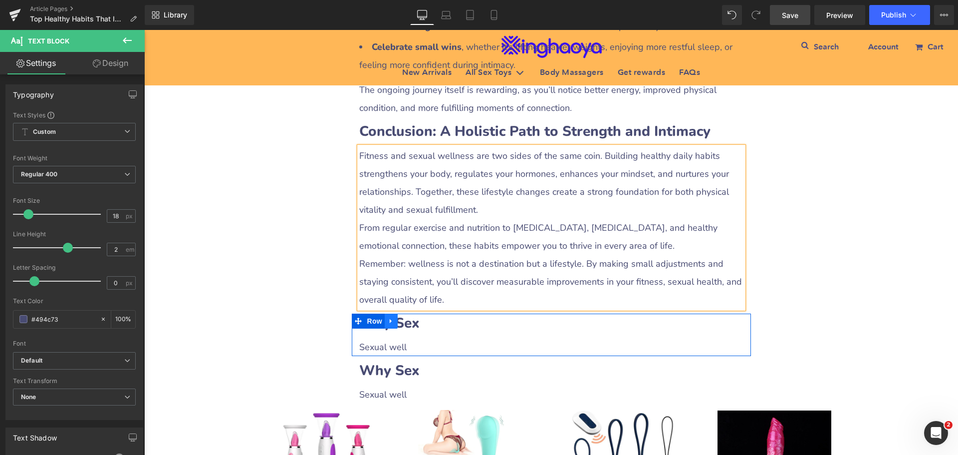
click at [388, 317] on icon at bounding box center [391, 320] width 7 height 7
click at [411, 313] on link at bounding box center [417, 320] width 13 height 15
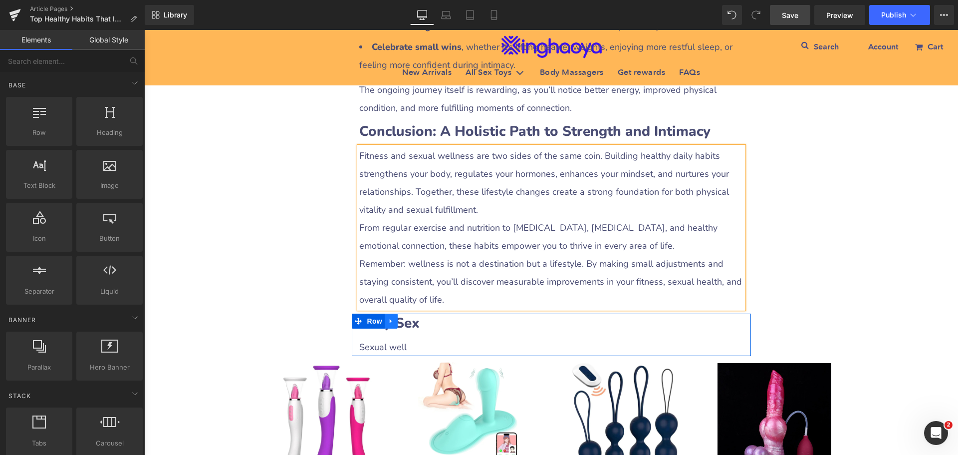
click at [388, 317] on icon at bounding box center [391, 320] width 7 height 7
click at [414, 317] on icon at bounding box center [417, 320] width 7 height 7
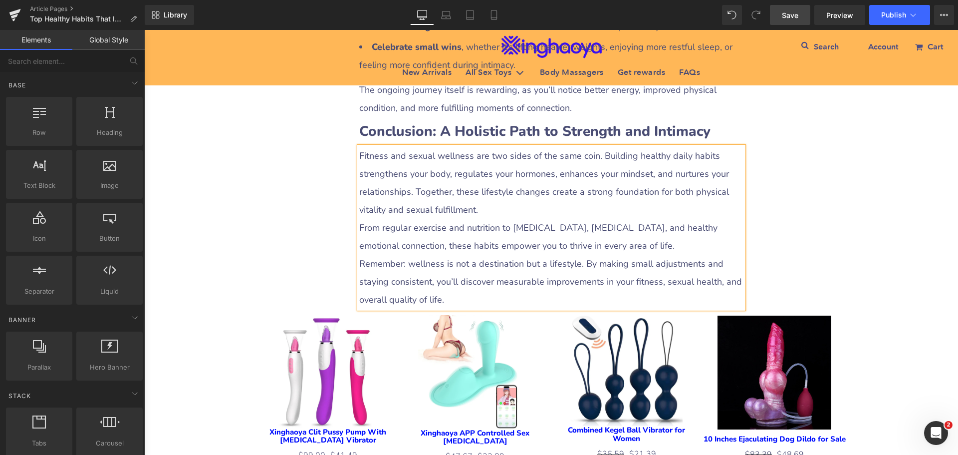
click at [784, 16] on span "Save" at bounding box center [790, 15] width 16 height 10
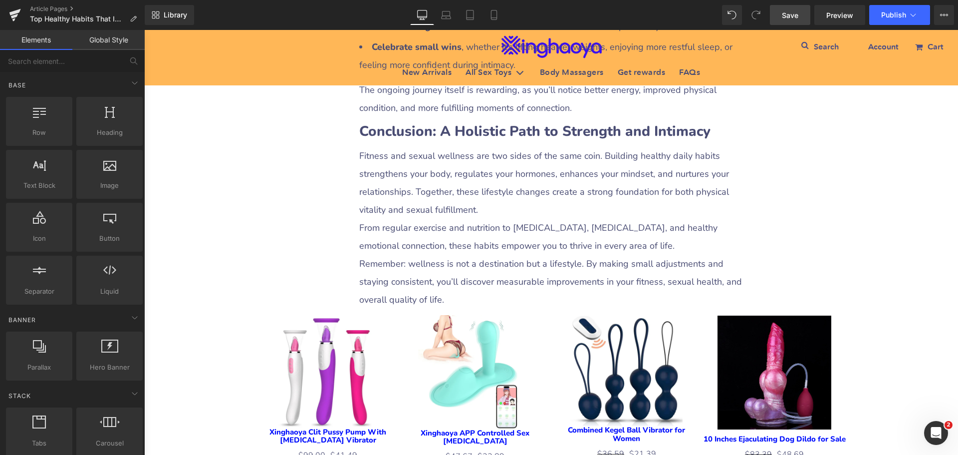
click at [785, 15] on span "Save" at bounding box center [790, 15] width 16 height 10
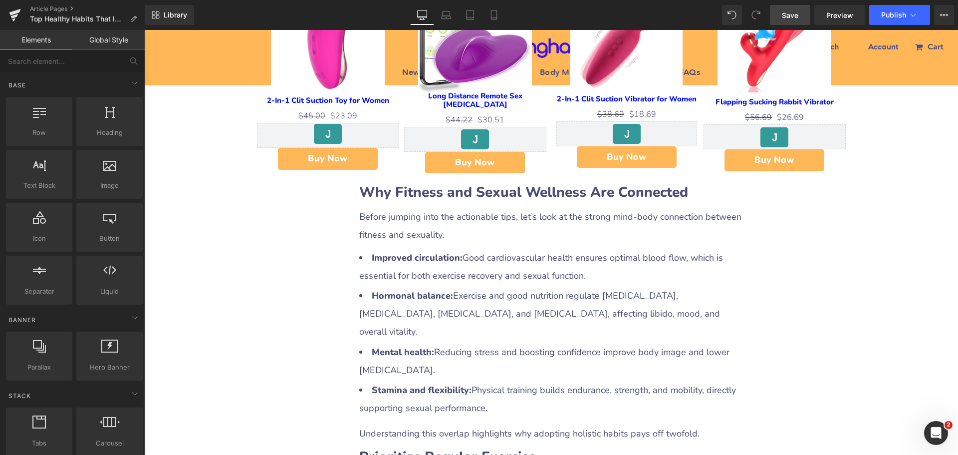
scroll to position [699, 0]
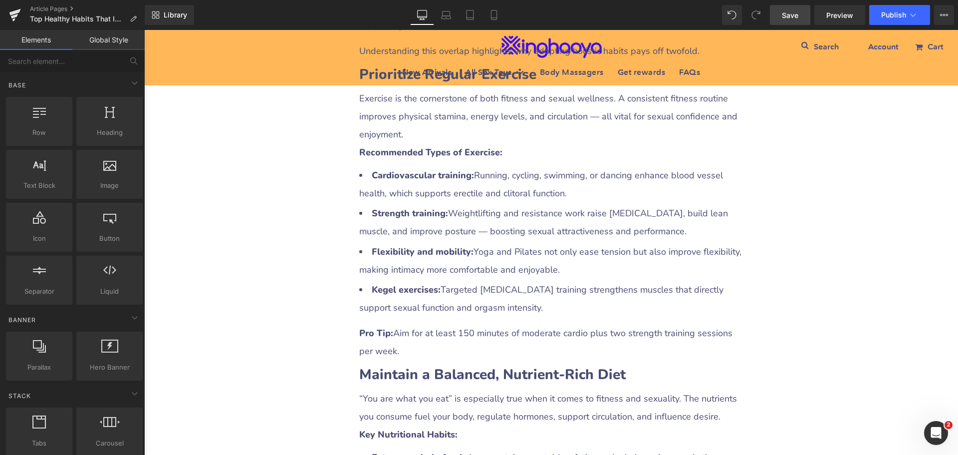
scroll to position [1048, 0]
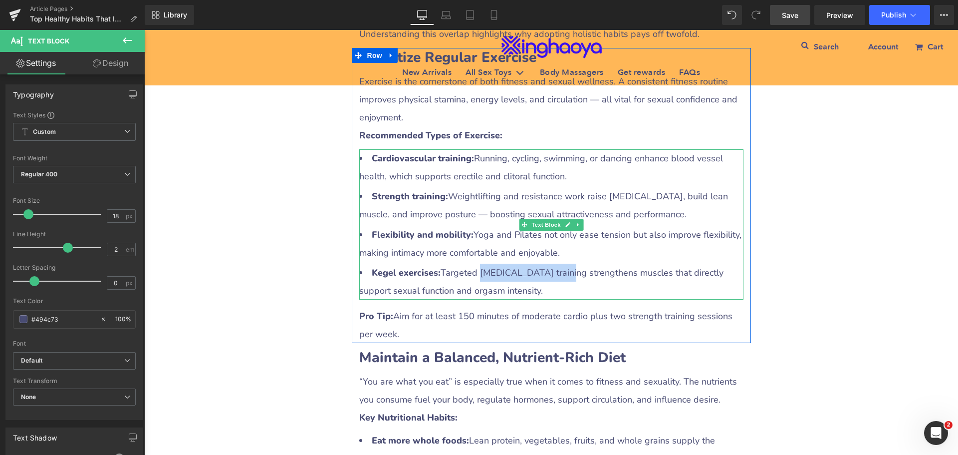
drag, startPoint x: 478, startPoint y: 254, endPoint x: 552, endPoint y: 256, distance: 73.9
click at [552, 264] on li "Kegel exercises: Targeted [MEDICAL_DATA] training strengthens muscles that dire…" at bounding box center [551, 282] width 384 height 36
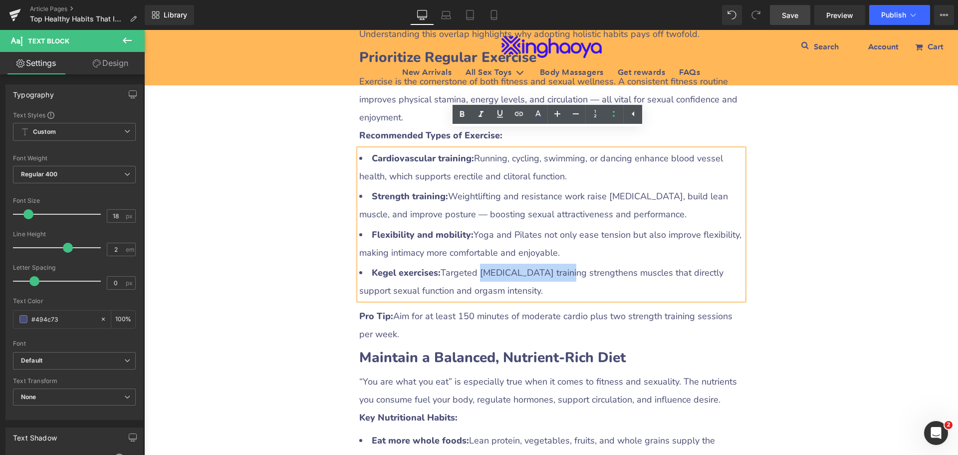
copy li "[MEDICAL_DATA] training"
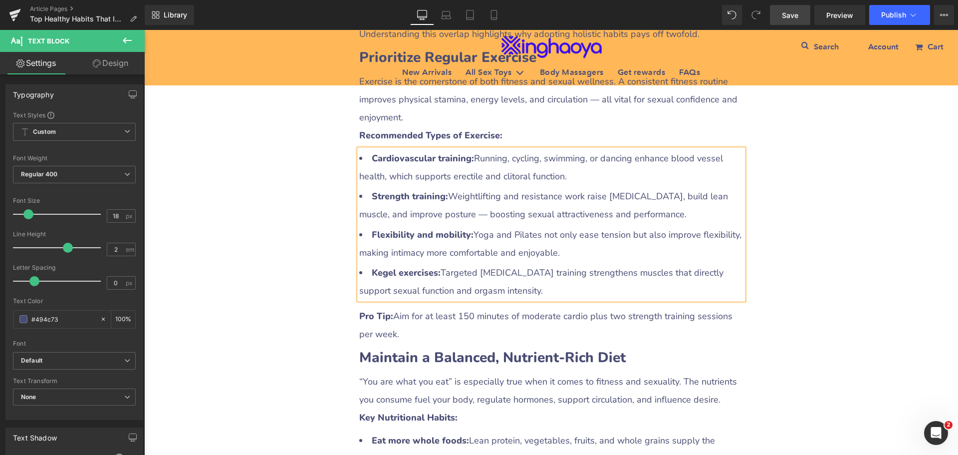
click at [377, 267] on strong "Kegel exercises:" at bounding box center [406, 273] width 69 height 12
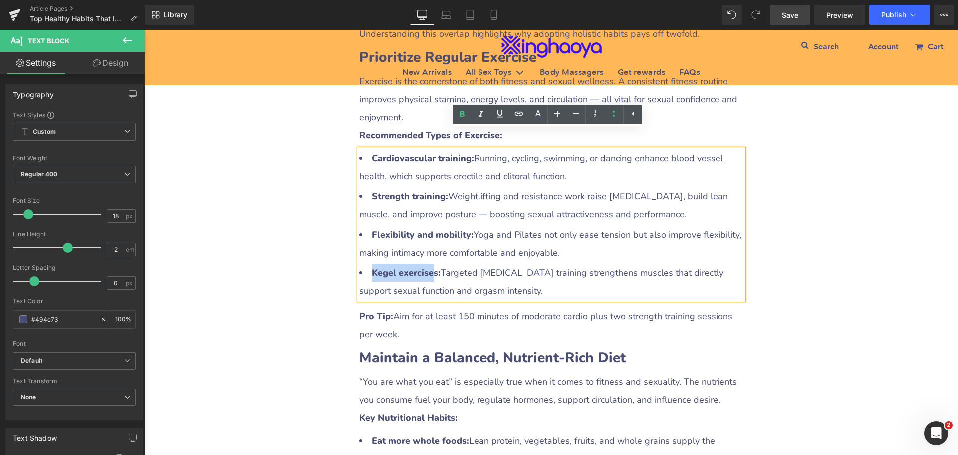
drag, startPoint x: 367, startPoint y: 252, endPoint x: 432, endPoint y: 256, distance: 65.0
click at [432, 267] on strong "Kegel exercises:" at bounding box center [406, 273] width 69 height 12
drag, startPoint x: 368, startPoint y: 252, endPoint x: 434, endPoint y: 256, distance: 66.0
click at [434, 267] on strong "Kegel exercises:" at bounding box center [406, 273] width 69 height 12
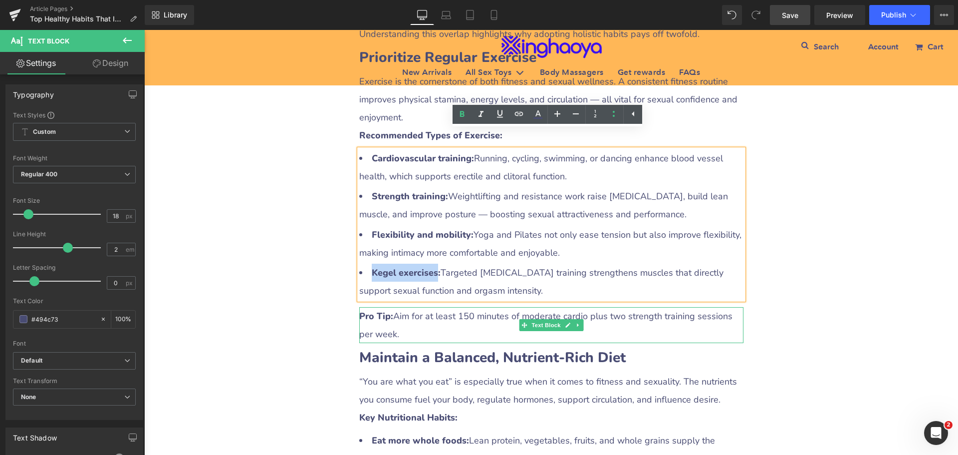
copy strong "Kegel exercises"
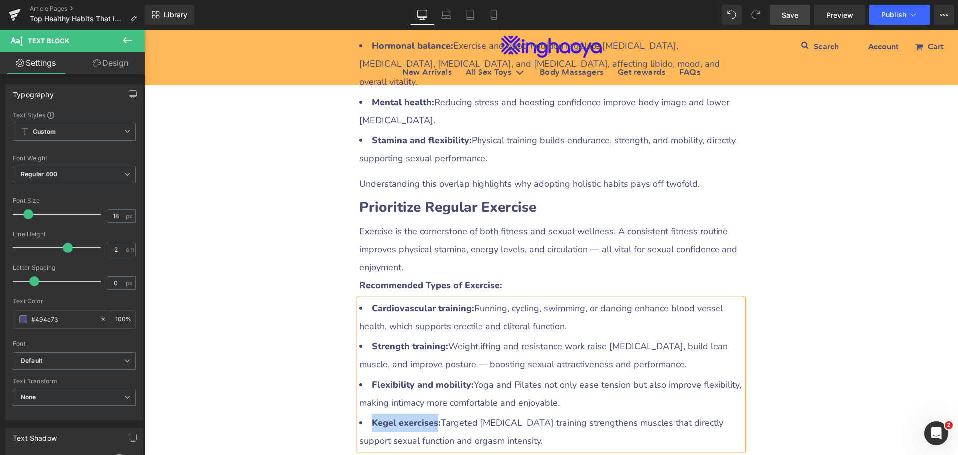
scroll to position [948, 0]
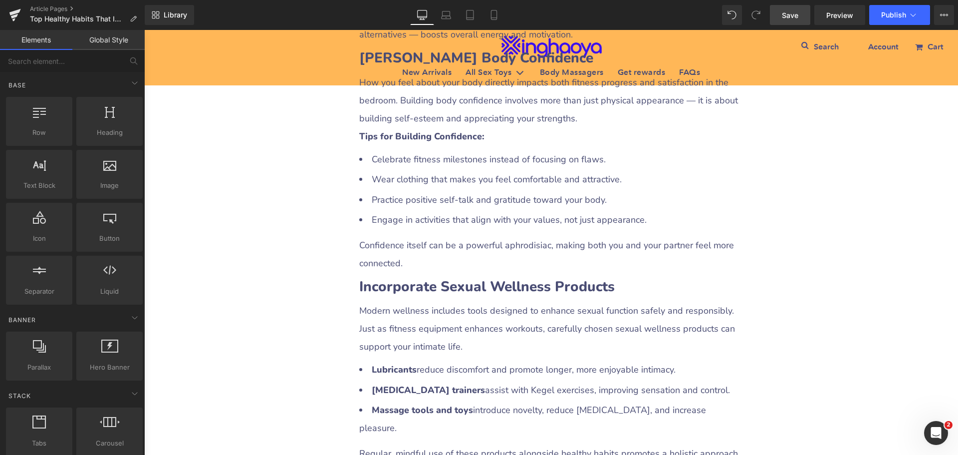
scroll to position [2646, 0]
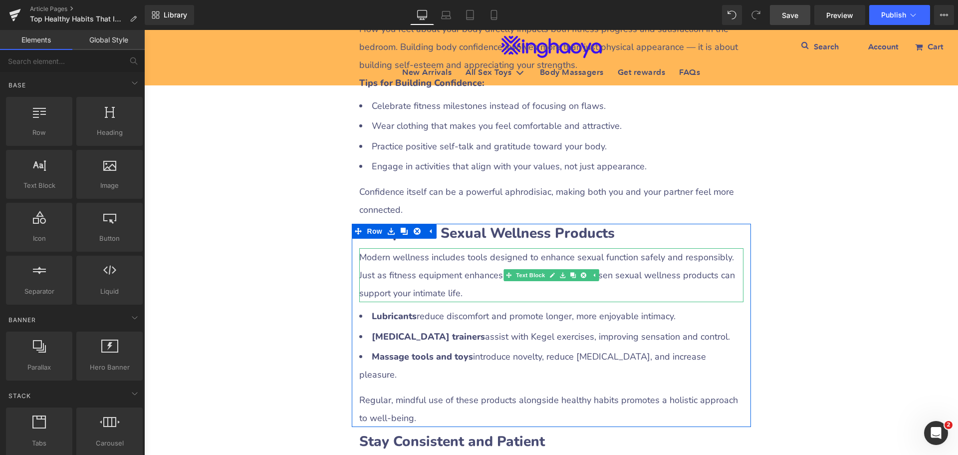
click at [625, 260] on p "Modern wellness includes tools designed to enhance sexual function safely and r…" at bounding box center [551, 275] width 384 height 54
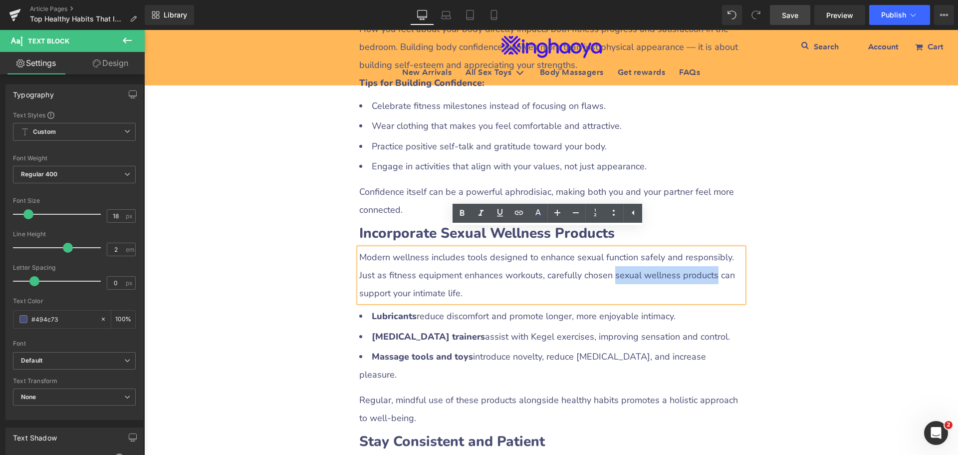
drag, startPoint x: 610, startPoint y: 257, endPoint x: 707, endPoint y: 258, distance: 97.8
click at [707, 258] on p "Modern wellness includes tools designed to enhance sexual function safely and r…" at bounding box center [551, 275] width 384 height 54
click at [521, 212] on icon at bounding box center [519, 213] width 12 height 12
click at [558, 287] on input "text" at bounding box center [617, 277] width 154 height 25
paste input "[URL][DOMAIN_NAME]"
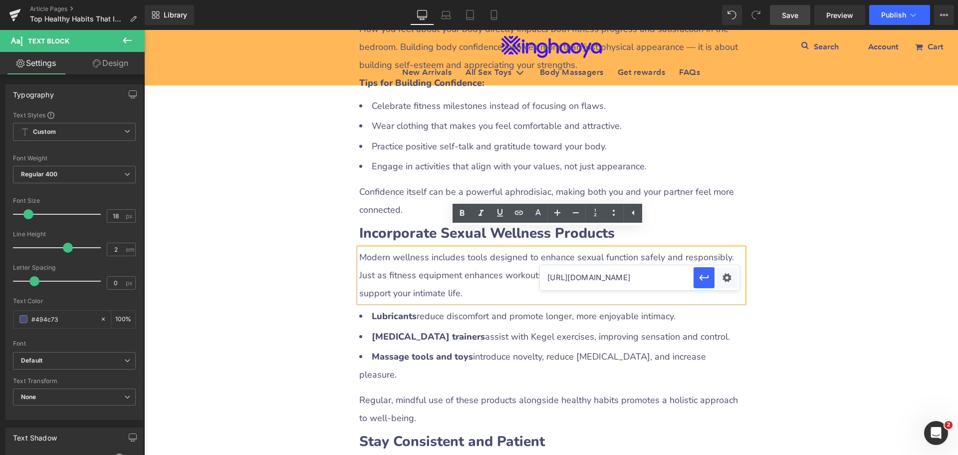
scroll to position [0, 37]
click at [723, 0] on div "Text Color Highlight Color #333333 Edit or remove link: Edit - Unlink - Cancel …" at bounding box center [479, 0] width 958 height 0
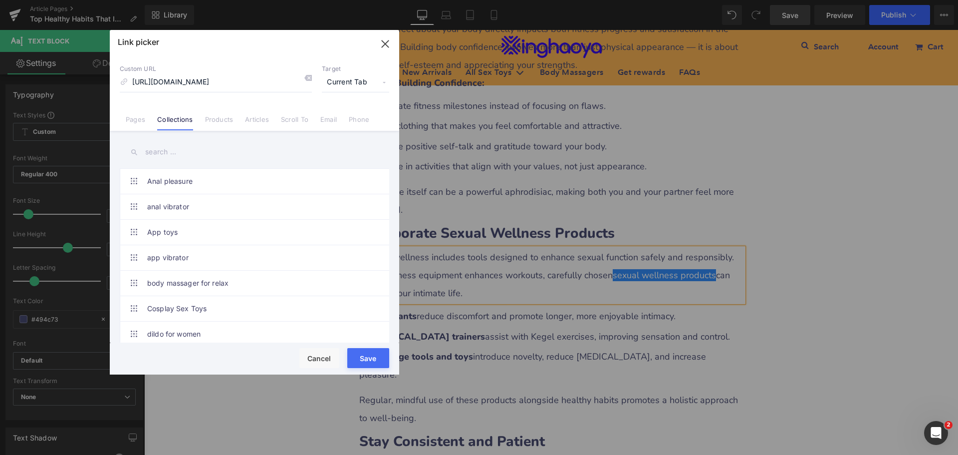
click at [345, 82] on span "Current Tab" at bounding box center [355, 82] width 67 height 19
click at [339, 120] on li "New Tab" at bounding box center [355, 117] width 77 height 17
click at [362, 356] on button "Save" at bounding box center [368, 358] width 42 height 20
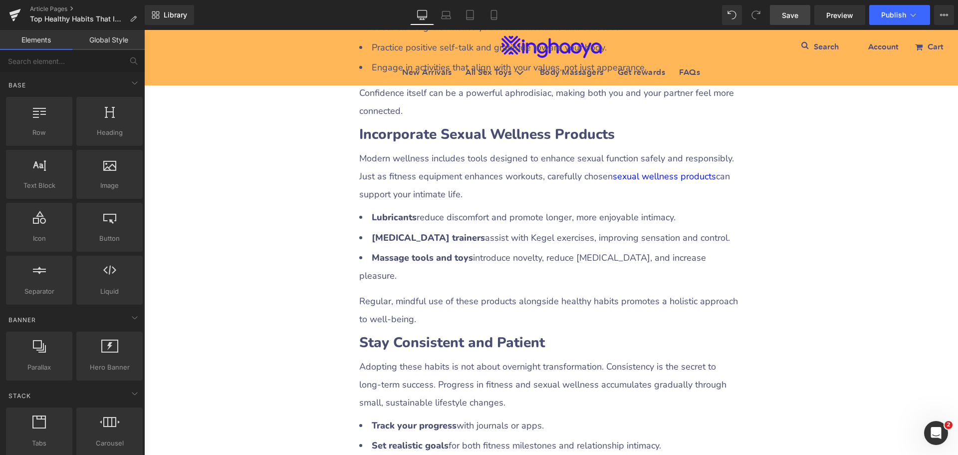
scroll to position [2746, 0]
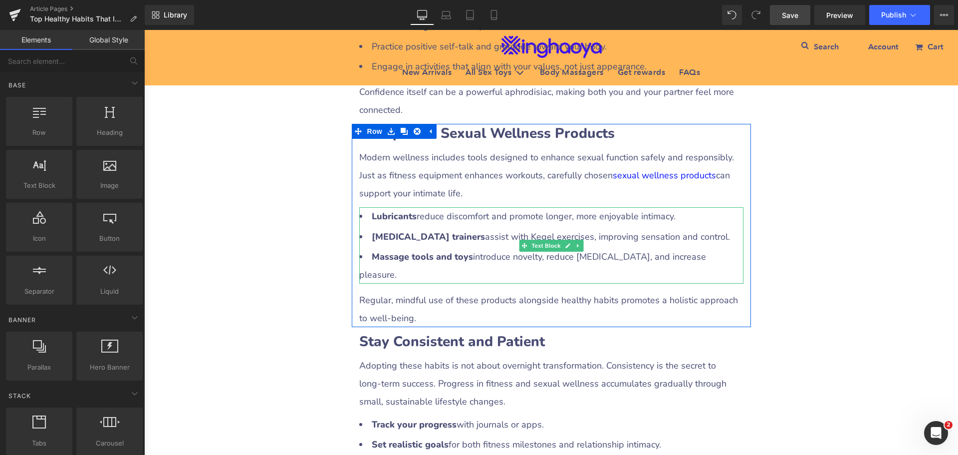
click at [467, 228] on li "[MEDICAL_DATA] trainers assist with Kegel exercises, improving sensation and co…" at bounding box center [551, 237] width 384 height 18
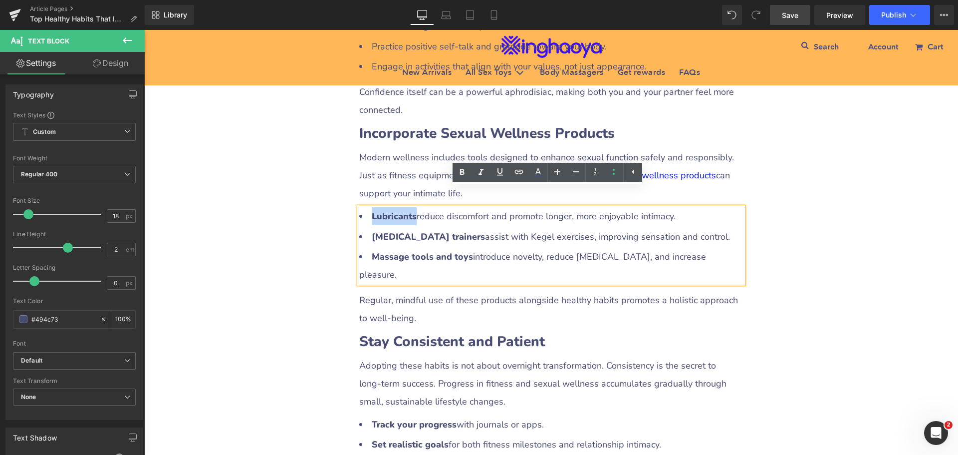
drag, startPoint x: 366, startPoint y: 197, endPoint x: 412, endPoint y: 197, distance: 45.4
click at [412, 207] on li "Lubricants reduce discomfort and promote longer, more enjoyable intimacy." at bounding box center [551, 216] width 384 height 18
click at [516, 172] on icon at bounding box center [519, 172] width 8 height 4
click at [470, 218] on input "text" at bounding box center [428, 218] width 154 height 25
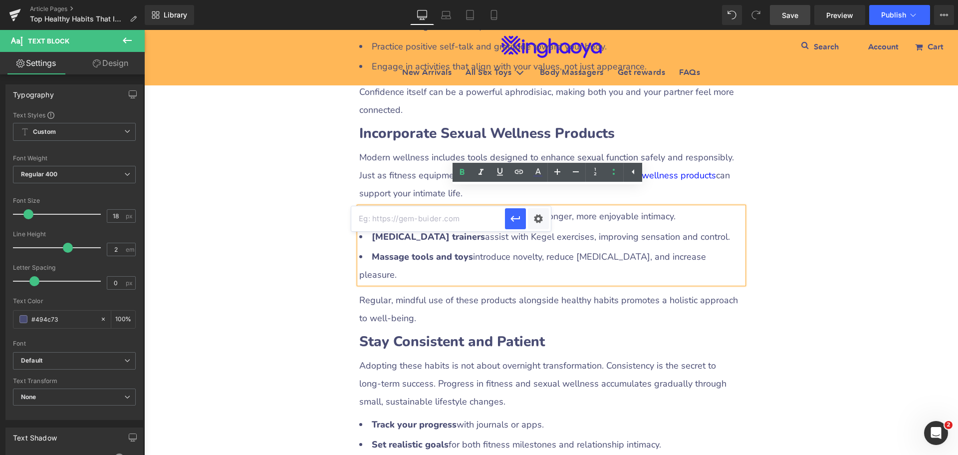
paste input "[URL][DOMAIN_NAME]"
type input "[URL][DOMAIN_NAME]"
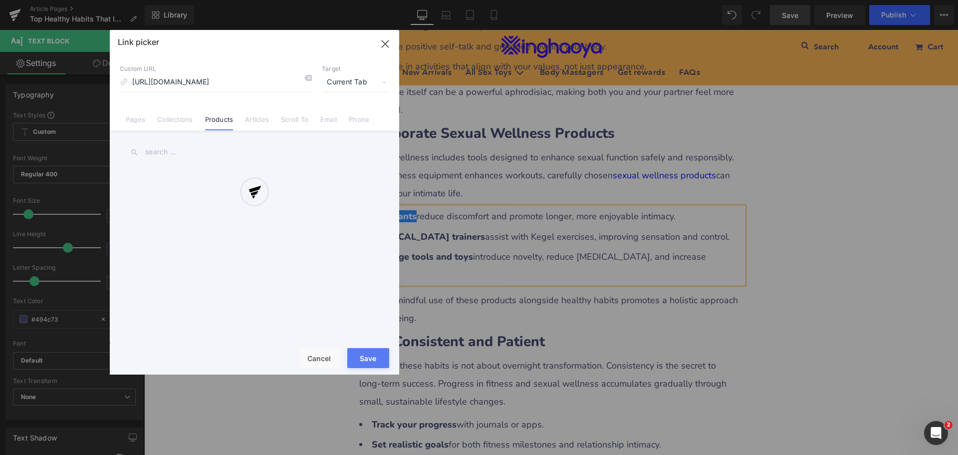
click at [536, 0] on div "Text Color Highlight Color #333333 Edit or remove link: Edit - Unlink - Cancel …" at bounding box center [479, 0] width 958 height 0
click at [343, 81] on div at bounding box center [255, 202] width 290 height 344
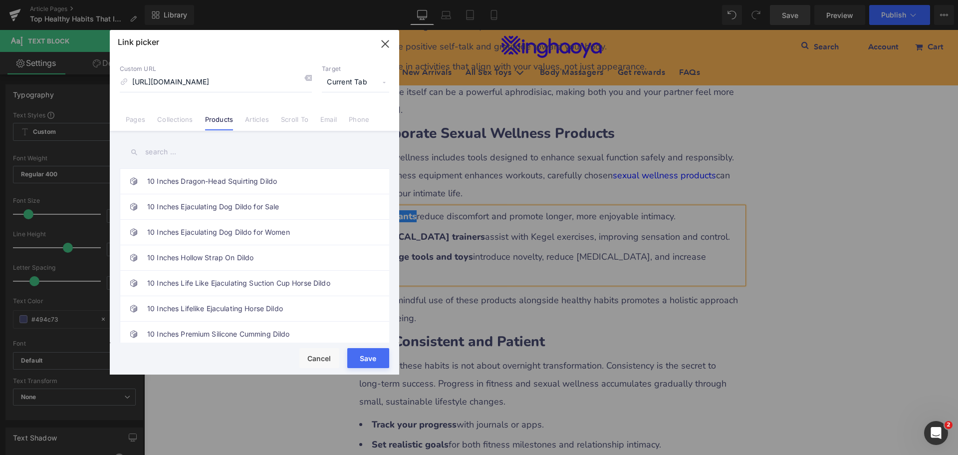
click at [343, 81] on span "Current Tab" at bounding box center [355, 82] width 67 height 19
click at [341, 116] on li "New Tab" at bounding box center [355, 117] width 77 height 17
click at [359, 355] on button "Save" at bounding box center [368, 358] width 42 height 20
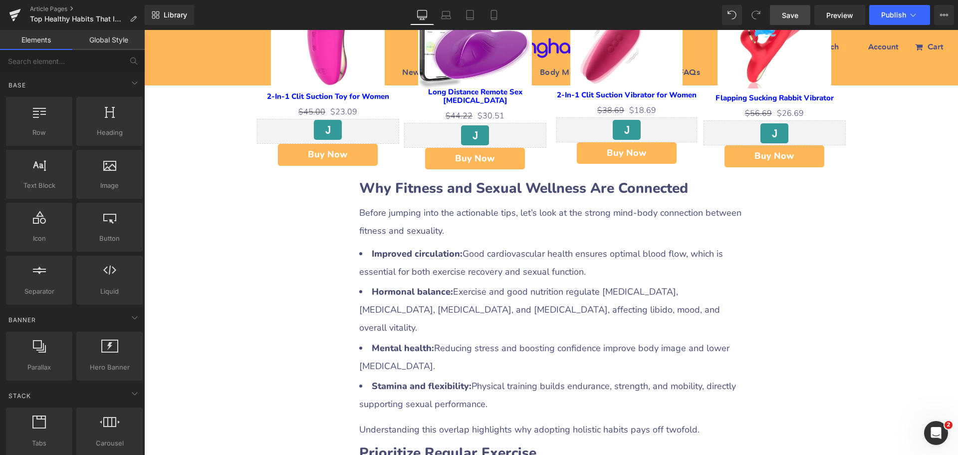
scroll to position [699, 0]
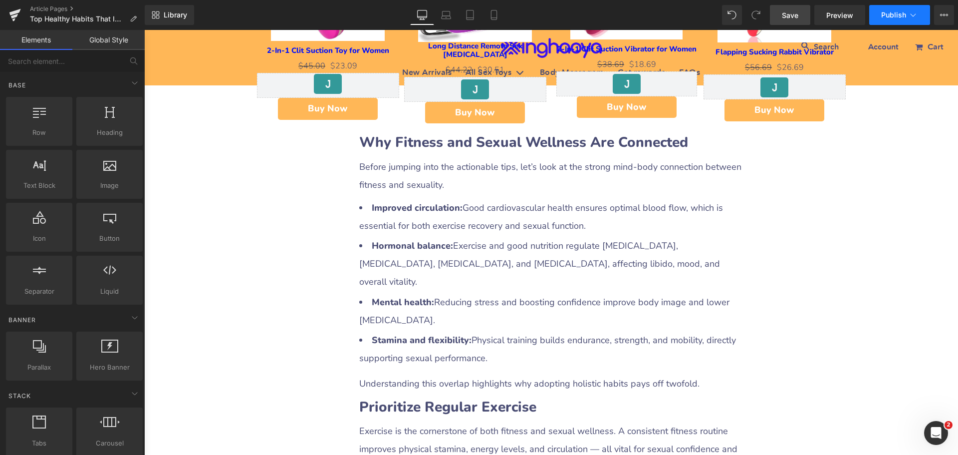
click at [886, 11] on span "Publish" at bounding box center [894, 15] width 25 height 8
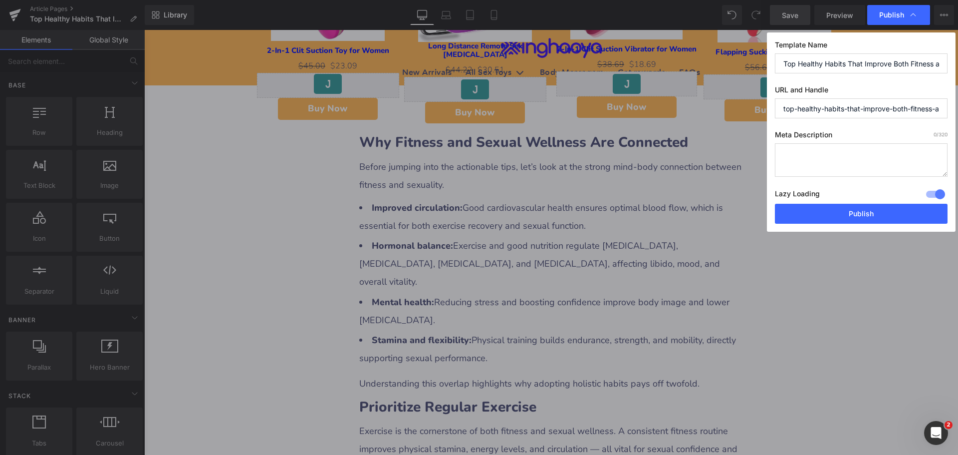
click at [793, 156] on textarea at bounding box center [861, 159] width 173 height 33
paste textarea "Discover the top science‑backed healthy habits that improve both fitness and se…"
type textarea "Discover the top science‑backed healthy habits that improve both fitness and se…"
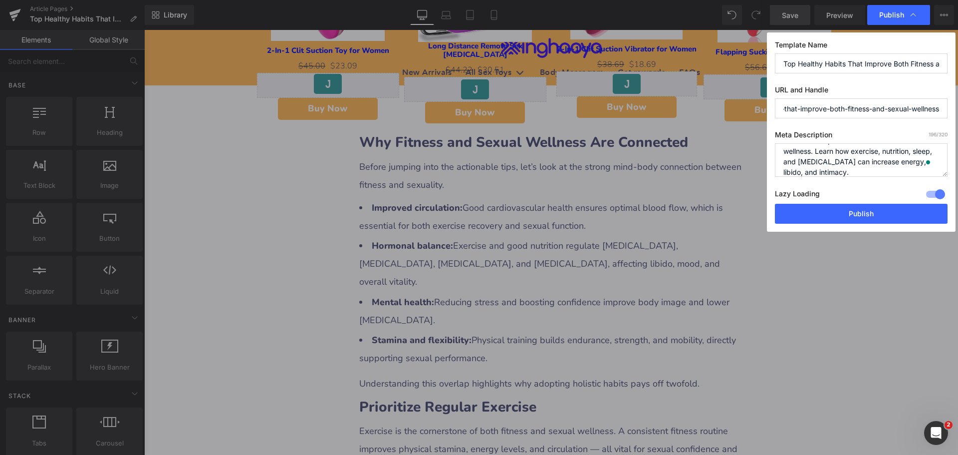
drag, startPoint x: 783, startPoint y: 108, endPoint x: 948, endPoint y: 108, distance: 165.7
click at [948, 108] on div "Template Name Top Healthy Habits That Improve Both Fitness and Sexual Wellness …" at bounding box center [861, 131] width 189 height 199
paste input "healthy-habits-fitness"
type input "healthy-habits-fitness-sexual-wellness"
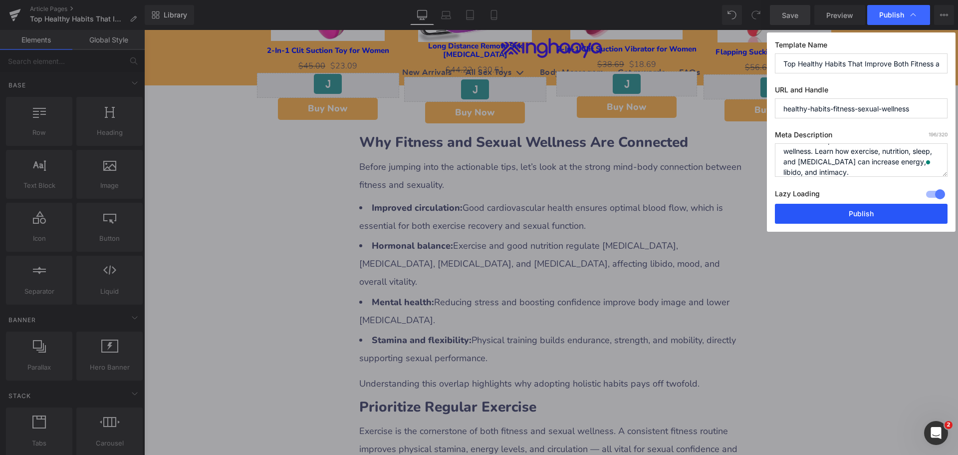
click at [871, 218] on button "Publish" at bounding box center [861, 214] width 173 height 20
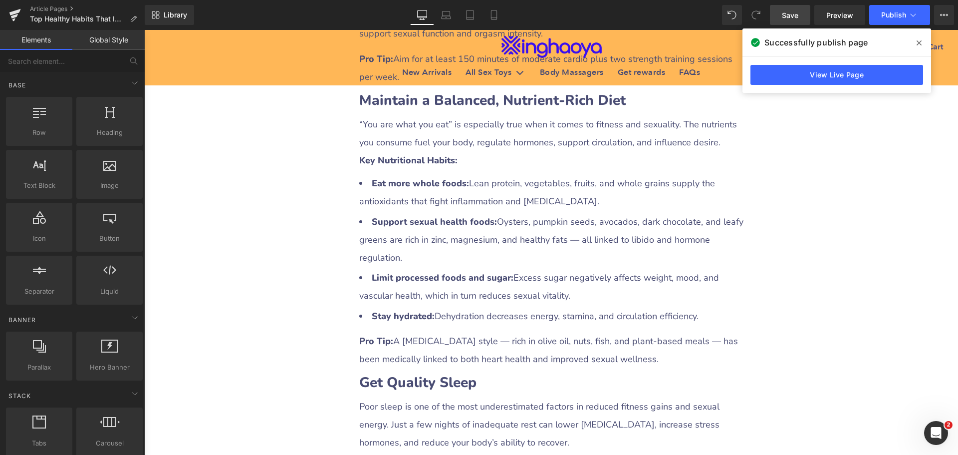
scroll to position [1498, 0]
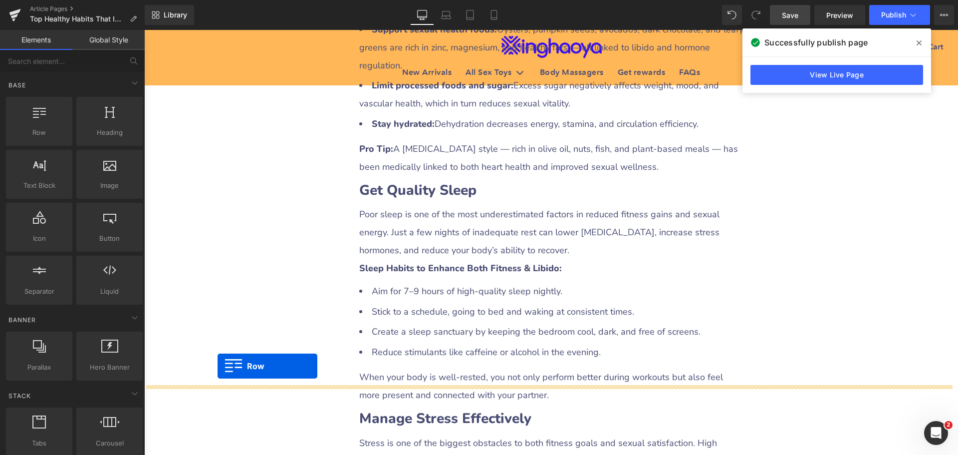
drag, startPoint x: 254, startPoint y: 270, endPoint x: 218, endPoint y: 366, distance: 103.0
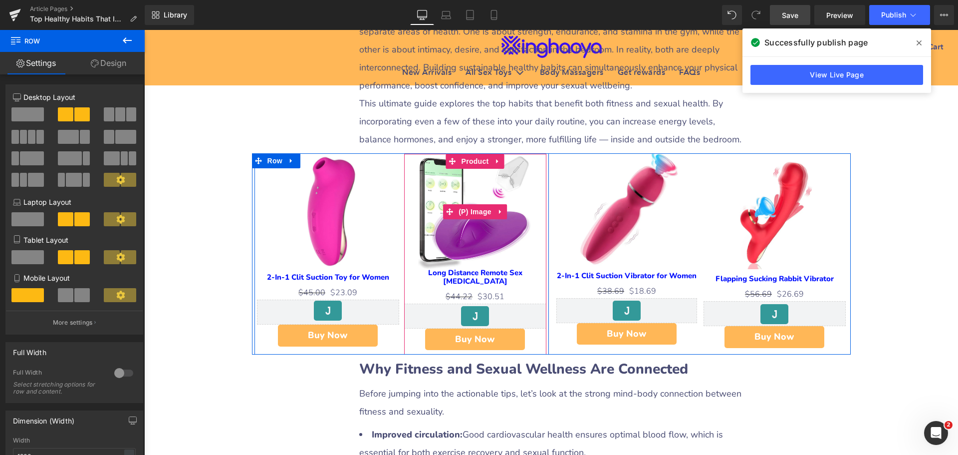
scroll to position [449, 0]
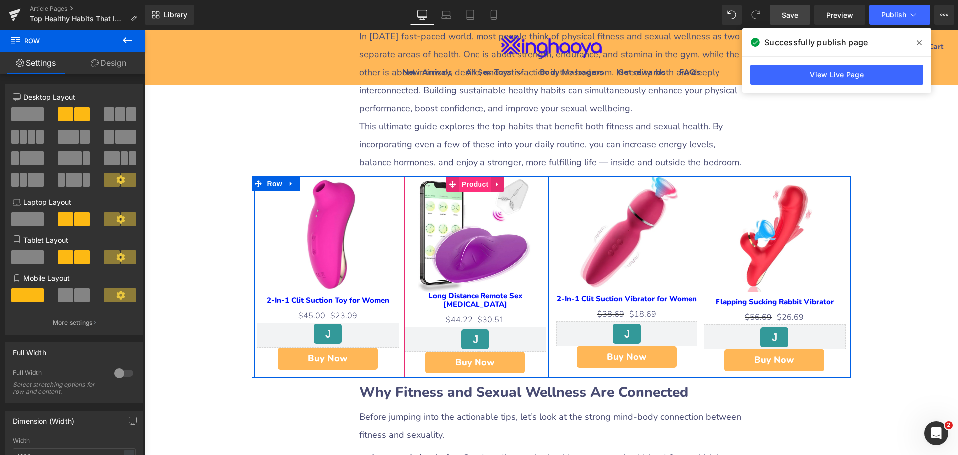
click at [474, 188] on span "Product" at bounding box center [475, 184] width 32 height 15
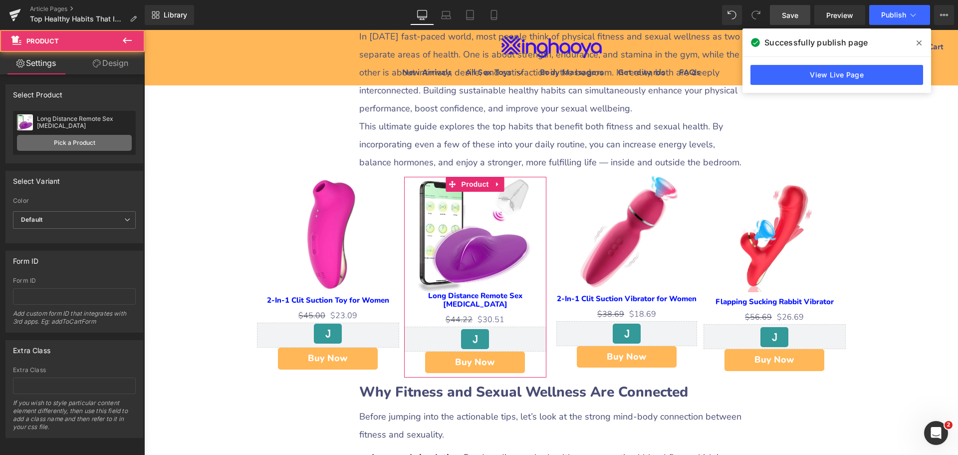
click at [72, 140] on link "Pick a Product" at bounding box center [74, 143] width 115 height 16
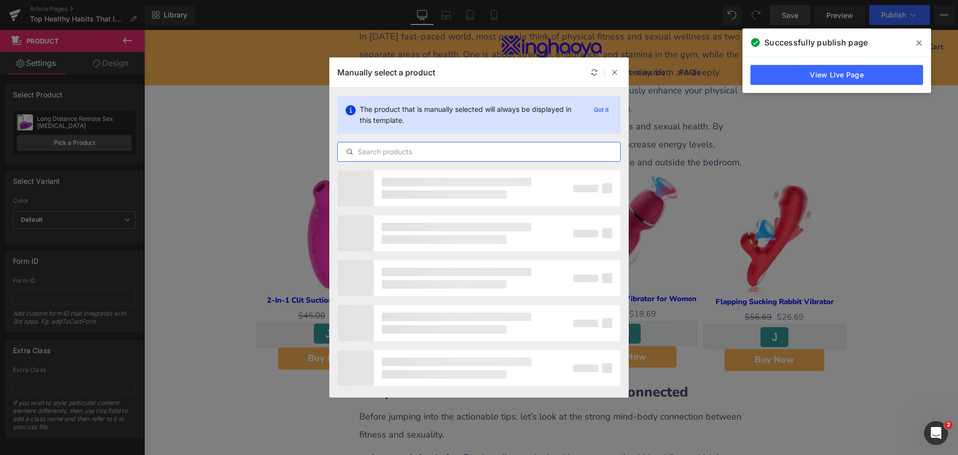
click at [418, 154] on input "text" at bounding box center [479, 152] width 283 height 12
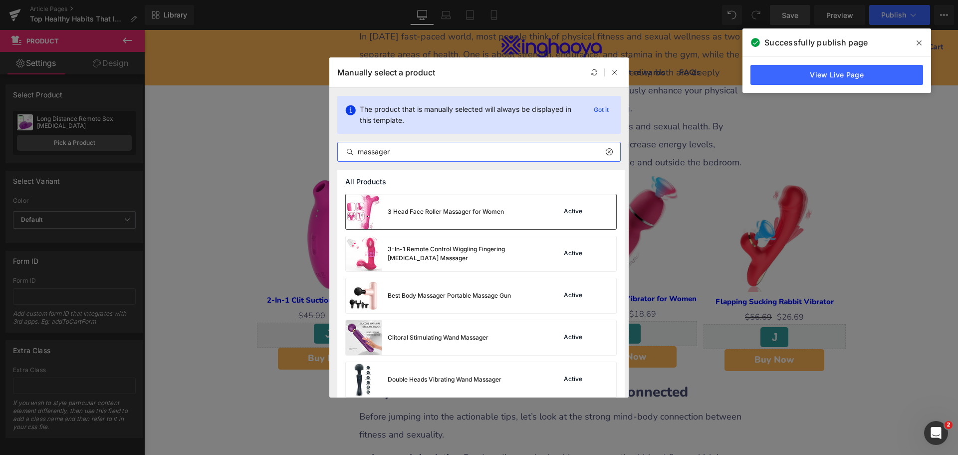
type input "massager"
click at [528, 223] on div "3 Head Face Roller Massager for Women Active" at bounding box center [481, 211] width 271 height 35
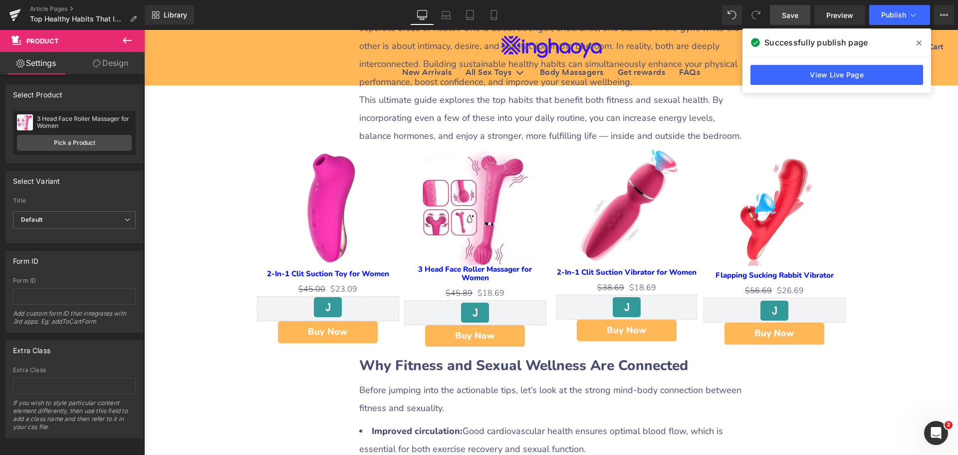
scroll to position [499, 0]
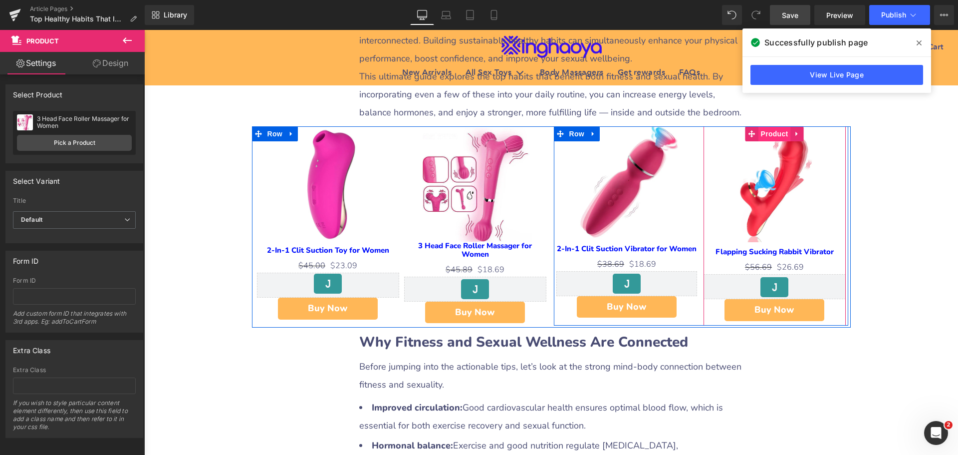
click at [776, 138] on span "Product" at bounding box center [775, 133] width 32 height 15
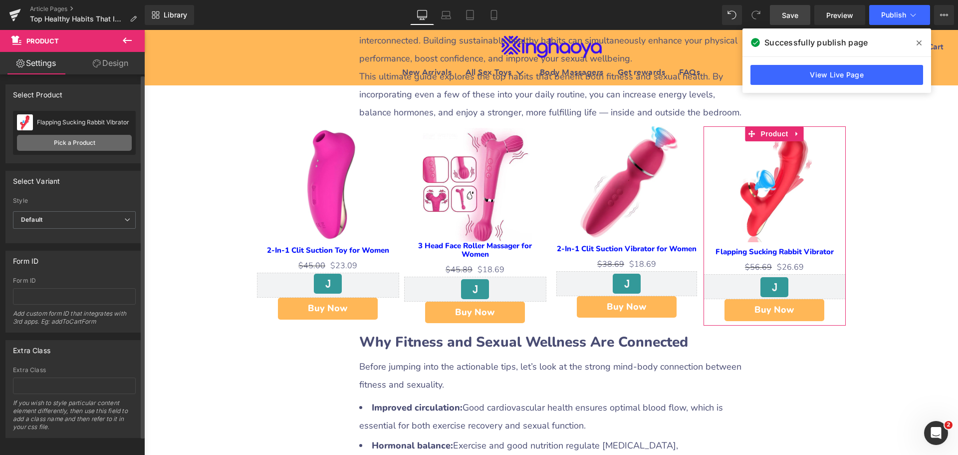
click at [70, 144] on link "Pick a Product" at bounding box center [74, 143] width 115 height 16
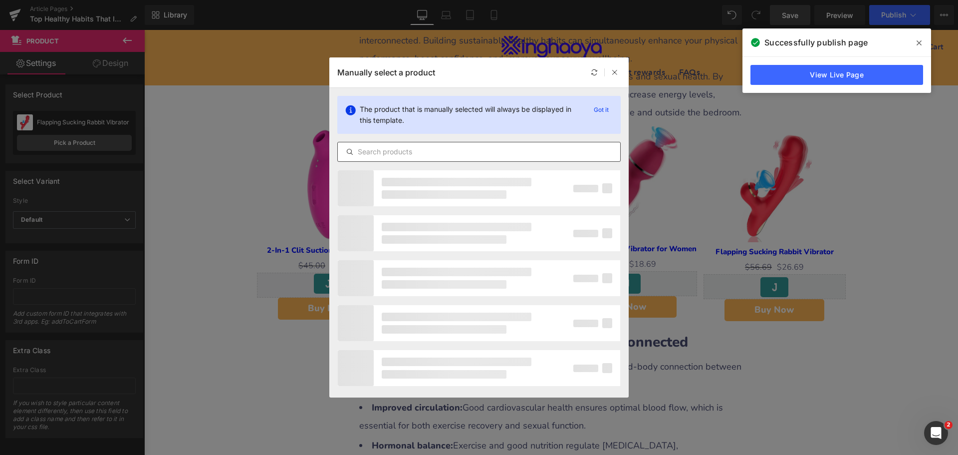
click at [446, 152] on input "text" at bounding box center [479, 152] width 283 height 12
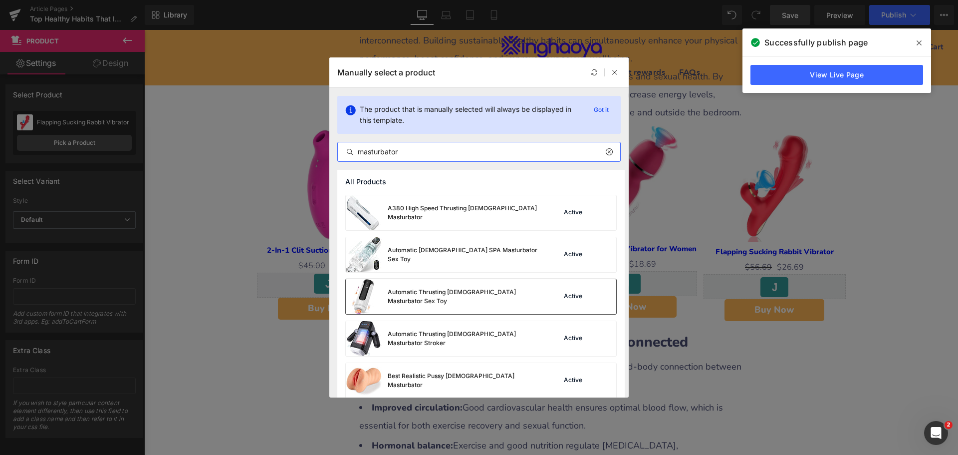
scroll to position [250, 0]
type input "masturbator"
click at [478, 291] on div "Automatic Thrusting [DEMOGRAPHIC_DATA] Masturbator Sex Toy" at bounding box center [442, 297] width 192 height 35
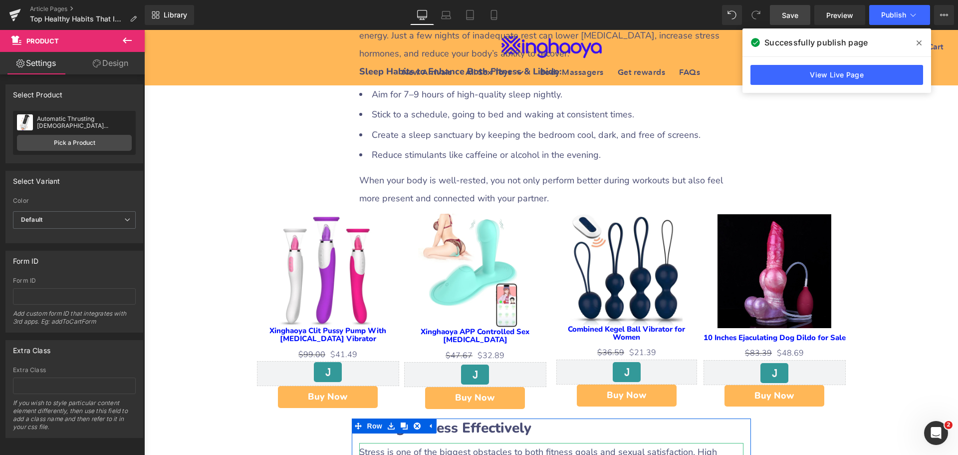
scroll to position [1698, 0]
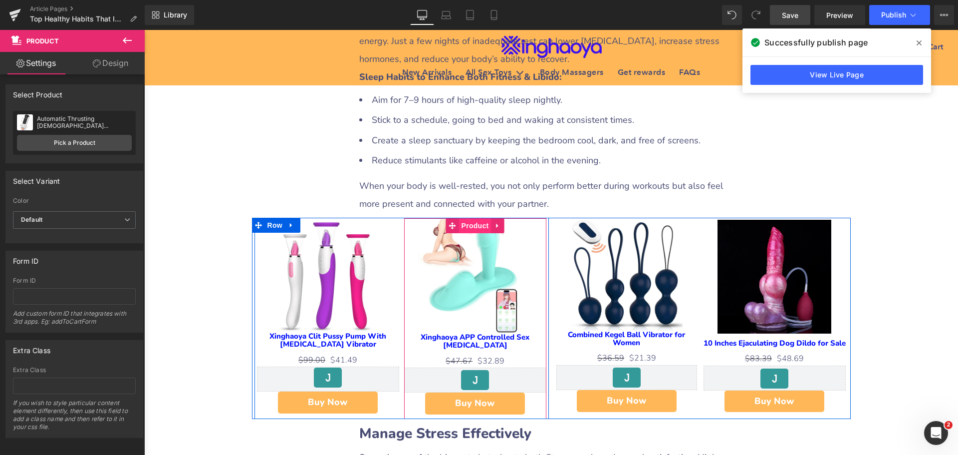
click at [474, 218] on span "Product" at bounding box center [475, 225] width 32 height 15
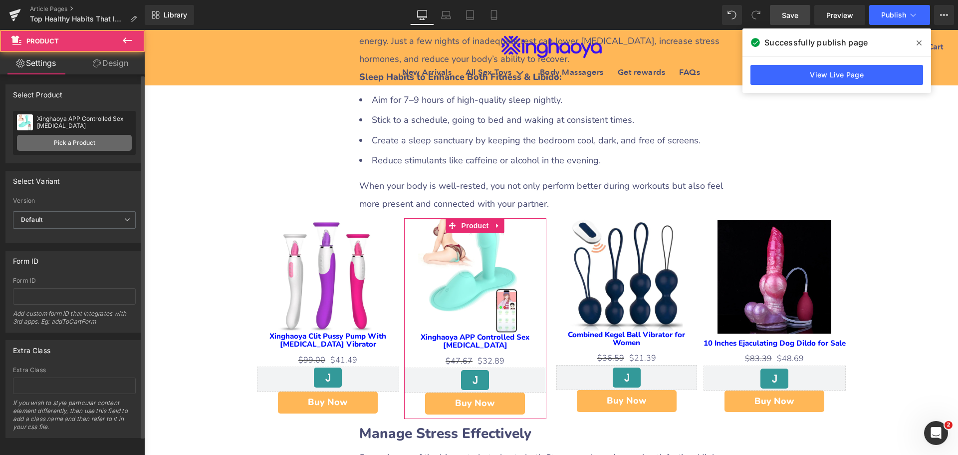
click at [64, 143] on link "Pick a Product" at bounding box center [74, 143] width 115 height 16
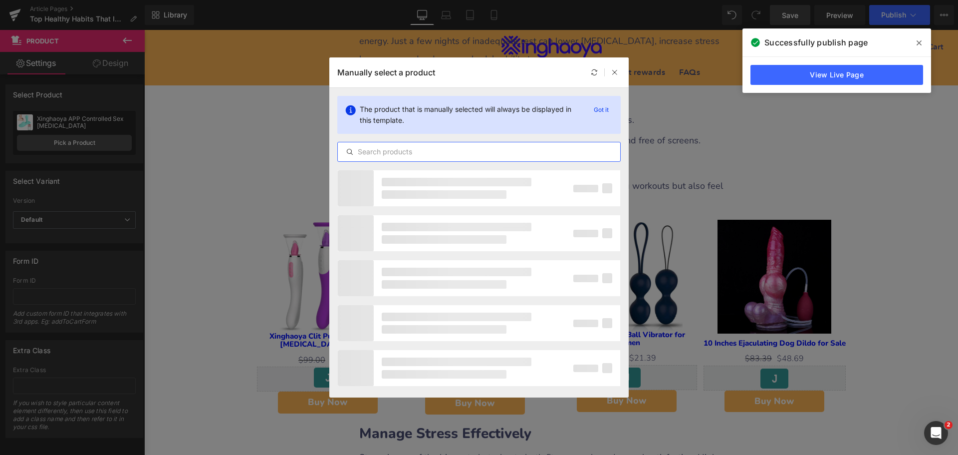
click at [394, 155] on input "text" at bounding box center [479, 152] width 283 height 12
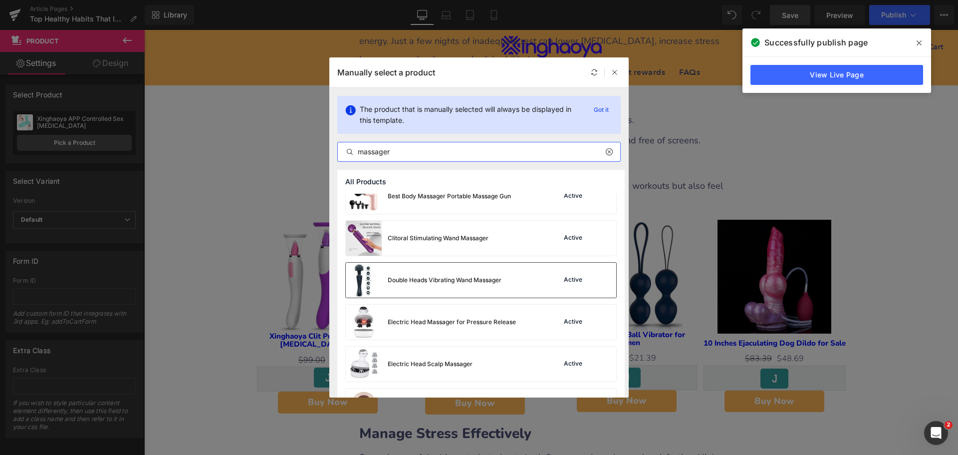
scroll to position [100, 0]
type input "massager"
click at [471, 286] on div "Double Heads Vibrating Wand Massager" at bounding box center [424, 279] width 156 height 35
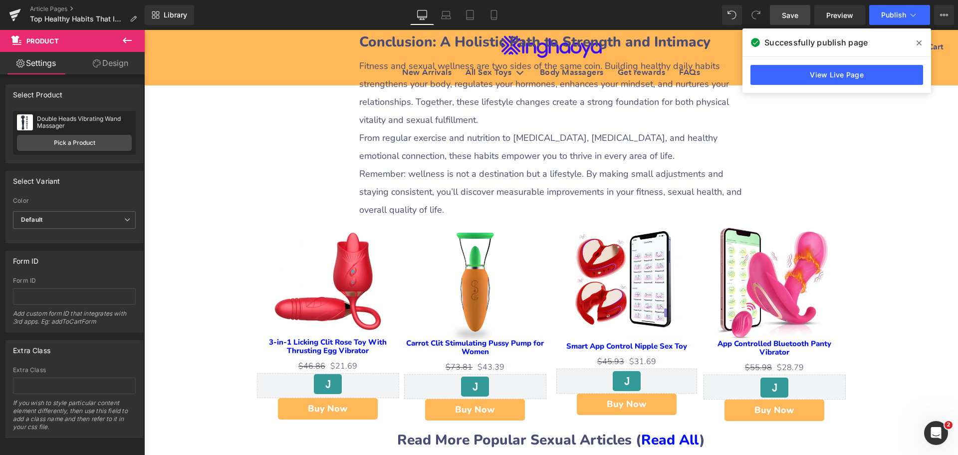
scroll to position [3545, 0]
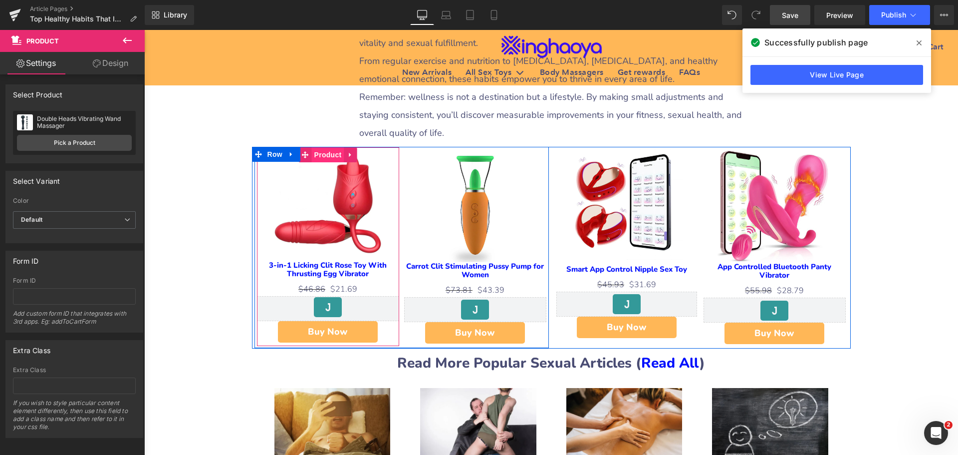
click at [318, 147] on span "Product" at bounding box center [328, 154] width 32 height 15
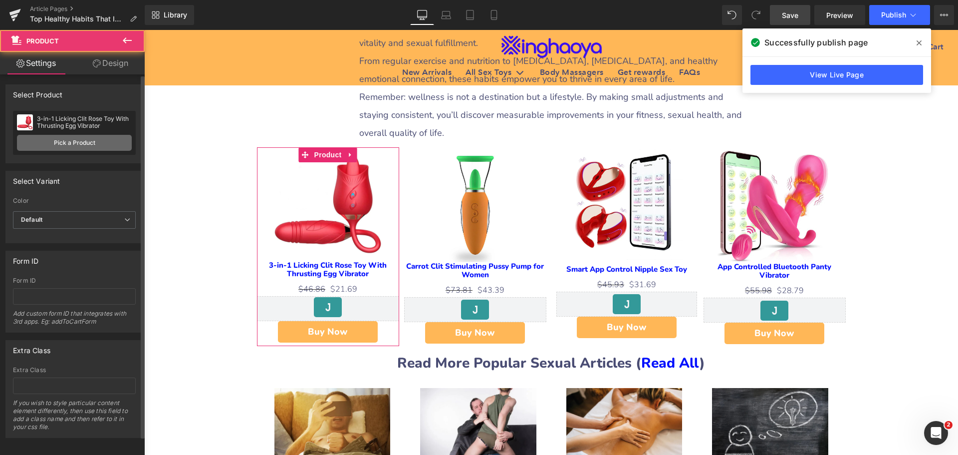
click at [82, 141] on link "Pick a Product" at bounding box center [74, 143] width 115 height 16
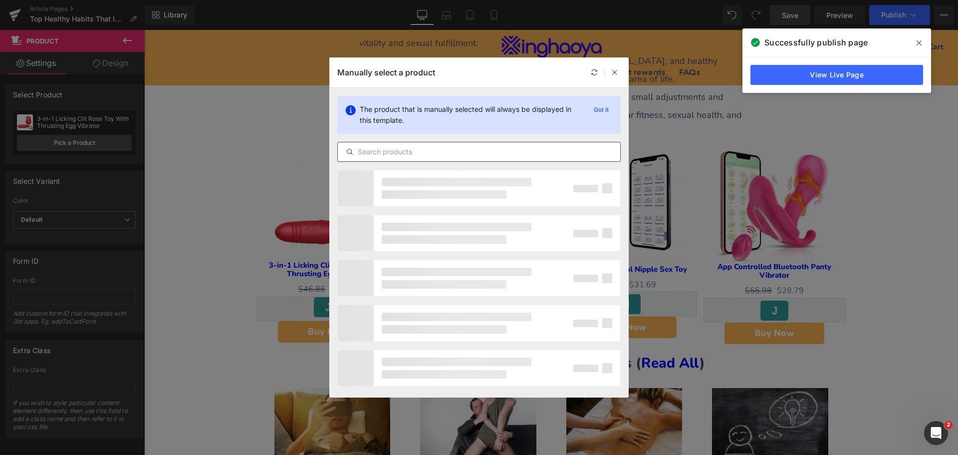
click at [373, 153] on input "text" at bounding box center [479, 152] width 283 height 12
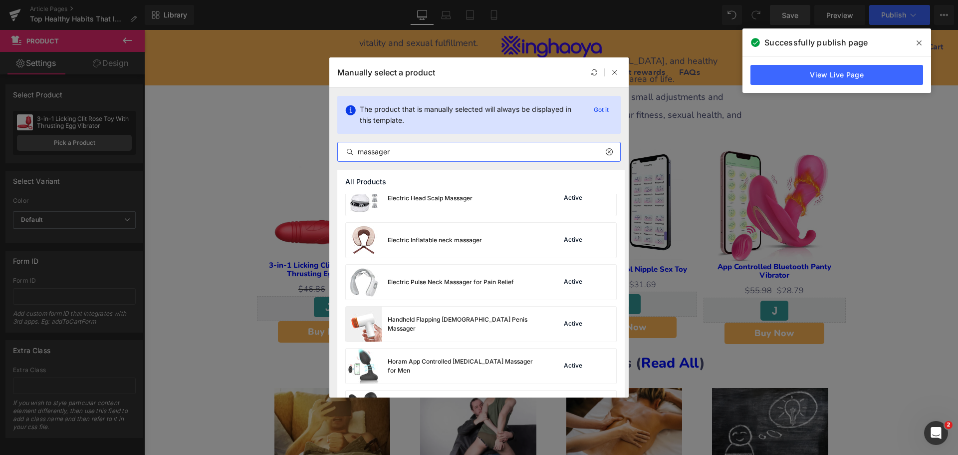
scroll to position [250, 0]
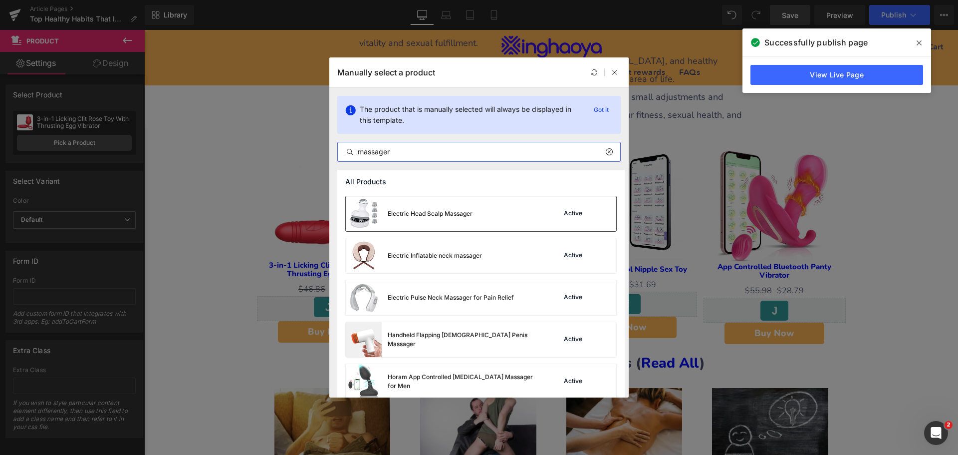
type input "massager"
click at [461, 218] on div "Electric Head Scalp Massager" at bounding box center [430, 213] width 85 height 9
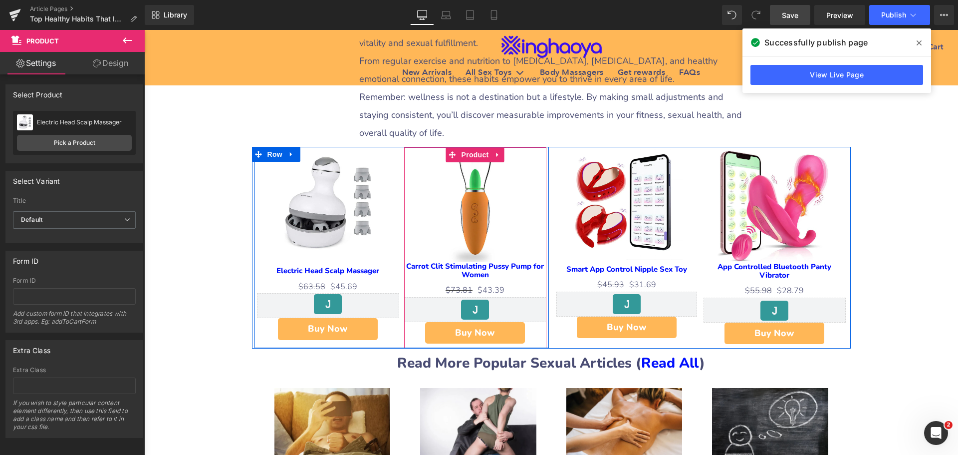
drag, startPoint x: 467, startPoint y: 131, endPoint x: 392, endPoint y: 135, distance: 75.5
click at [467, 147] on span "Product" at bounding box center [475, 154] width 32 height 15
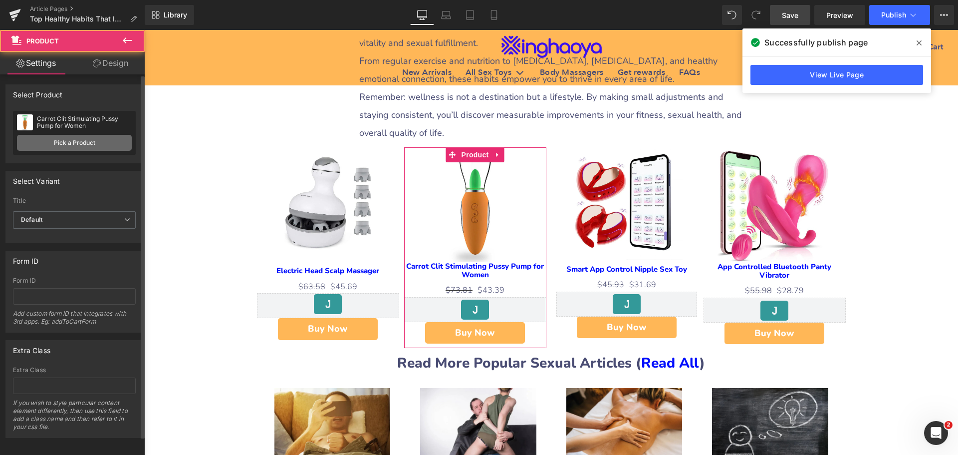
click at [87, 144] on link "Pick a Product" at bounding box center [74, 143] width 115 height 16
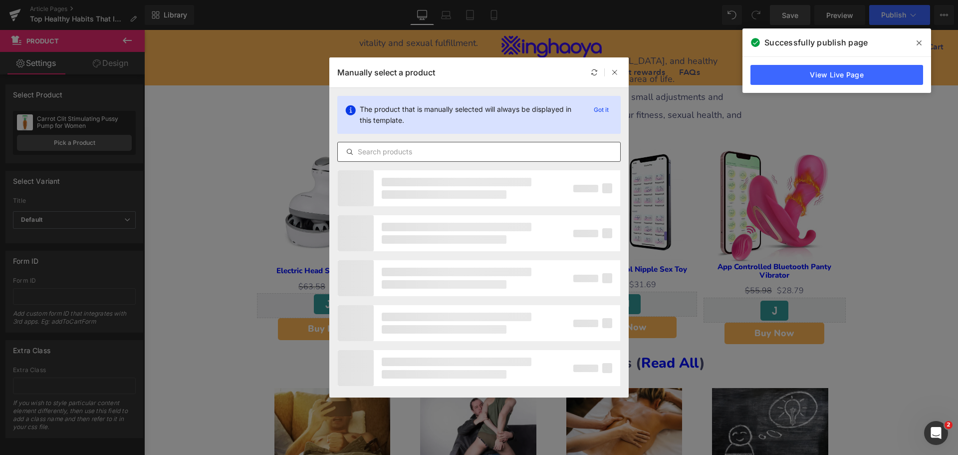
click at [379, 154] on input "text" at bounding box center [479, 152] width 283 height 12
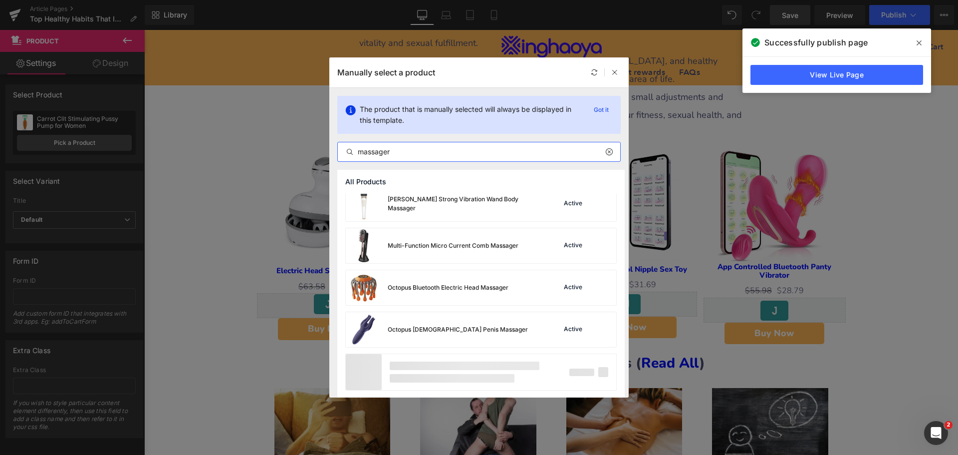
scroll to position [680, 0]
type input "massager"
click at [524, 295] on div "Octopus Bluetooth Electric Head Massager Active" at bounding box center [481, 286] width 271 height 35
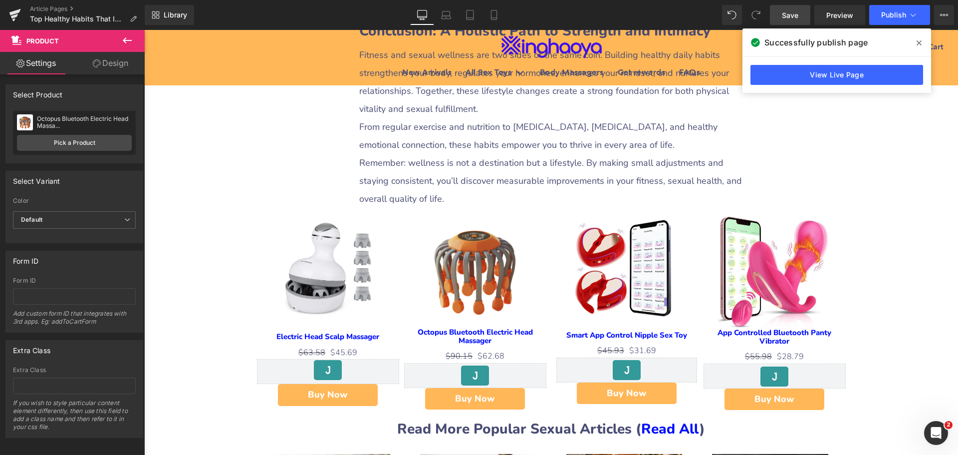
scroll to position [3445, 0]
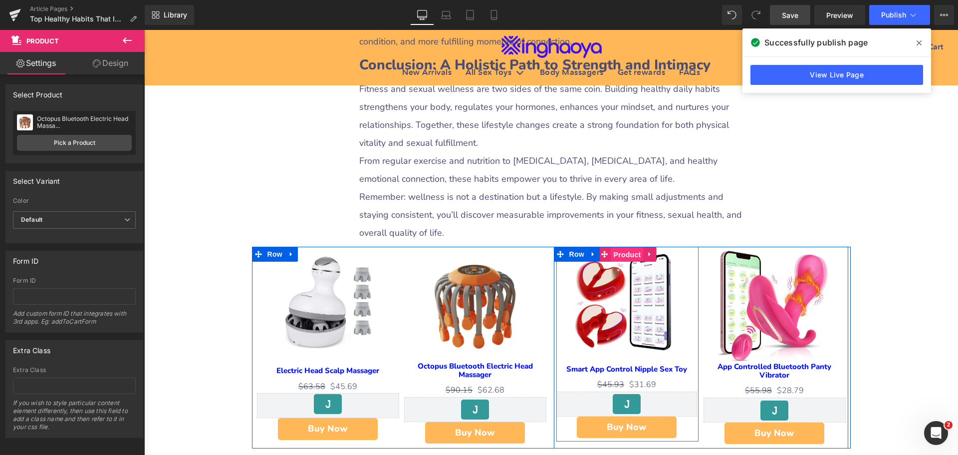
click at [628, 247] on span "Product" at bounding box center [627, 254] width 32 height 15
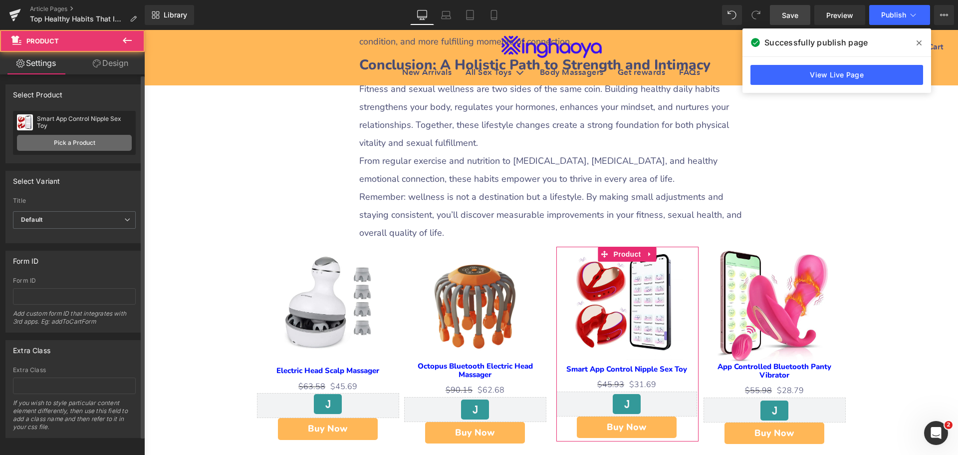
click at [64, 142] on link "Pick a Product" at bounding box center [74, 143] width 115 height 16
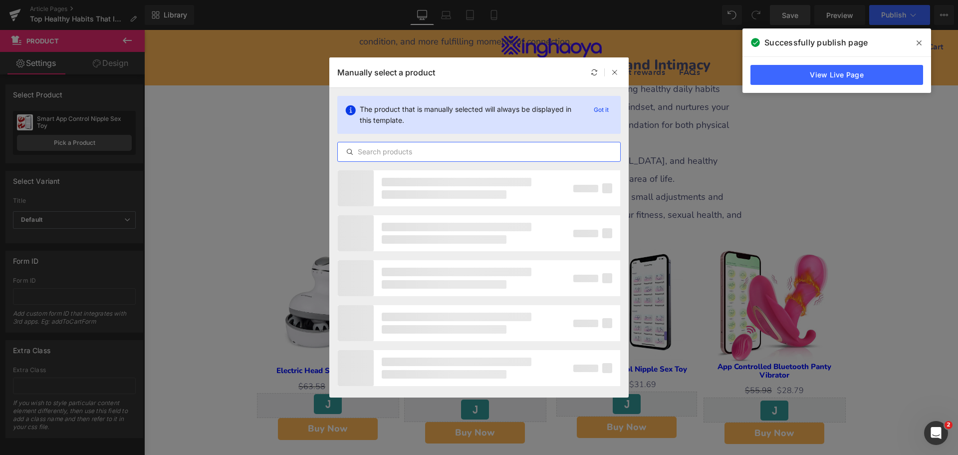
click at [372, 149] on input "text" at bounding box center [479, 152] width 283 height 12
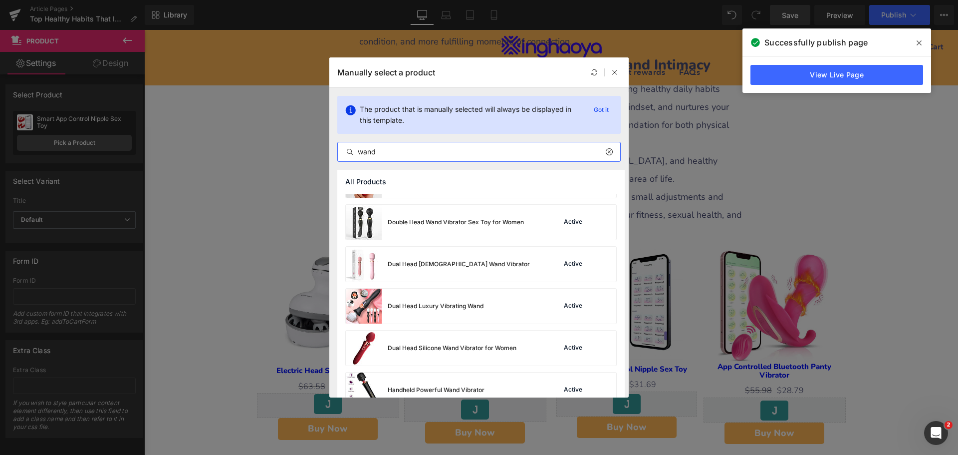
scroll to position [200, 0]
type input "wand"
drag, startPoint x: 507, startPoint y: 225, endPoint x: 368, endPoint y: 197, distance: 141.6
click at [507, 225] on div "Double Head Wand Vibrator Sex Toy for Women" at bounding box center [456, 221] width 136 height 9
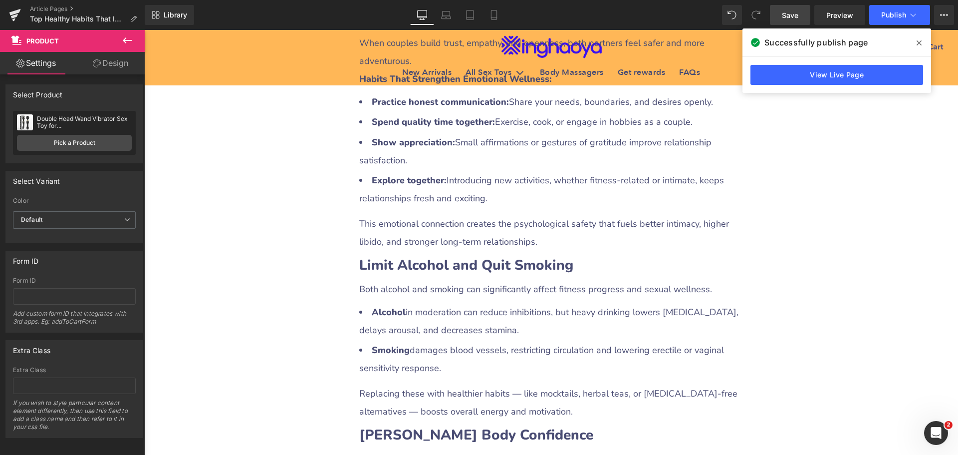
scroll to position [2297, 0]
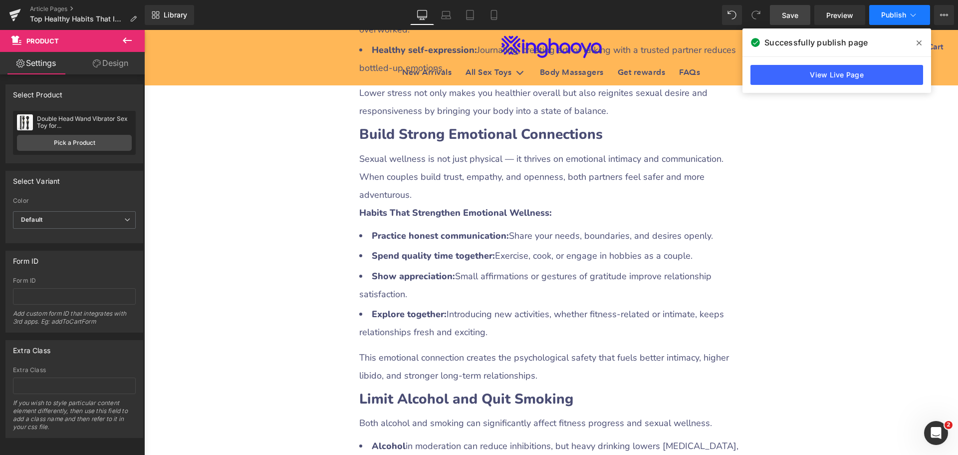
click at [893, 17] on span "Publish" at bounding box center [894, 15] width 25 height 8
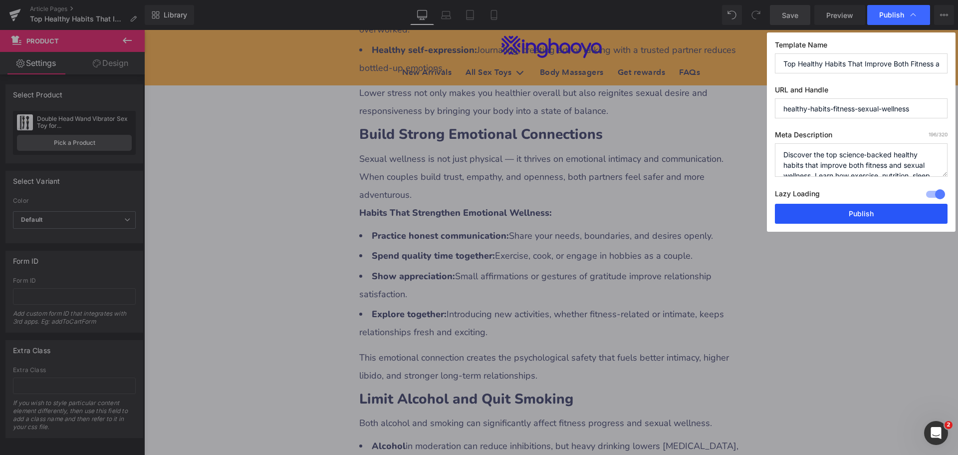
click at [847, 207] on button "Publish" at bounding box center [861, 214] width 173 height 20
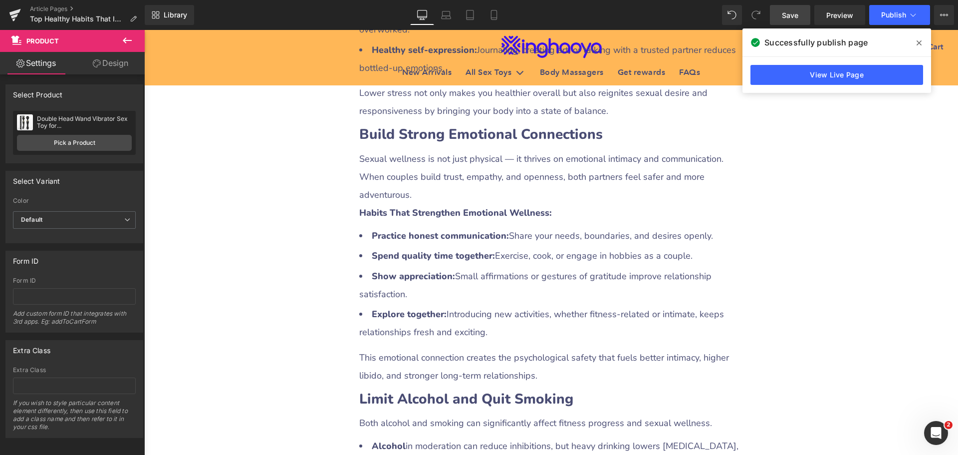
scroll to position [2247, 0]
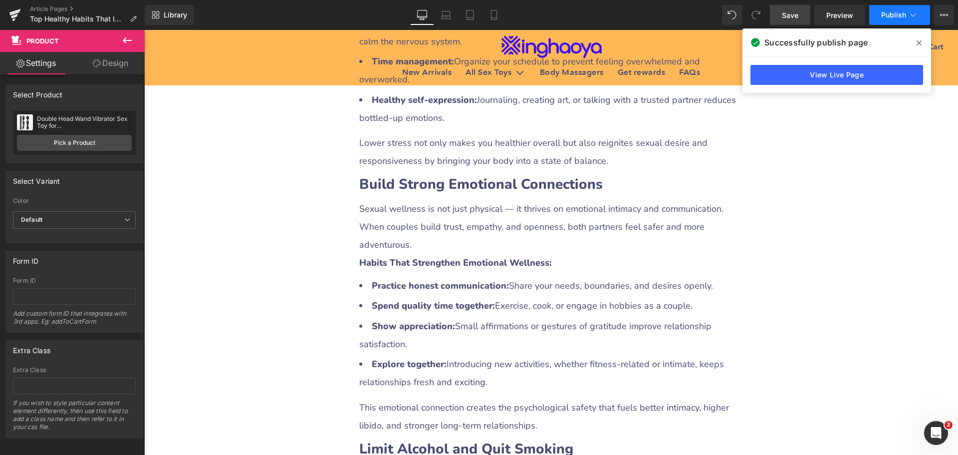
click at [891, 16] on span "Publish" at bounding box center [894, 15] width 25 height 8
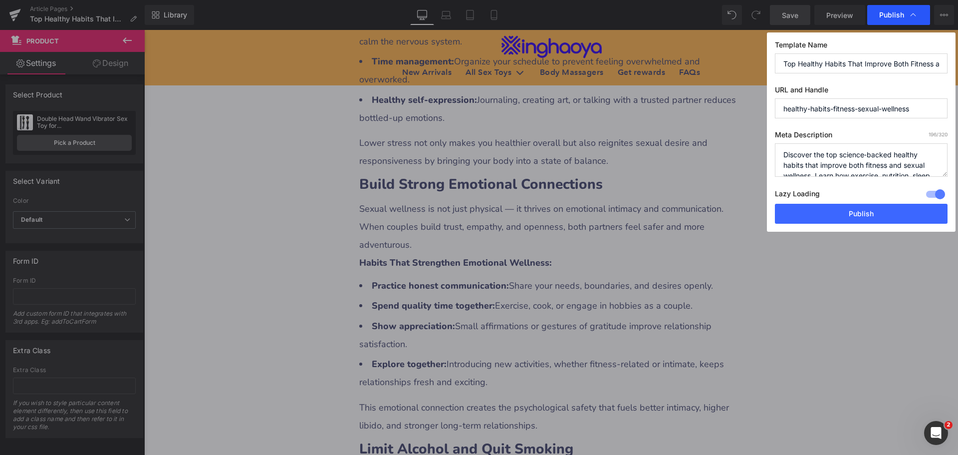
click at [886, 16] on span "Publish" at bounding box center [892, 14] width 25 height 9
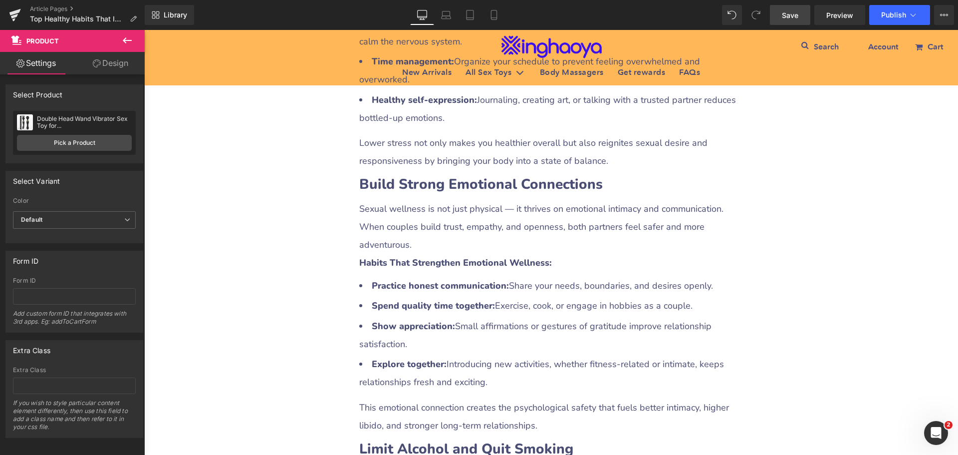
click at [886, 16] on span "Publish" at bounding box center [894, 15] width 25 height 8
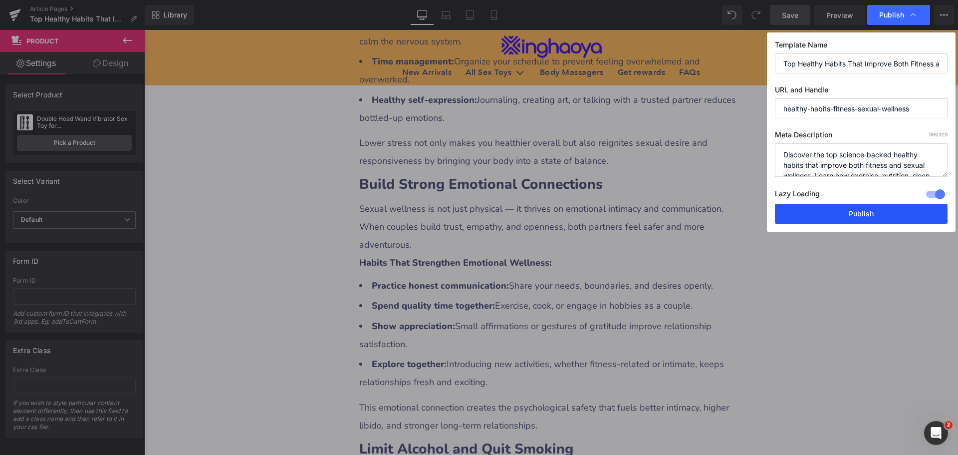
drag, startPoint x: 819, startPoint y: 213, endPoint x: 732, endPoint y: 218, distance: 87.0
click at [819, 213] on button "Publish" at bounding box center [861, 214] width 173 height 20
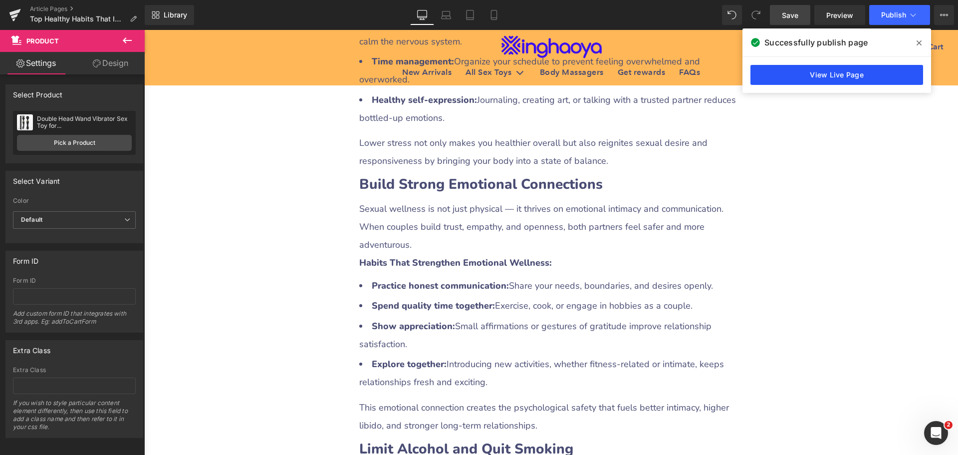
click at [843, 73] on link "View Live Page" at bounding box center [837, 75] width 173 height 20
